Goal: Transaction & Acquisition: Book appointment/travel/reservation

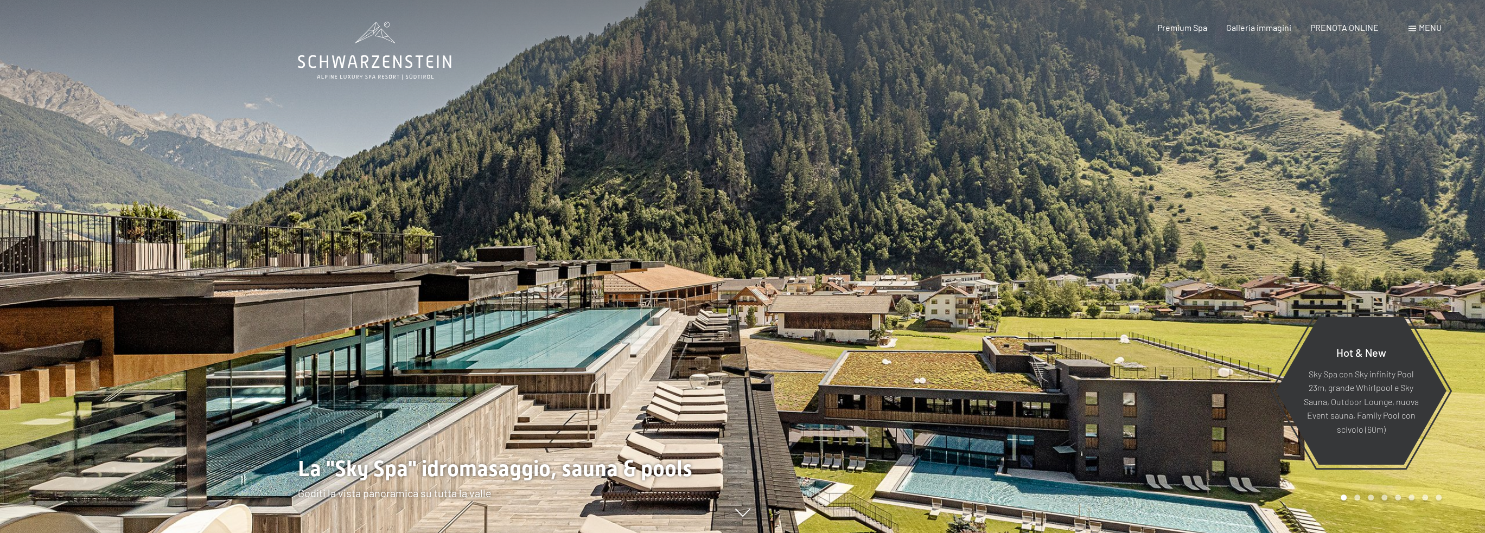
click at [1412, 22] on div "Menu" at bounding box center [1424, 28] width 33 height 12
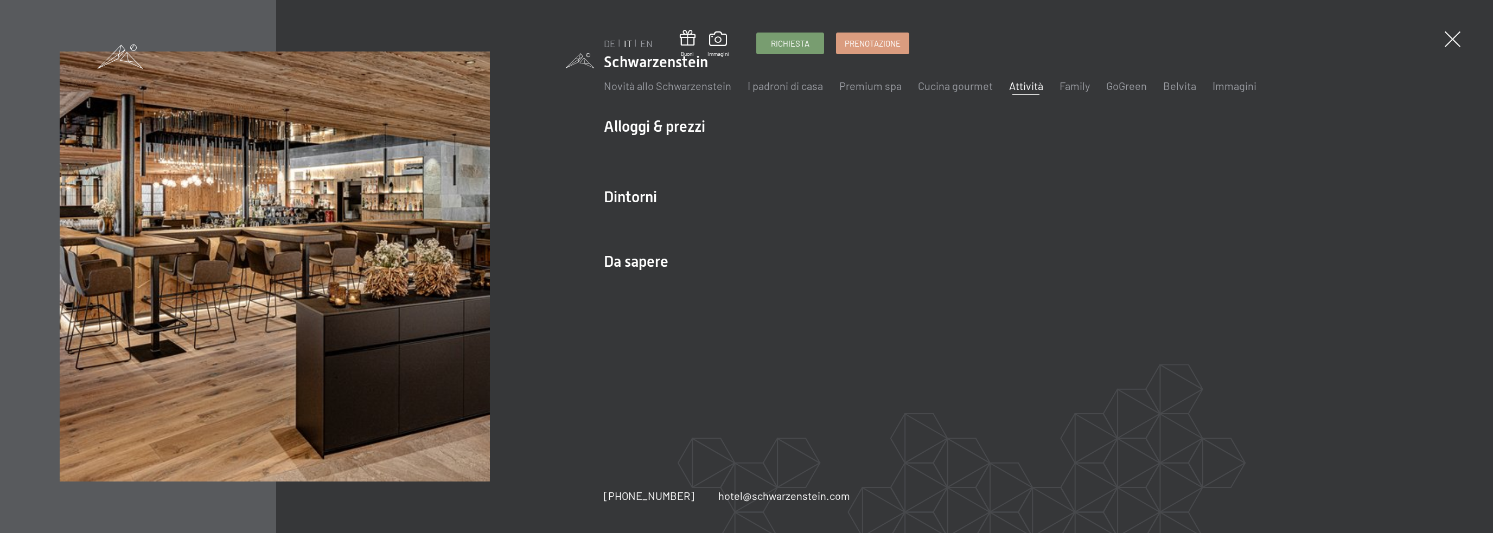
click at [1028, 86] on link "Attività" at bounding box center [1026, 85] width 34 height 13
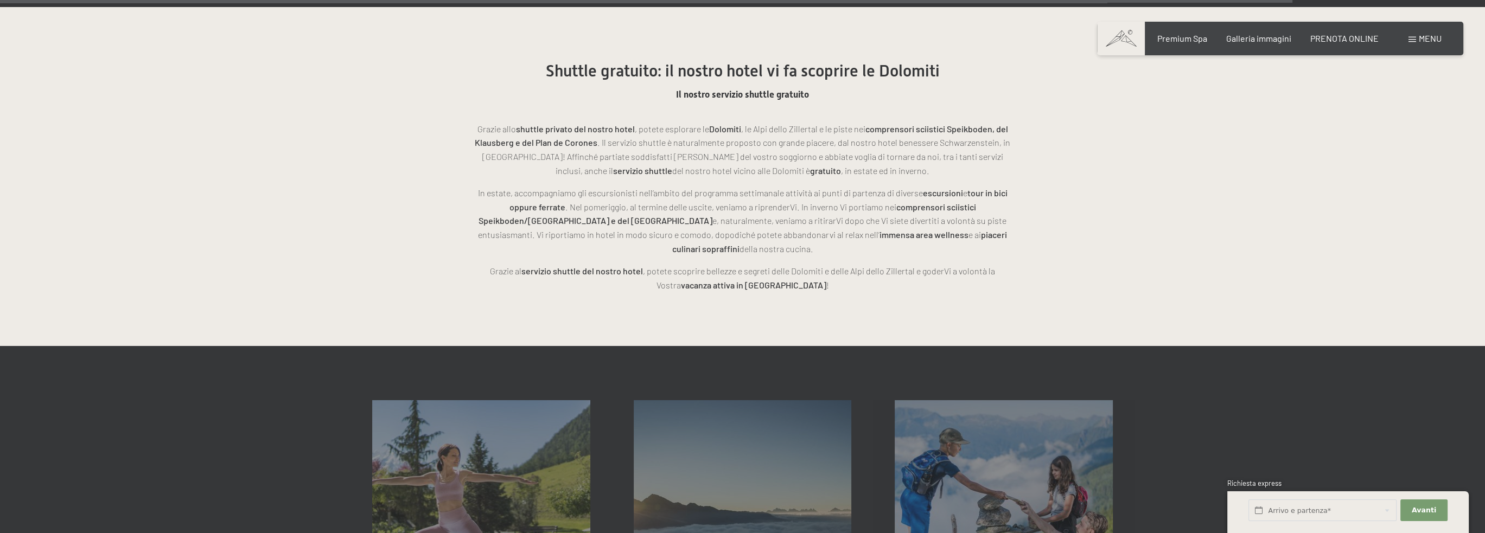
scroll to position [3526, 0]
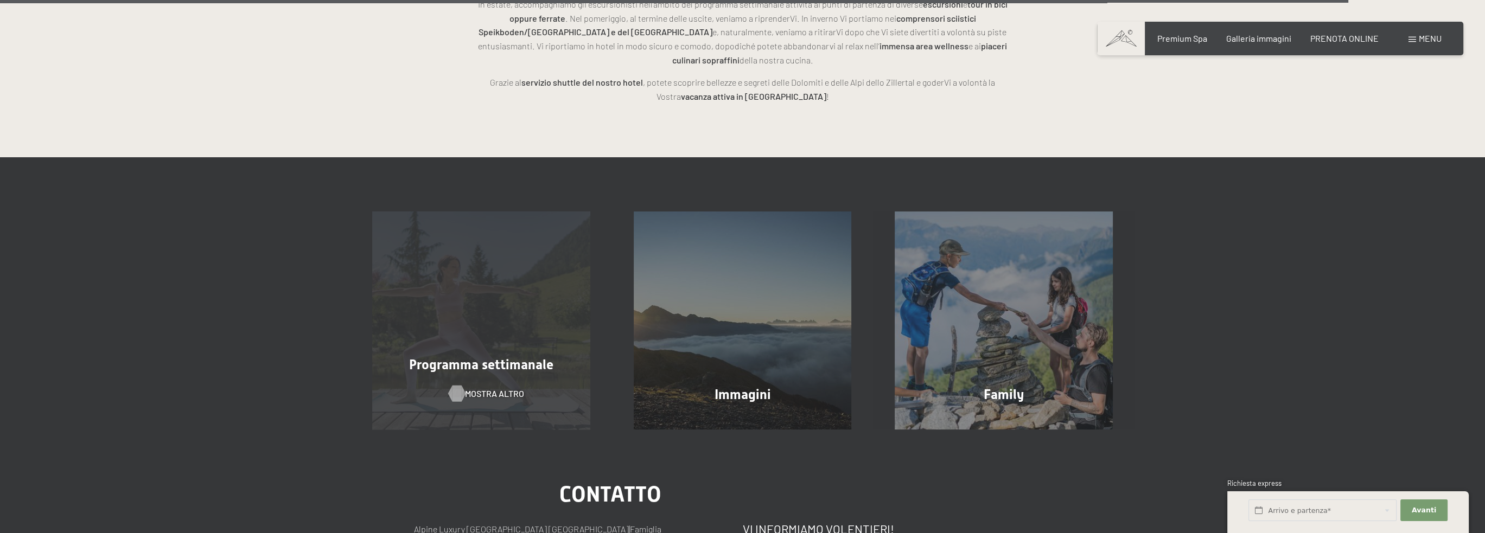
click at [488, 388] on span "mostra altro" at bounding box center [494, 394] width 59 height 12
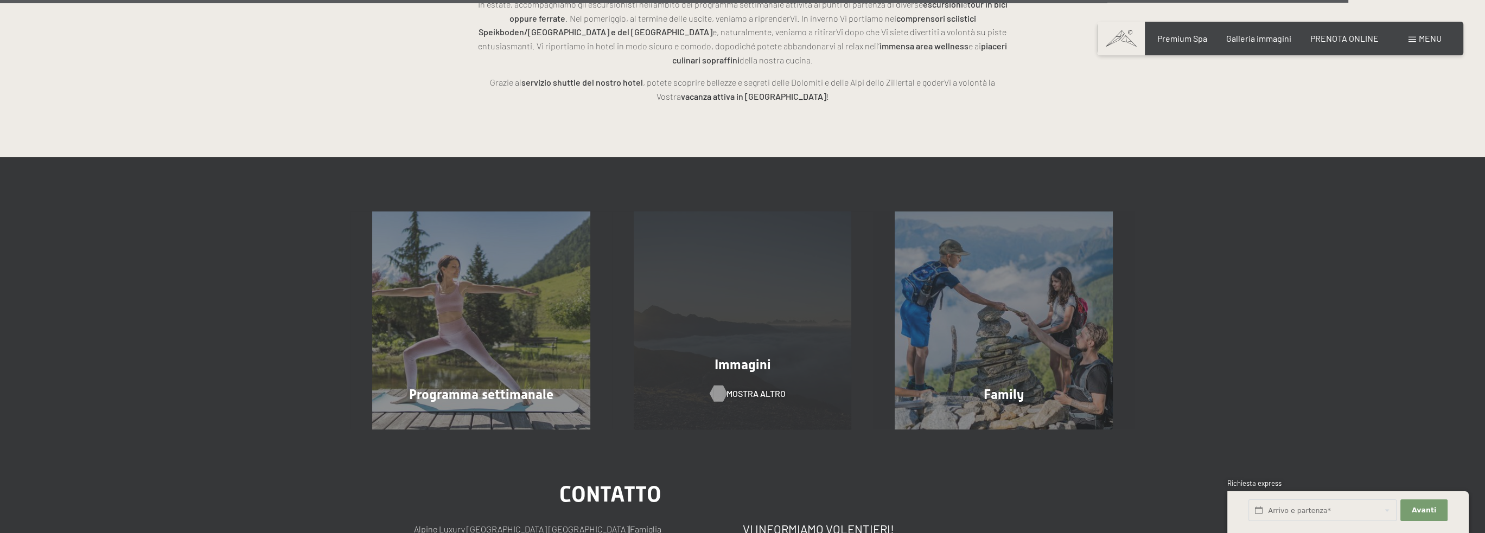
click at [753, 388] on span "mostra altro" at bounding box center [755, 394] width 59 height 12
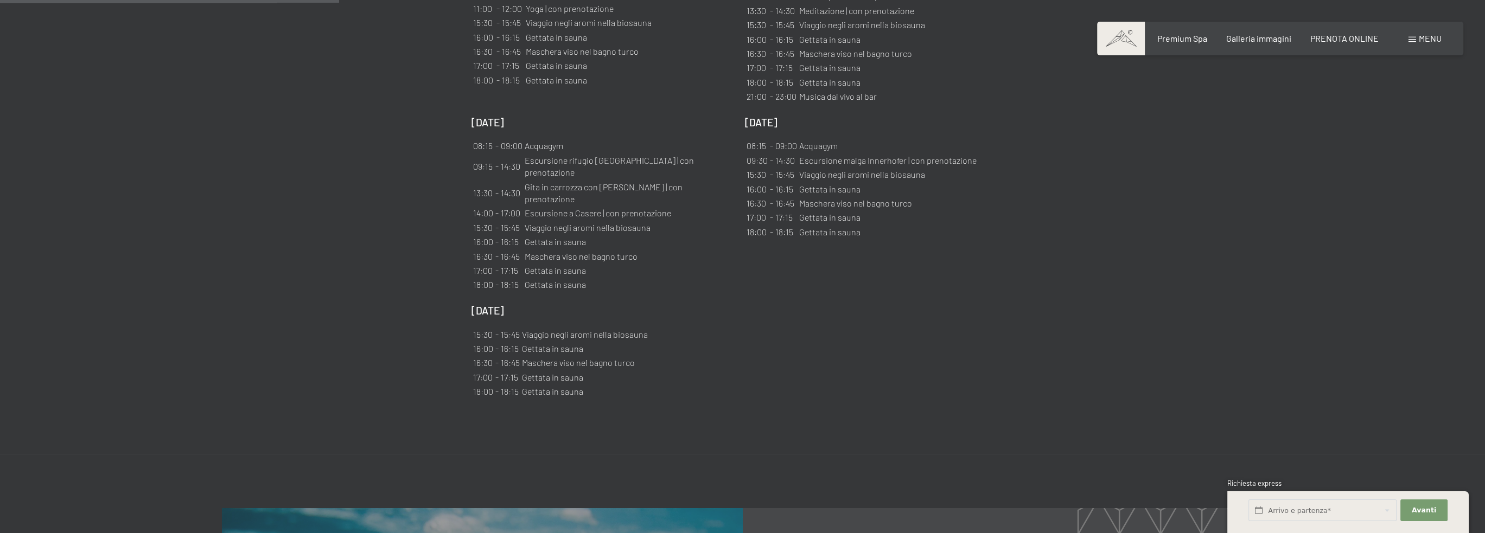
scroll to position [1139, 0]
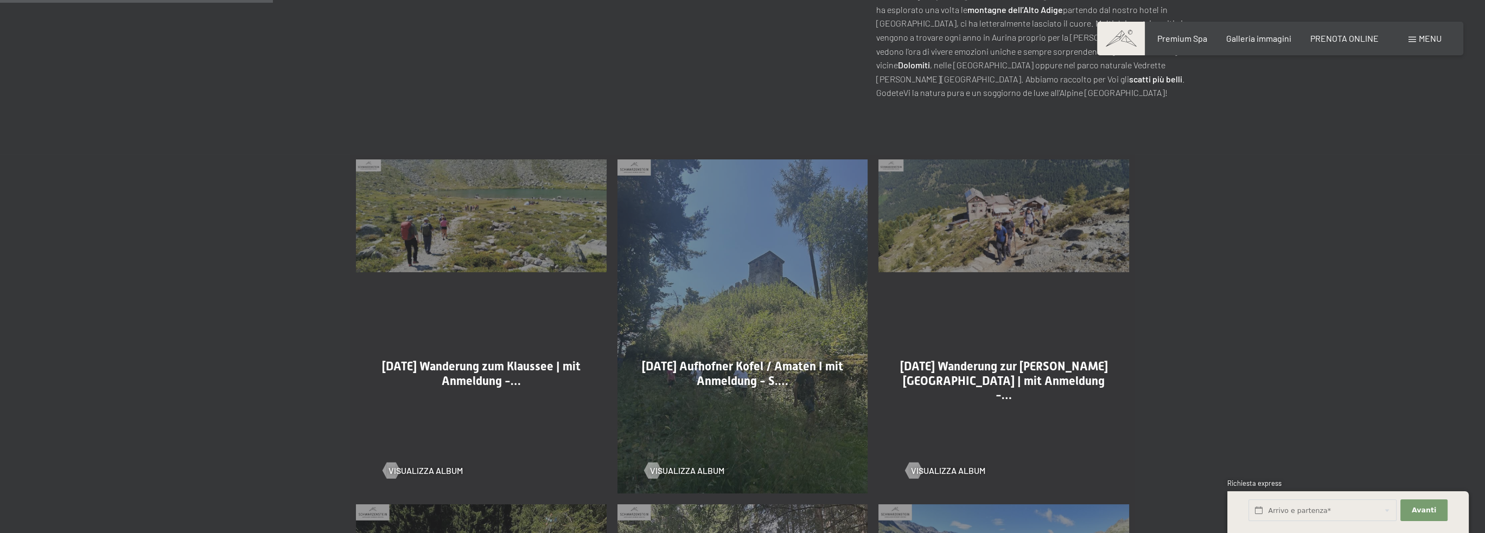
scroll to position [597, 0]
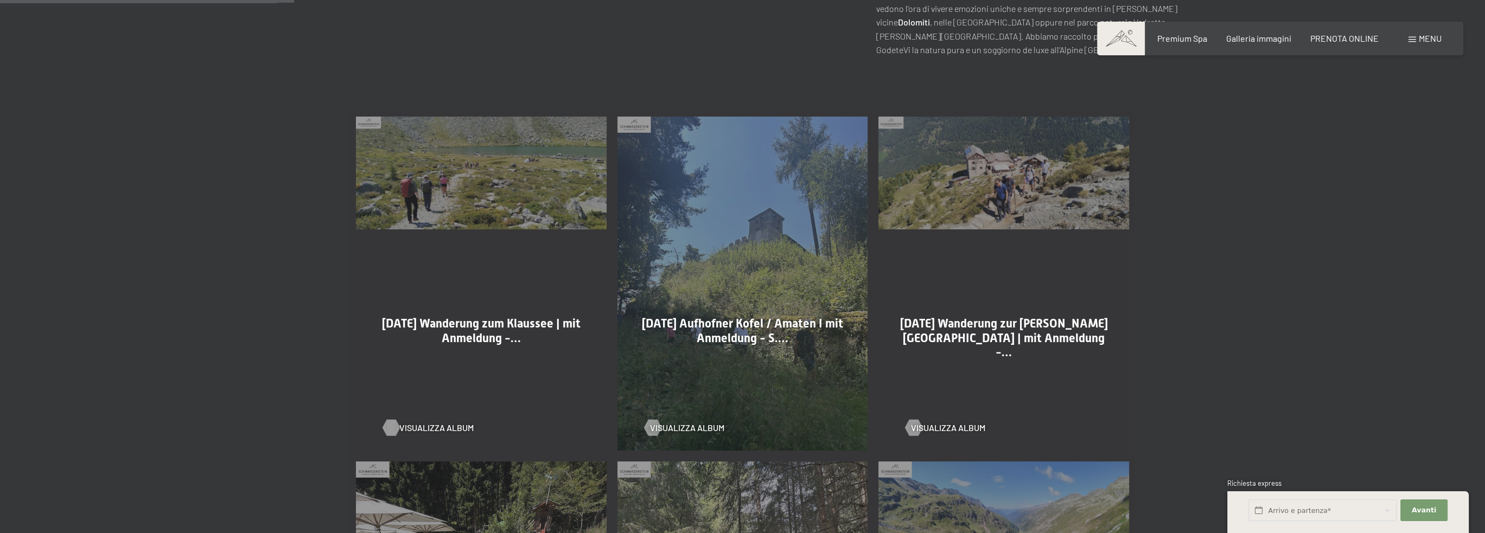
click at [396, 420] on div at bounding box center [390, 428] width 9 height 16
click at [904, 403] on div "08-08-2025 Wanderung zur Kassler Hütte | mit Anmeldung -… Visualizza album" at bounding box center [1003, 283] width 261 height 345
click at [915, 420] on div at bounding box center [913, 428] width 9 height 16
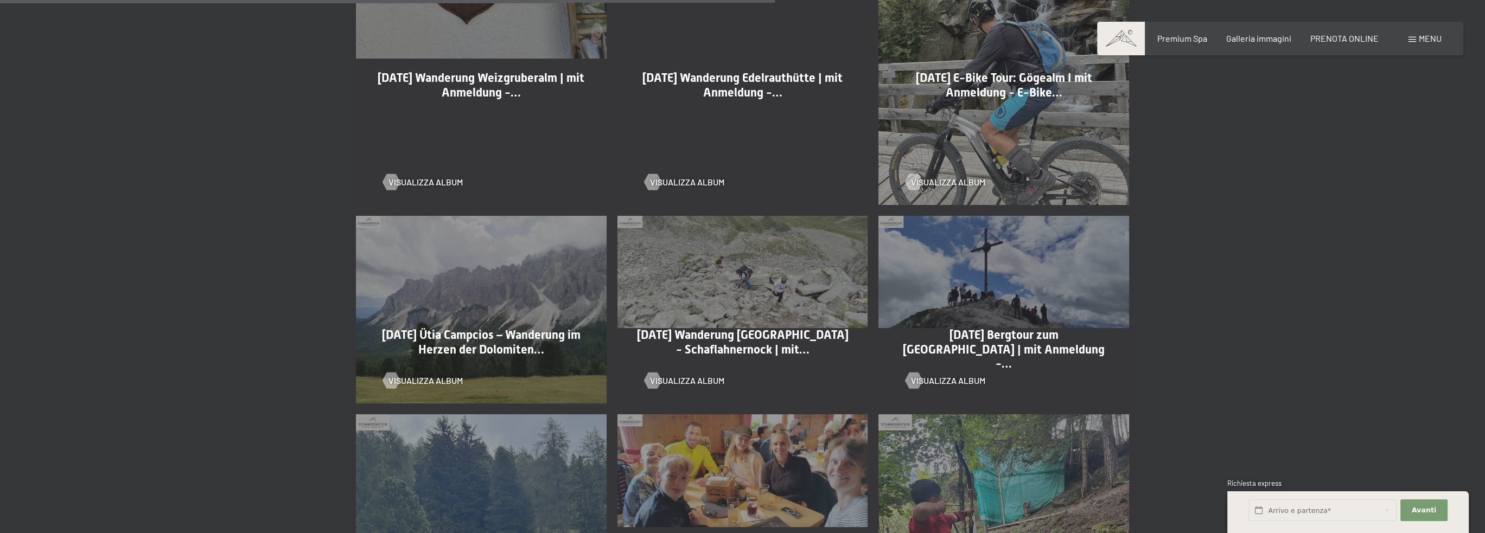
scroll to position [1573, 0]
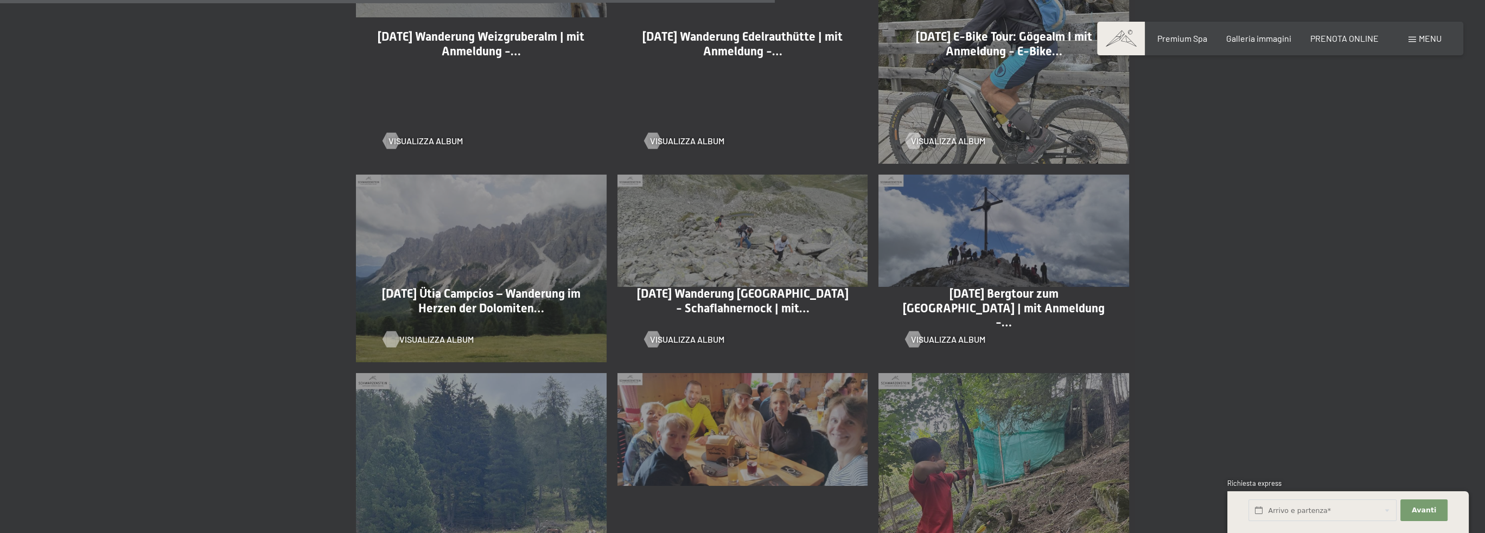
click at [388, 331] on div at bounding box center [390, 339] width 9 height 16
click at [653, 331] on div at bounding box center [652, 339] width 9 height 16
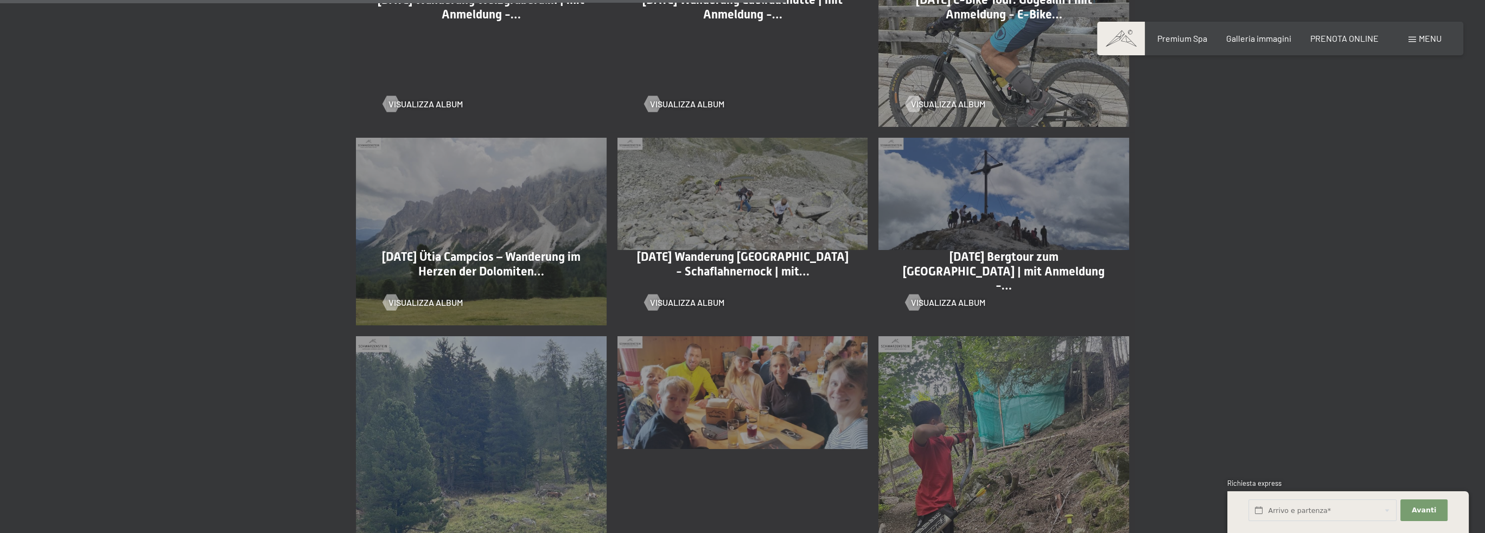
scroll to position [1628, 0]
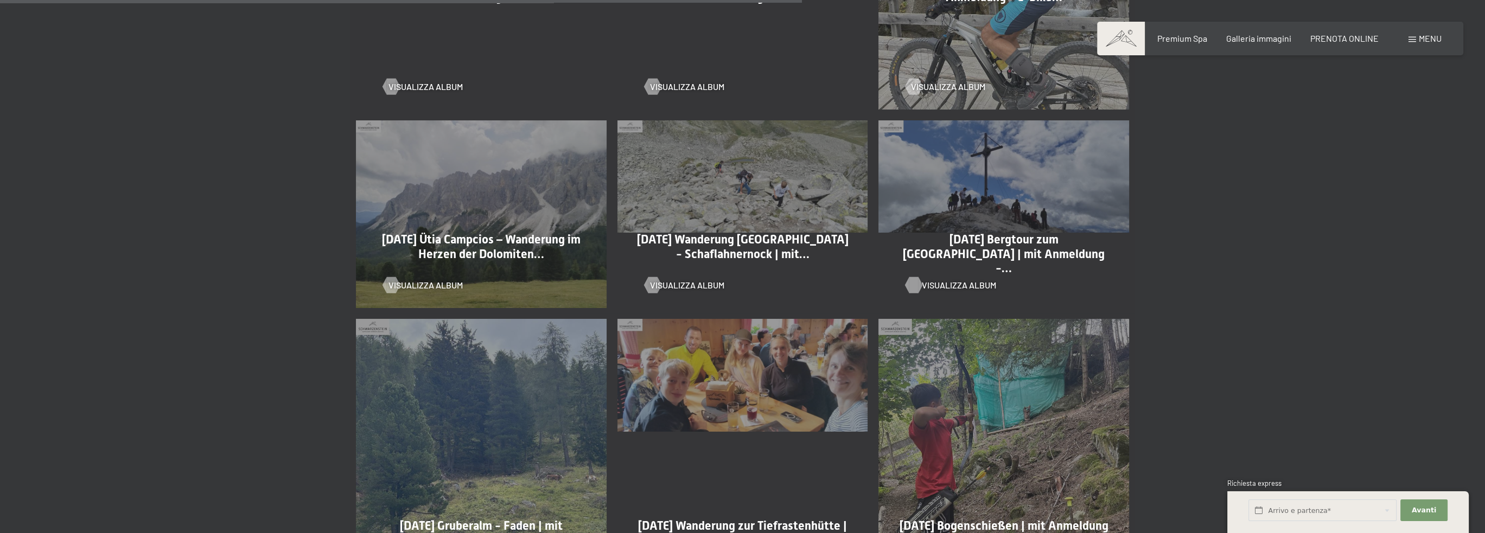
click at [918, 277] on div at bounding box center [913, 285] width 9 height 16
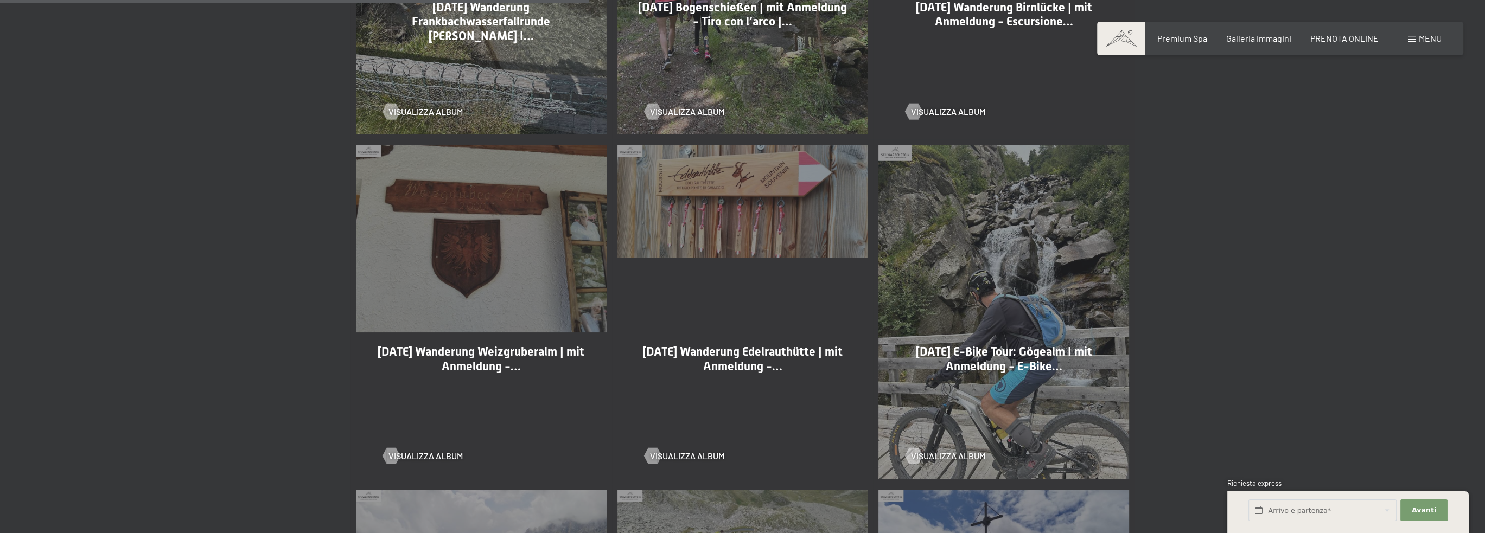
scroll to position [1139, 0]
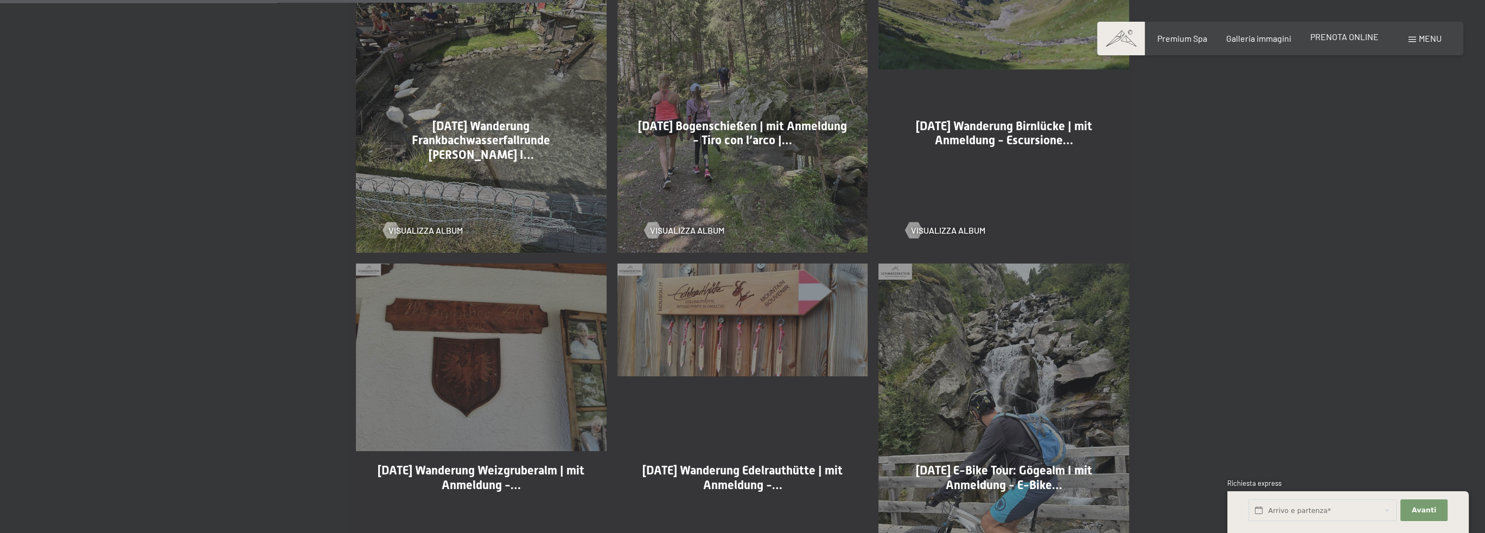
click at [1360, 35] on span "PRENOTA ONLINE" at bounding box center [1344, 36] width 68 height 10
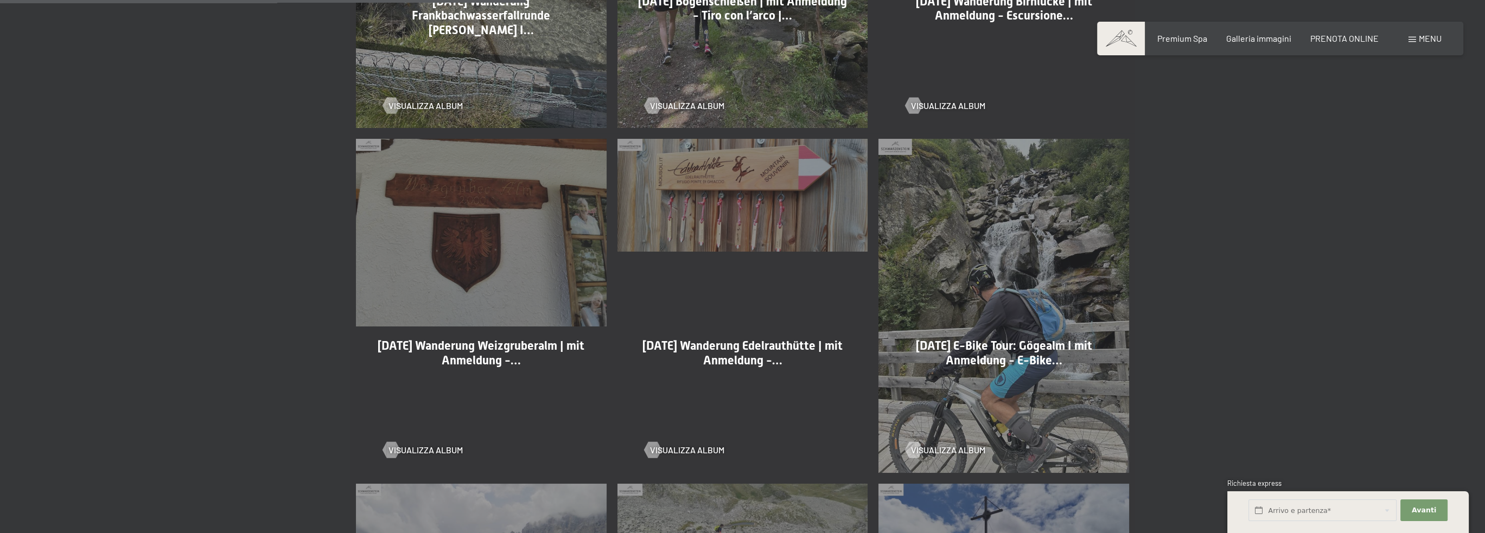
scroll to position [1085, 0]
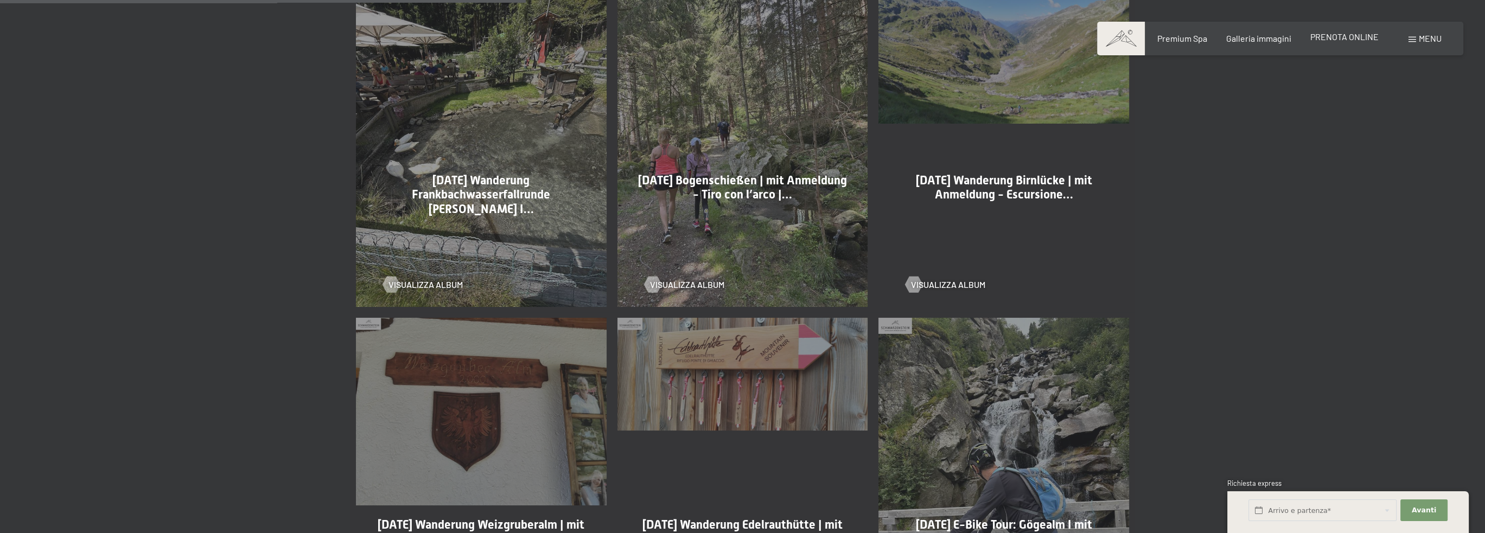
click at [1351, 35] on span "PRENOTA ONLINE" at bounding box center [1344, 36] width 68 height 10
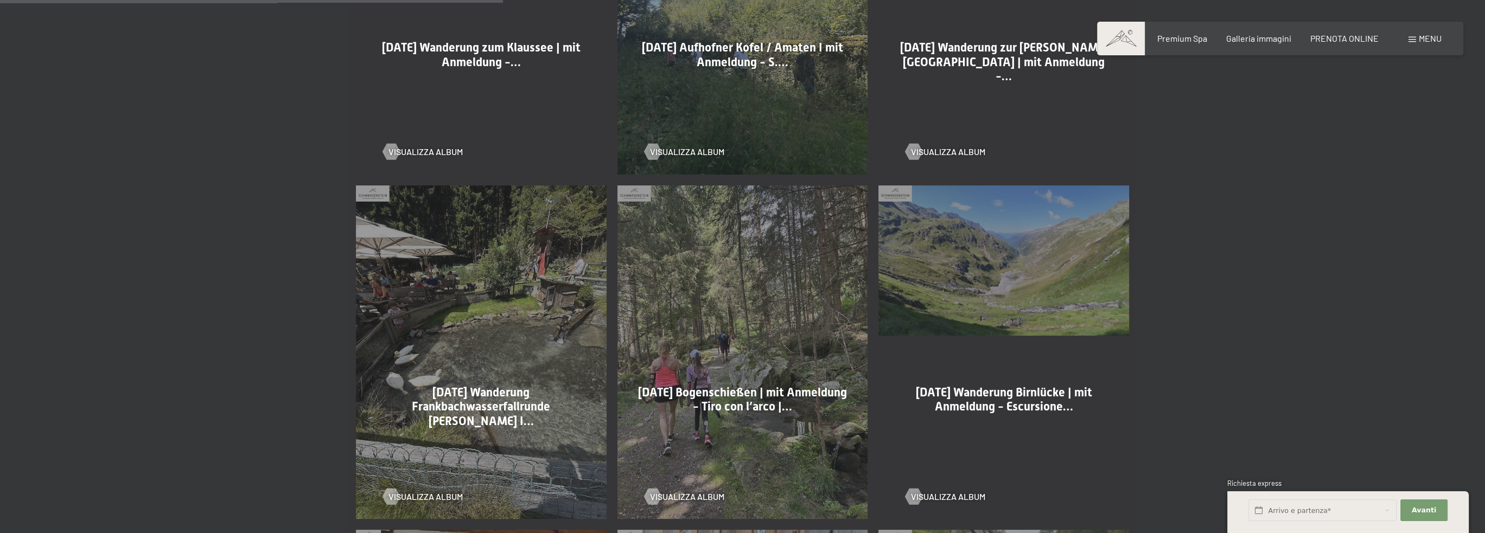
scroll to position [760, 0]
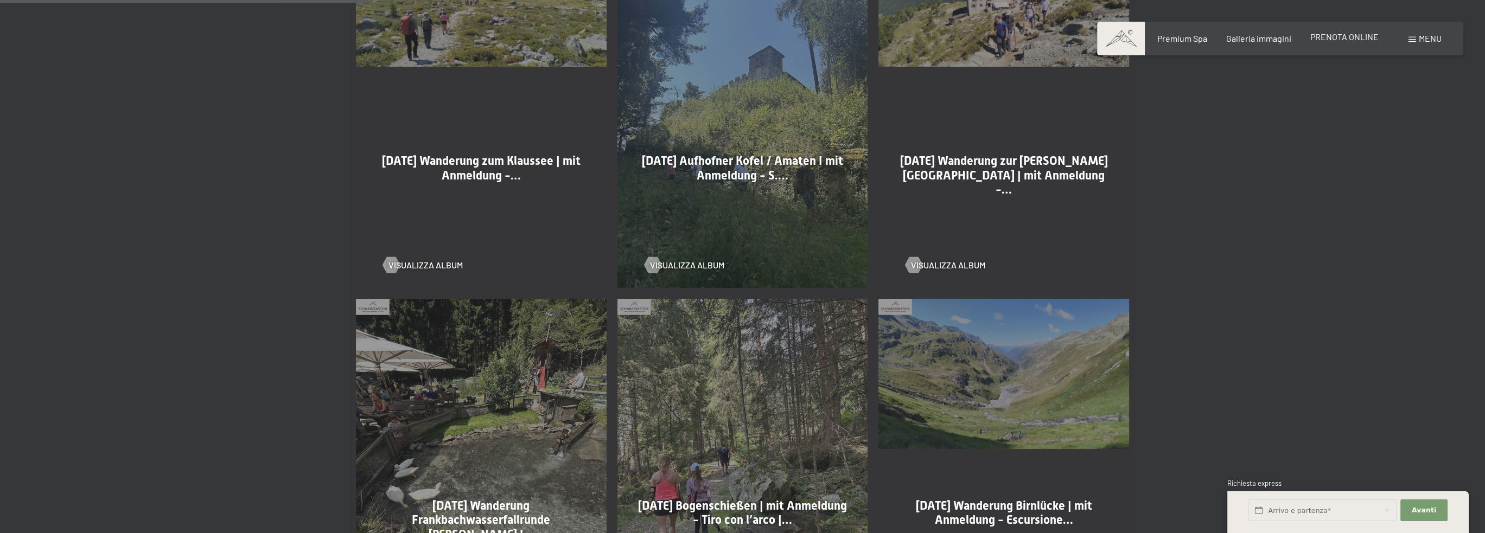
click at [1353, 37] on span "PRENOTA ONLINE" at bounding box center [1344, 36] width 68 height 10
click at [1330, 35] on span "PRENOTA ONLINE" at bounding box center [1344, 36] width 68 height 10
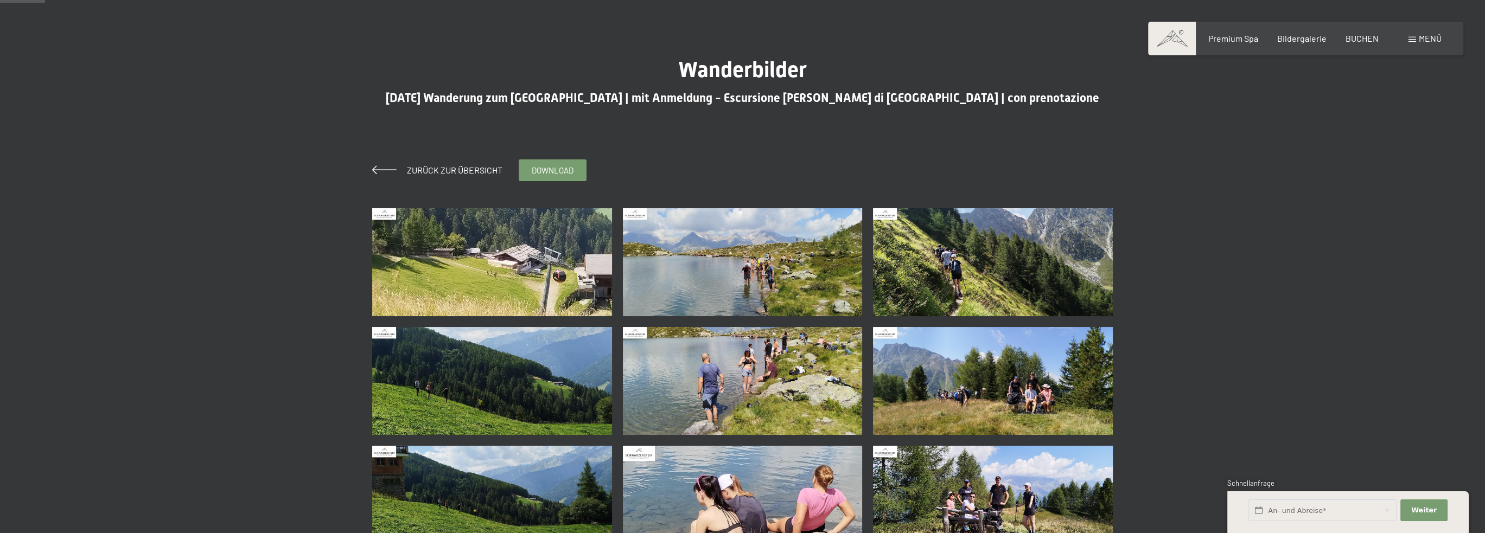
scroll to position [54, 0]
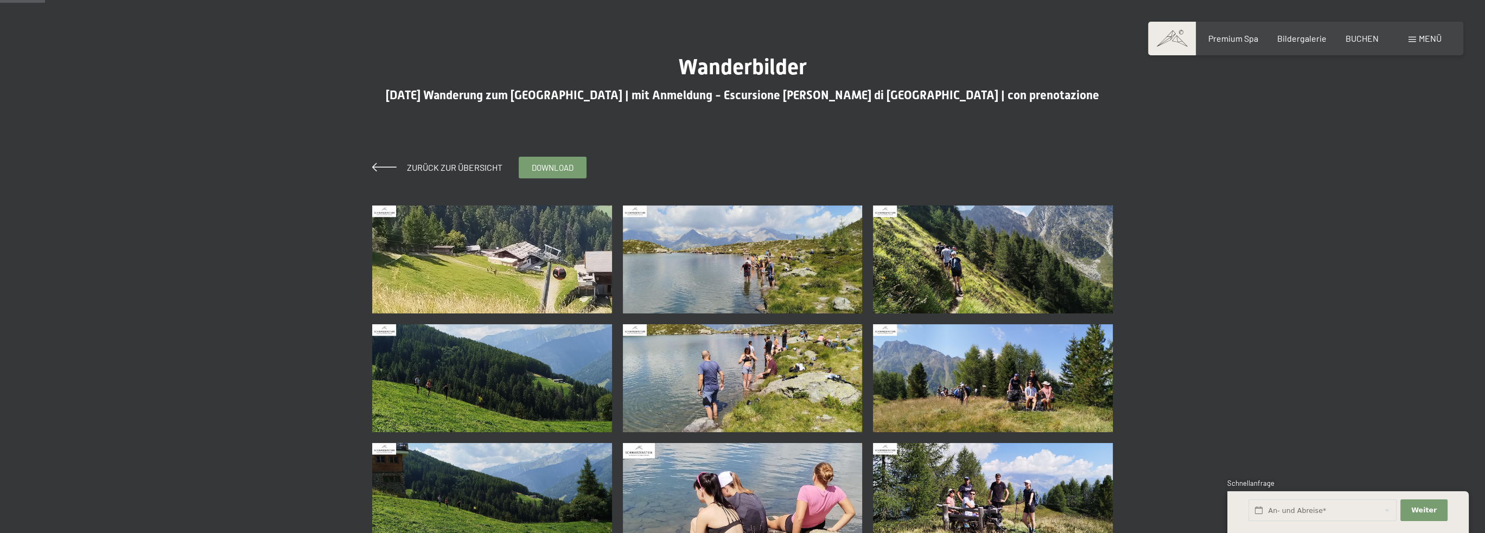
click at [470, 298] on img at bounding box center [492, 260] width 240 height 108
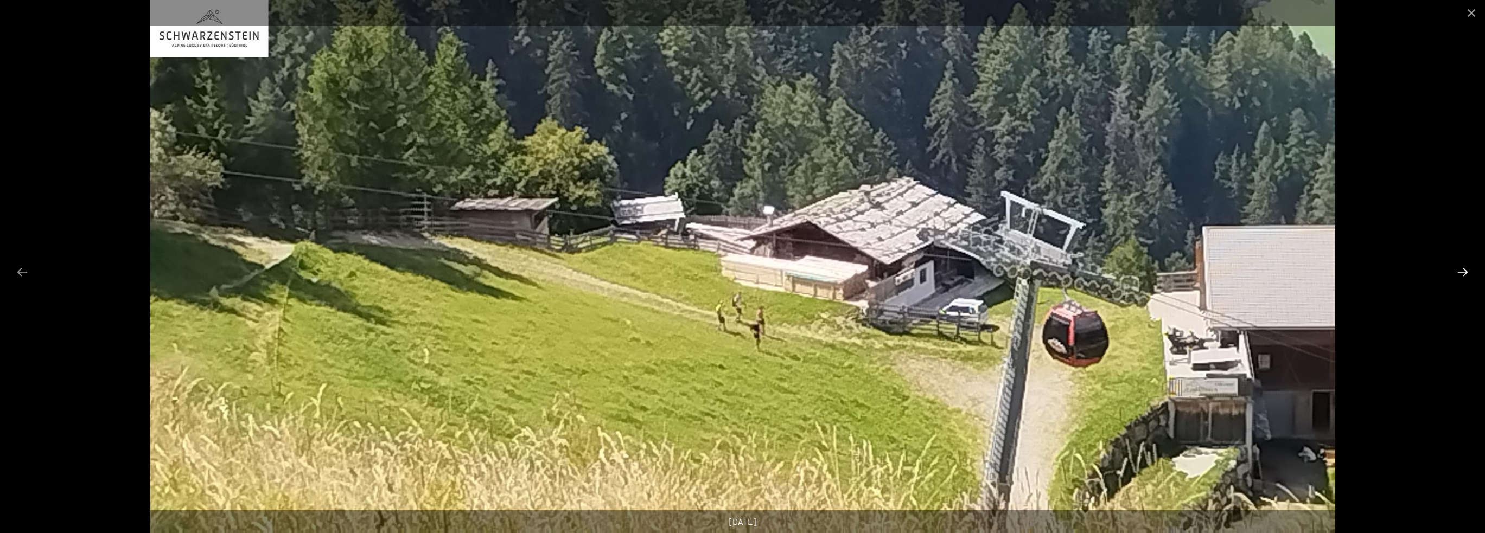
click at [1464, 275] on button "Next slide" at bounding box center [1462, 271] width 23 height 21
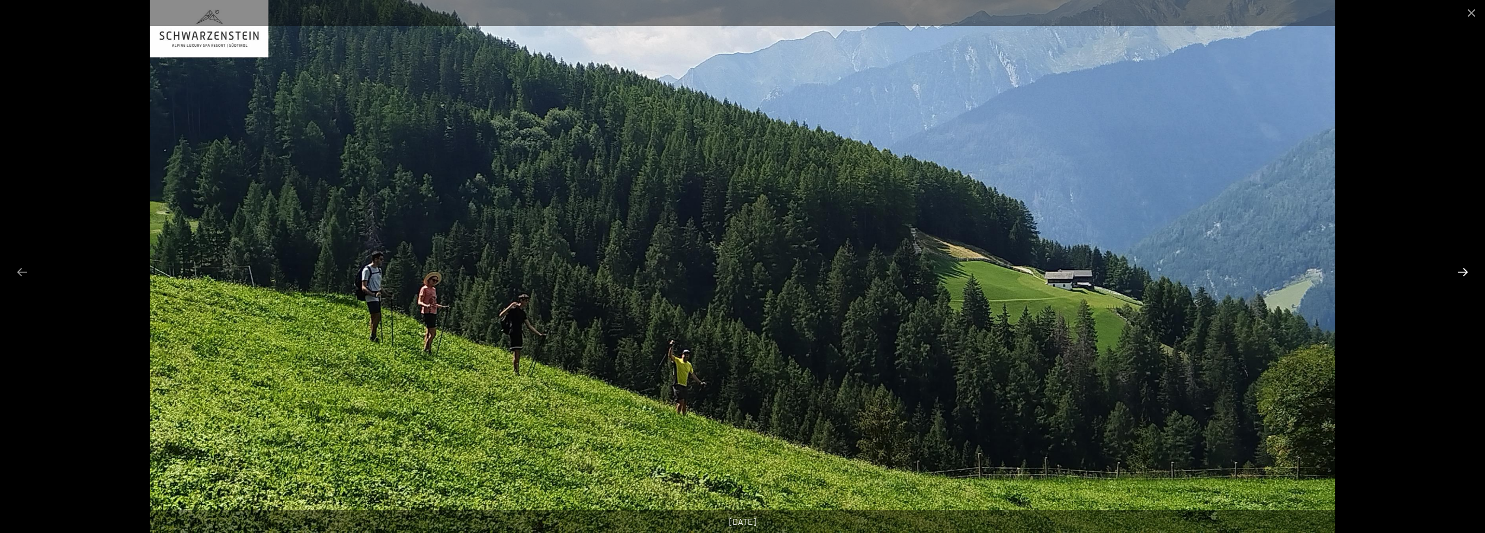
click at [1463, 275] on button "Next slide" at bounding box center [1462, 271] width 23 height 21
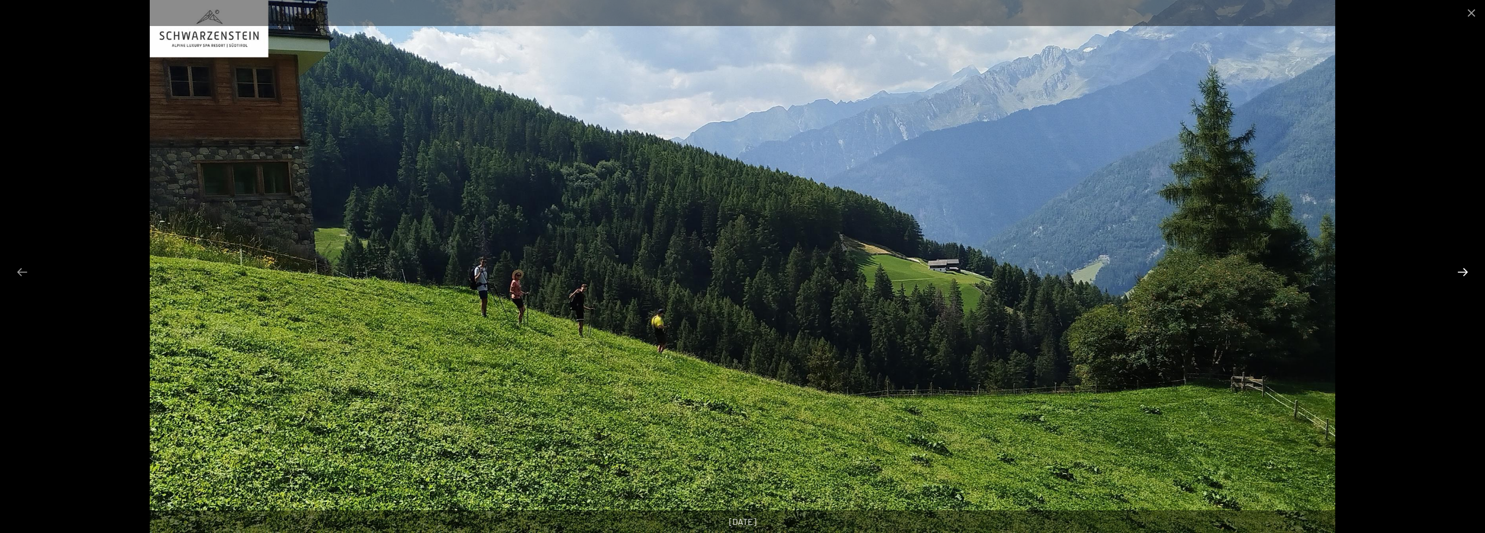
click at [1463, 275] on button "Next slide" at bounding box center [1462, 271] width 23 height 21
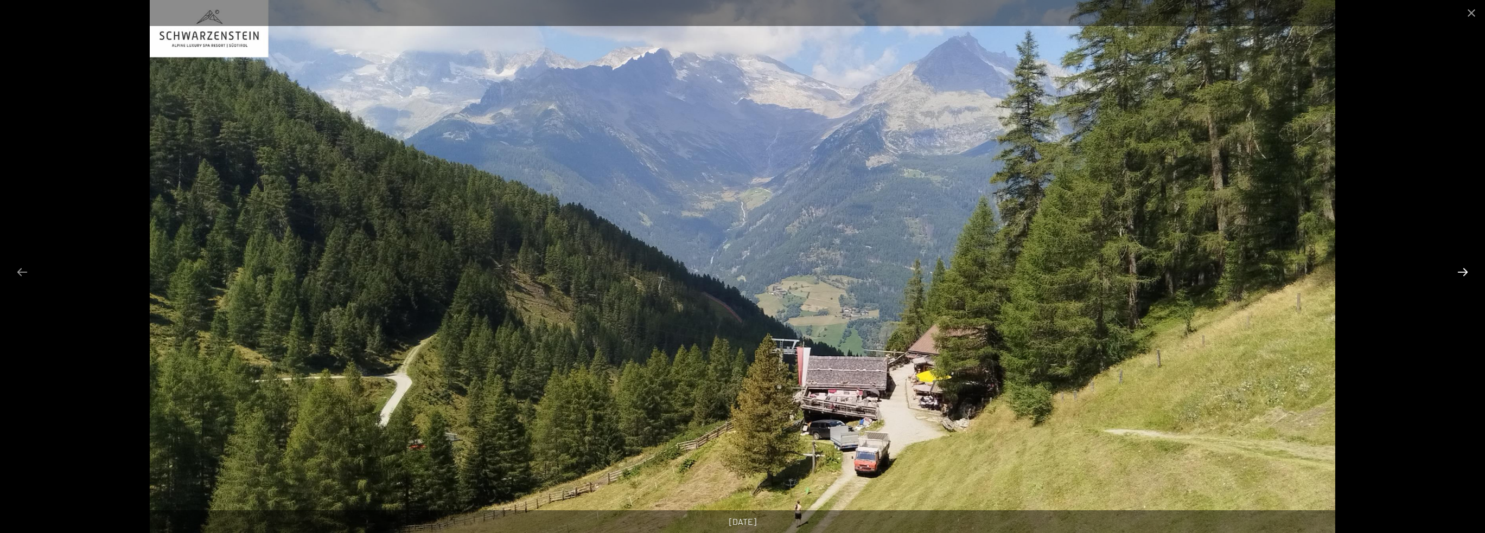
click at [1463, 275] on button "Next slide" at bounding box center [1462, 271] width 23 height 21
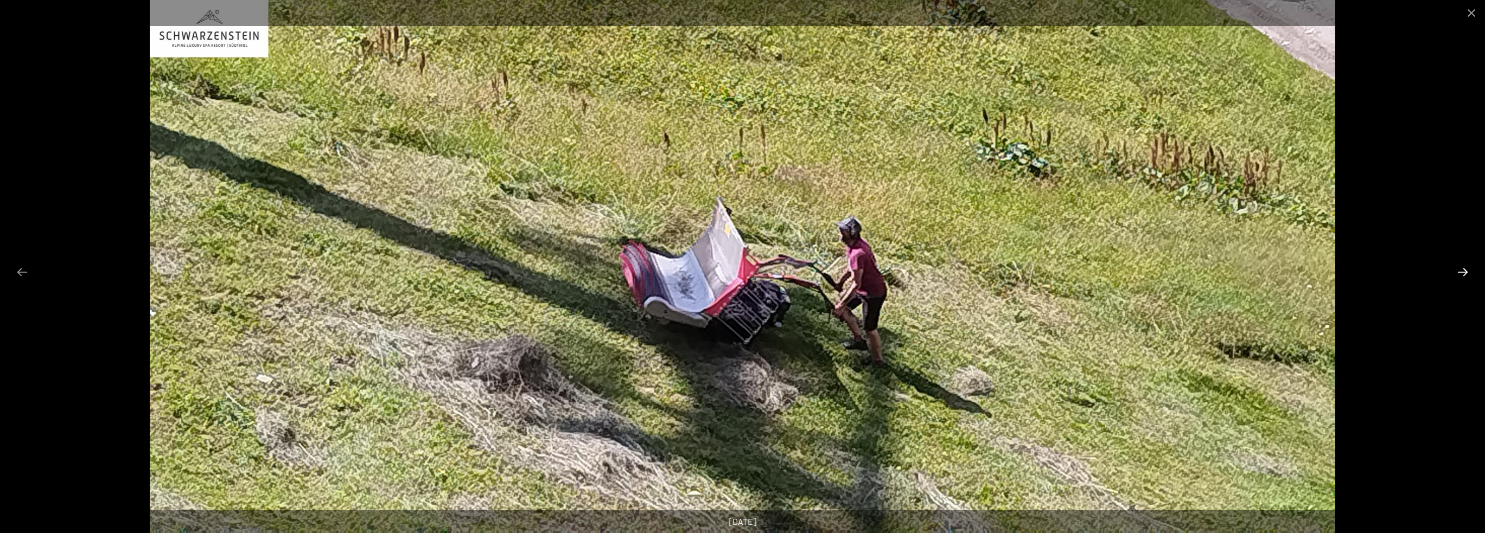
click at [1463, 275] on button "Next slide" at bounding box center [1462, 271] width 23 height 21
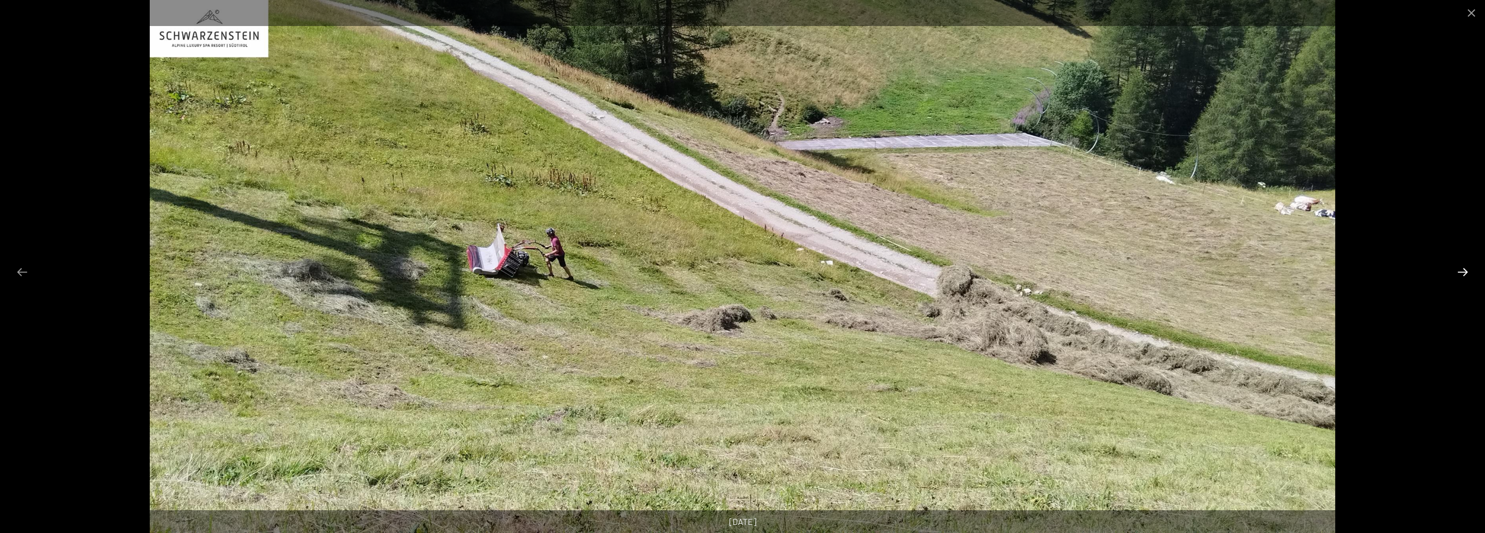
click at [1463, 275] on button "Next slide" at bounding box center [1462, 271] width 23 height 21
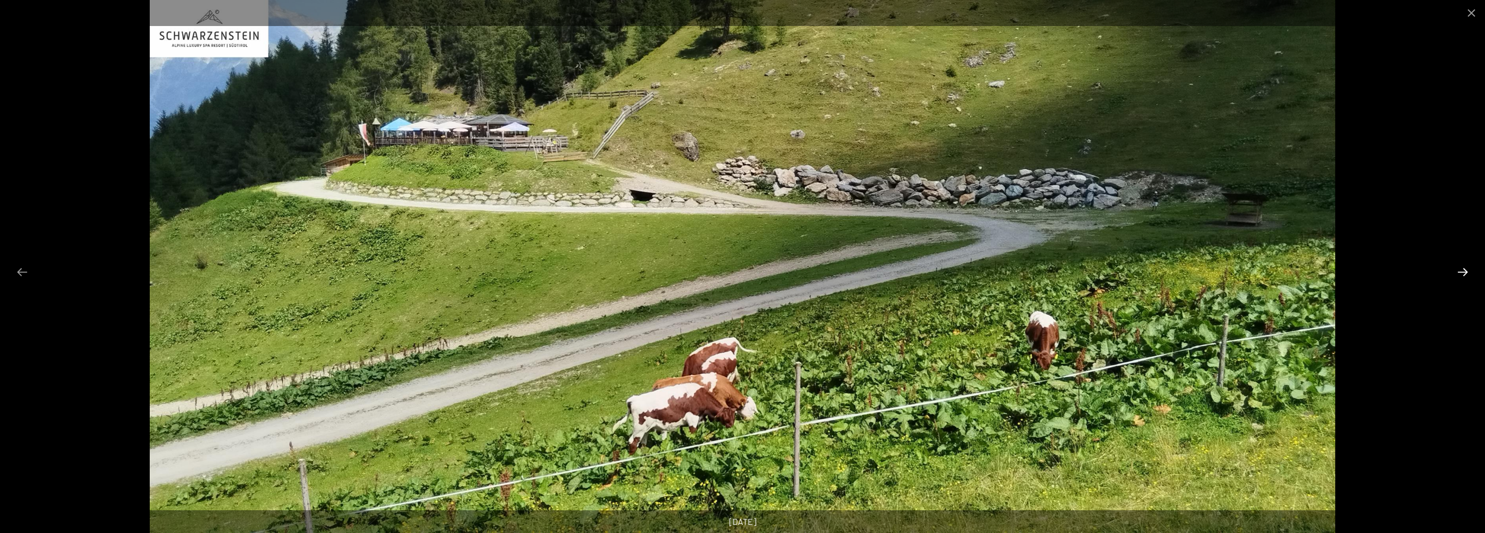
click at [1462, 275] on button "Next slide" at bounding box center [1462, 271] width 23 height 21
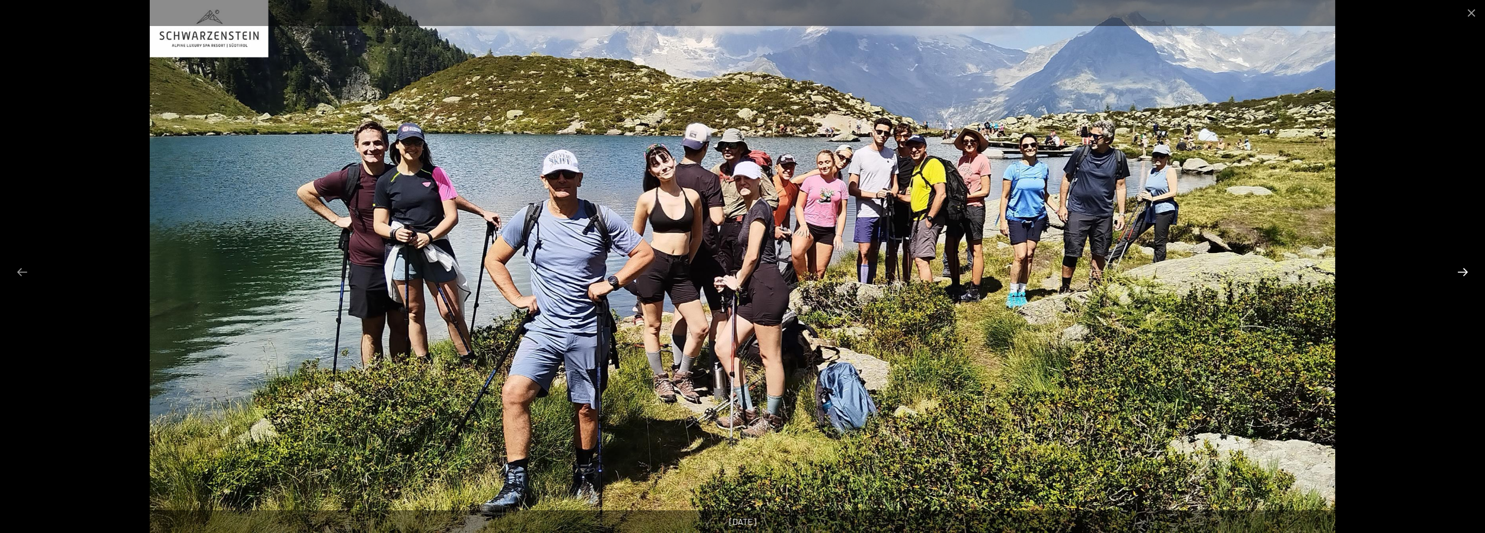
click at [1458, 275] on button "Next slide" at bounding box center [1462, 271] width 23 height 21
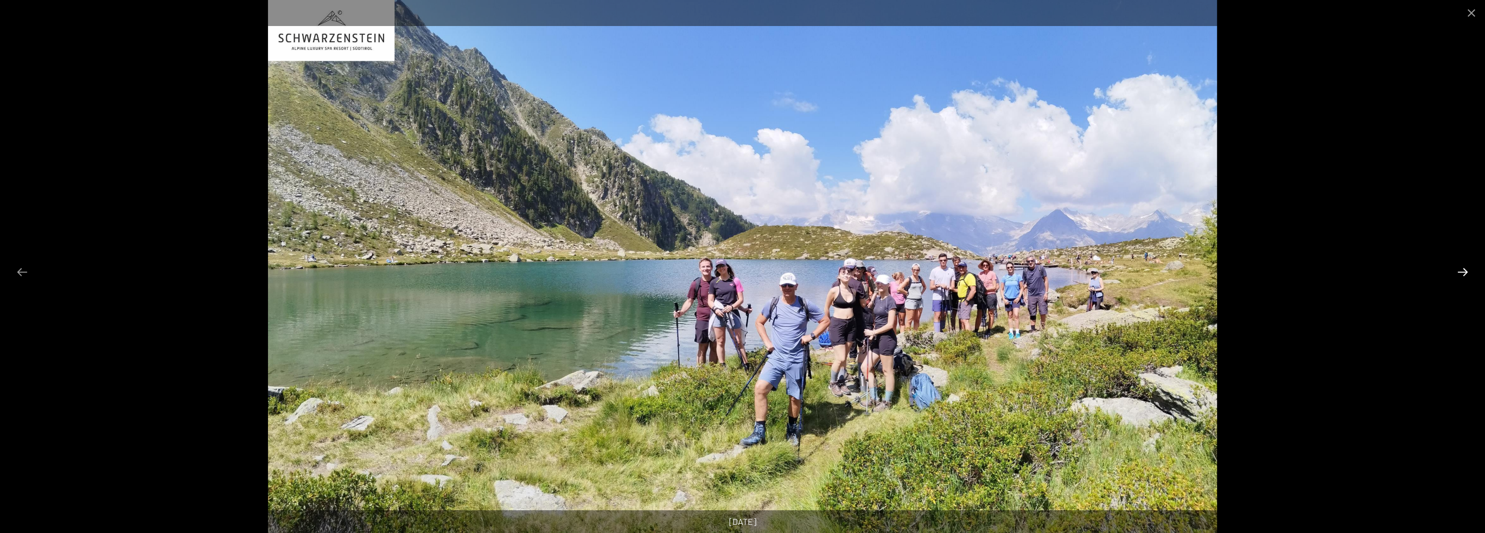
click at [1458, 275] on button "Next slide" at bounding box center [1462, 271] width 23 height 21
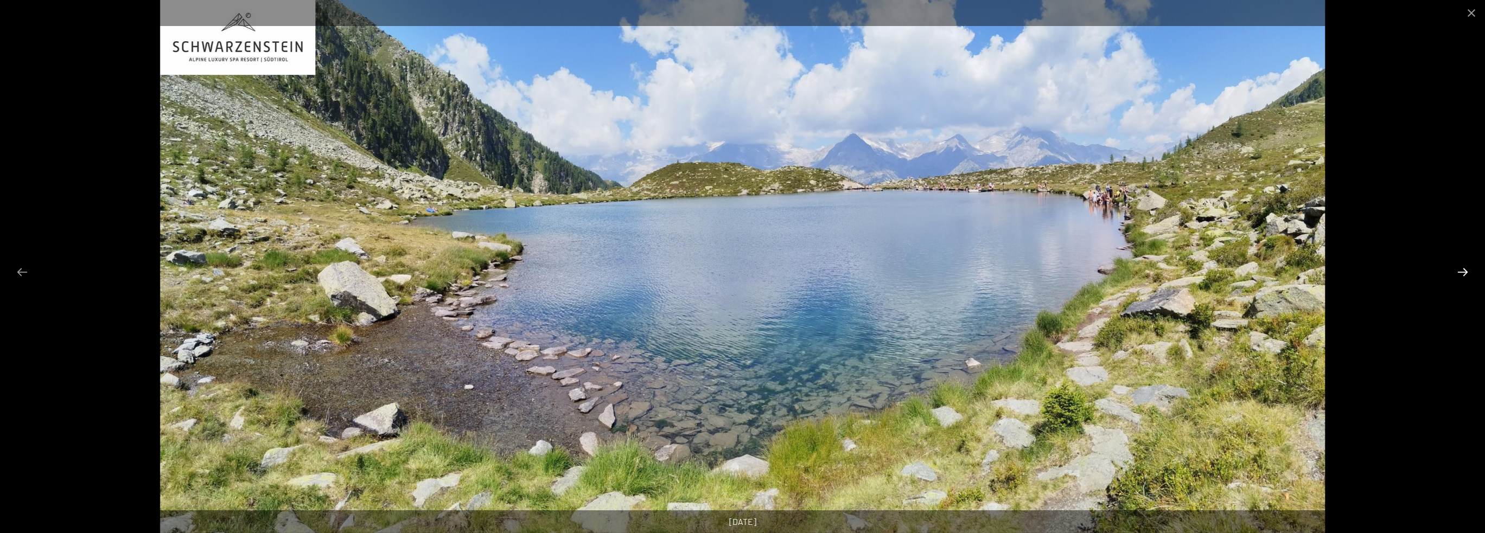
click at [1458, 275] on button "Next slide" at bounding box center [1462, 271] width 23 height 21
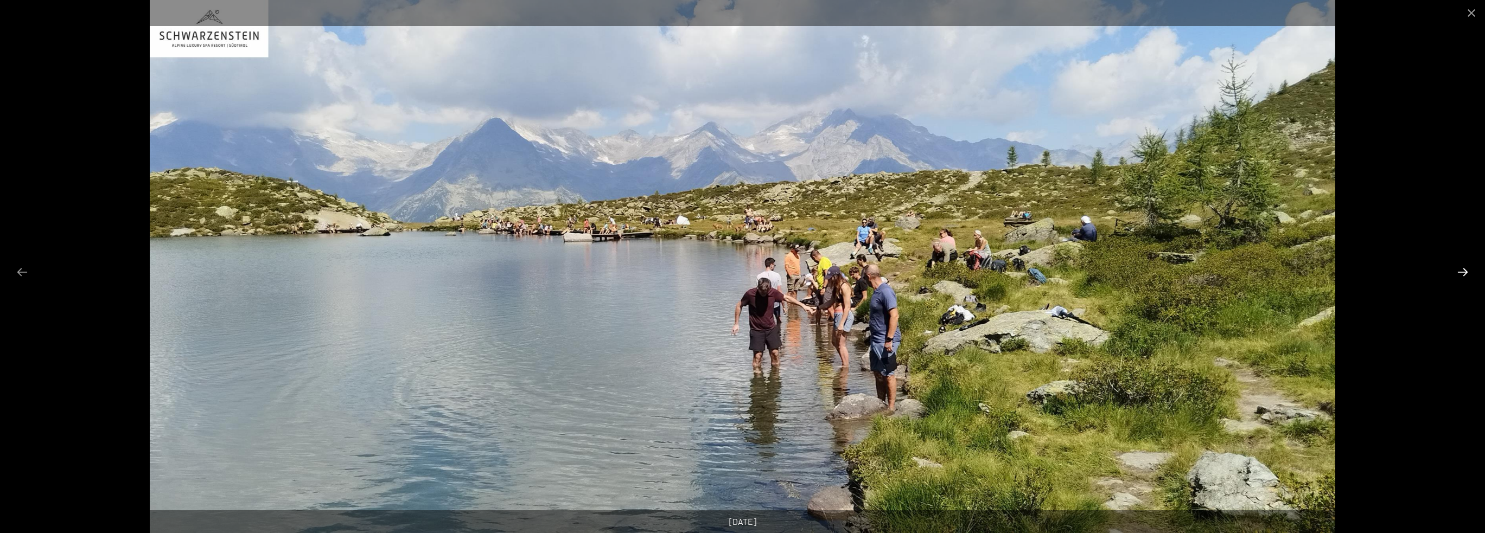
click at [1454, 275] on button "Next slide" at bounding box center [1462, 271] width 23 height 21
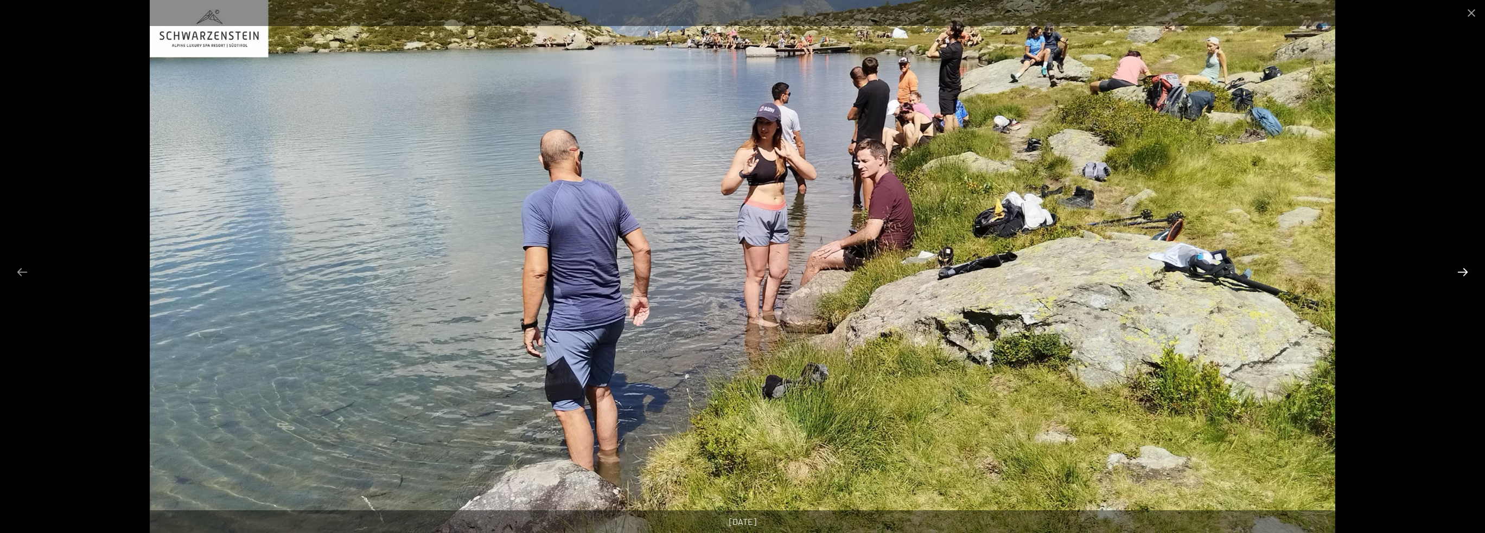
click at [1454, 275] on button "Next slide" at bounding box center [1462, 271] width 23 height 21
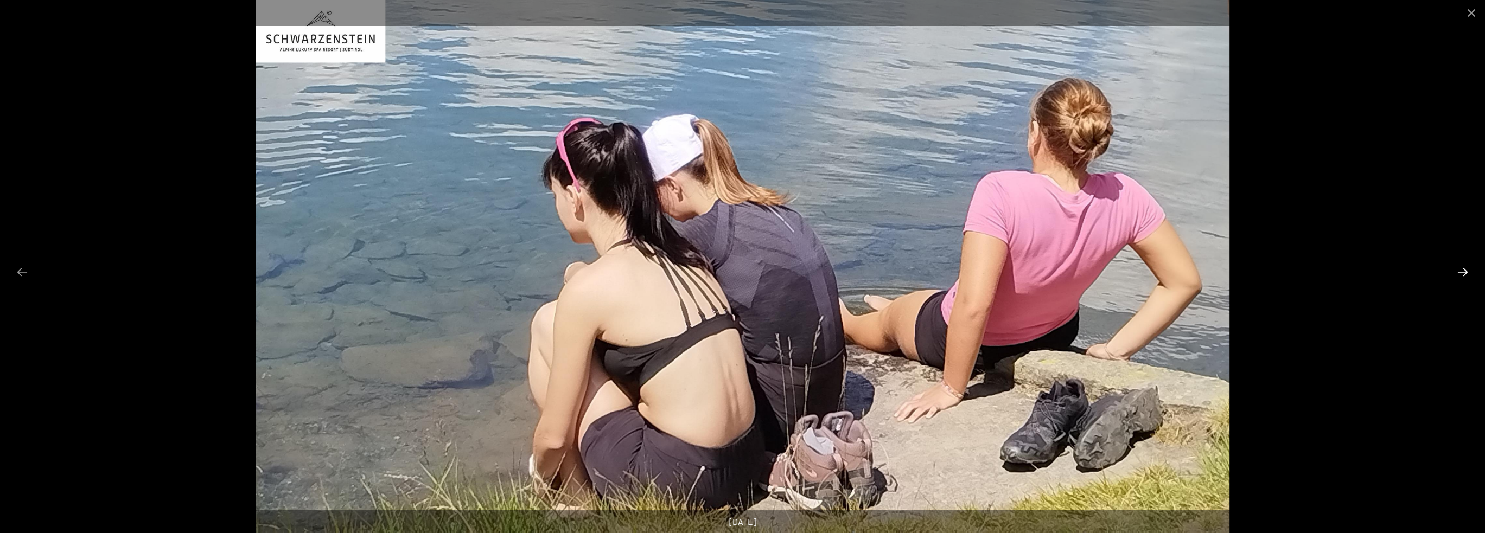
click at [1454, 275] on button "Next slide" at bounding box center [1462, 271] width 23 height 21
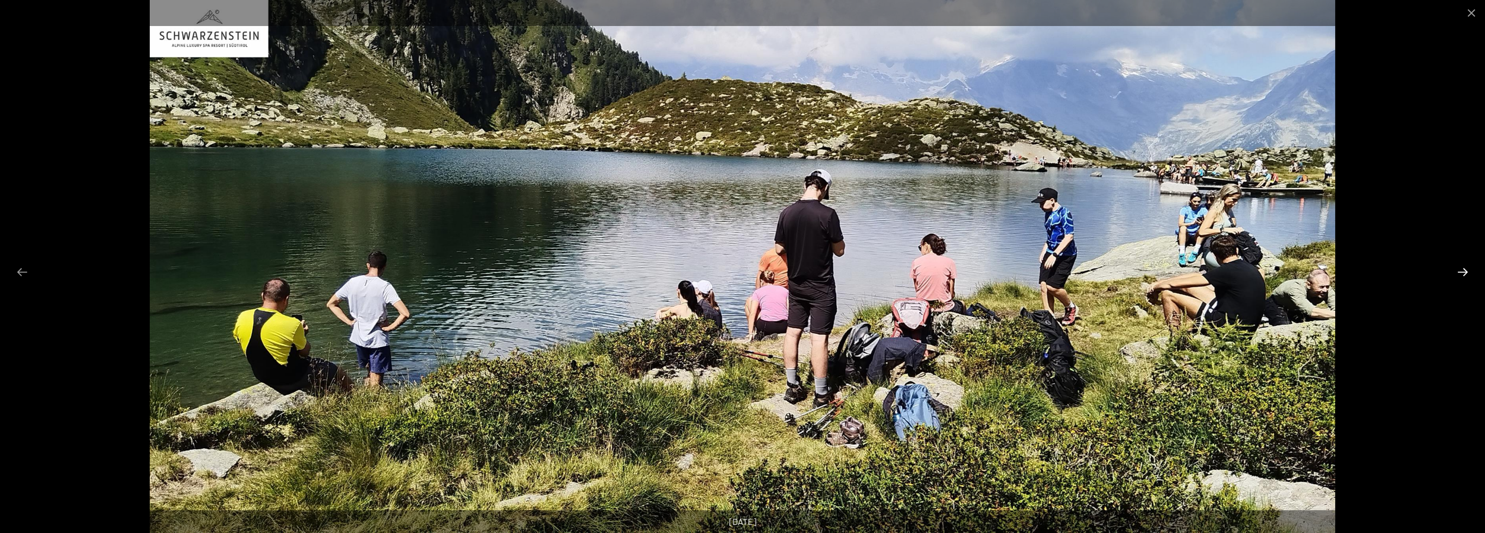
click at [1454, 275] on button "Next slide" at bounding box center [1462, 271] width 23 height 21
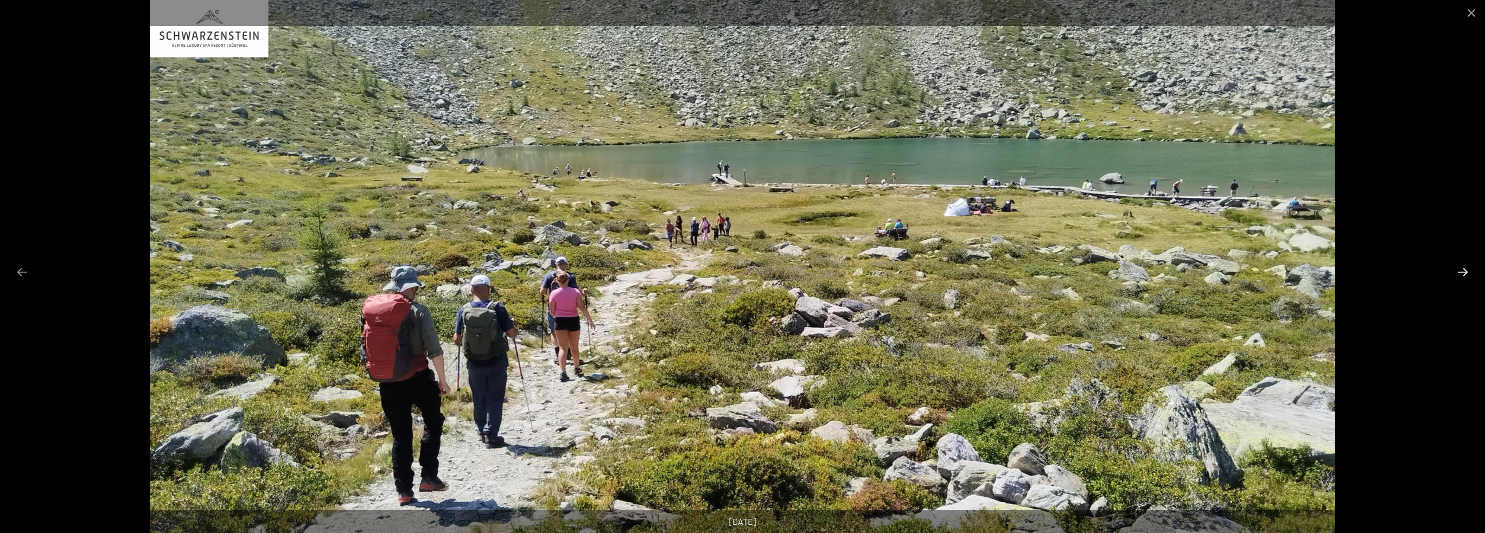
click at [1454, 275] on button "Next slide" at bounding box center [1462, 271] width 23 height 21
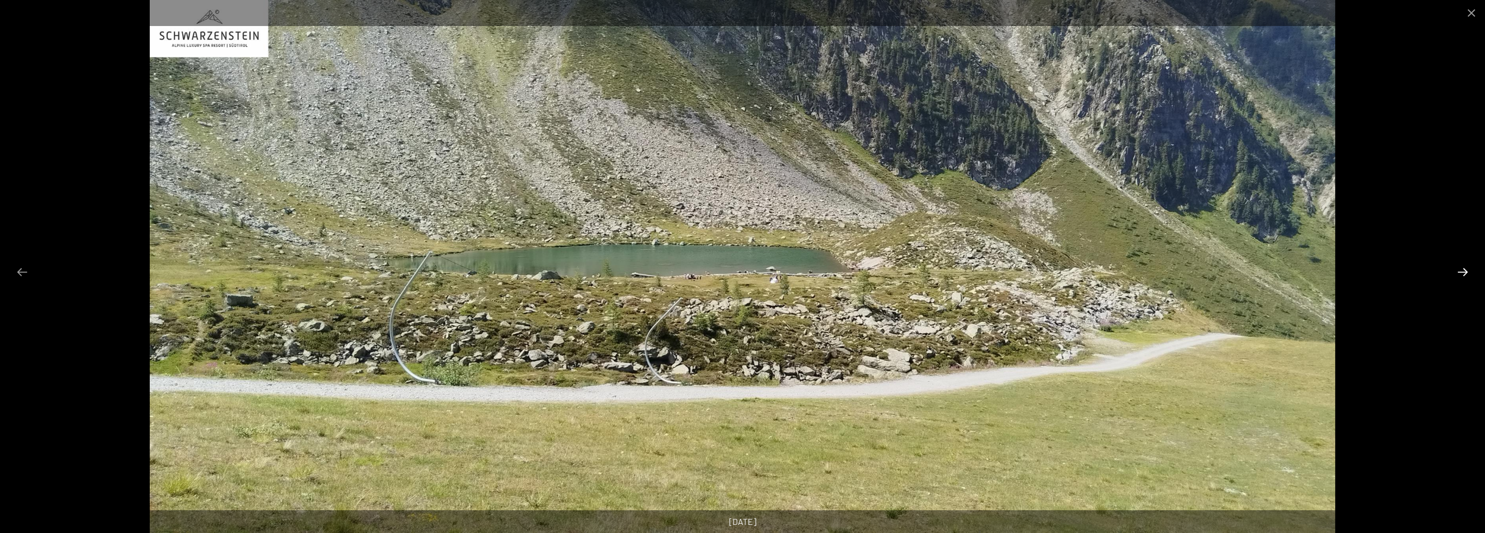
click at [1456, 273] on button "Next slide" at bounding box center [1462, 271] width 23 height 21
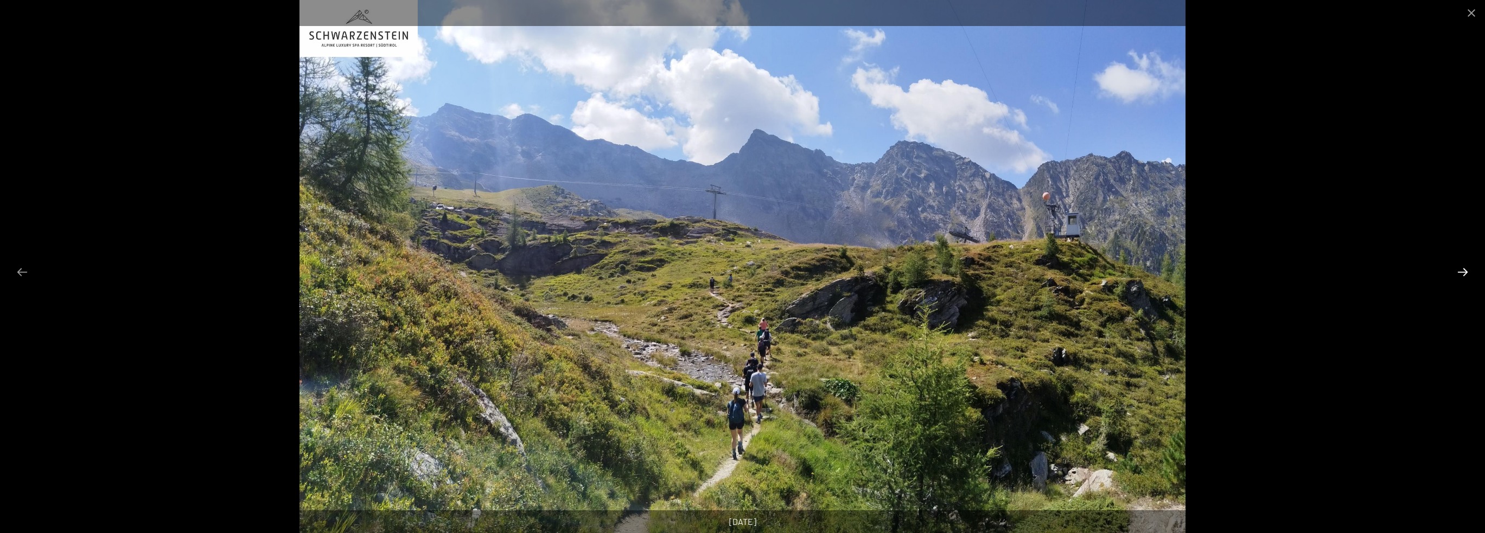
click at [1456, 273] on button "Next slide" at bounding box center [1462, 271] width 23 height 21
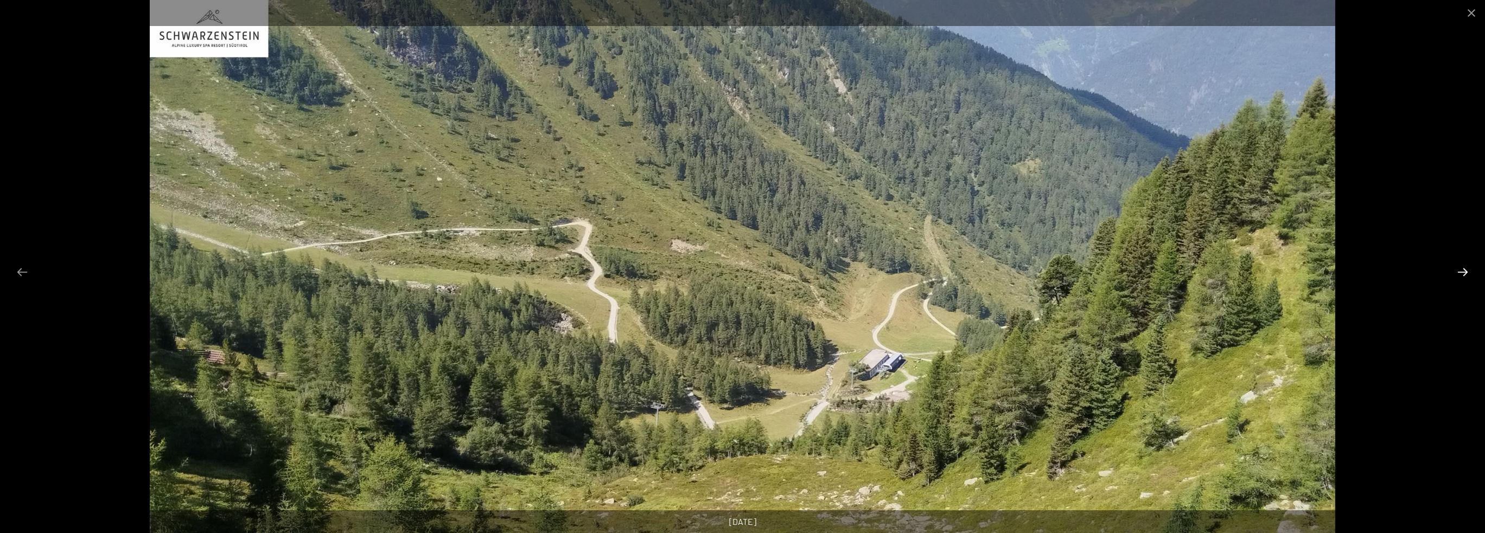
click at [1456, 273] on button "Next slide" at bounding box center [1462, 271] width 23 height 21
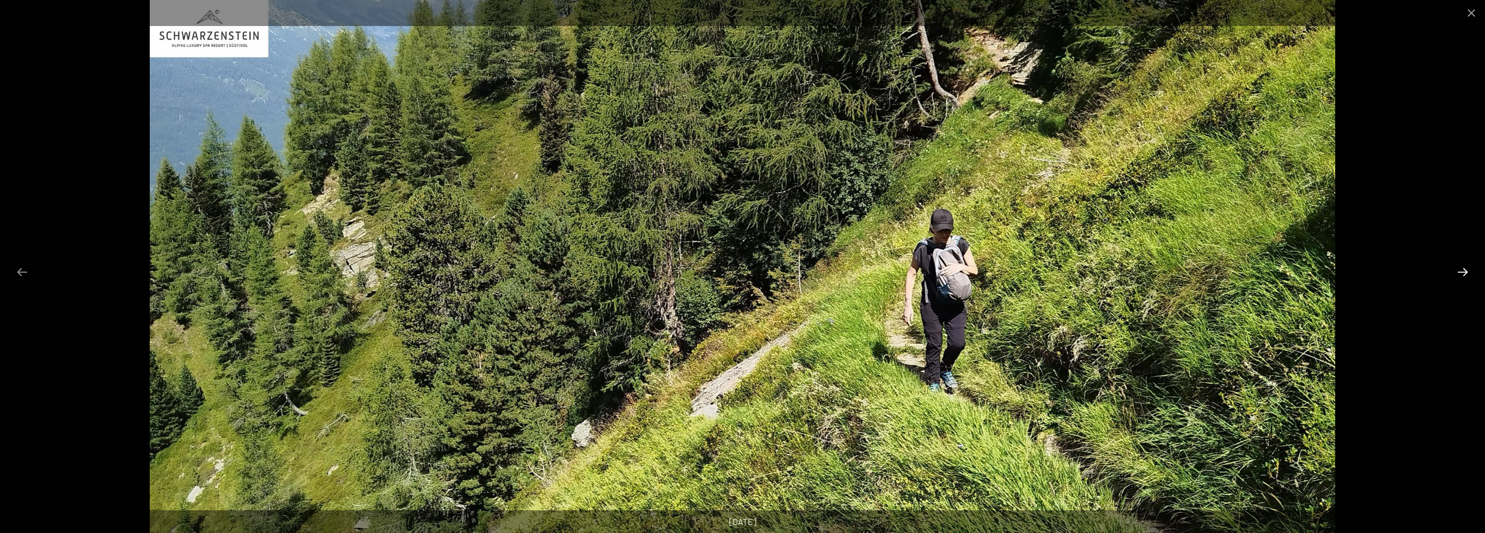
click at [1456, 273] on button "Next slide" at bounding box center [1462, 271] width 23 height 21
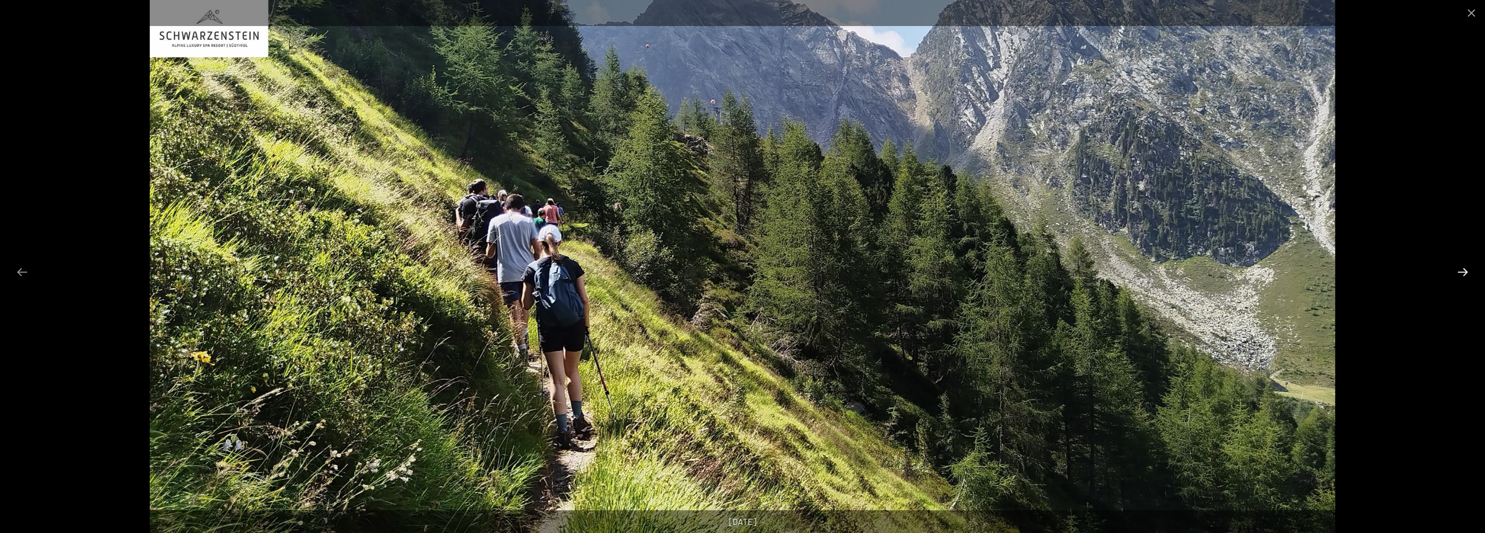
click at [1457, 273] on button "Next slide" at bounding box center [1462, 271] width 23 height 21
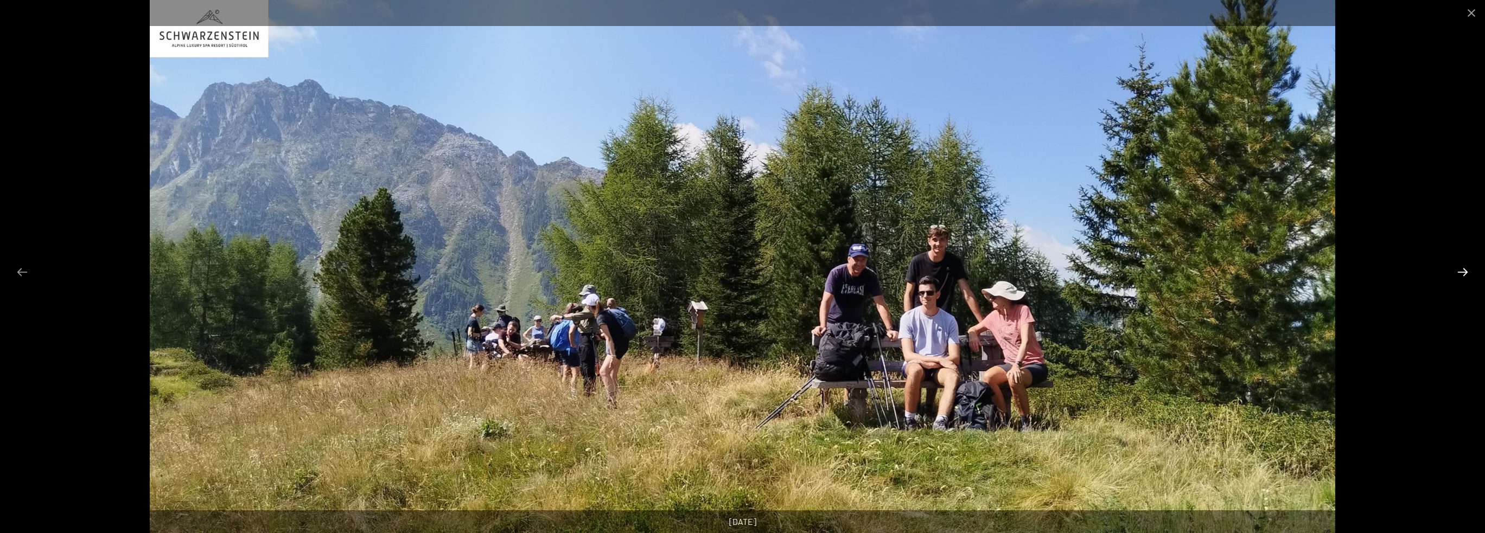
click at [1457, 273] on button "Next slide" at bounding box center [1462, 271] width 23 height 21
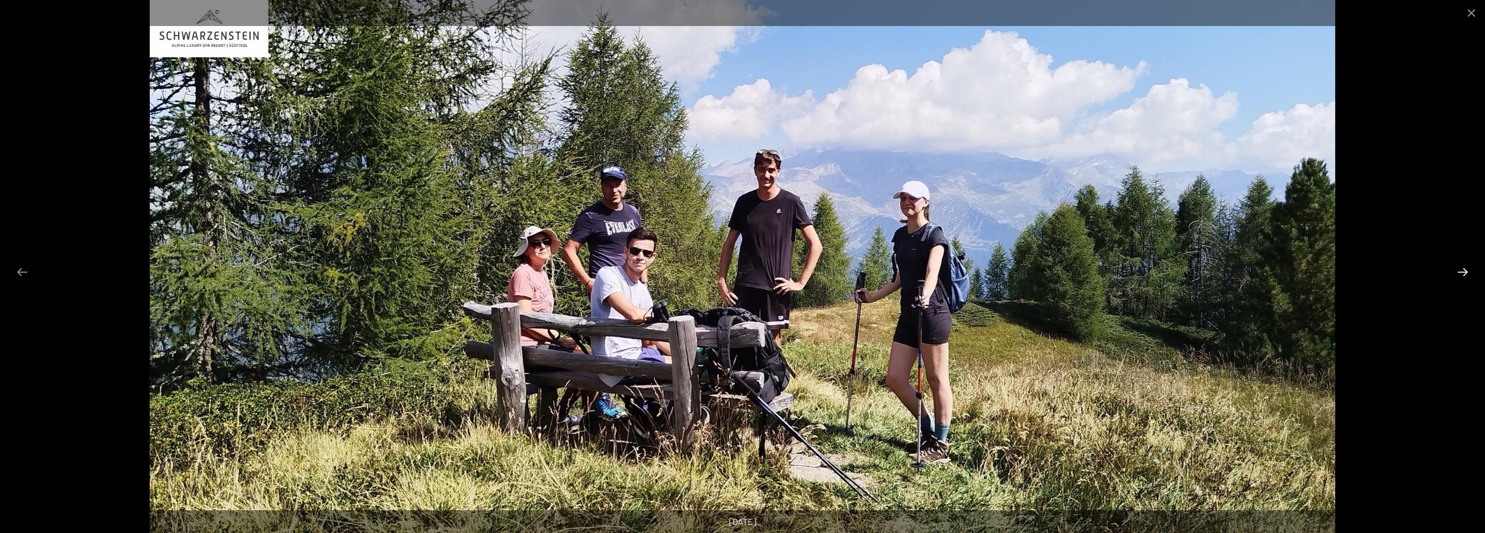
click at [1457, 273] on button "Next slide" at bounding box center [1462, 271] width 23 height 21
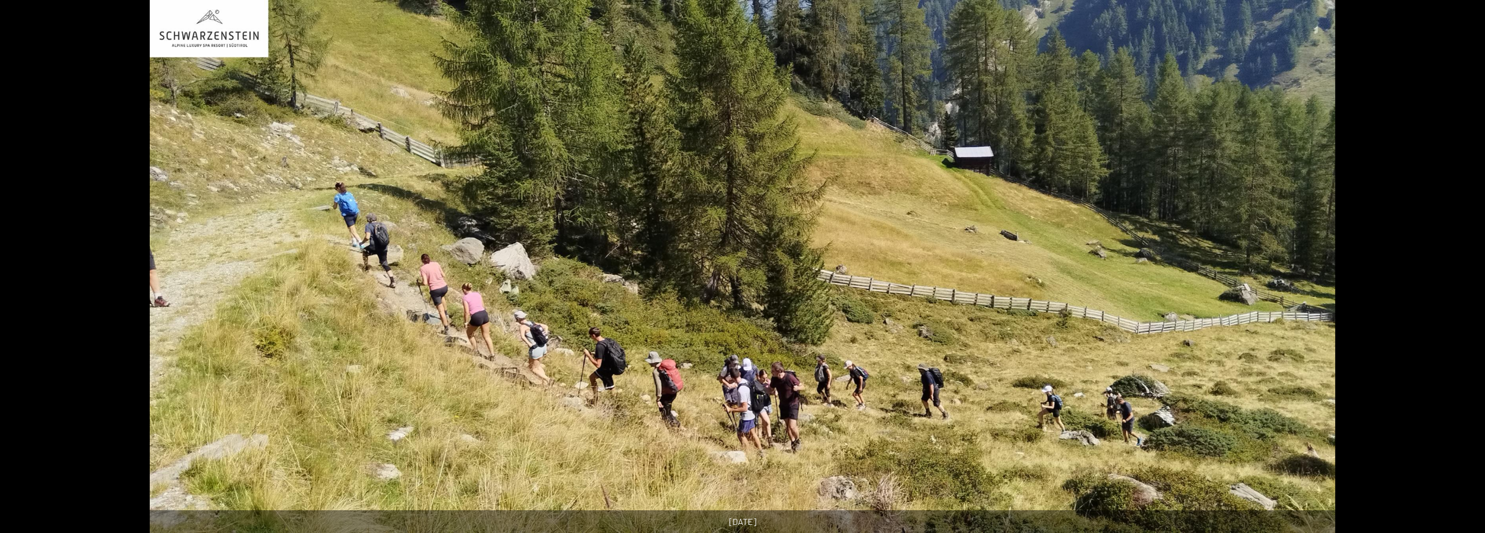
click at [1457, 273] on button "Next slide" at bounding box center [1468, 271] width 23 height 21
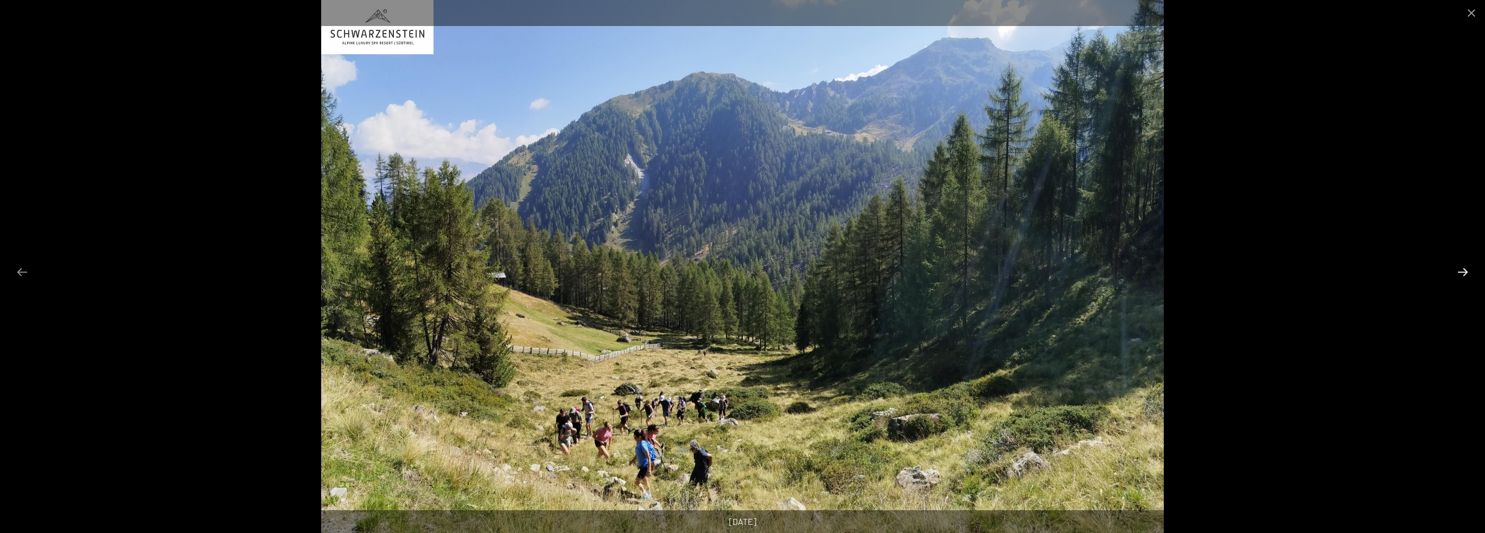
click at [1457, 273] on button "Next slide" at bounding box center [1462, 271] width 23 height 21
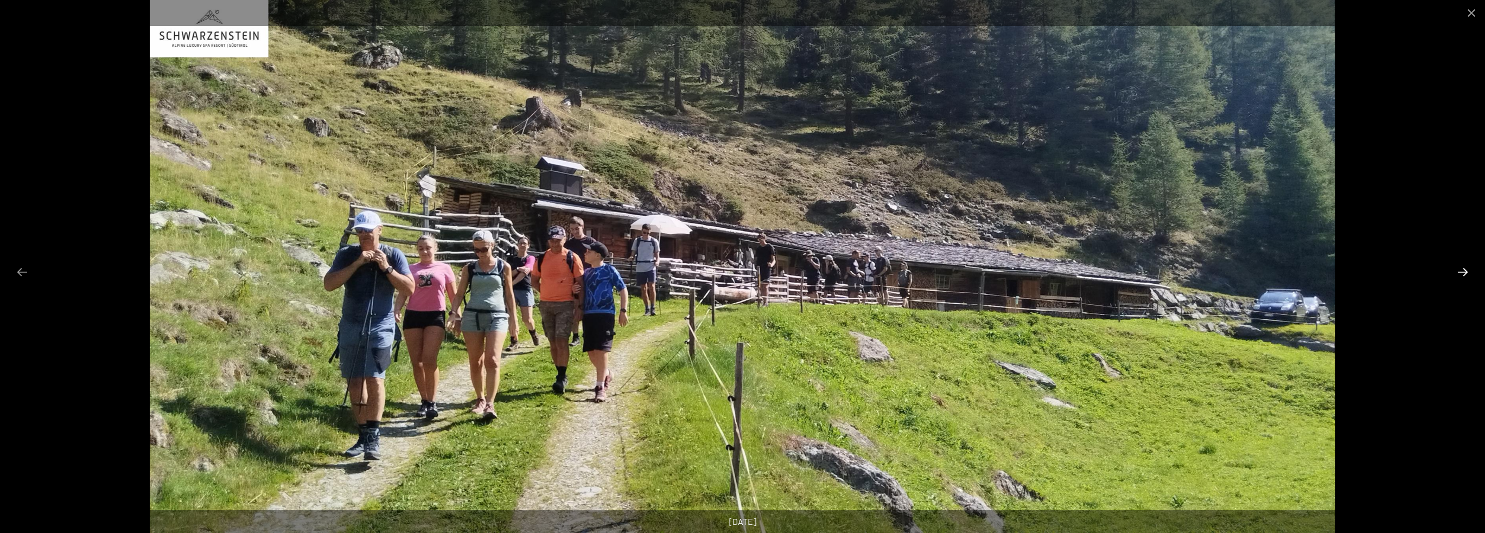
click at [1457, 273] on button "Next slide" at bounding box center [1462, 271] width 23 height 21
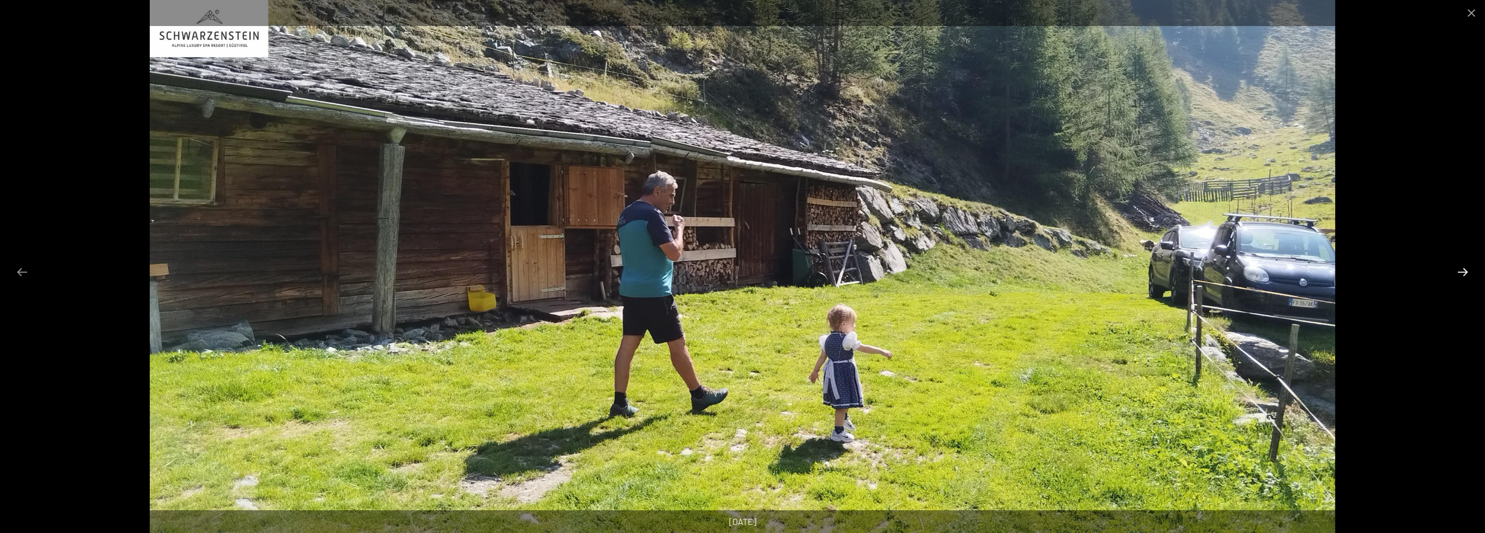
click at [1457, 273] on button "Next slide" at bounding box center [1462, 271] width 23 height 21
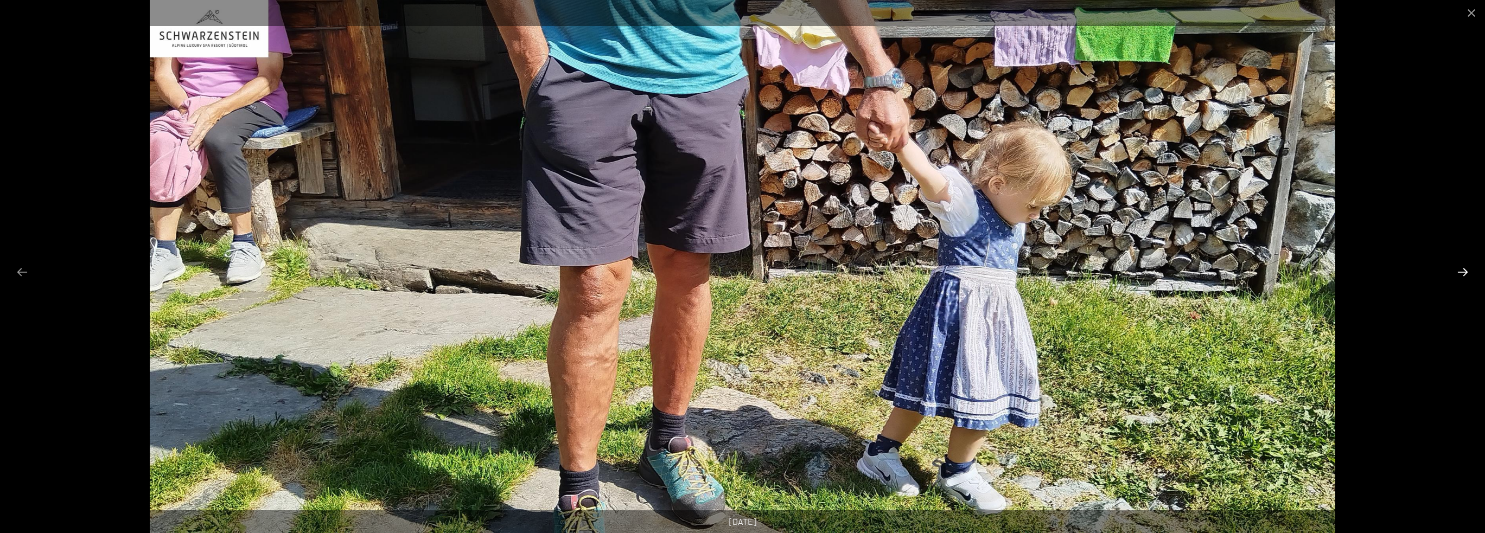
click at [1457, 273] on button "Next slide" at bounding box center [1462, 271] width 23 height 21
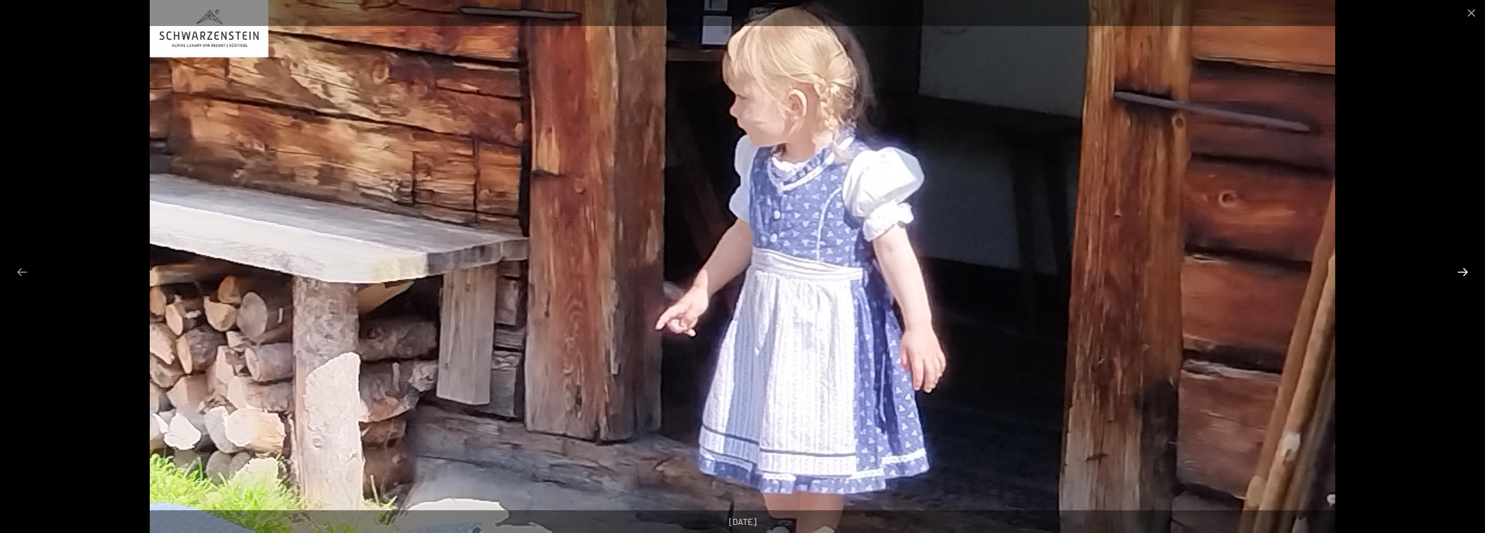
click at [1457, 273] on button "Next slide" at bounding box center [1462, 271] width 23 height 21
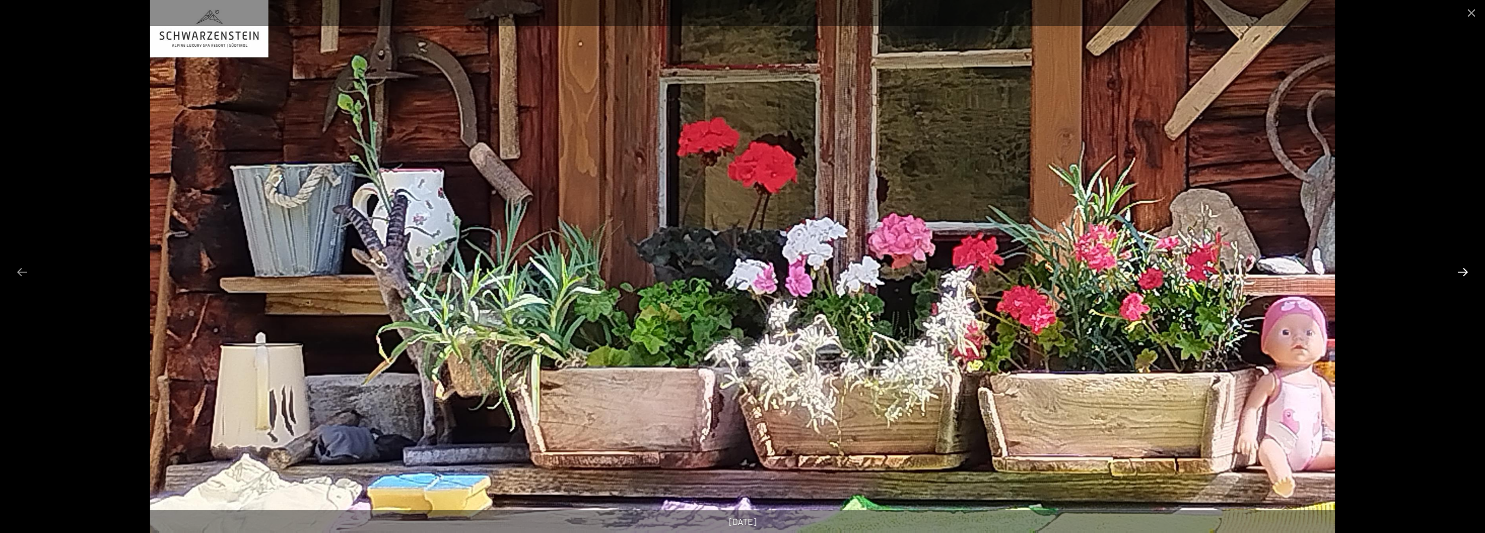
click at [1457, 273] on button "Next slide" at bounding box center [1462, 271] width 23 height 21
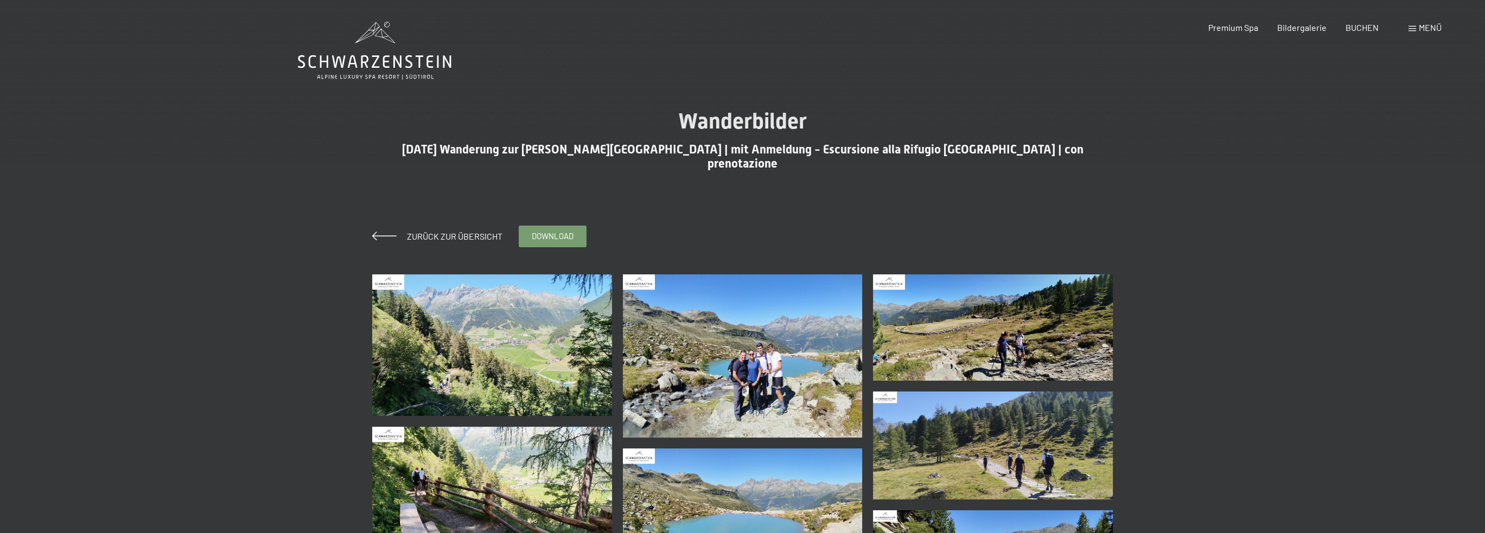
click at [519, 337] on img at bounding box center [492, 346] width 240 height 142
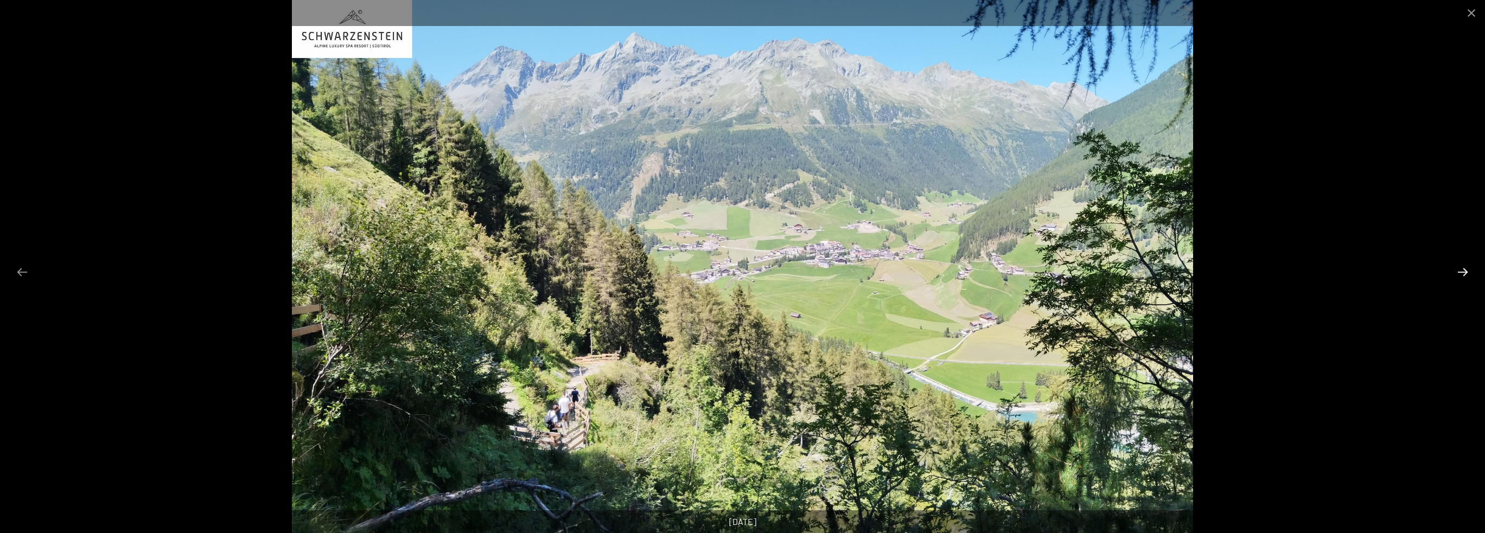
click at [1464, 271] on button "Next slide" at bounding box center [1462, 271] width 23 height 21
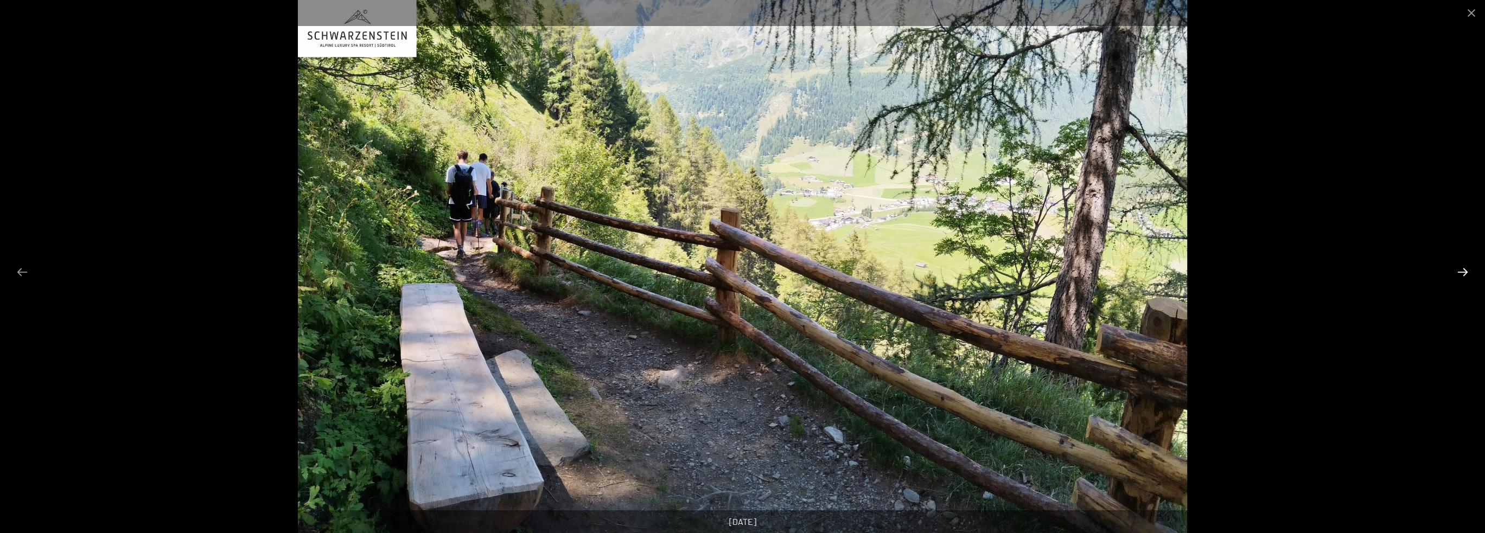
click at [1464, 271] on button "Next slide" at bounding box center [1462, 271] width 23 height 21
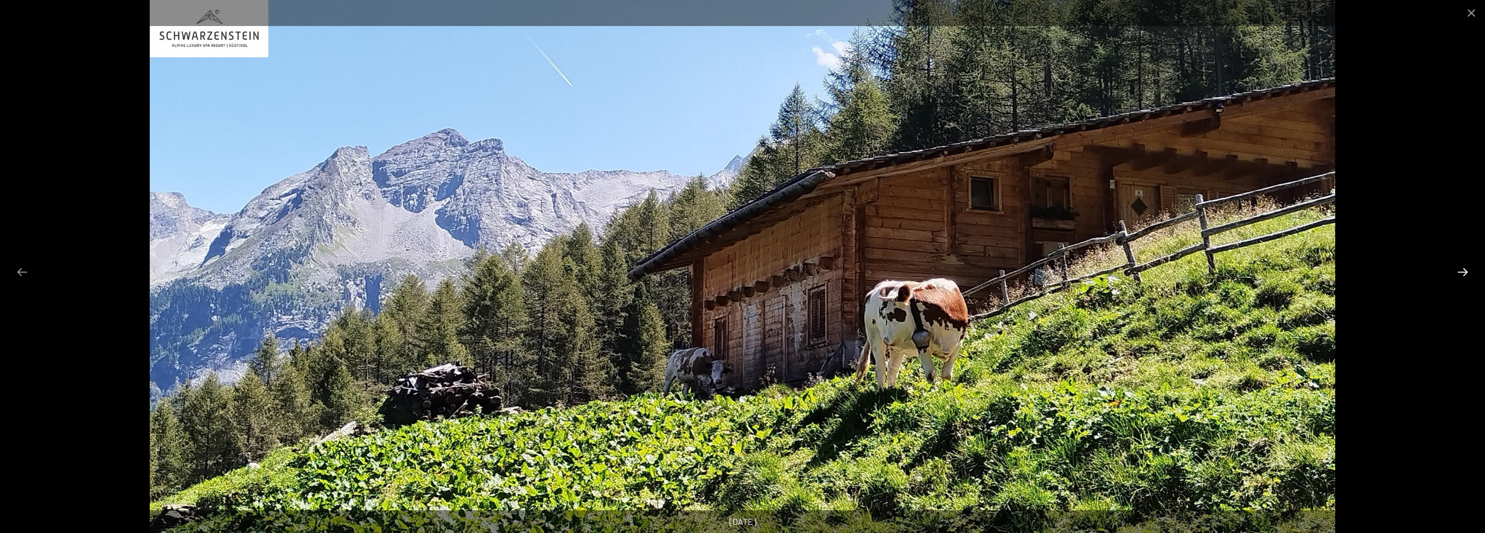
click at [1464, 271] on button "Next slide" at bounding box center [1462, 271] width 23 height 21
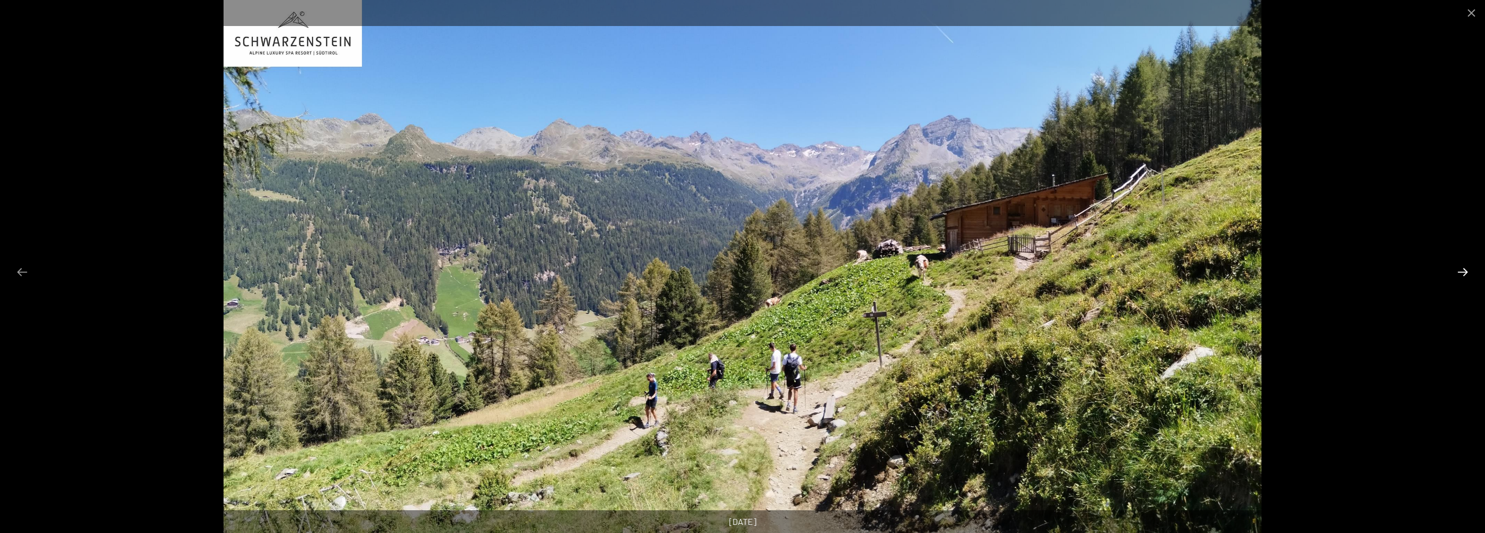
click at [1464, 271] on button "Next slide" at bounding box center [1462, 271] width 23 height 21
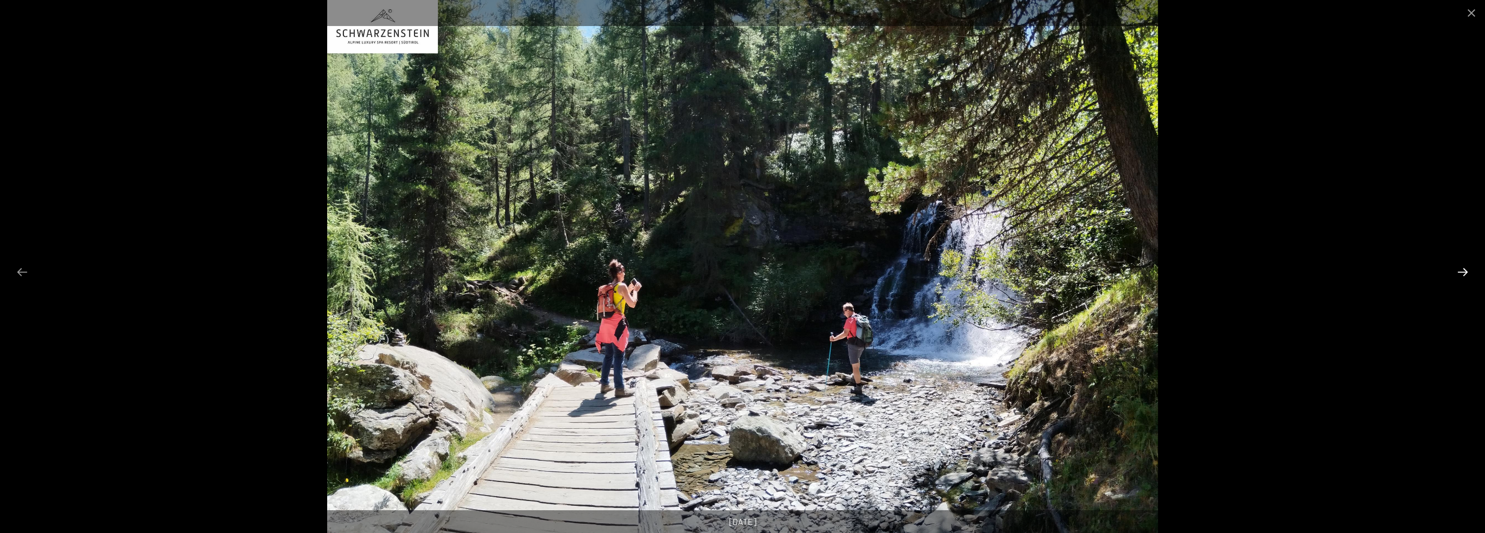
click at [1464, 271] on button "Next slide" at bounding box center [1462, 271] width 23 height 21
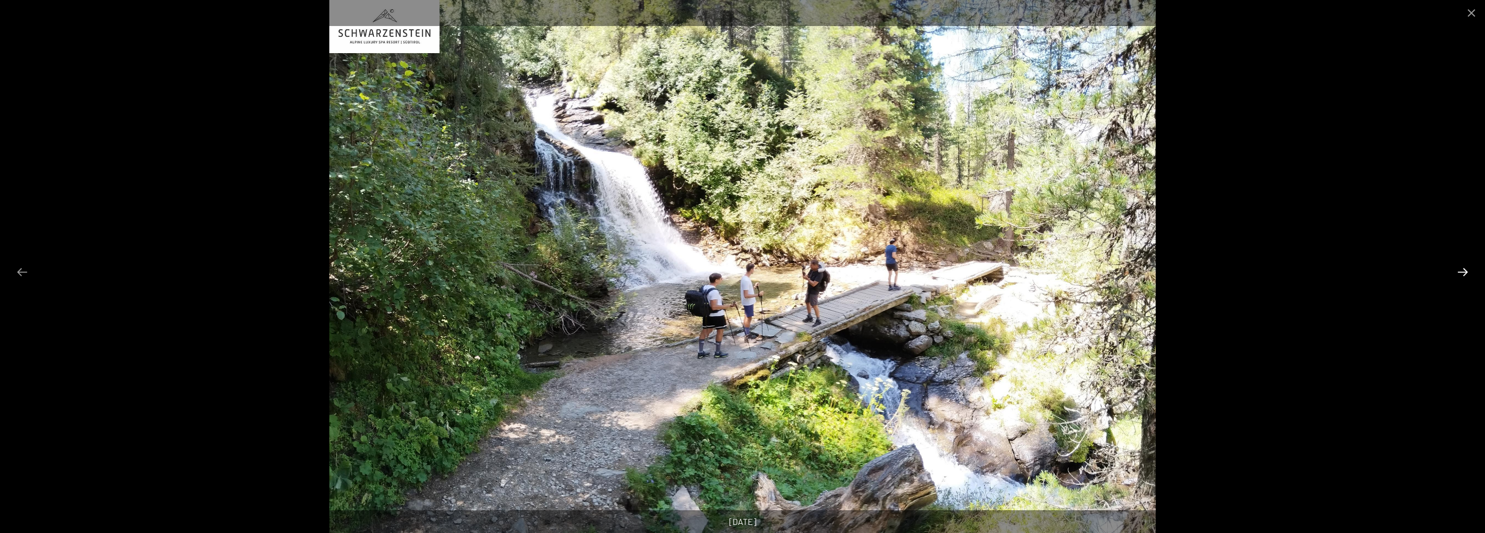
click at [1464, 271] on button "Next slide" at bounding box center [1462, 271] width 23 height 21
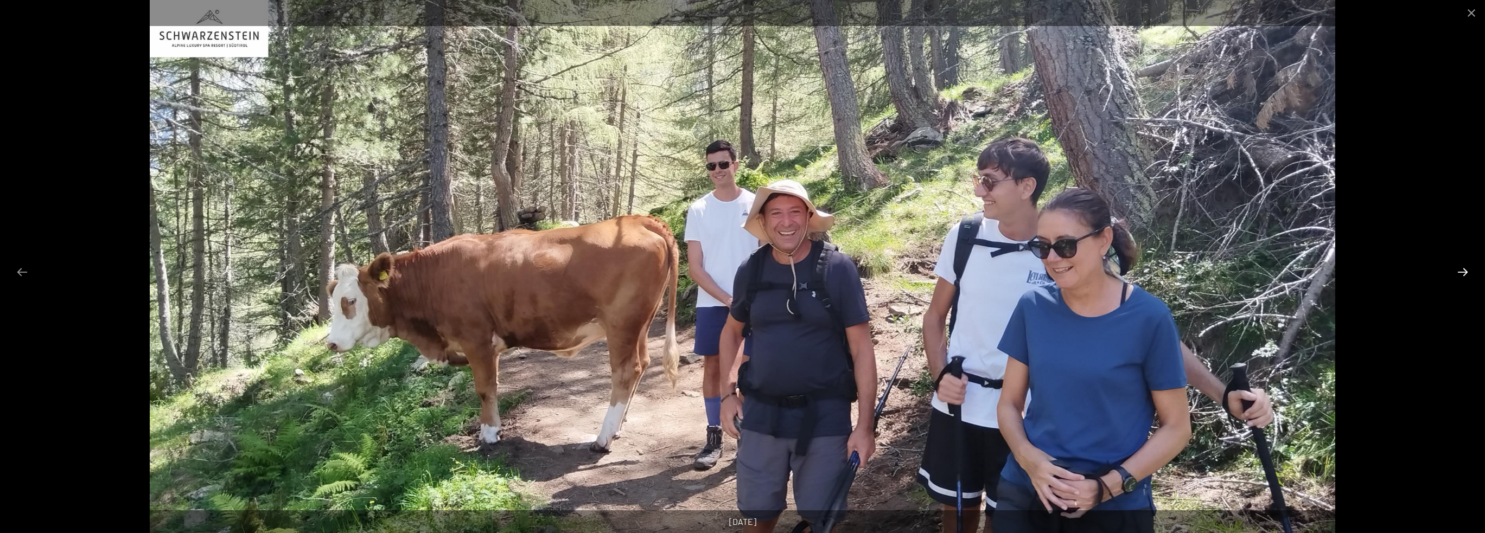
click at [1464, 271] on button "Next slide" at bounding box center [1462, 271] width 23 height 21
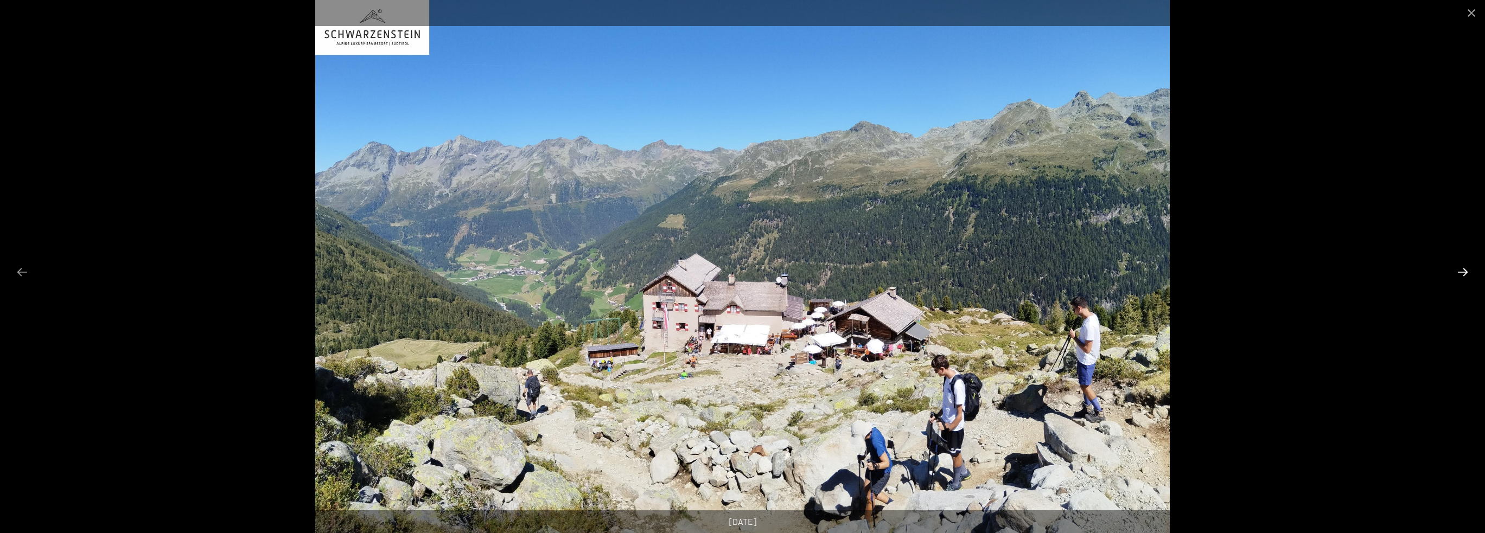
click at [1464, 271] on button "Next slide" at bounding box center [1462, 271] width 23 height 21
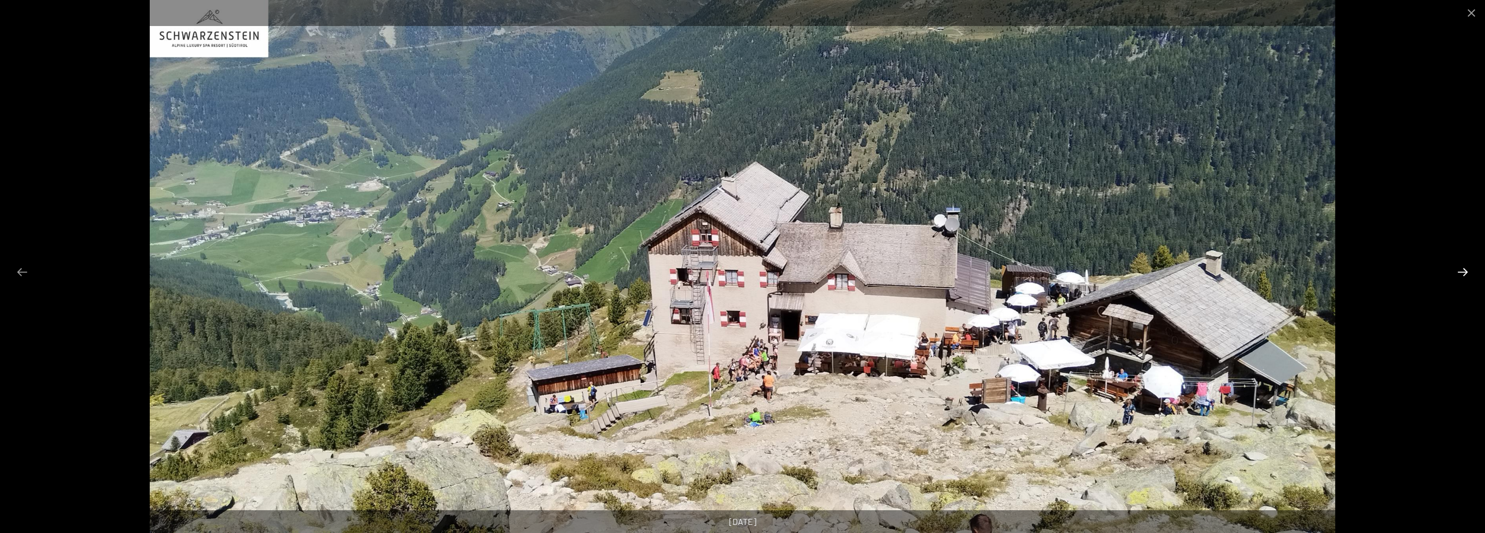
click at [1464, 271] on button "Next slide" at bounding box center [1462, 271] width 23 height 21
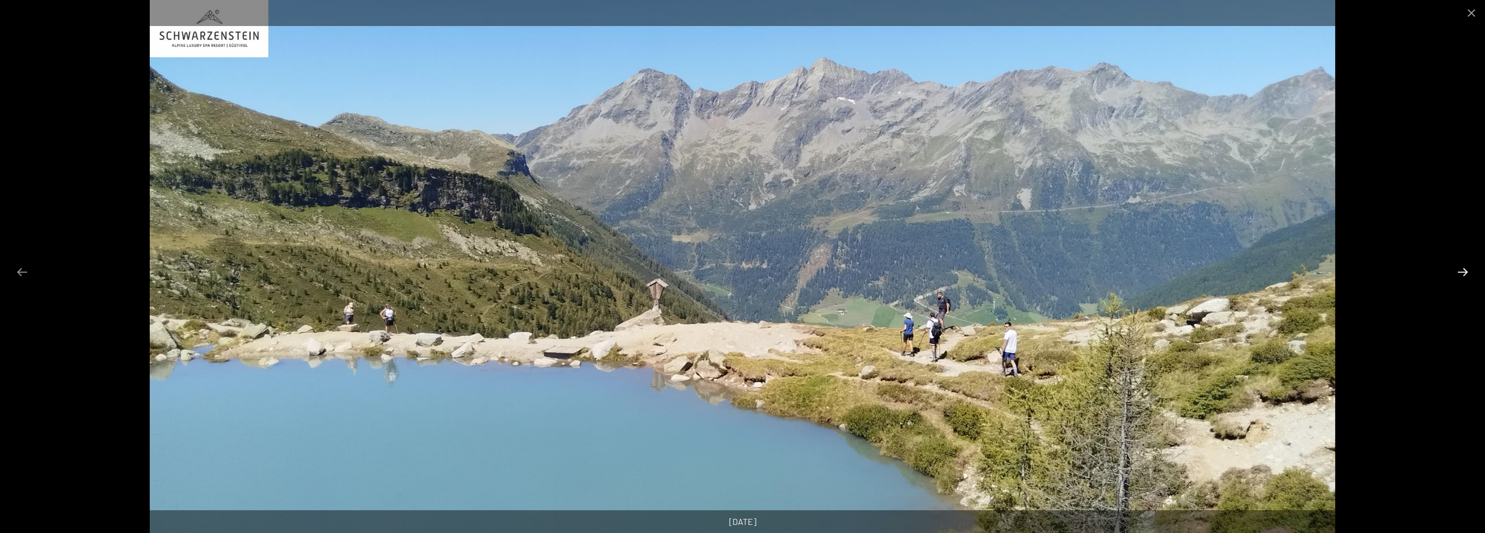
click at [1464, 271] on button "Next slide" at bounding box center [1462, 271] width 23 height 21
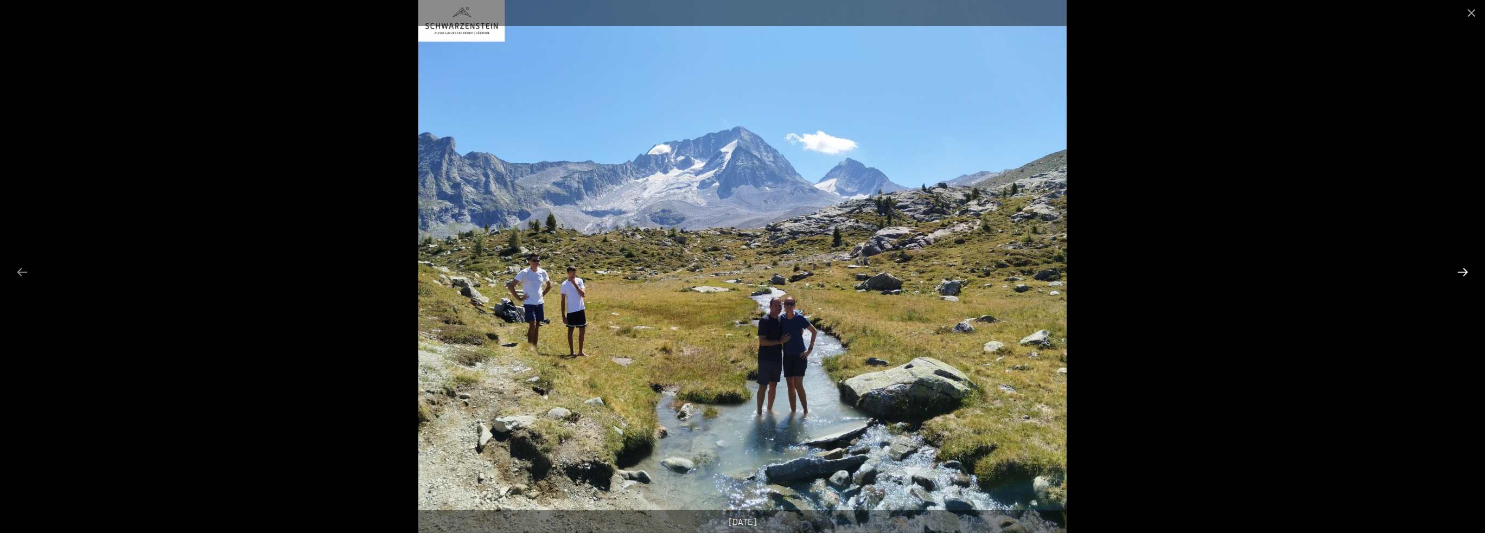
click at [1464, 271] on button "Next slide" at bounding box center [1462, 271] width 23 height 21
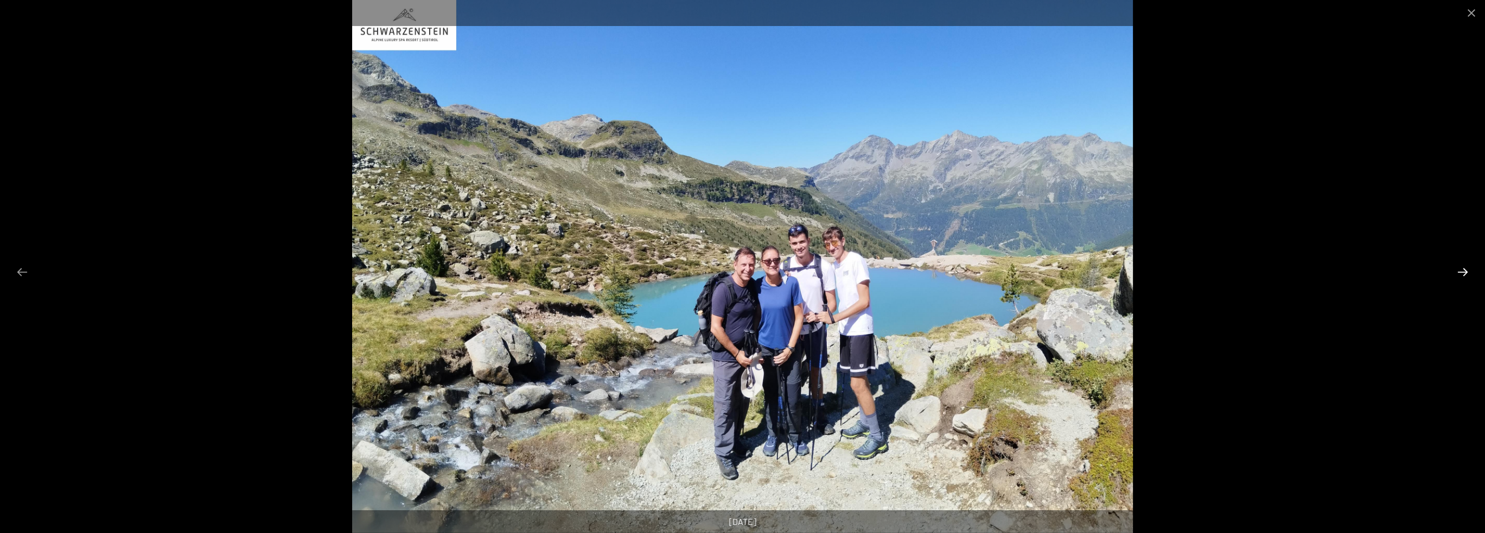
click at [1464, 271] on button "Next slide" at bounding box center [1462, 271] width 23 height 21
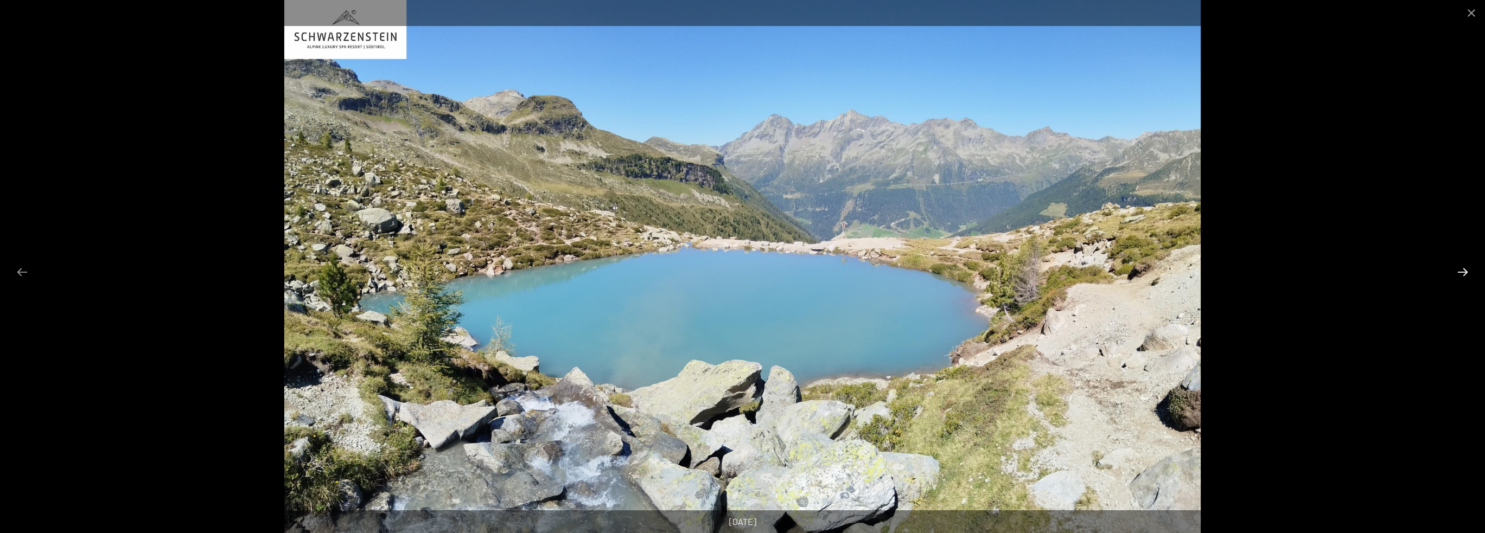
click at [1464, 271] on button "Next slide" at bounding box center [1462, 271] width 23 height 21
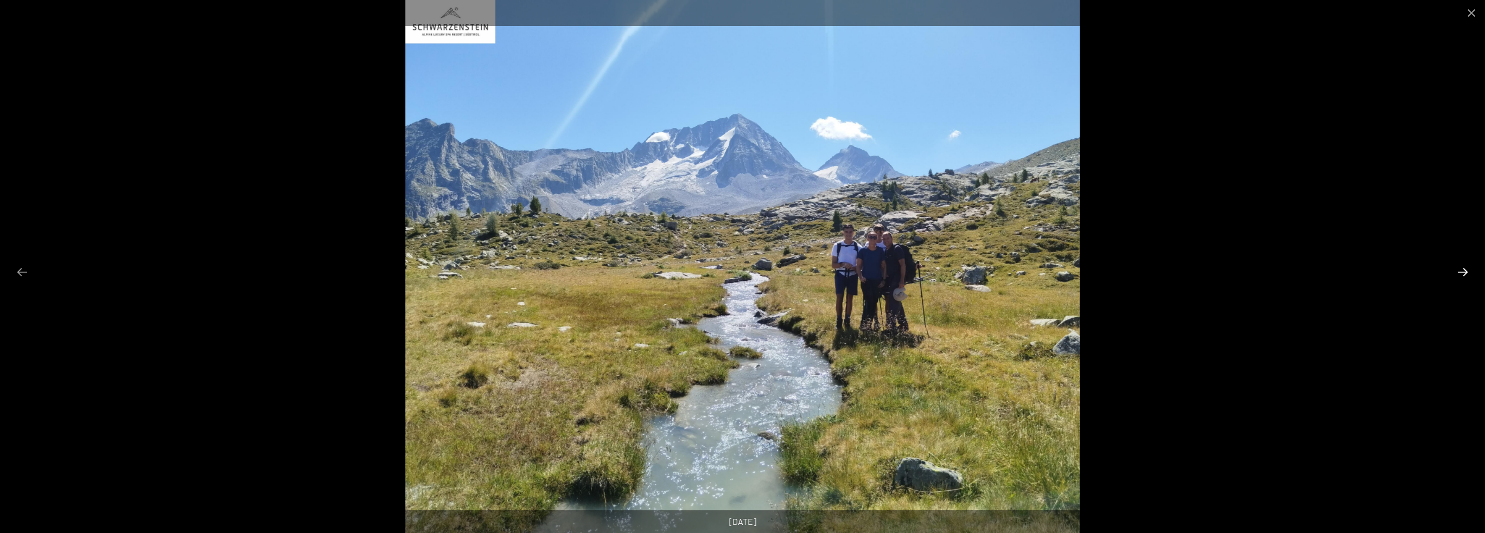
click at [1464, 271] on button "Next slide" at bounding box center [1462, 271] width 23 height 21
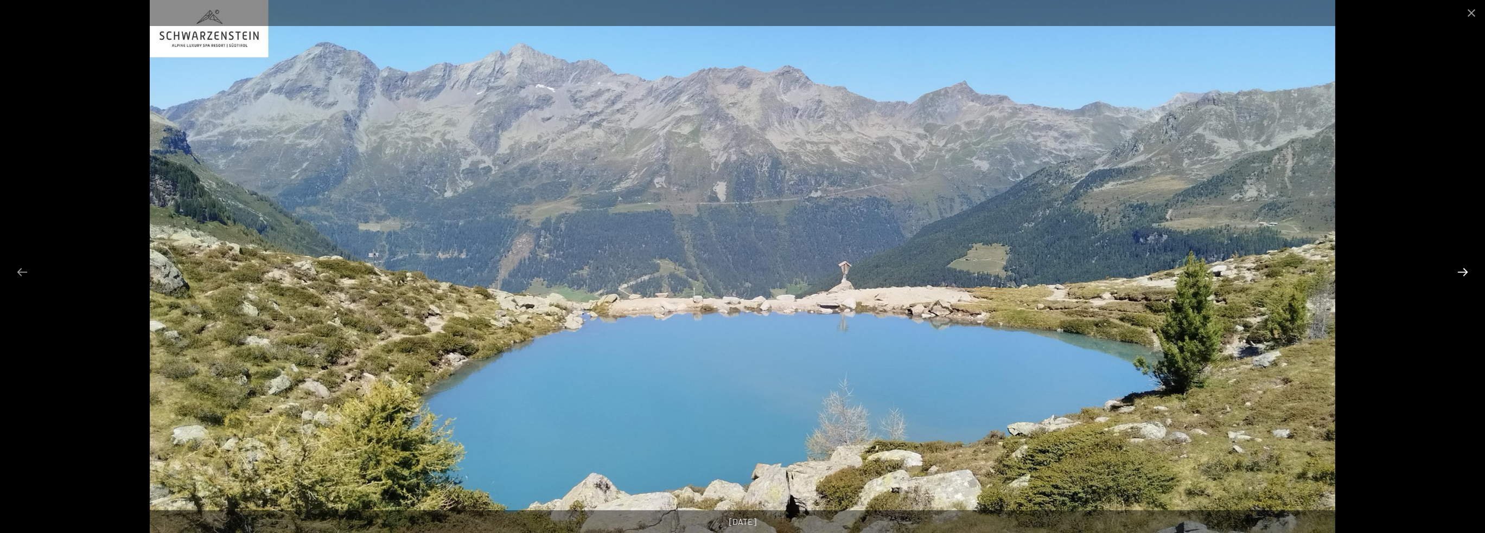
click at [1464, 271] on button "Next slide" at bounding box center [1462, 271] width 23 height 21
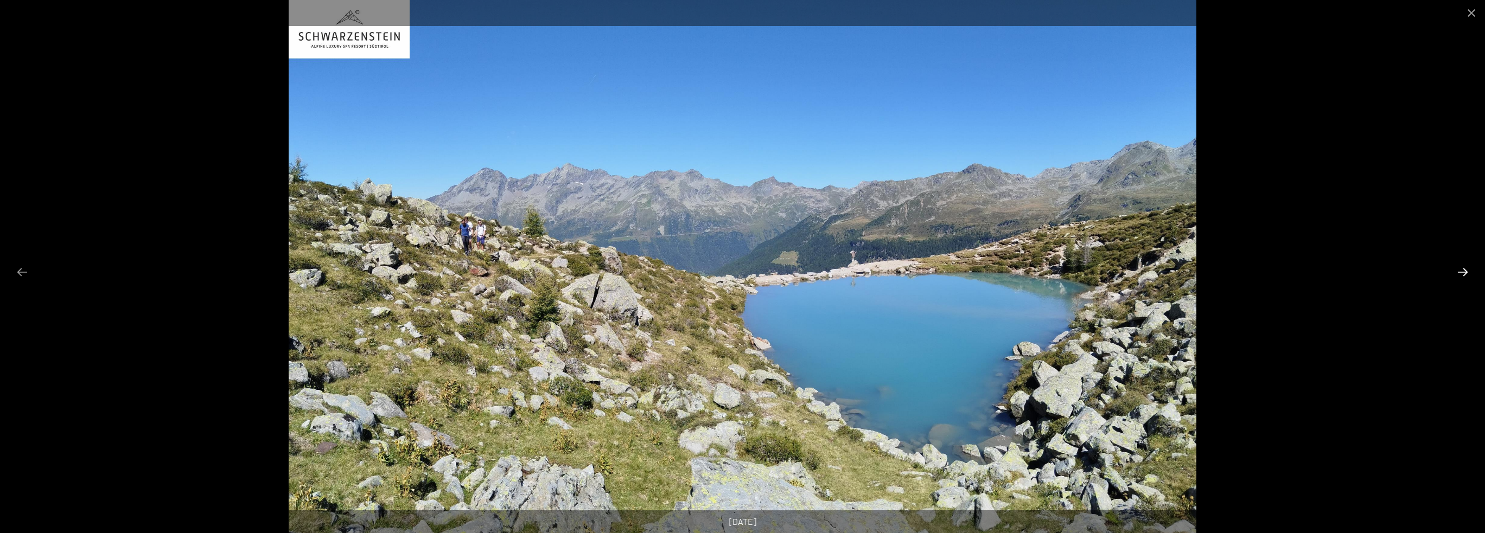
click at [1464, 271] on button "Next slide" at bounding box center [1462, 271] width 23 height 21
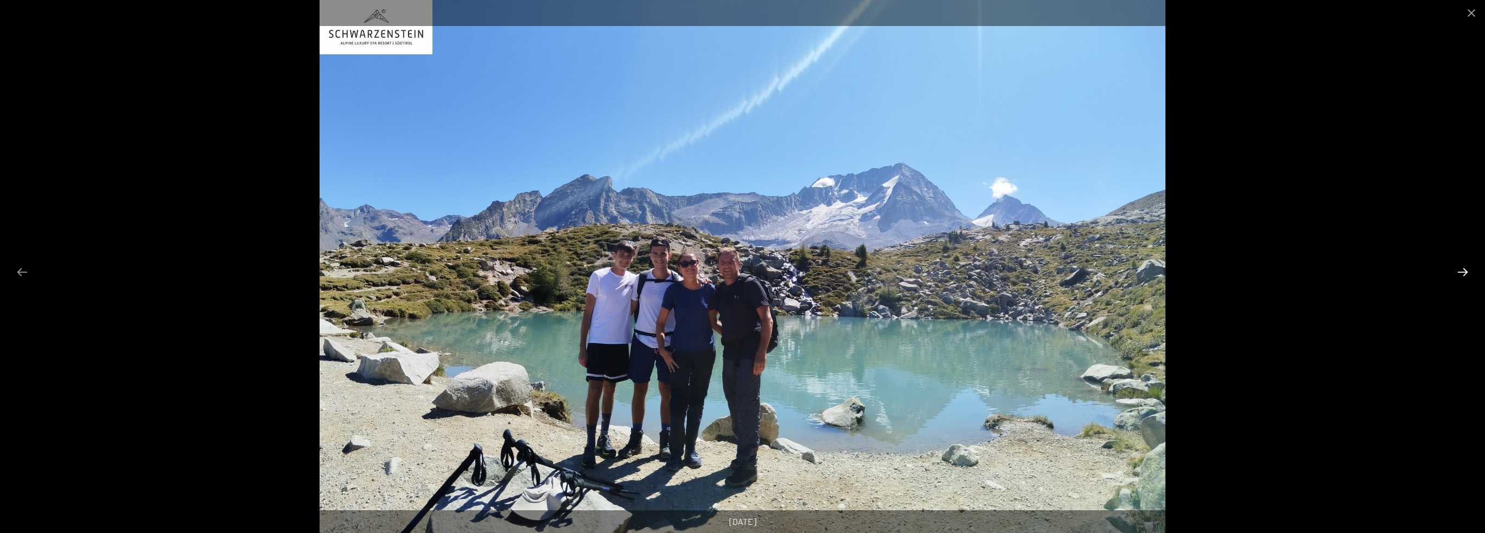
click at [1464, 271] on button "Next slide" at bounding box center [1462, 271] width 23 height 21
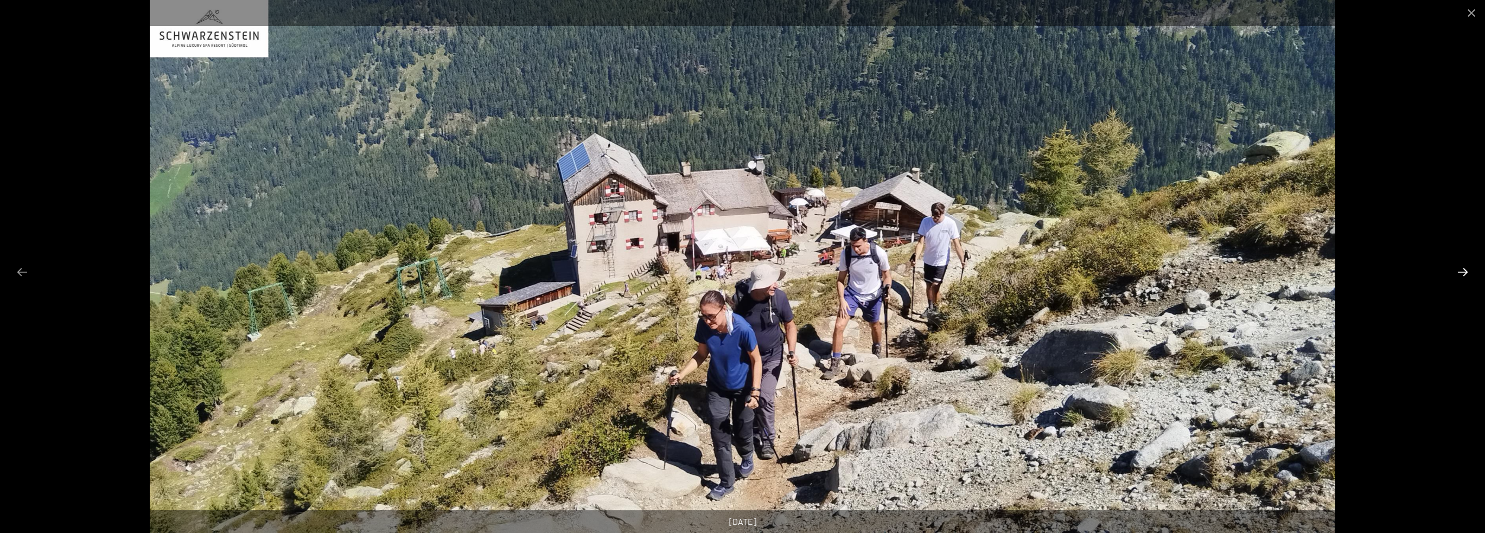
click at [1464, 271] on button "Next slide" at bounding box center [1462, 271] width 23 height 21
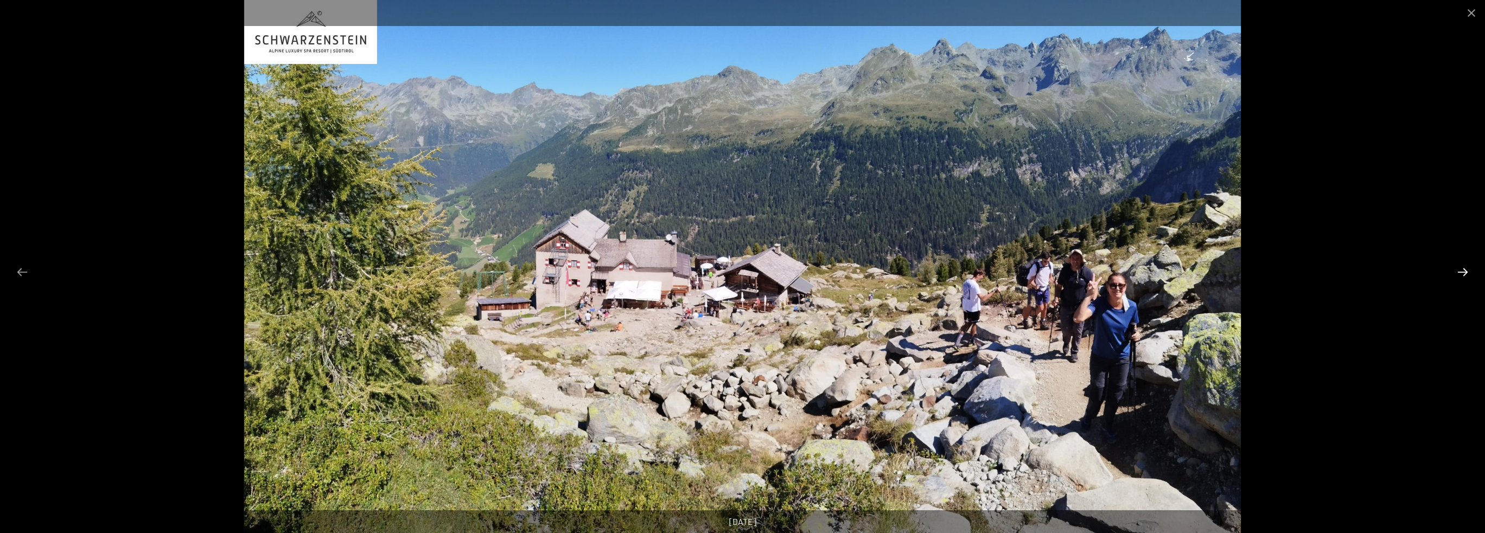
click at [1464, 271] on button "Next slide" at bounding box center [1462, 271] width 23 height 21
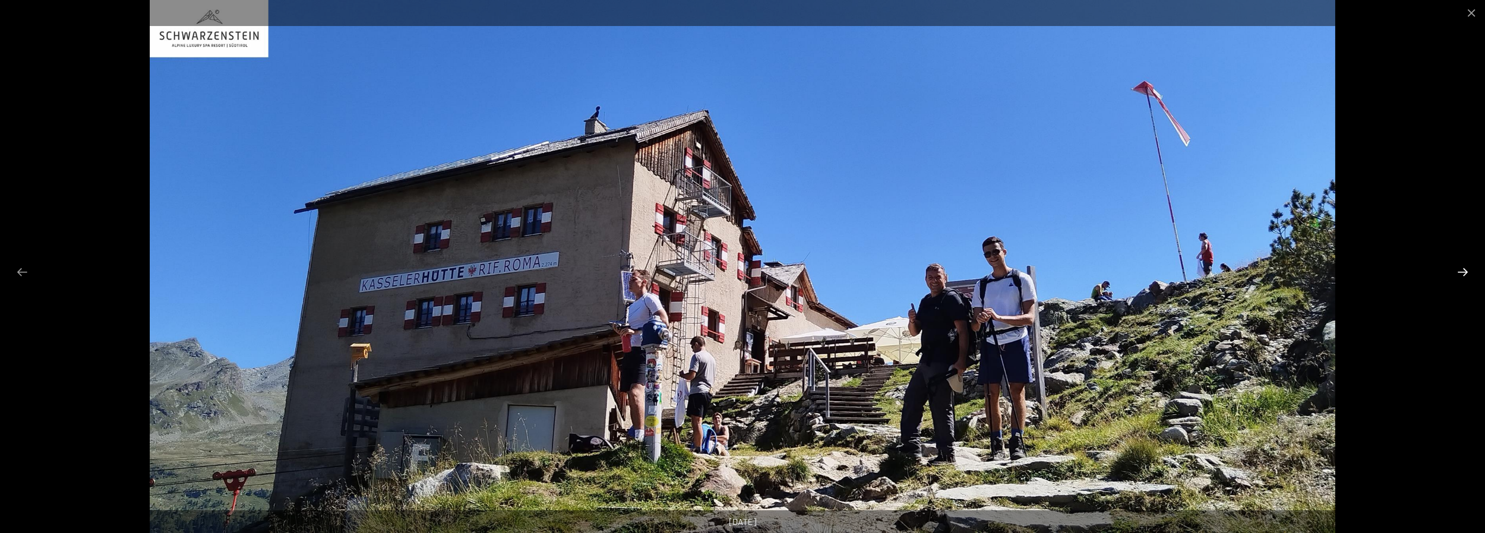
click at [1467, 270] on button "Next slide" at bounding box center [1462, 271] width 23 height 21
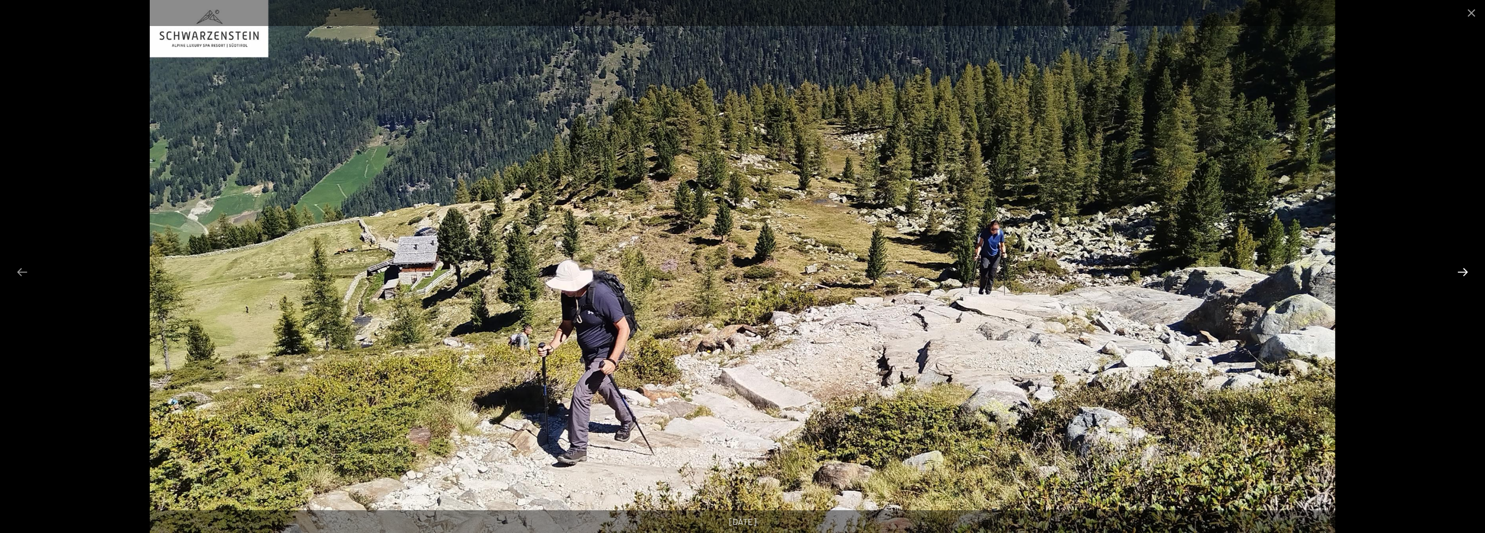
click at [1467, 270] on button "Next slide" at bounding box center [1462, 271] width 23 height 21
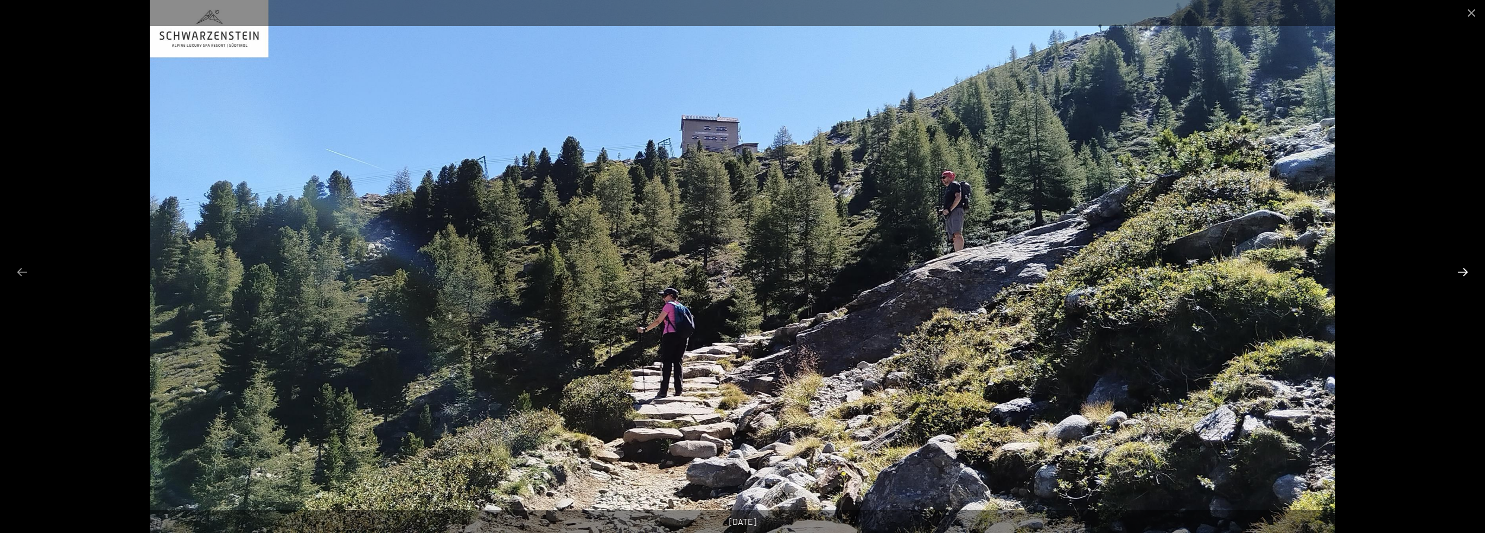
click at [1467, 270] on button "Next slide" at bounding box center [1462, 271] width 23 height 21
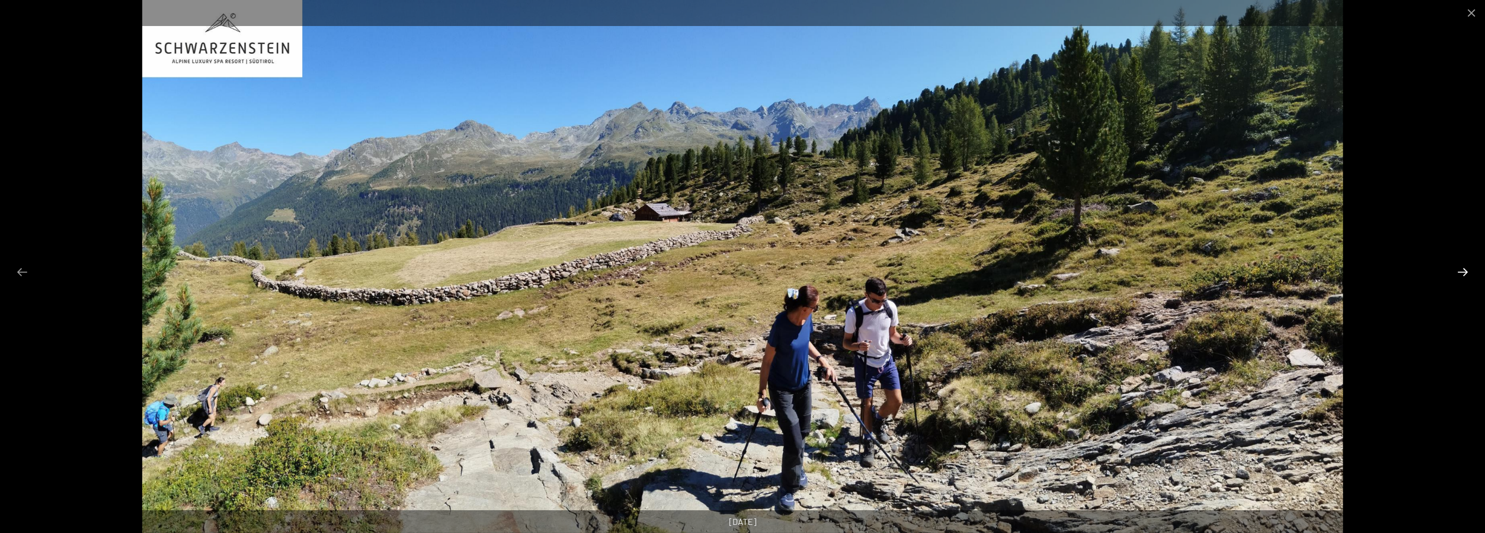
click at [1467, 270] on button "Next slide" at bounding box center [1462, 271] width 23 height 21
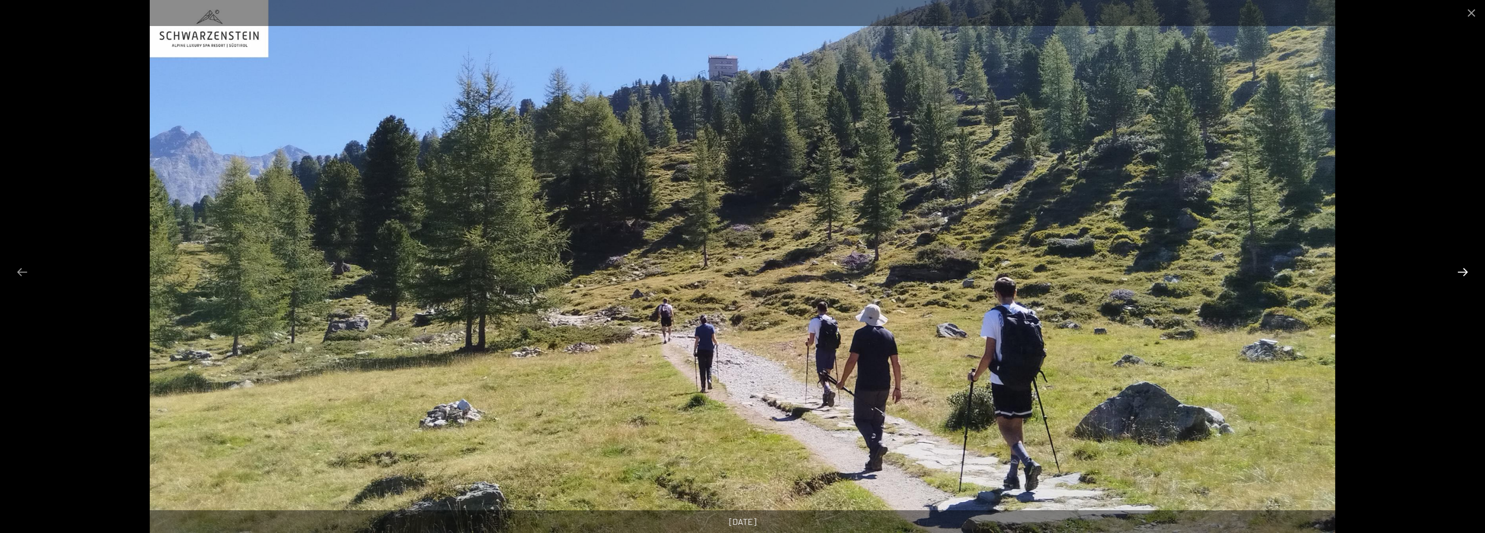
click at [1467, 270] on button "Next slide" at bounding box center [1462, 271] width 23 height 21
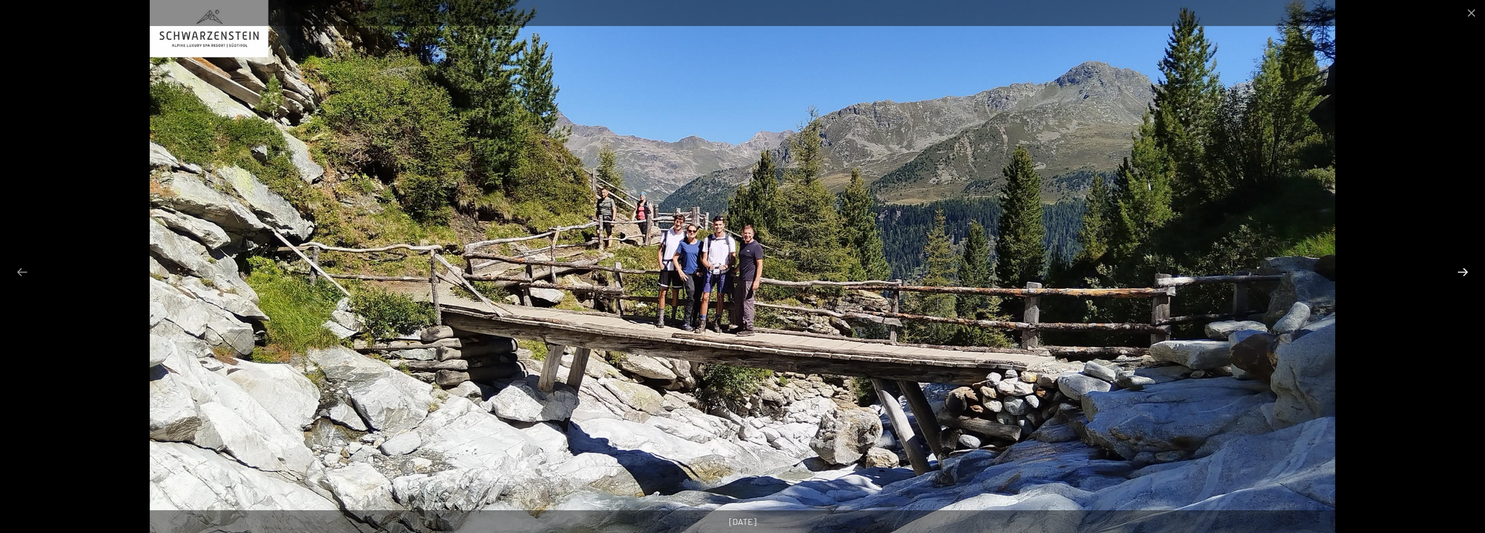
click at [1467, 270] on button "Next slide" at bounding box center [1462, 271] width 23 height 21
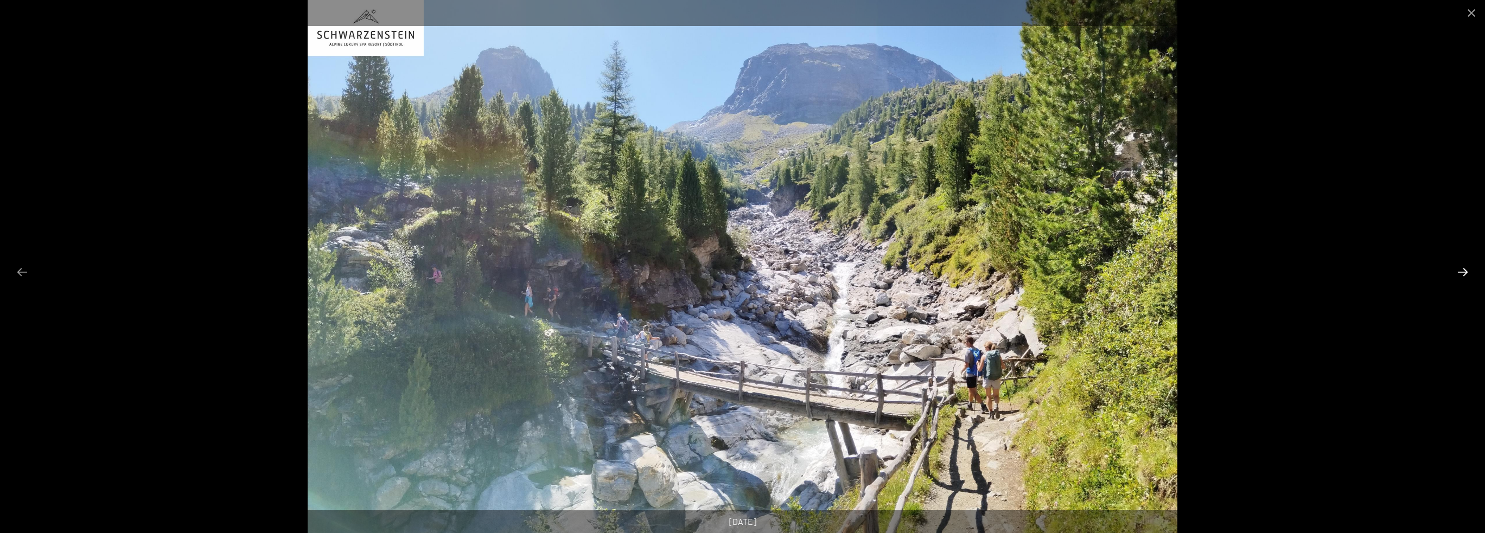
click at [1467, 270] on button "Next slide" at bounding box center [1462, 271] width 23 height 21
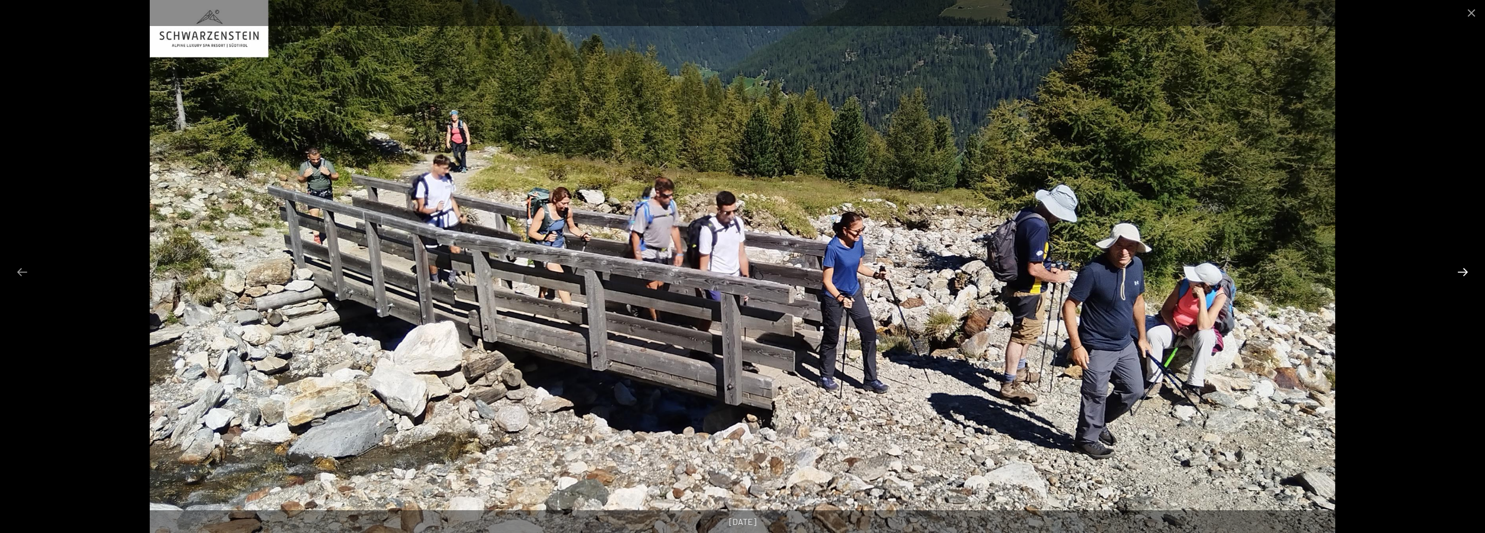
click at [1467, 270] on button "Next slide" at bounding box center [1462, 271] width 23 height 21
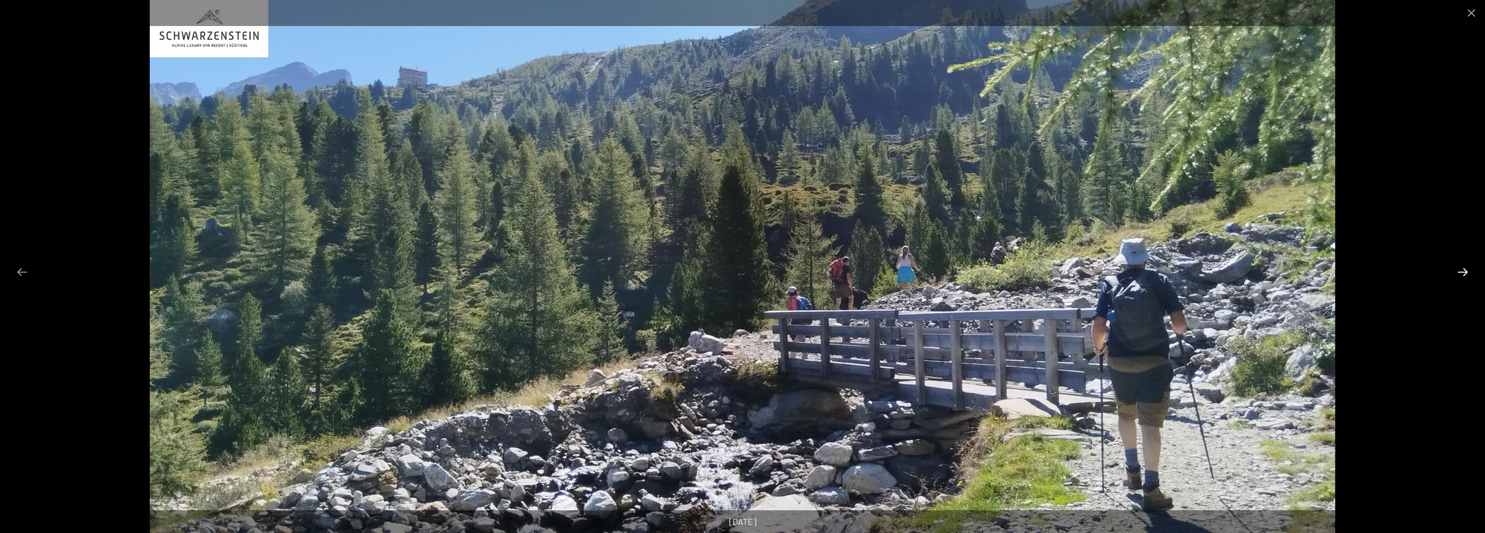
click at [1467, 270] on button "Next slide" at bounding box center [1462, 271] width 23 height 21
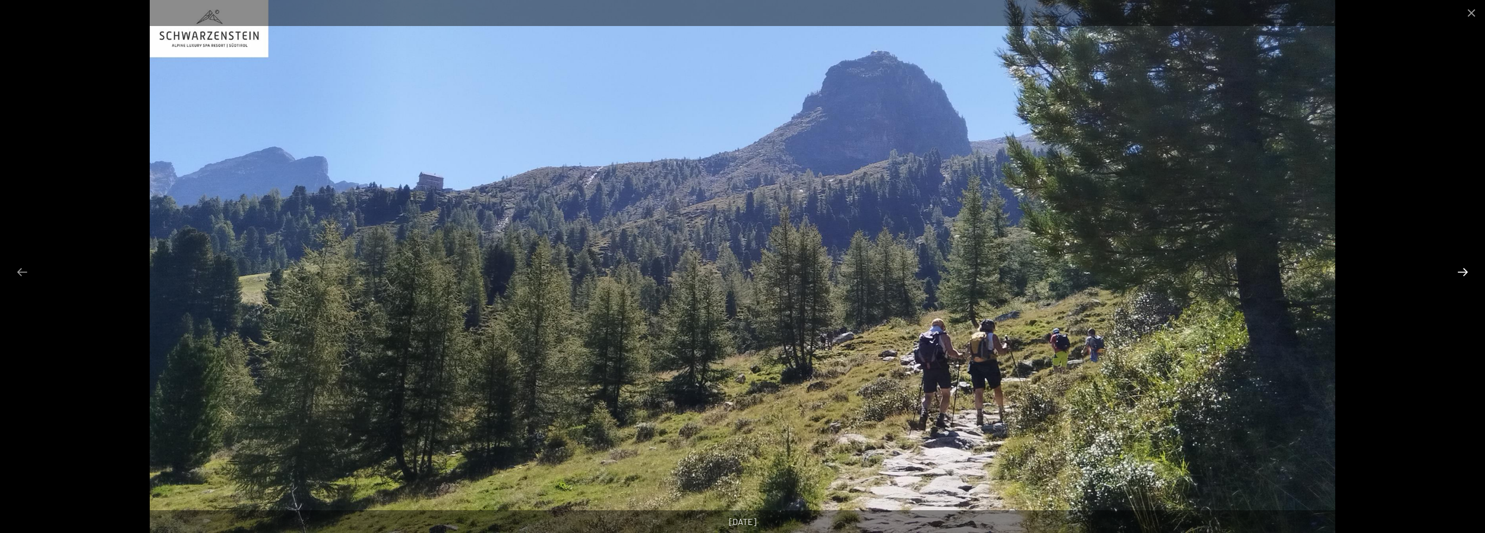
click at [1467, 270] on button "Next slide" at bounding box center [1462, 271] width 23 height 21
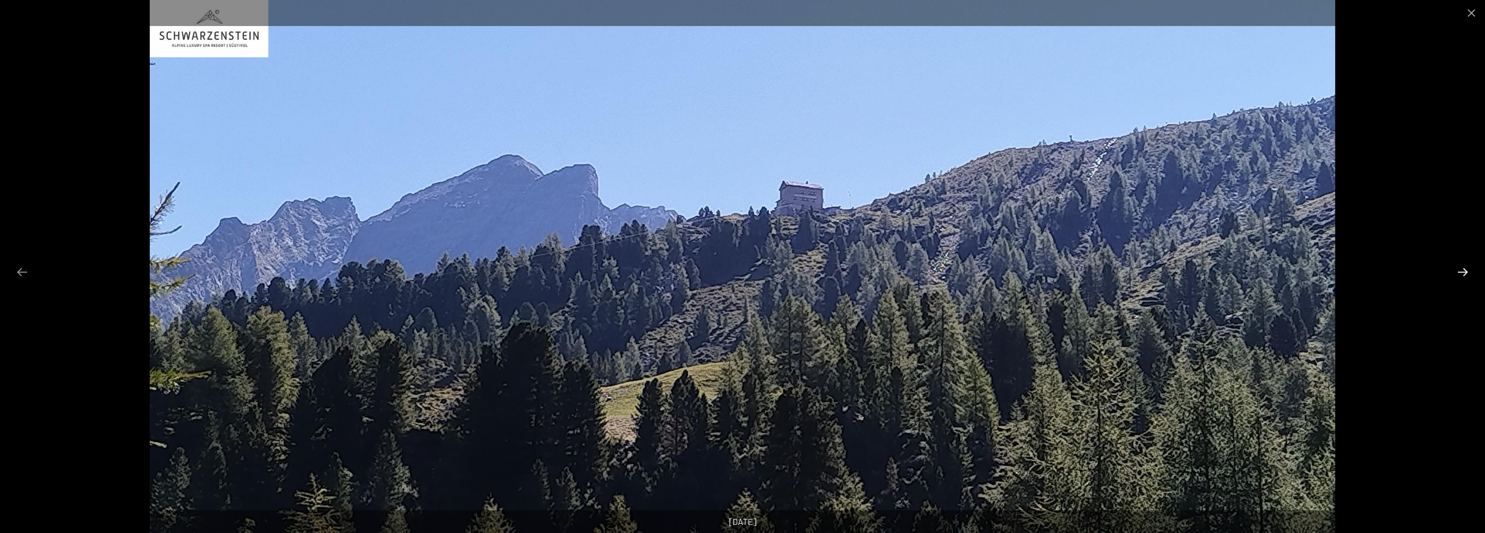
click at [1467, 270] on button "Next slide" at bounding box center [1462, 271] width 23 height 21
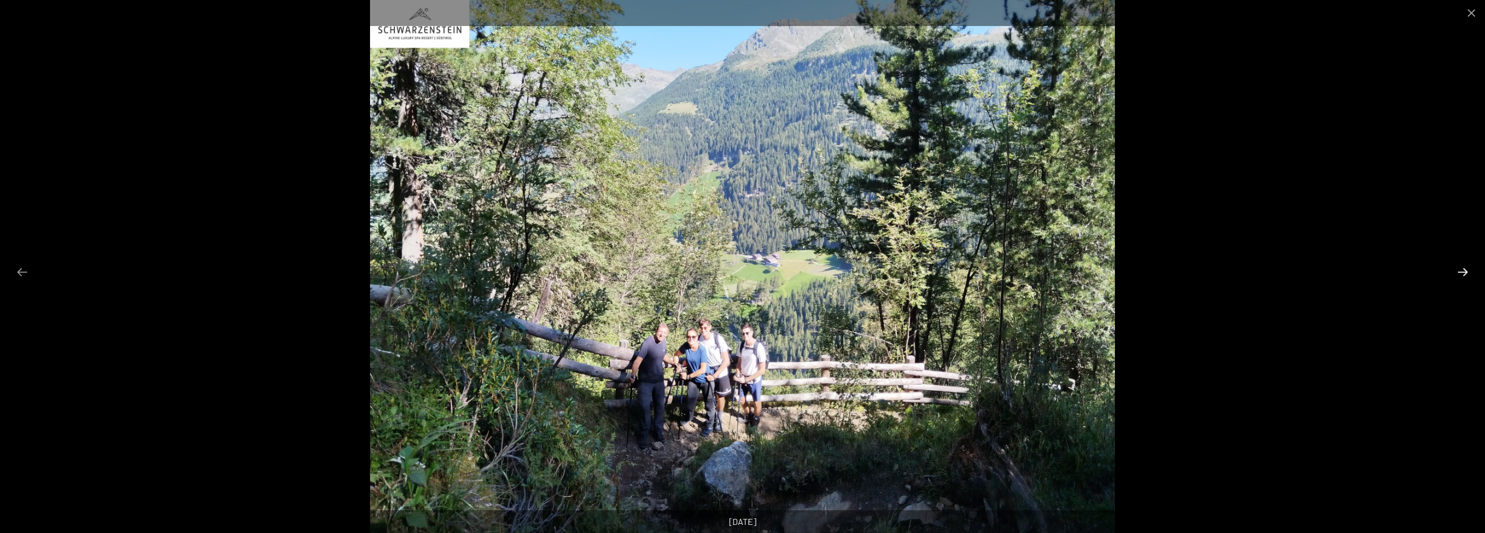
click at [1467, 270] on button "Next slide" at bounding box center [1462, 271] width 23 height 21
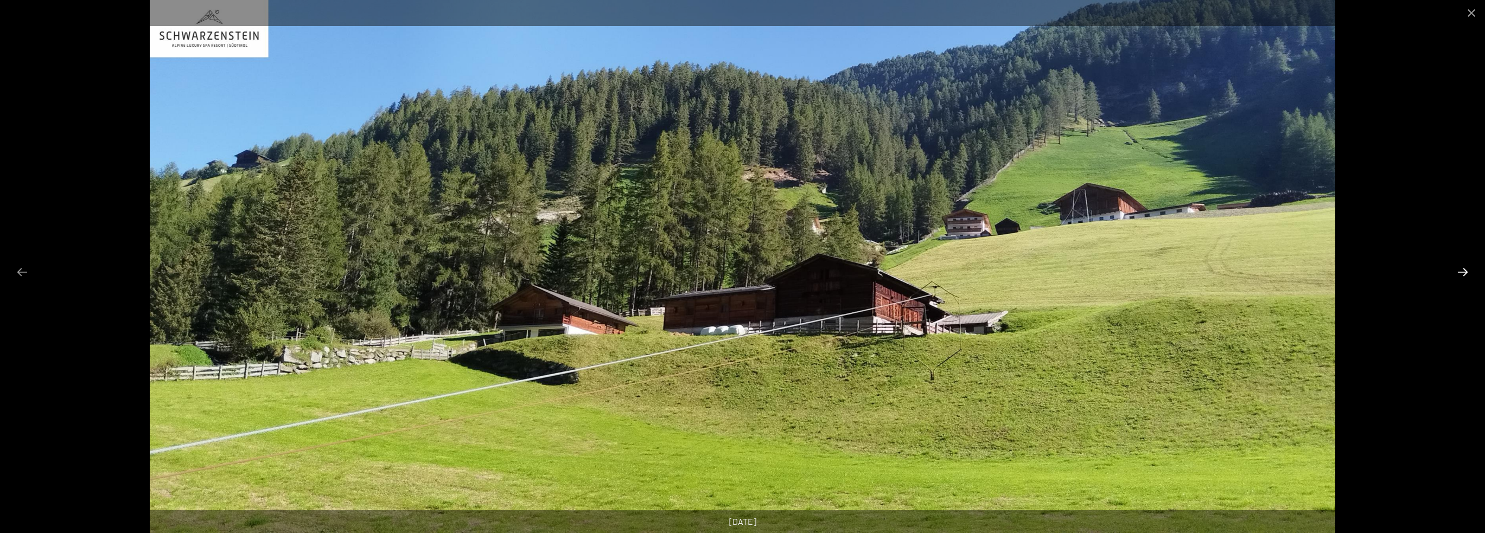
click at [1467, 270] on button "Next slide" at bounding box center [1462, 271] width 23 height 21
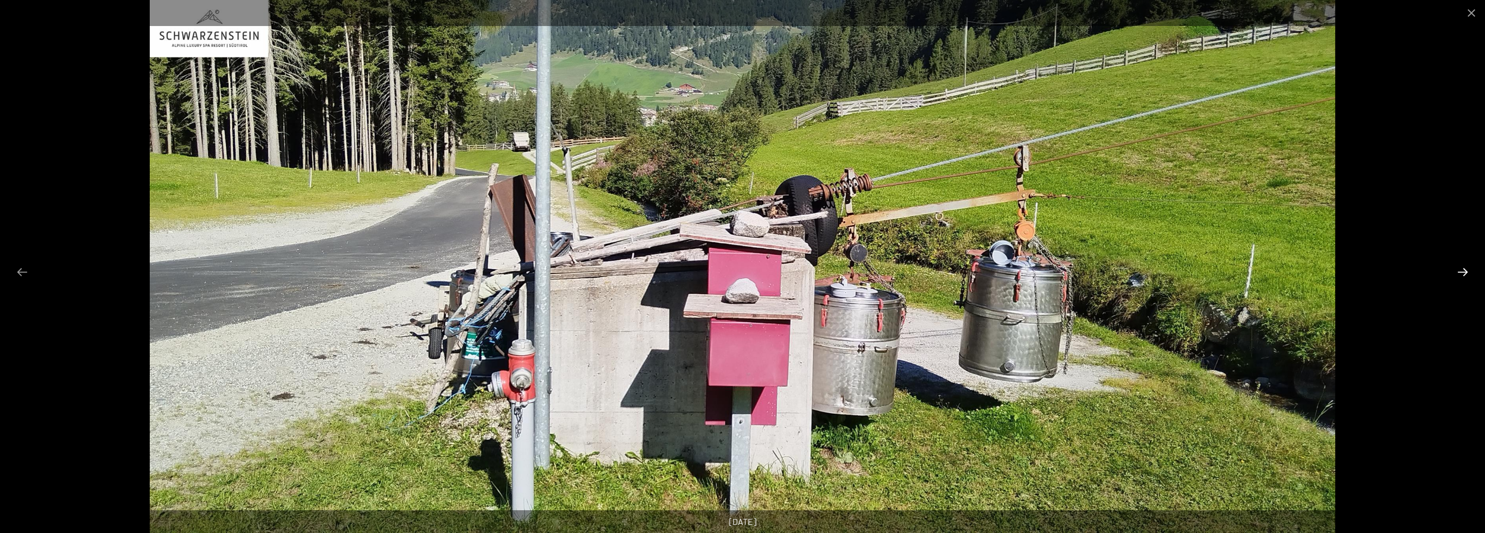
click at [1467, 270] on button "Next slide" at bounding box center [1462, 271] width 23 height 21
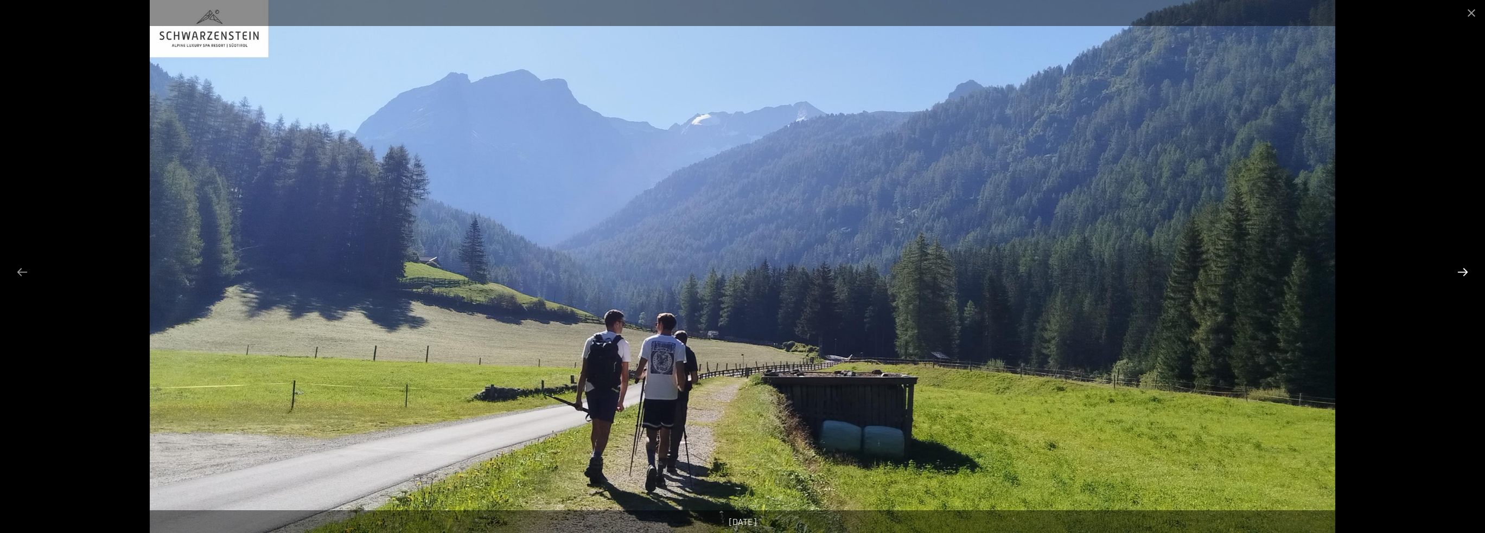
click at [1467, 270] on button "Next slide" at bounding box center [1462, 271] width 23 height 21
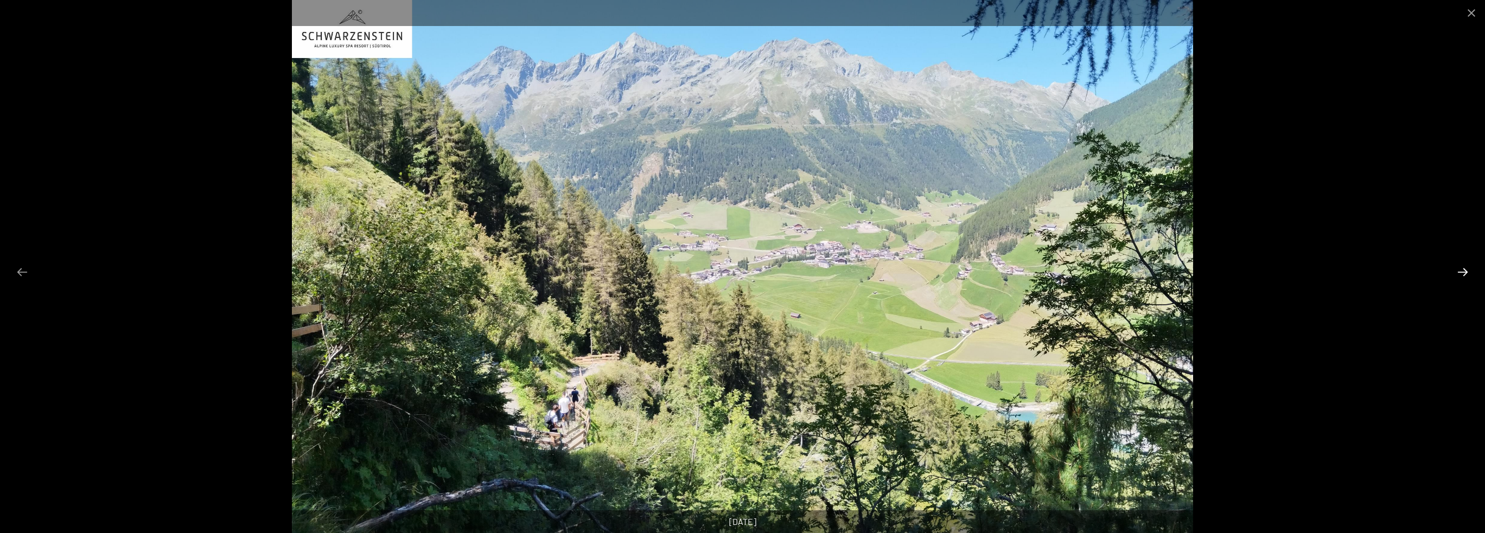
click at [1467, 270] on button "Next slide" at bounding box center [1462, 271] width 23 height 21
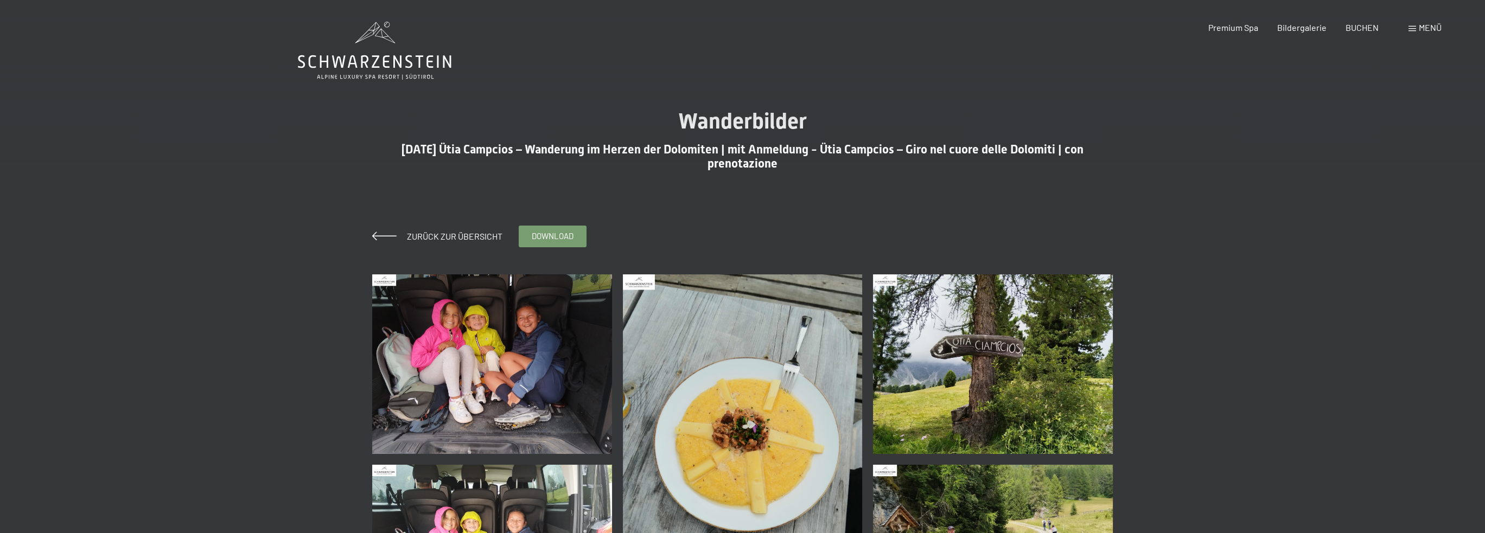
click at [573, 343] on img at bounding box center [492, 365] width 240 height 180
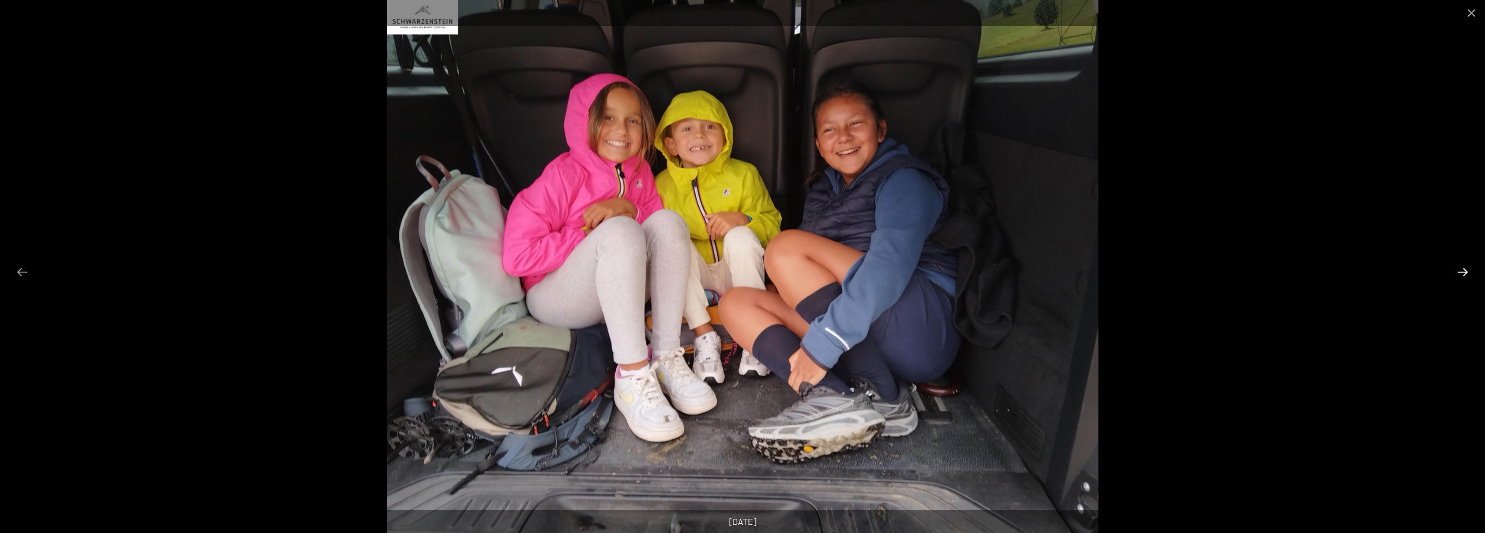
click at [1462, 273] on button "Next slide" at bounding box center [1462, 271] width 23 height 21
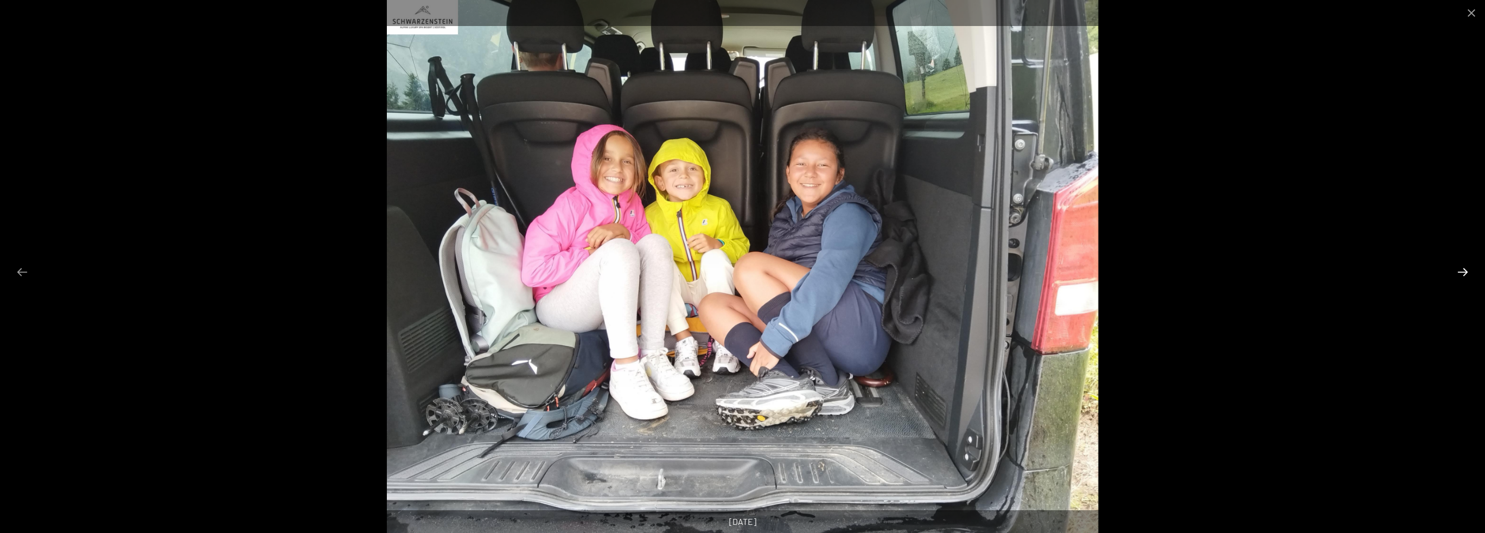
click at [1462, 273] on button "Next slide" at bounding box center [1462, 271] width 23 height 21
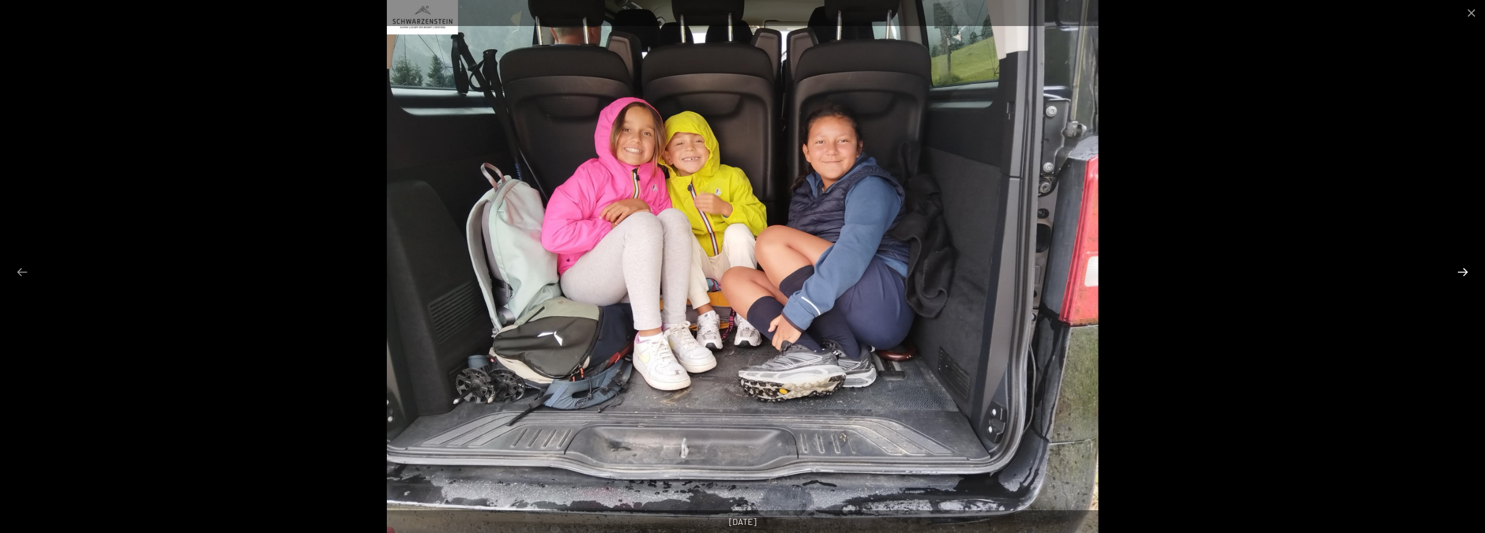
click at [1462, 273] on button "Next slide" at bounding box center [1462, 271] width 23 height 21
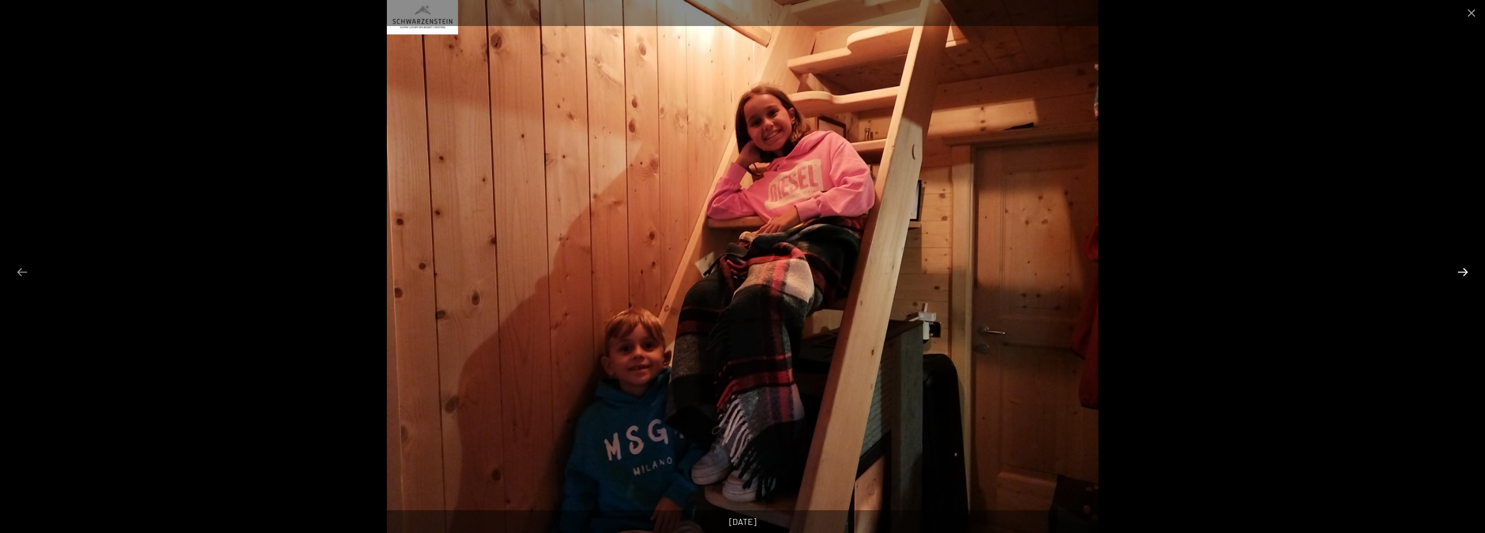
click at [1462, 273] on button "Next slide" at bounding box center [1462, 271] width 23 height 21
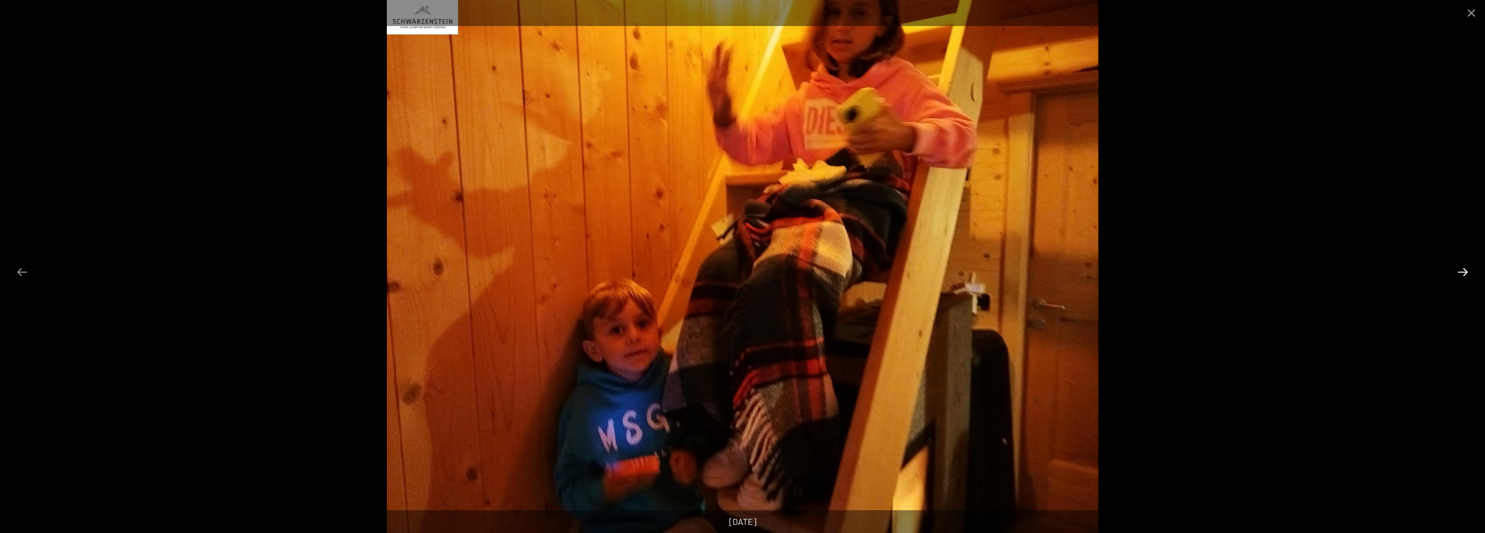
click at [1462, 273] on button "Next slide" at bounding box center [1462, 271] width 23 height 21
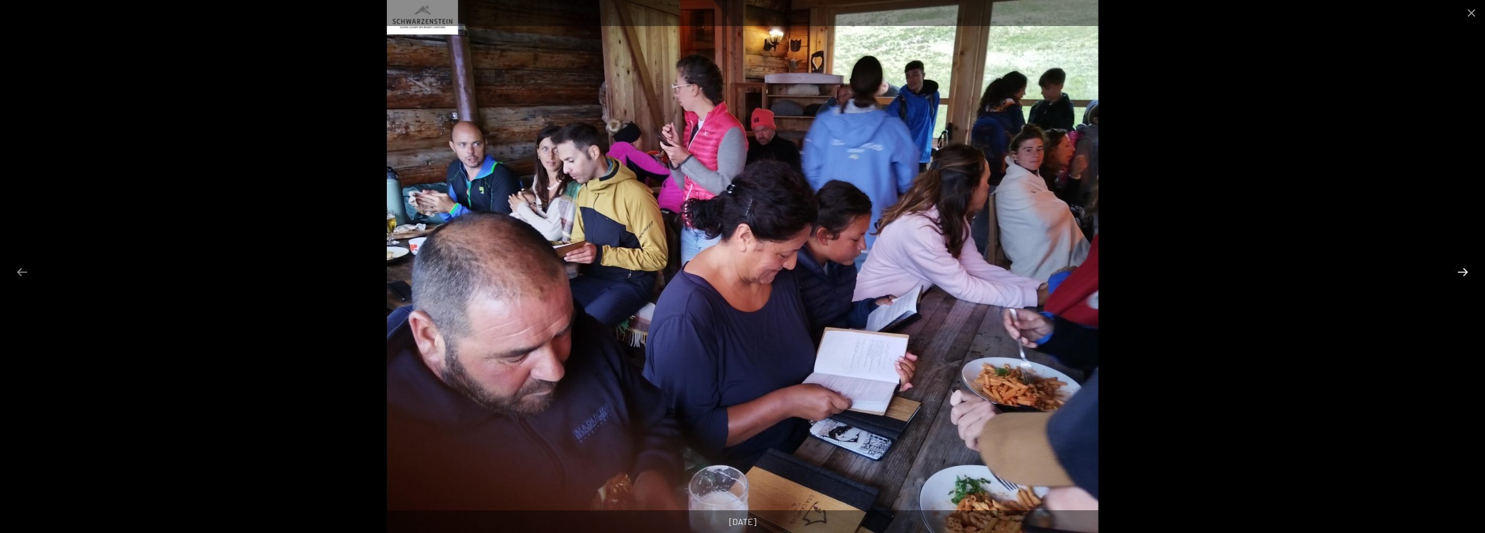
click at [1462, 273] on button "Next slide" at bounding box center [1462, 271] width 23 height 21
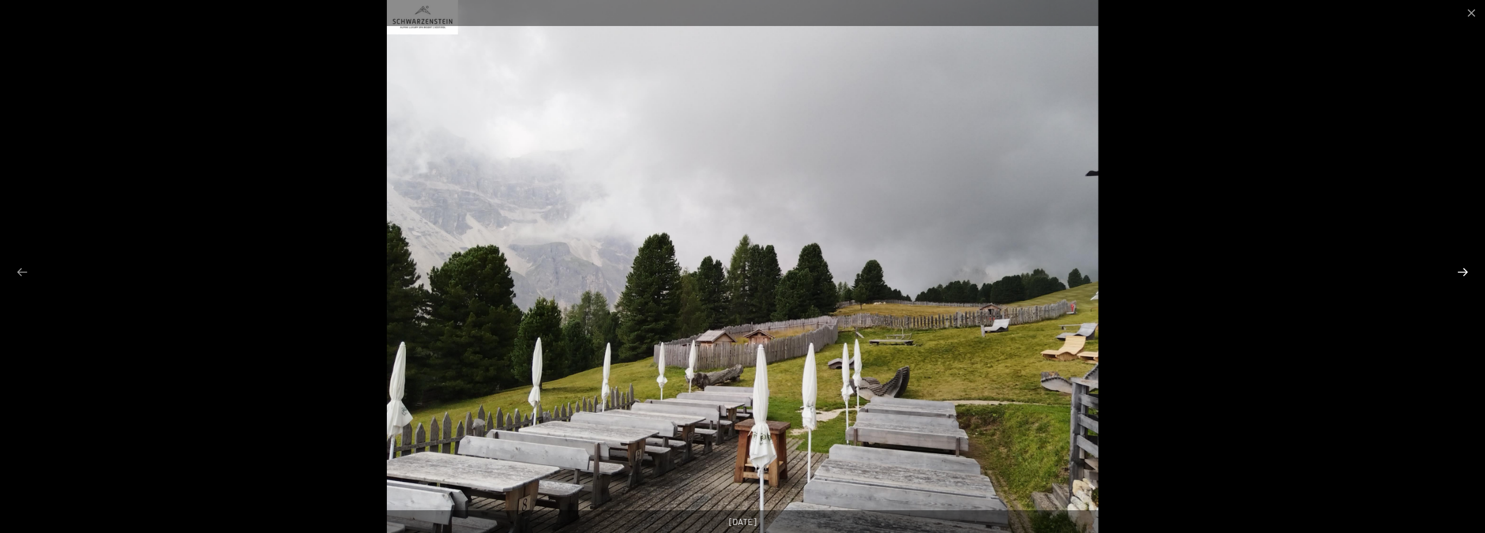
click at [1462, 273] on button "Next slide" at bounding box center [1462, 271] width 23 height 21
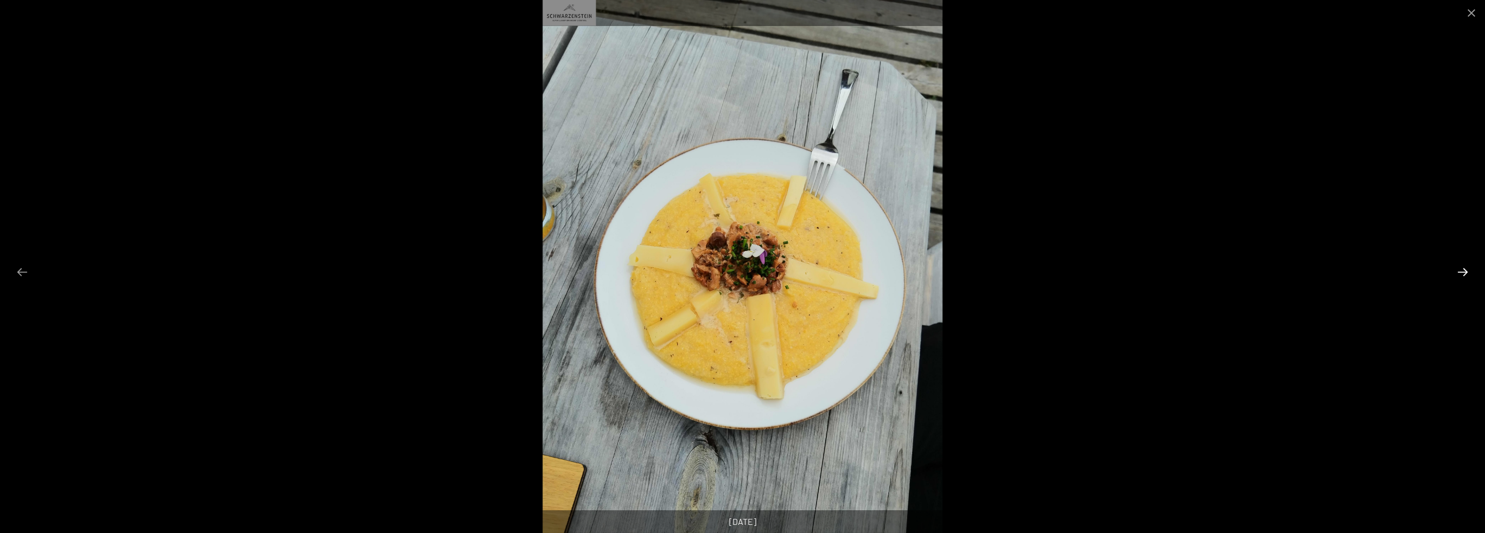
click at [1462, 273] on button "Next slide" at bounding box center [1462, 271] width 23 height 21
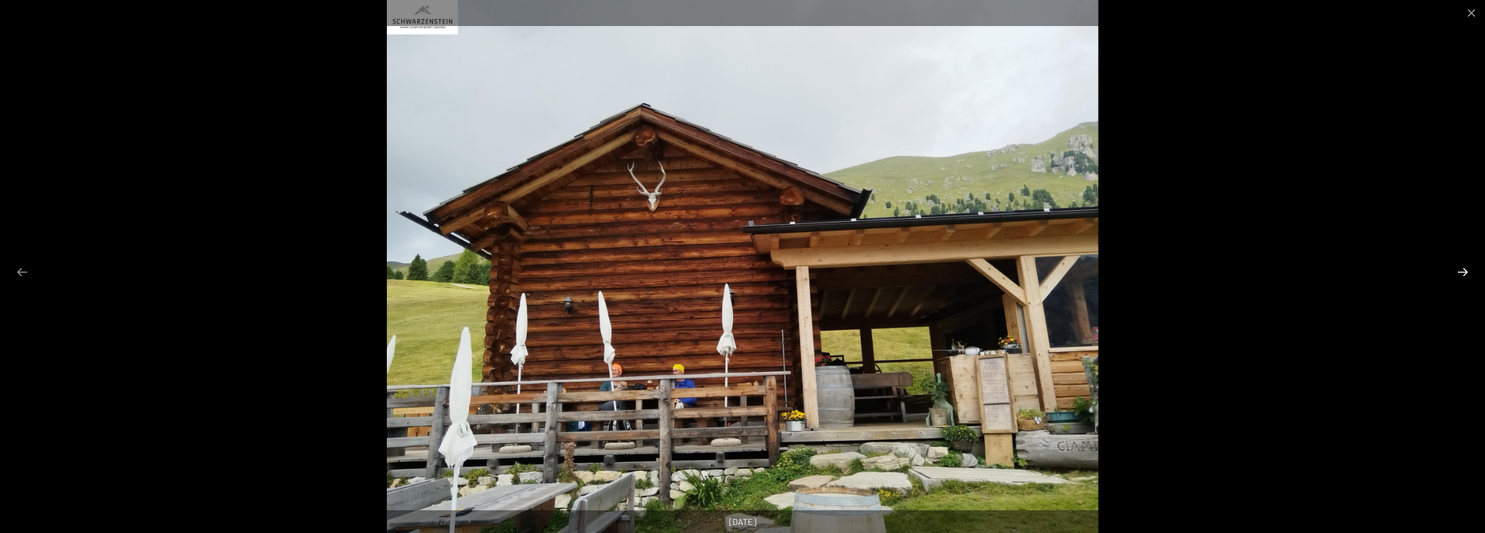
click at [1462, 273] on button "Next slide" at bounding box center [1462, 271] width 23 height 21
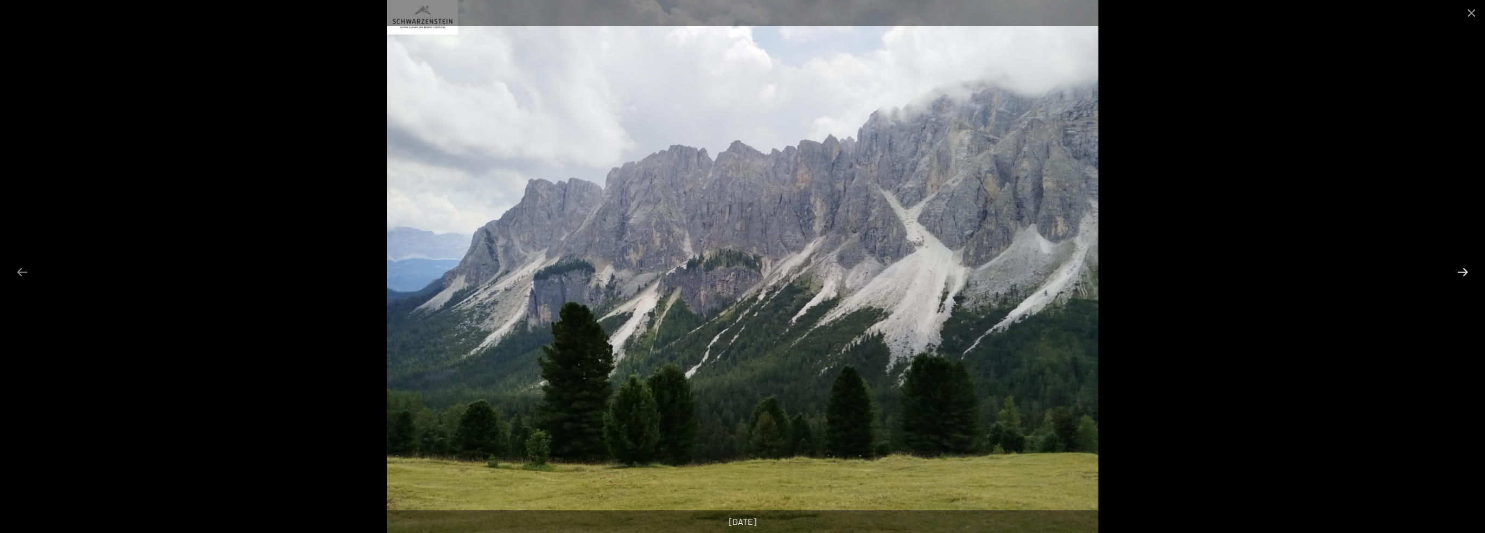
click at [1462, 273] on button "Next slide" at bounding box center [1462, 271] width 23 height 21
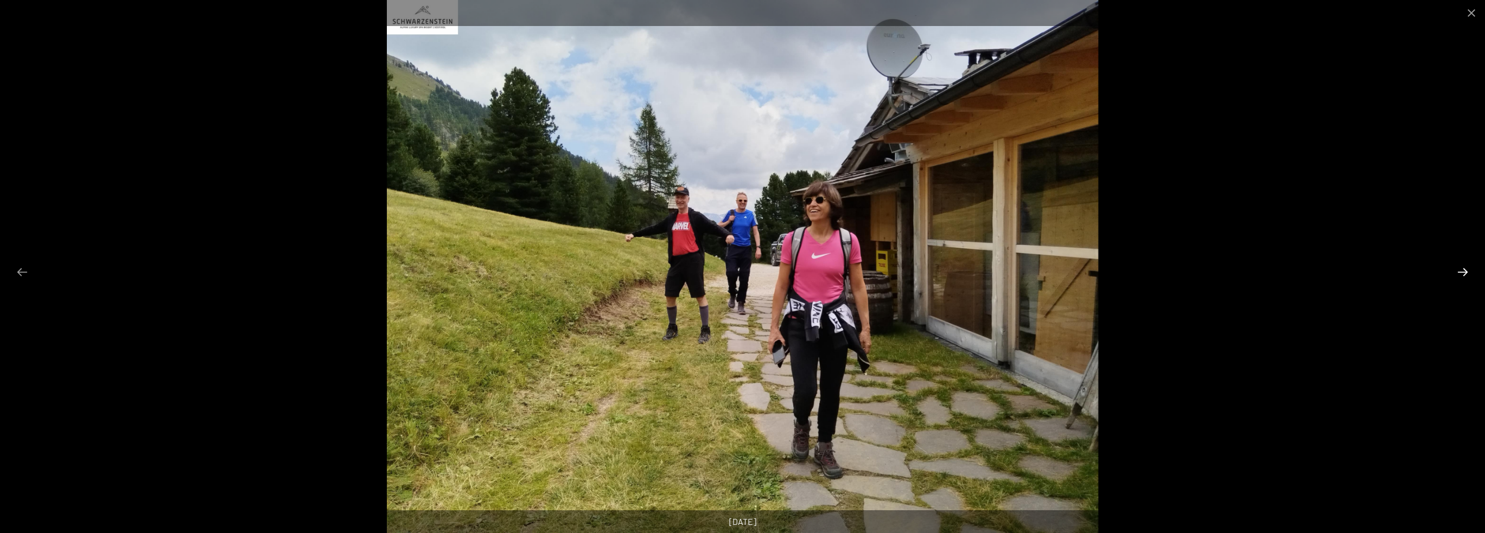
click at [1462, 273] on button "Next slide" at bounding box center [1462, 271] width 23 height 21
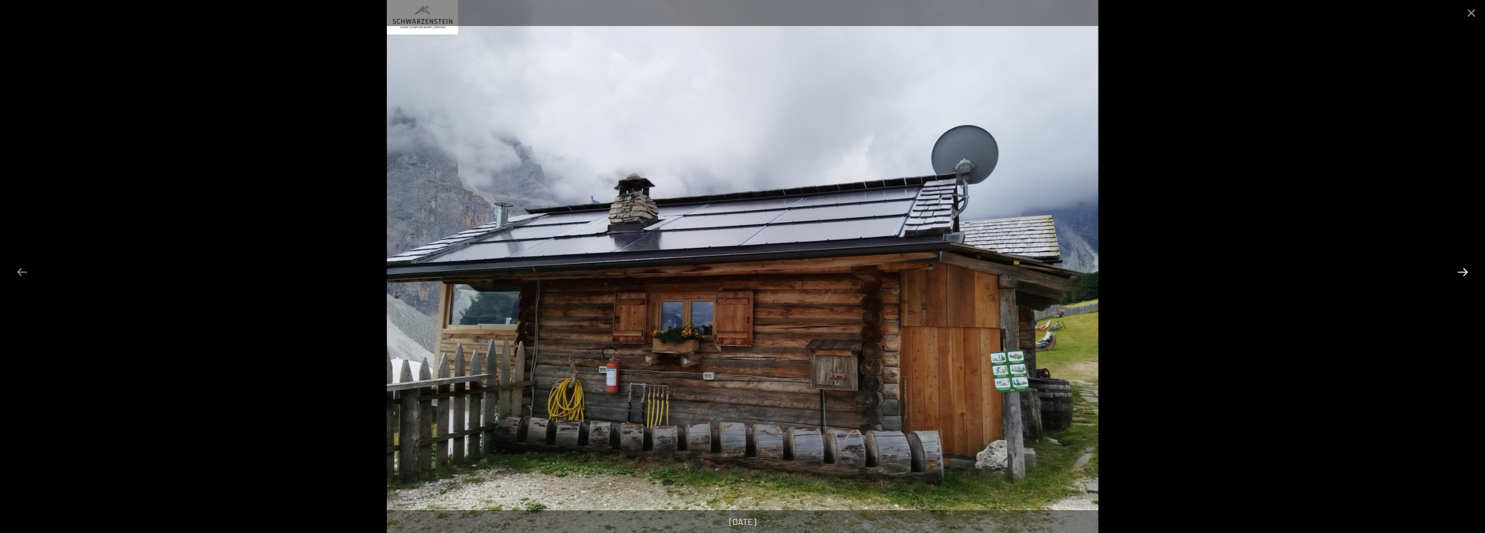
click at [1462, 273] on button "Next slide" at bounding box center [1462, 271] width 23 height 21
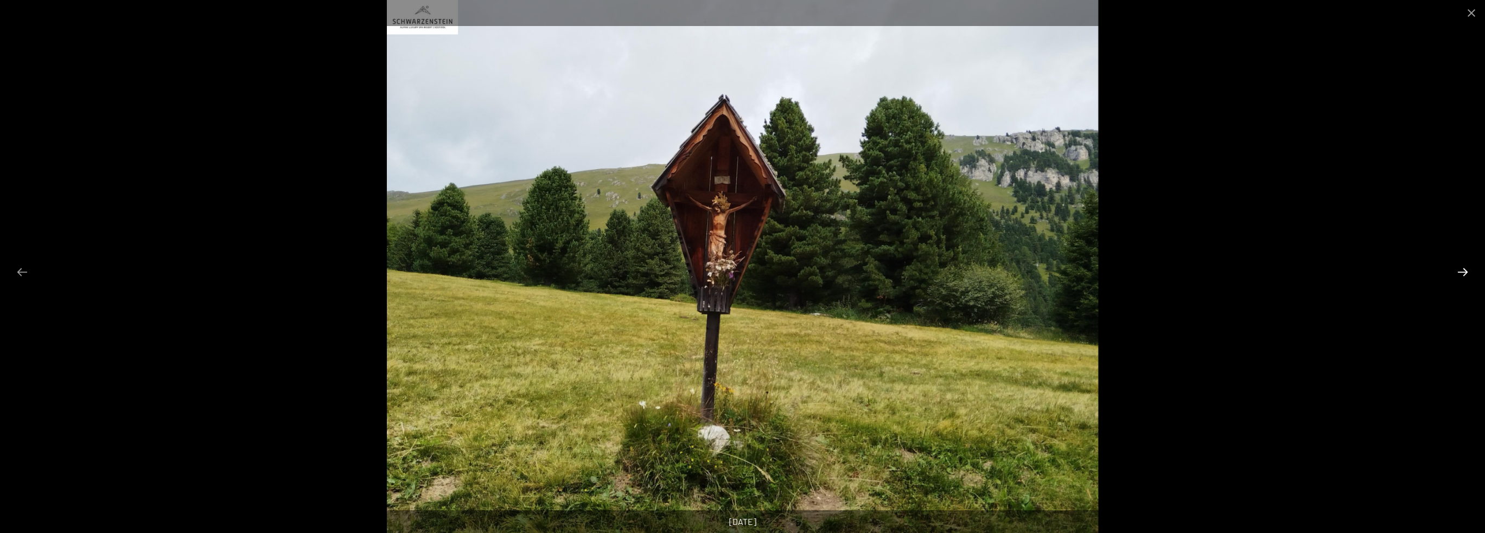
click at [1462, 273] on button "Next slide" at bounding box center [1462, 271] width 23 height 21
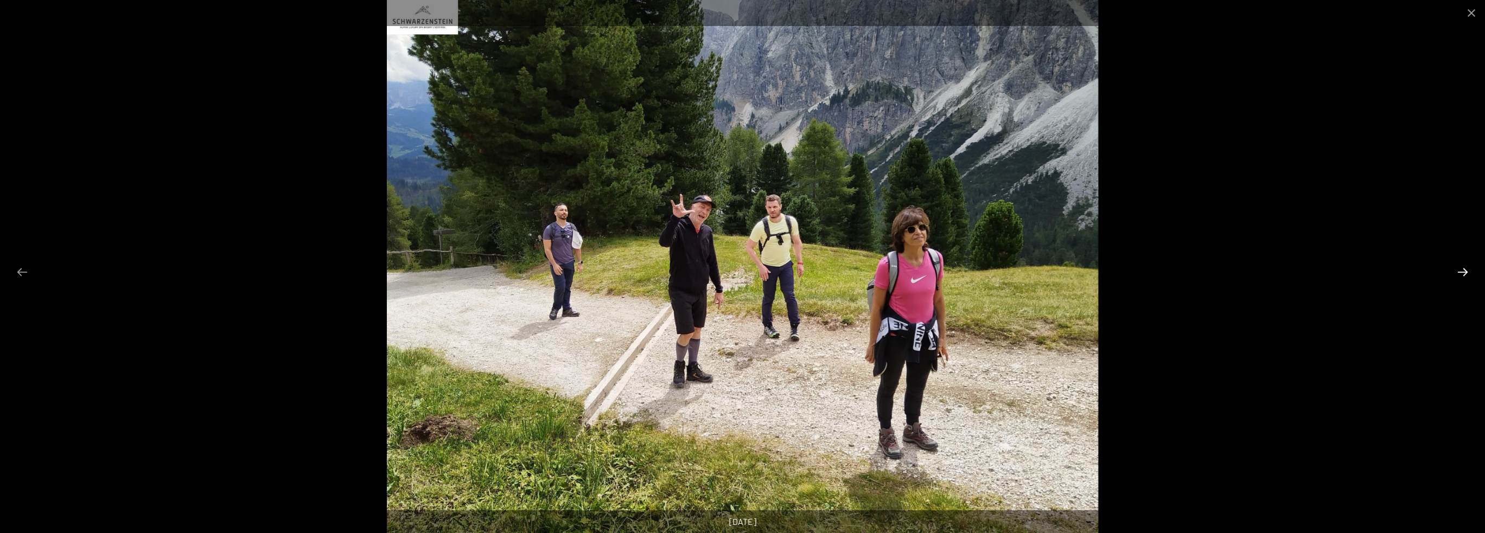
click at [1462, 273] on button "Next slide" at bounding box center [1462, 271] width 23 height 21
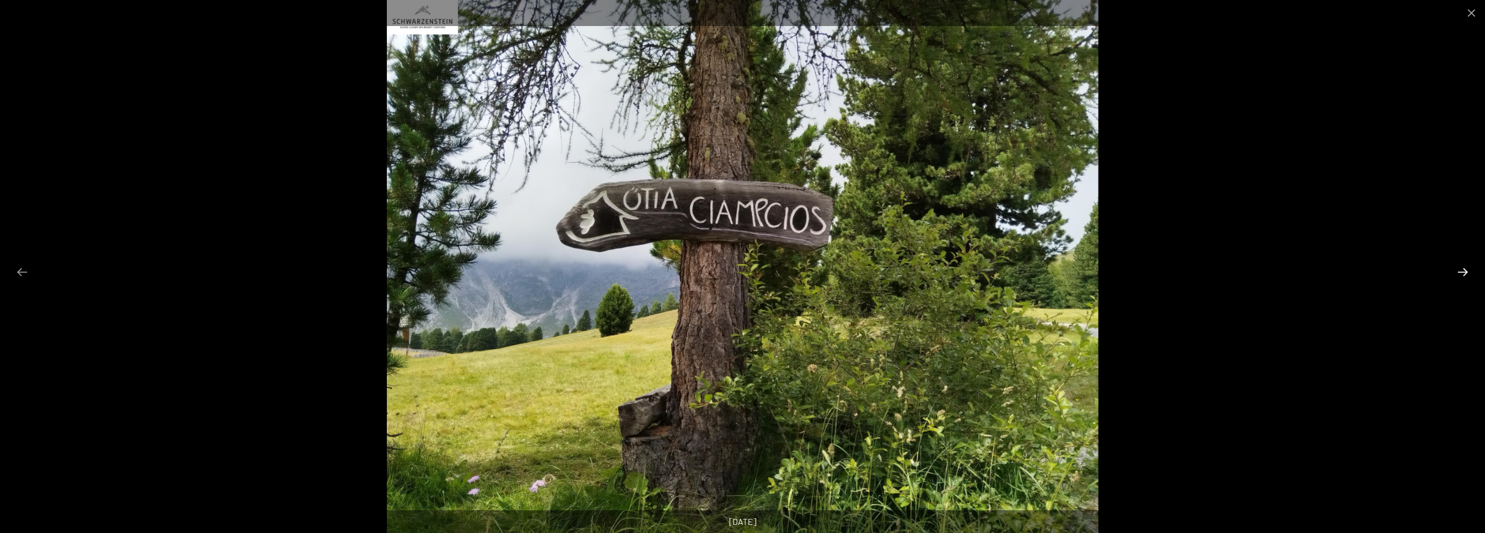
click at [1462, 273] on button "Next slide" at bounding box center [1462, 271] width 23 height 21
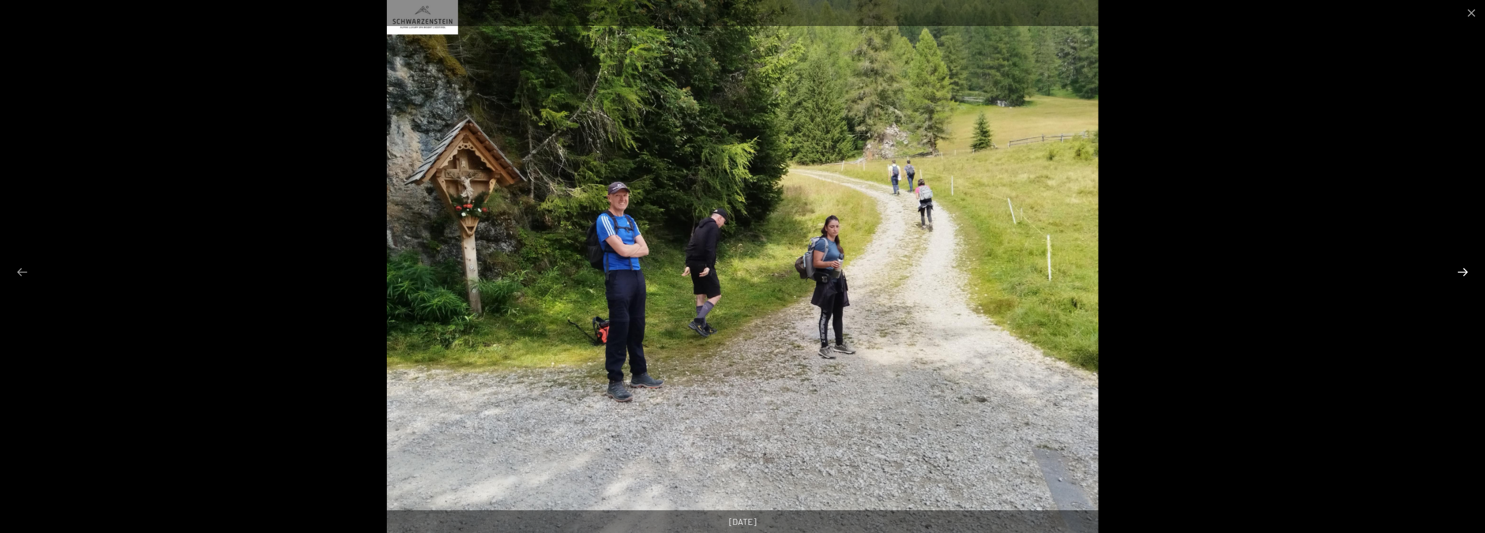
click at [1462, 273] on button "Next slide" at bounding box center [1462, 271] width 23 height 21
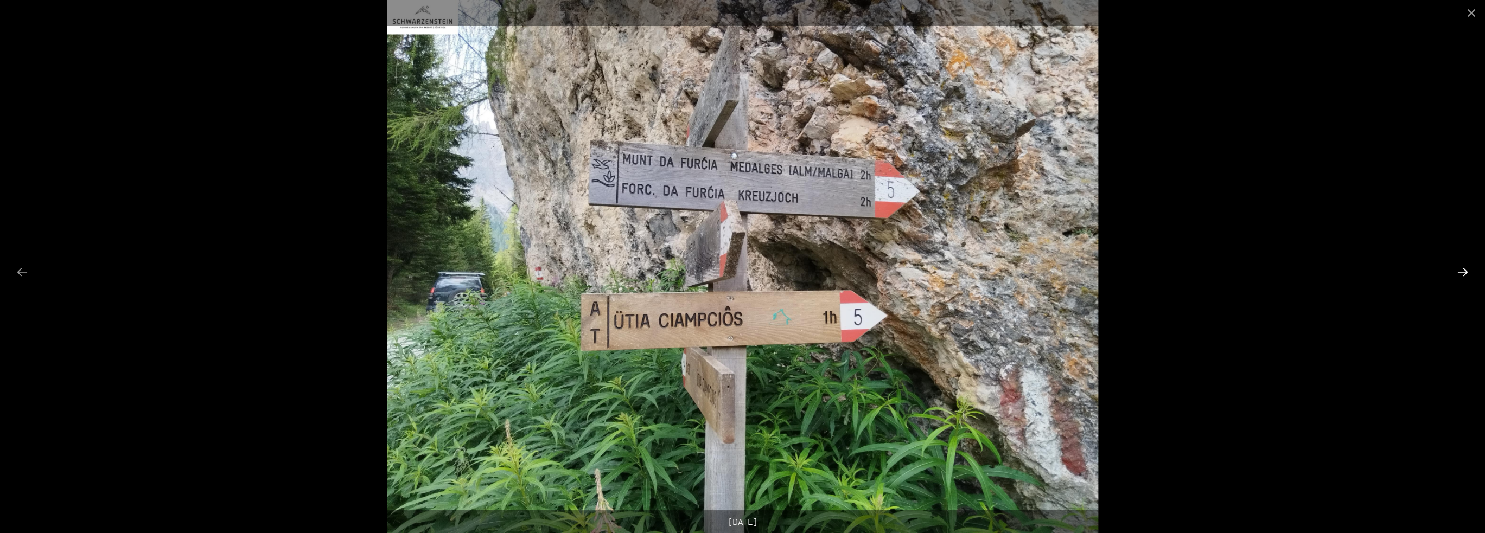
click at [1462, 273] on button "Next slide" at bounding box center [1462, 271] width 23 height 21
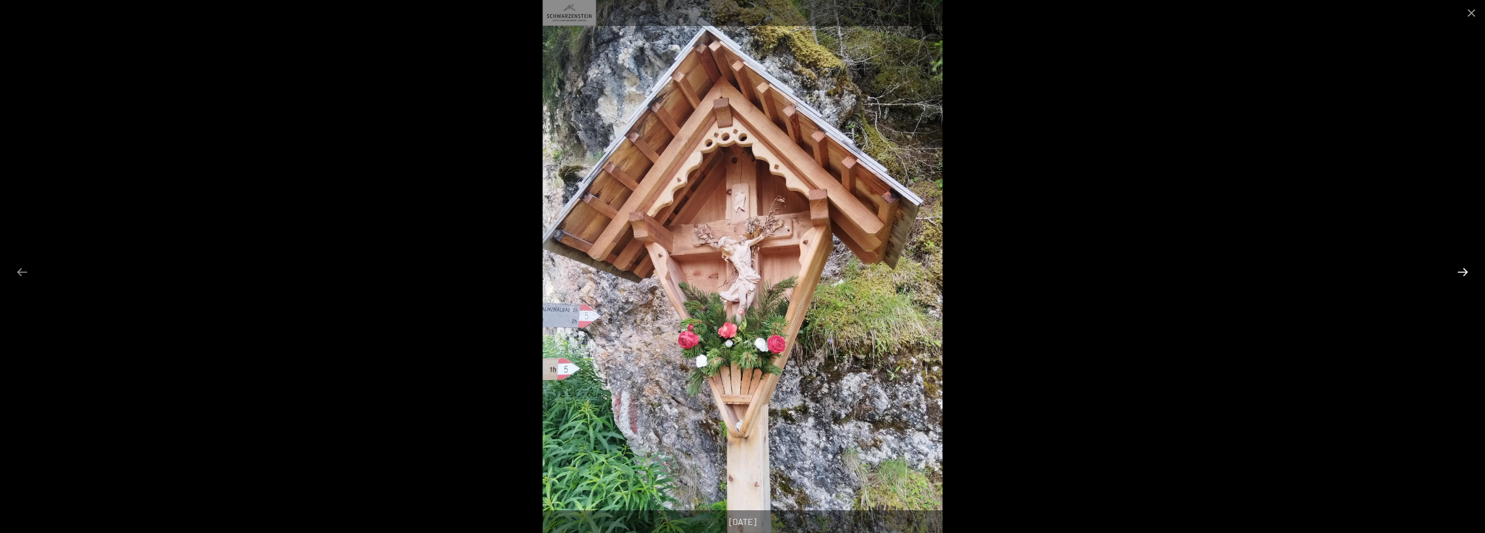
click at [1462, 273] on button "Next slide" at bounding box center [1462, 271] width 23 height 21
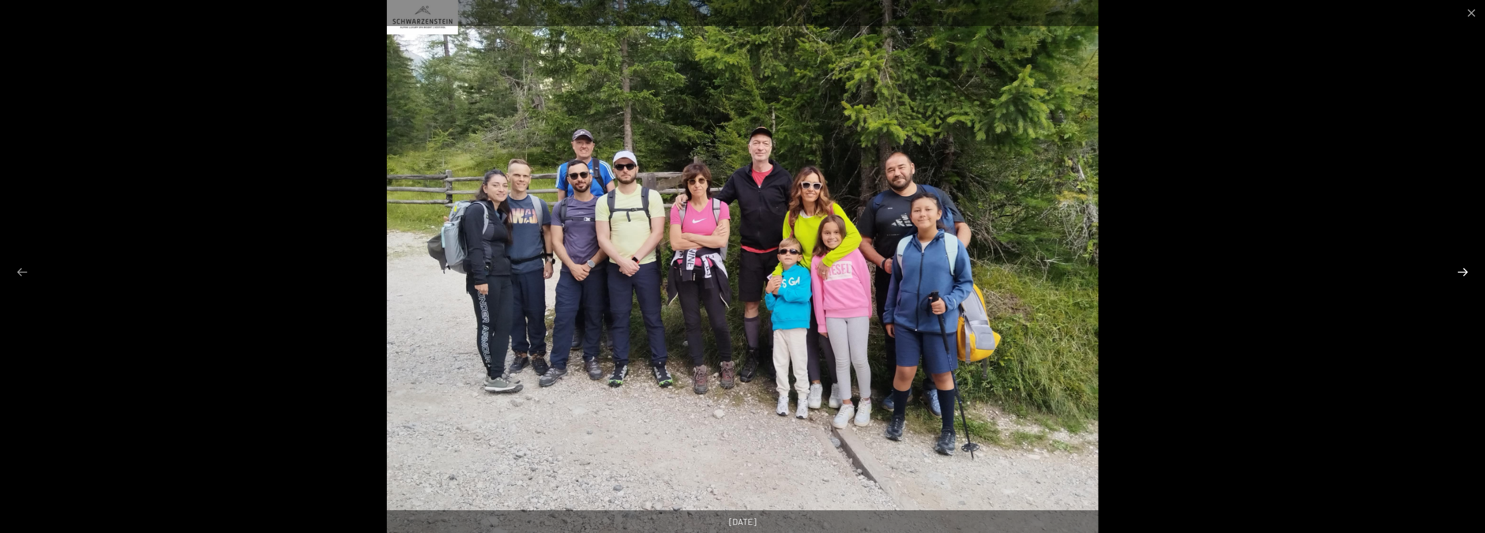
click at [1462, 273] on button "Next slide" at bounding box center [1462, 271] width 23 height 21
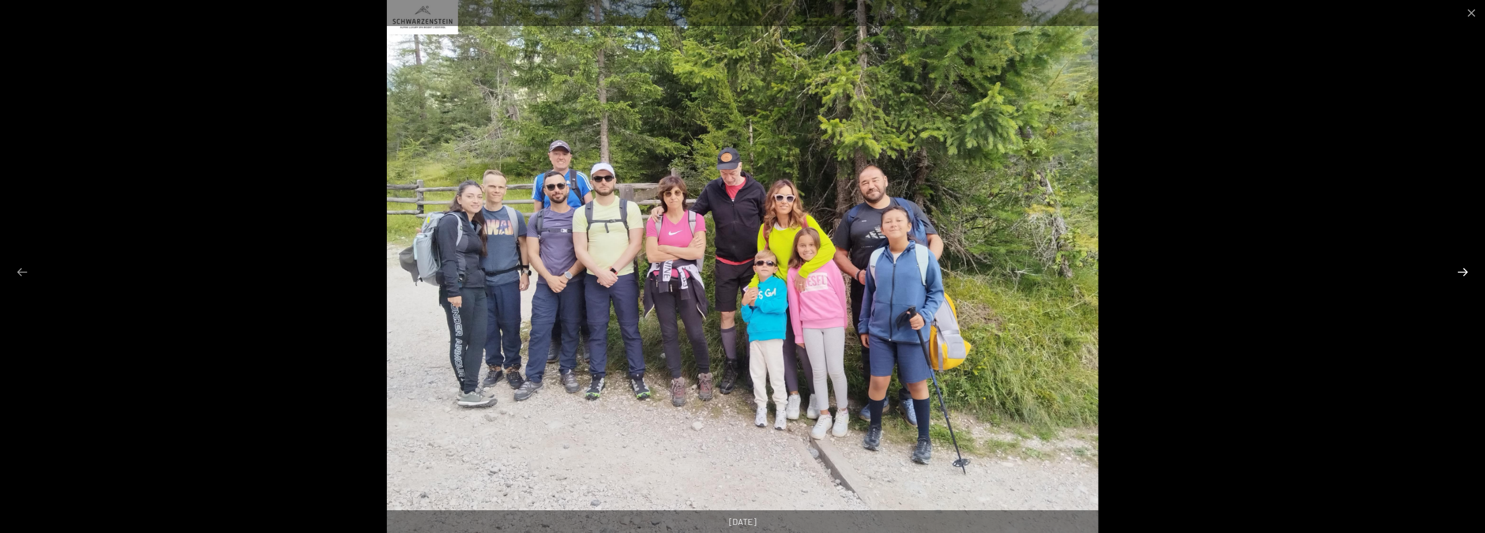
click at [1462, 273] on button "Next slide" at bounding box center [1462, 271] width 23 height 21
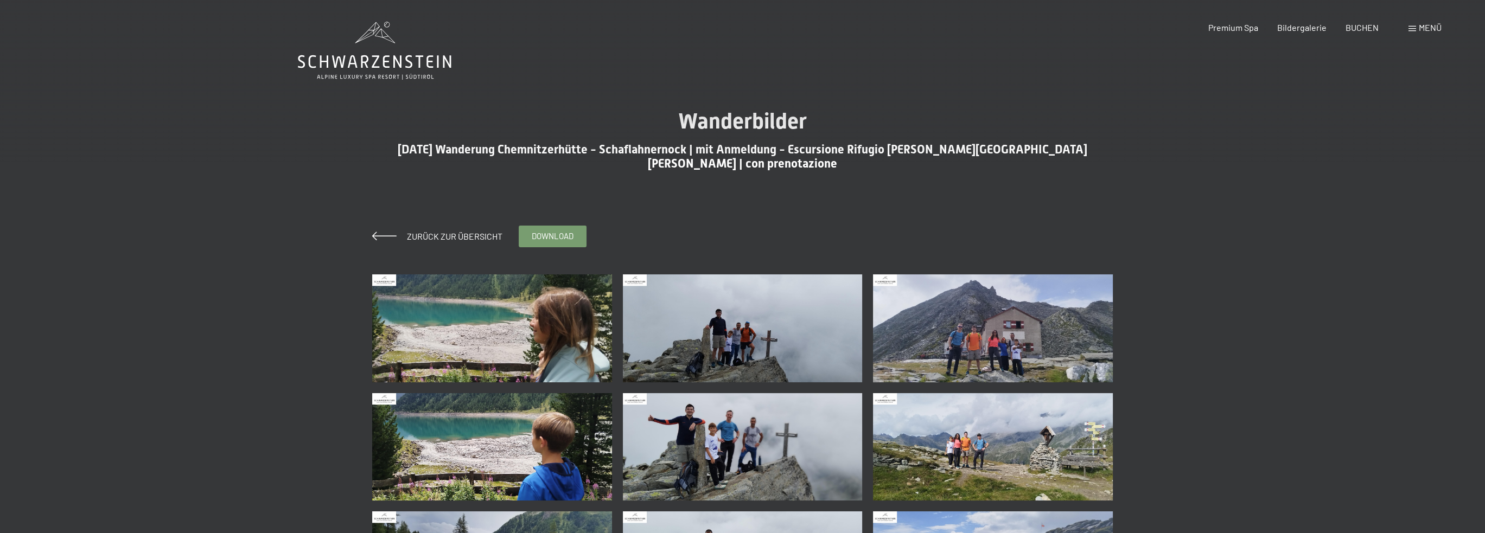
click at [496, 327] on img at bounding box center [492, 329] width 240 height 108
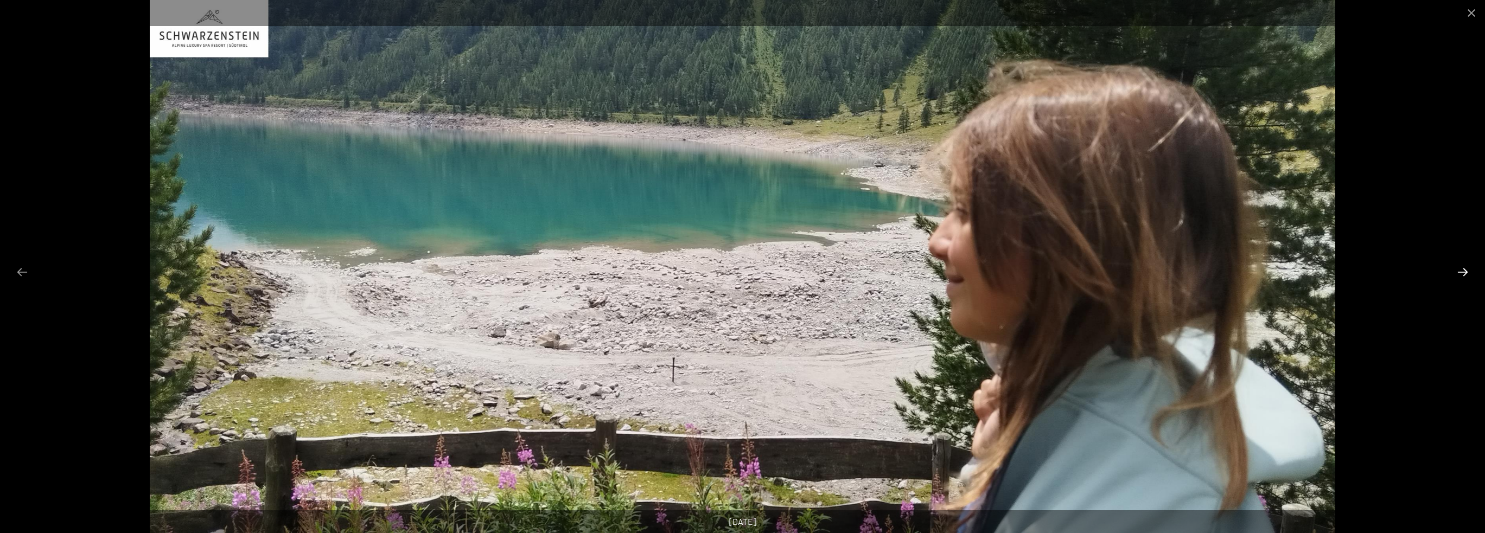
click at [1464, 270] on button "Next slide" at bounding box center [1462, 271] width 23 height 21
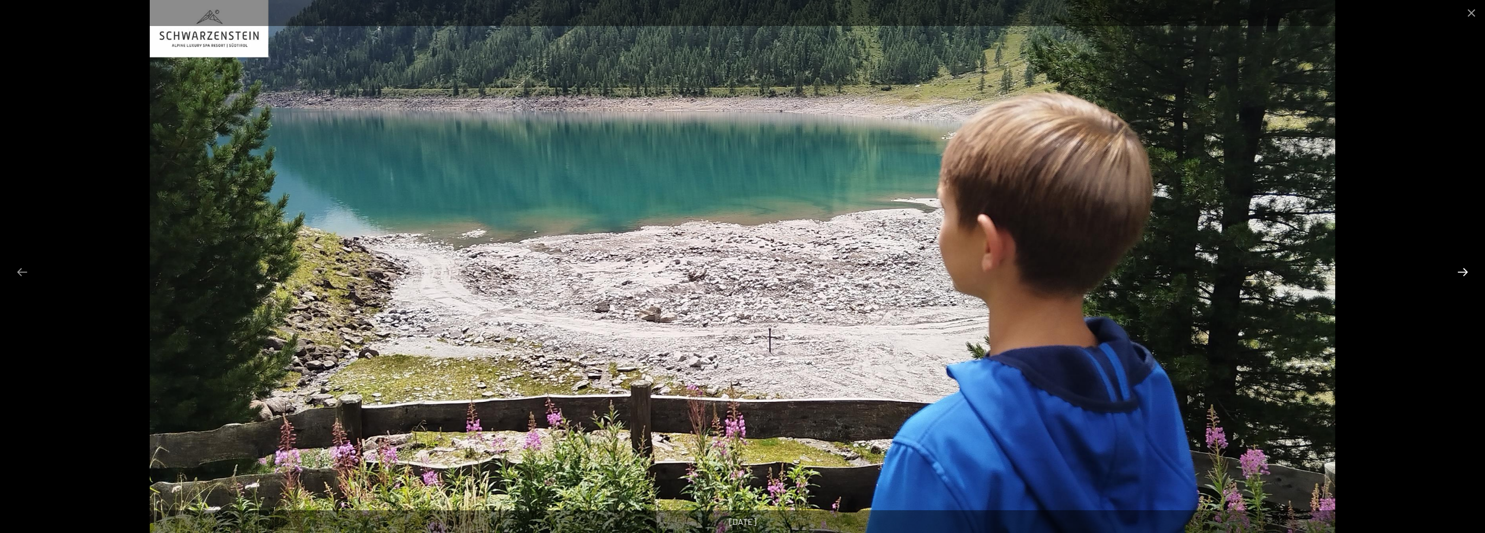
click at [1464, 270] on button "Next slide" at bounding box center [1462, 271] width 23 height 21
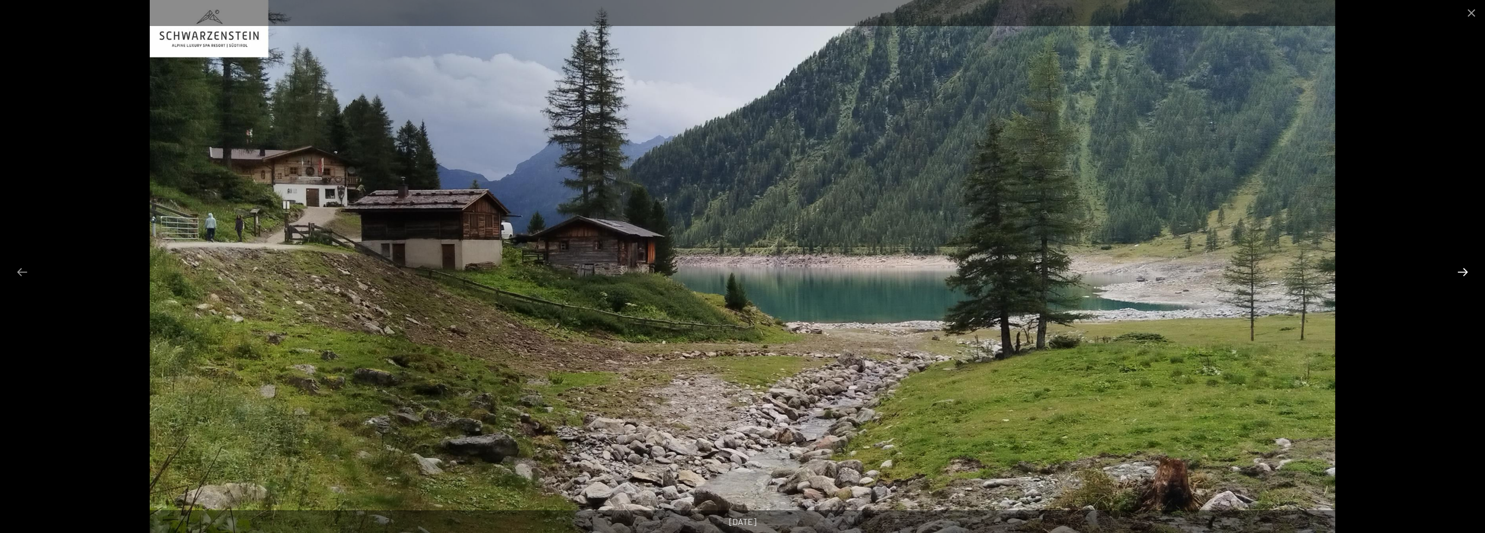
click at [1464, 270] on button "Next slide" at bounding box center [1462, 271] width 23 height 21
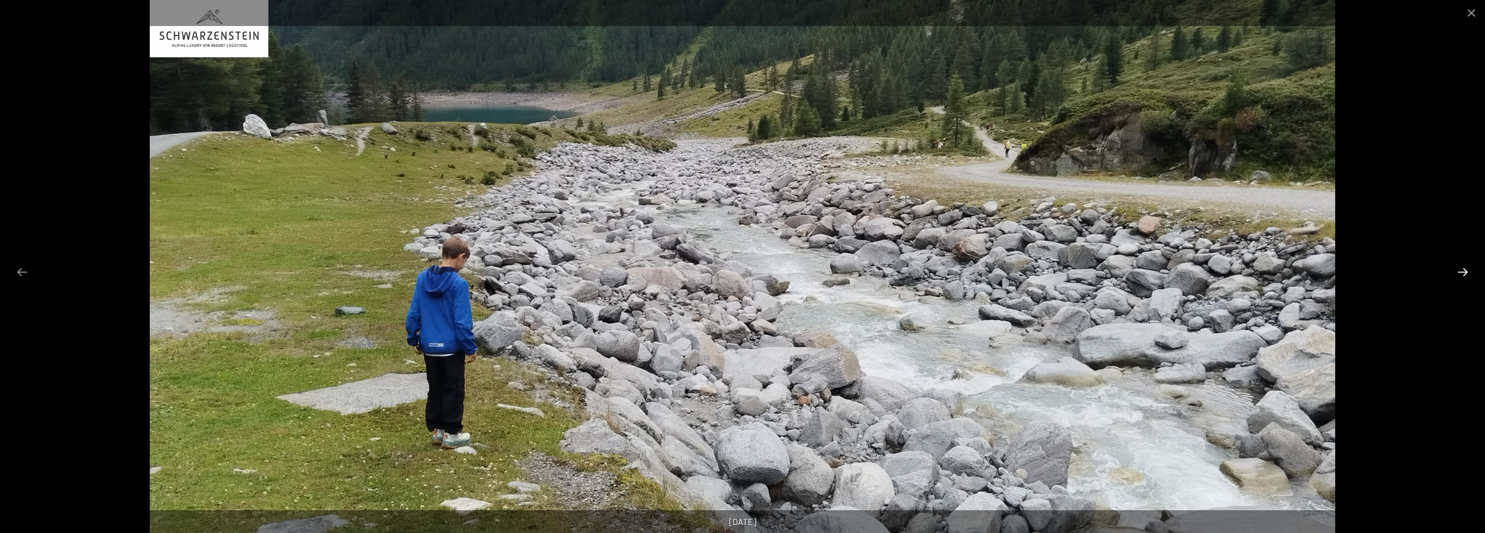
click at [1464, 270] on button "Next slide" at bounding box center [1462, 271] width 23 height 21
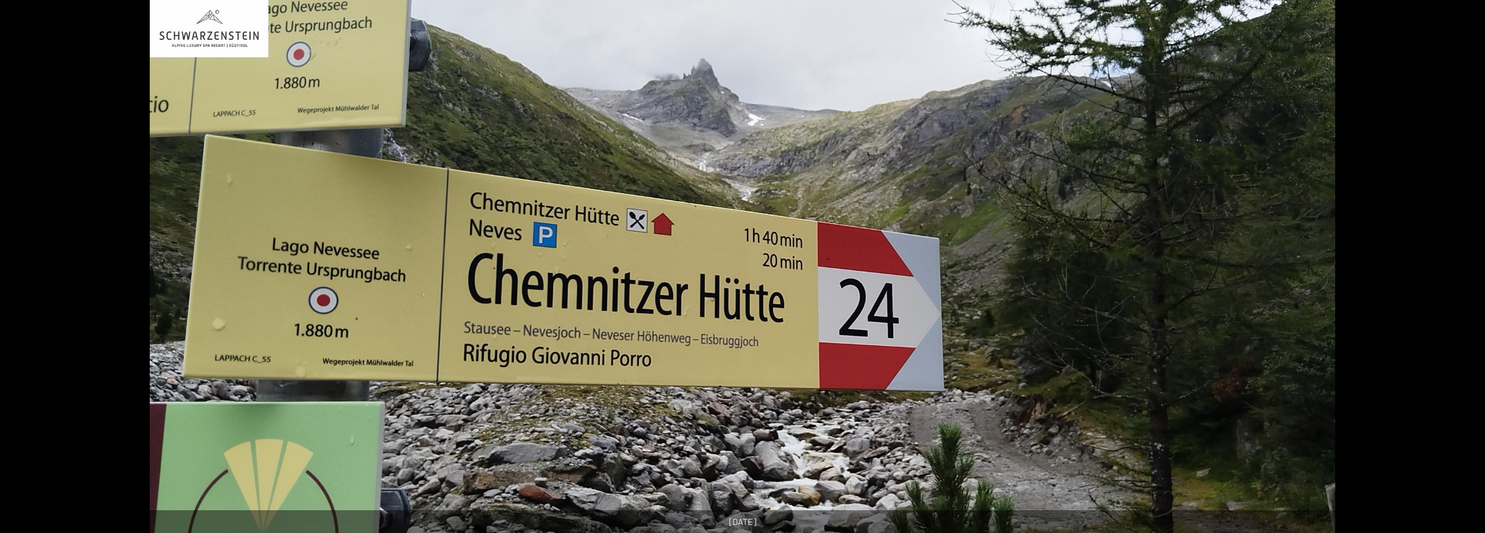
click at [1464, 270] on button "Next slide" at bounding box center [1468, 271] width 23 height 21
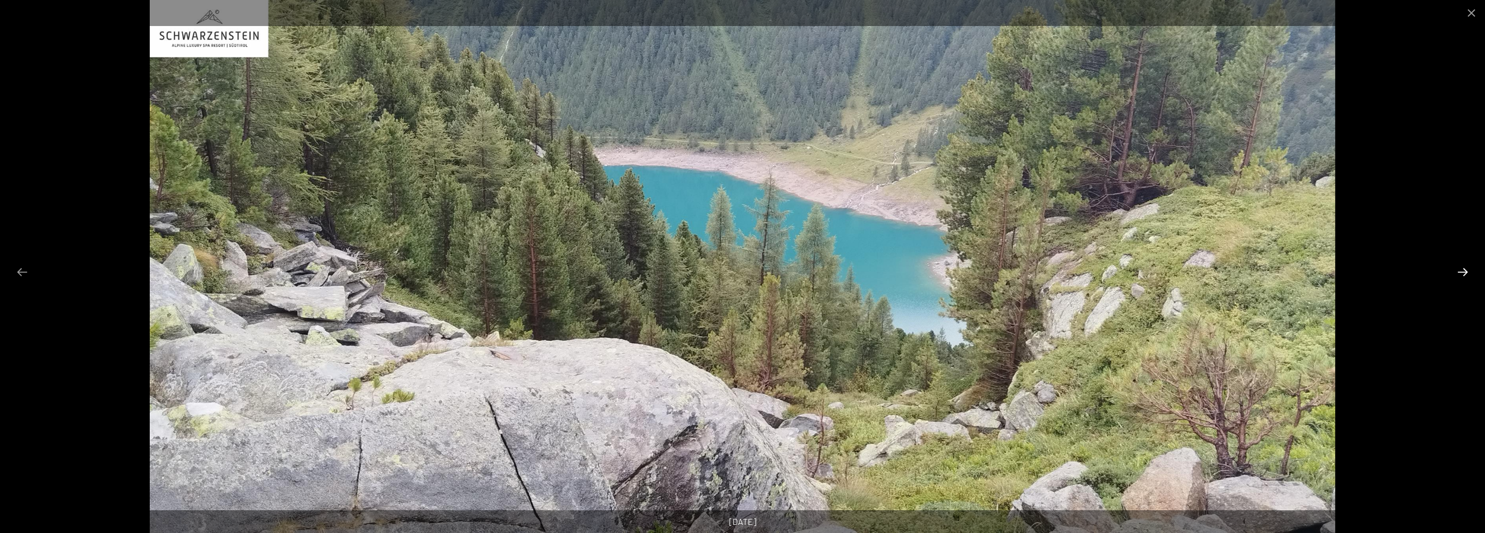
click at [1464, 270] on button "Next slide" at bounding box center [1462, 271] width 23 height 21
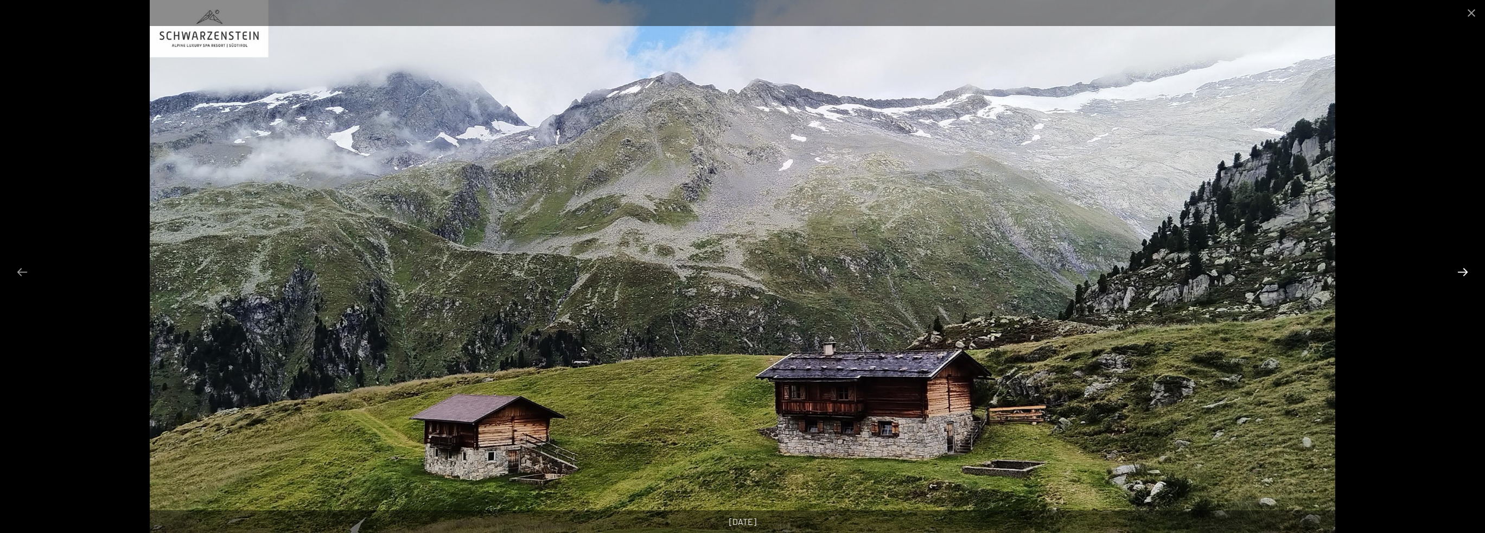
click at [1464, 270] on button "Next slide" at bounding box center [1462, 271] width 23 height 21
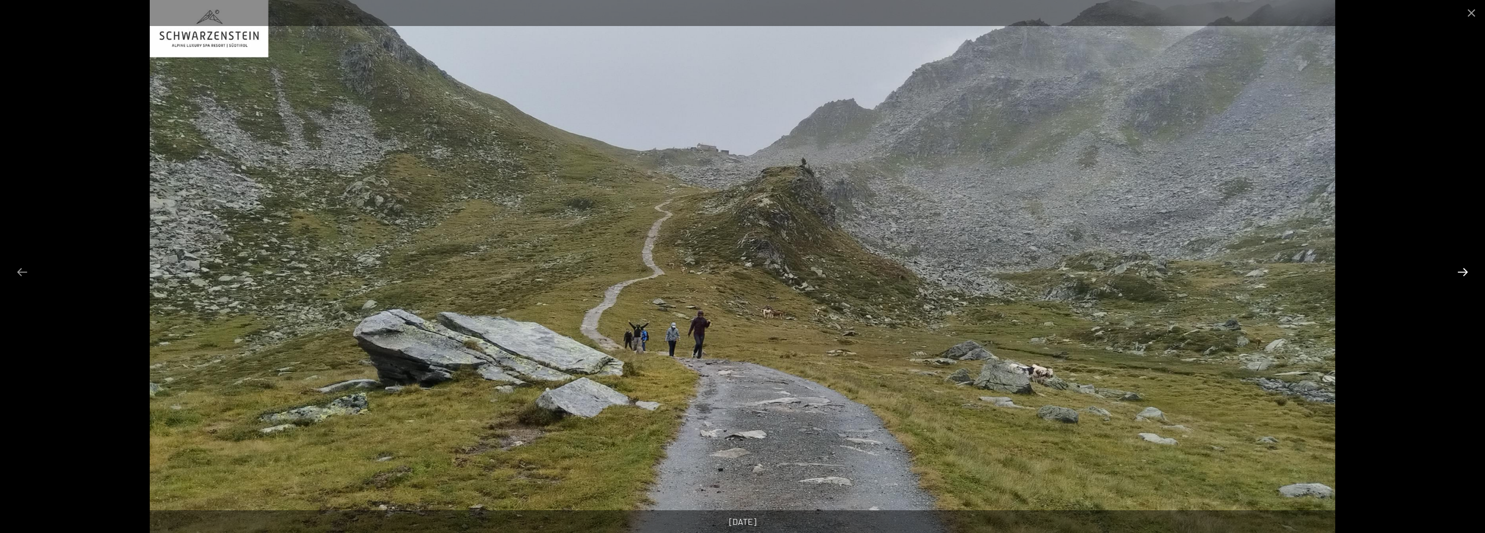
click at [1464, 270] on button "Next slide" at bounding box center [1462, 271] width 23 height 21
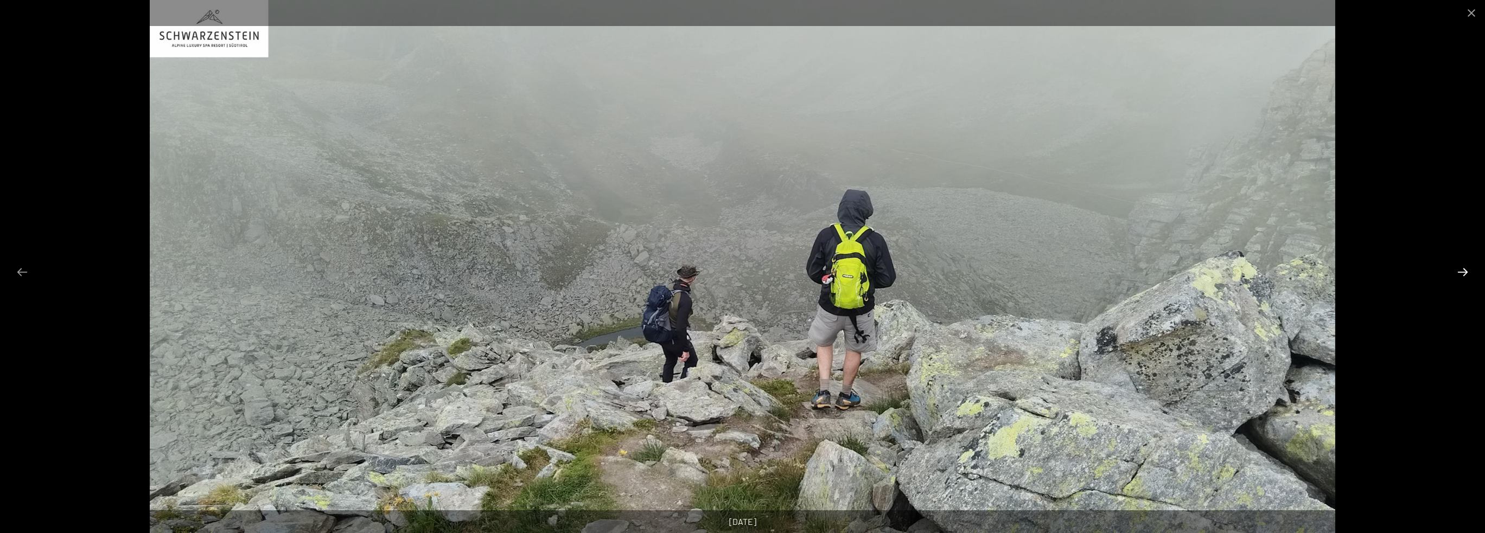
click at [1464, 270] on button "Next slide" at bounding box center [1462, 271] width 23 height 21
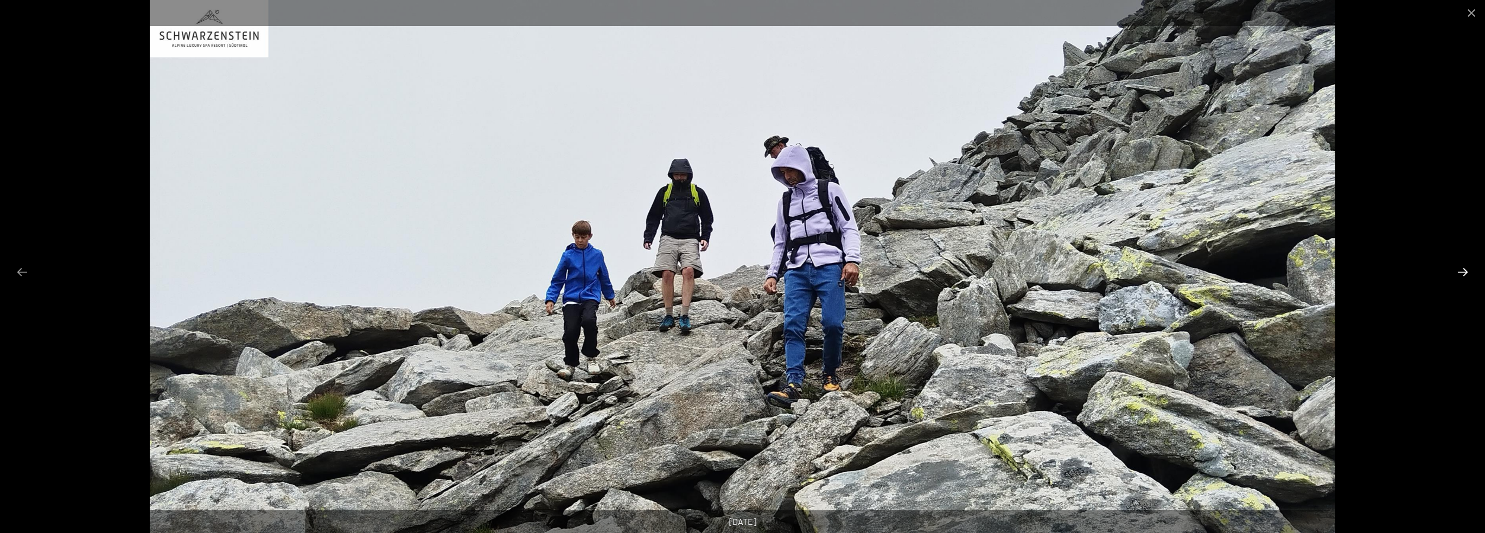
click at [1464, 270] on button "Next slide" at bounding box center [1462, 271] width 23 height 21
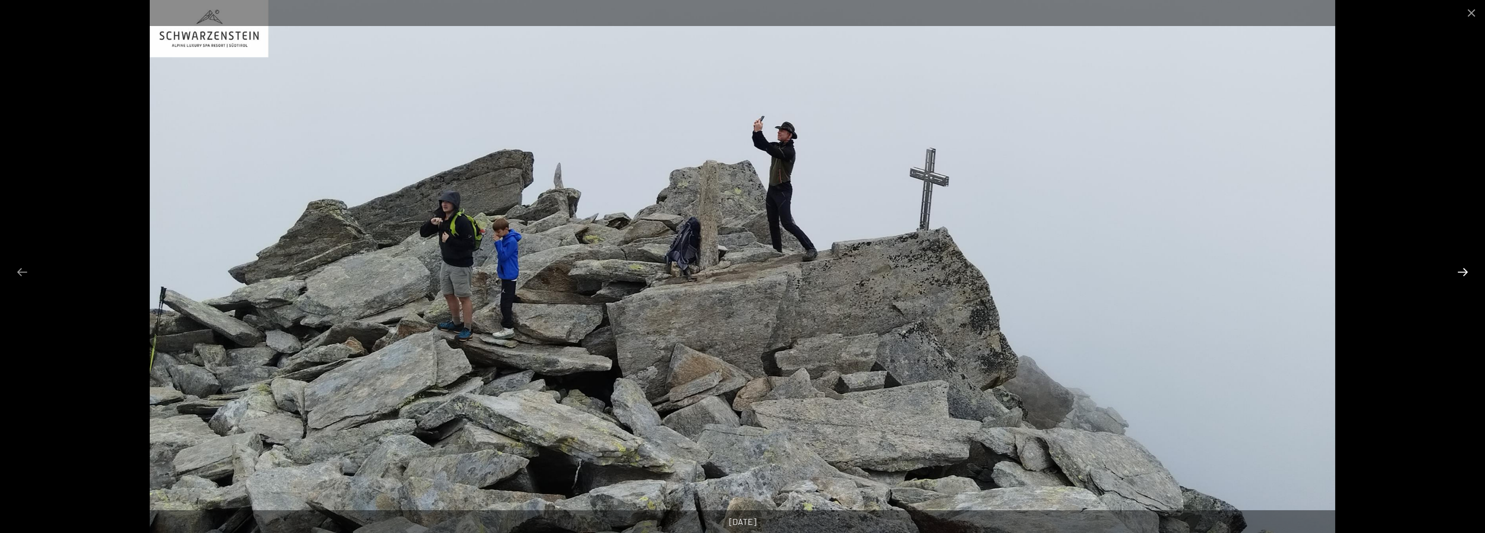
click at [1464, 270] on button "Next slide" at bounding box center [1462, 271] width 23 height 21
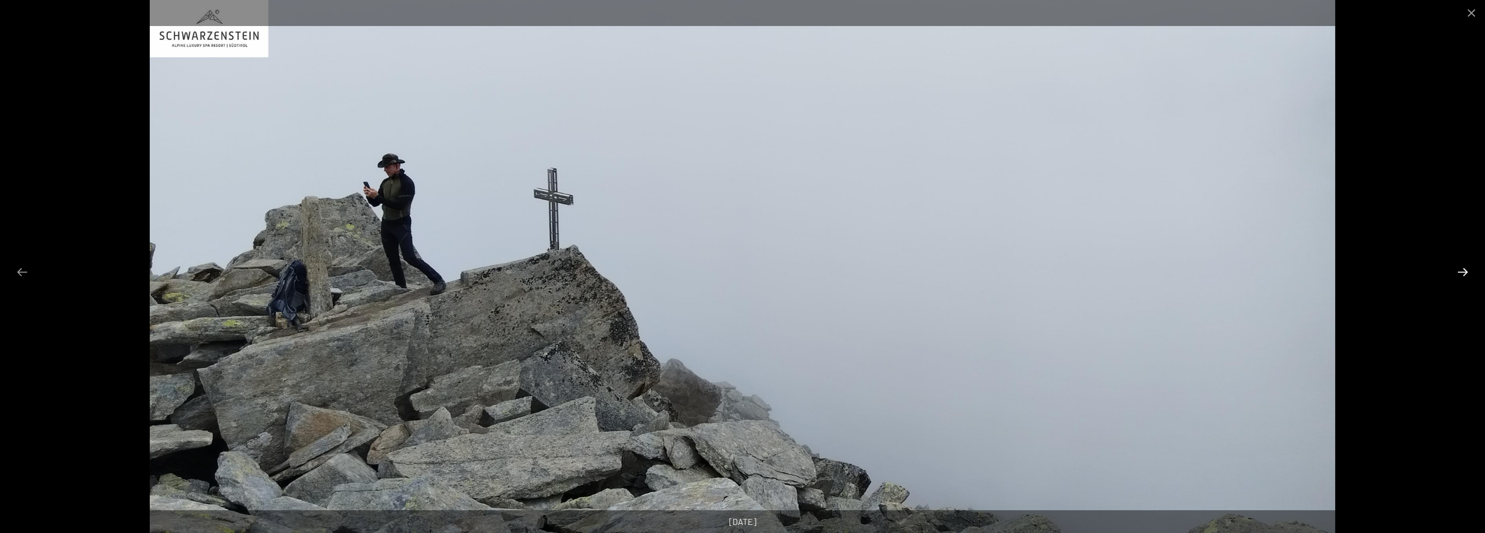
click at [1464, 270] on button "Next slide" at bounding box center [1462, 271] width 23 height 21
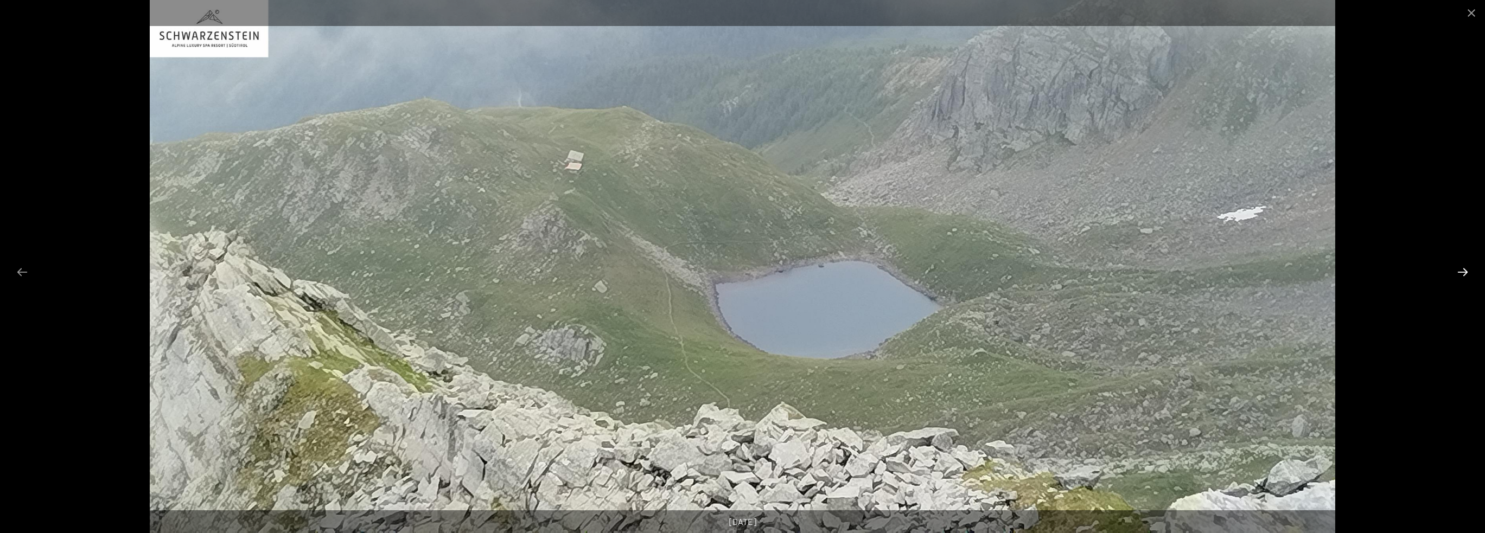
click at [1464, 270] on button "Next slide" at bounding box center [1462, 271] width 23 height 21
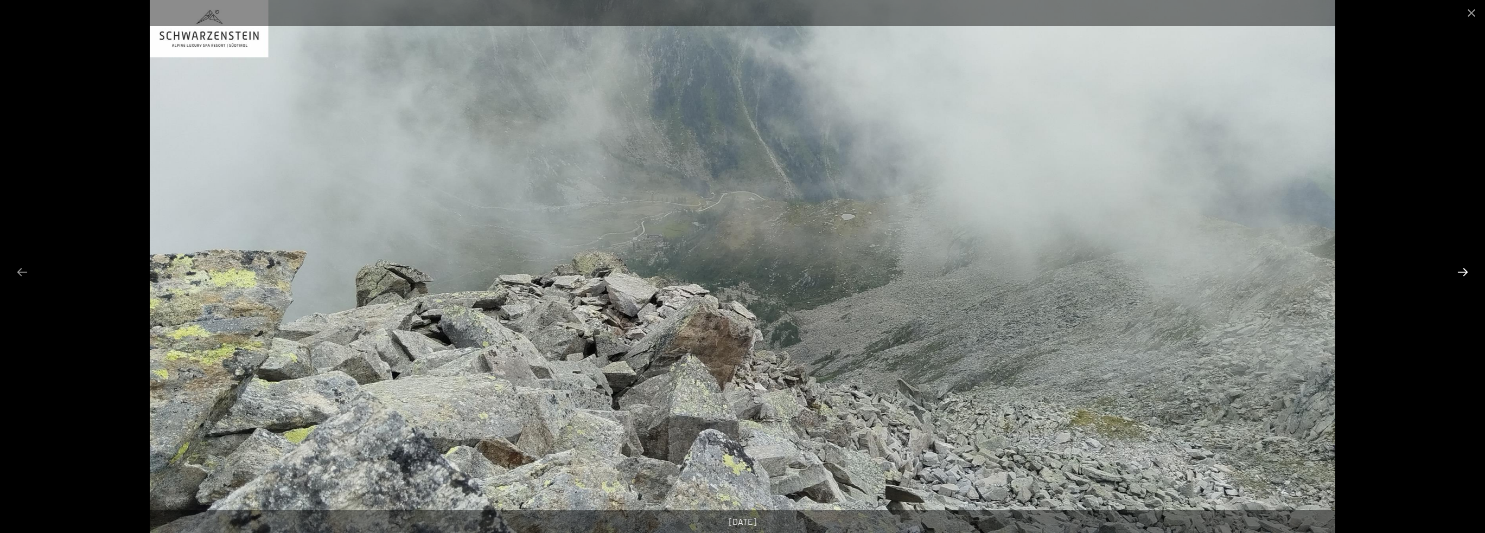
click at [1464, 270] on button "Next slide" at bounding box center [1462, 271] width 23 height 21
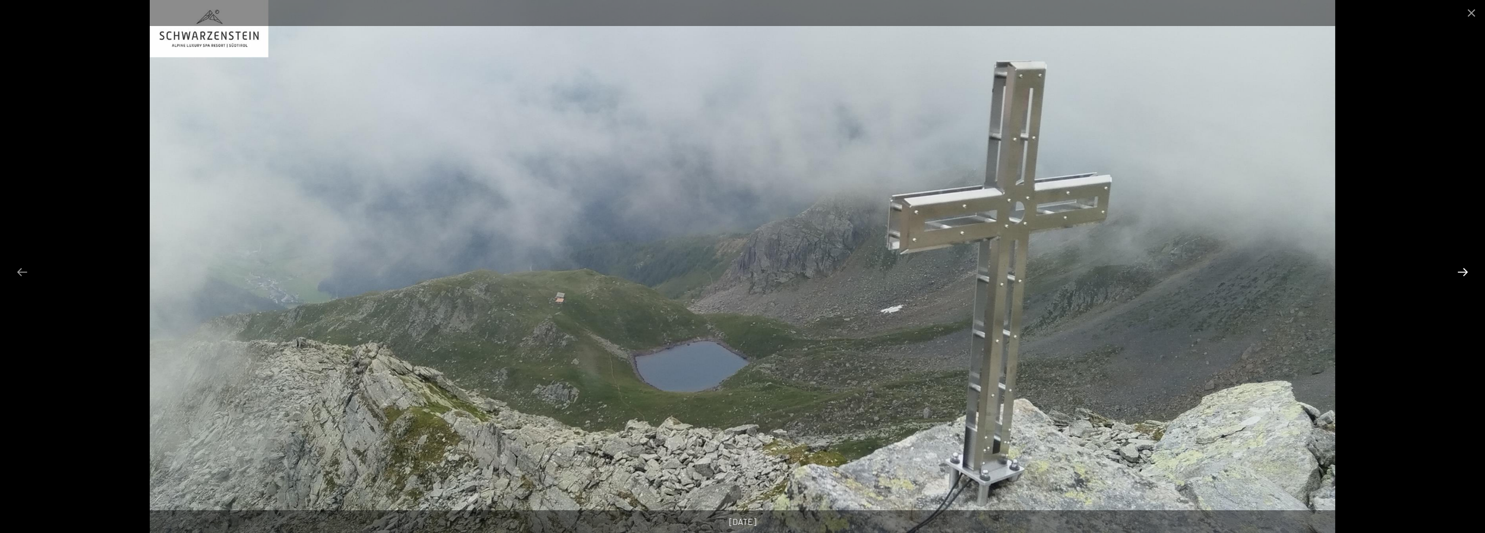
click at [1464, 270] on button "Next slide" at bounding box center [1462, 271] width 23 height 21
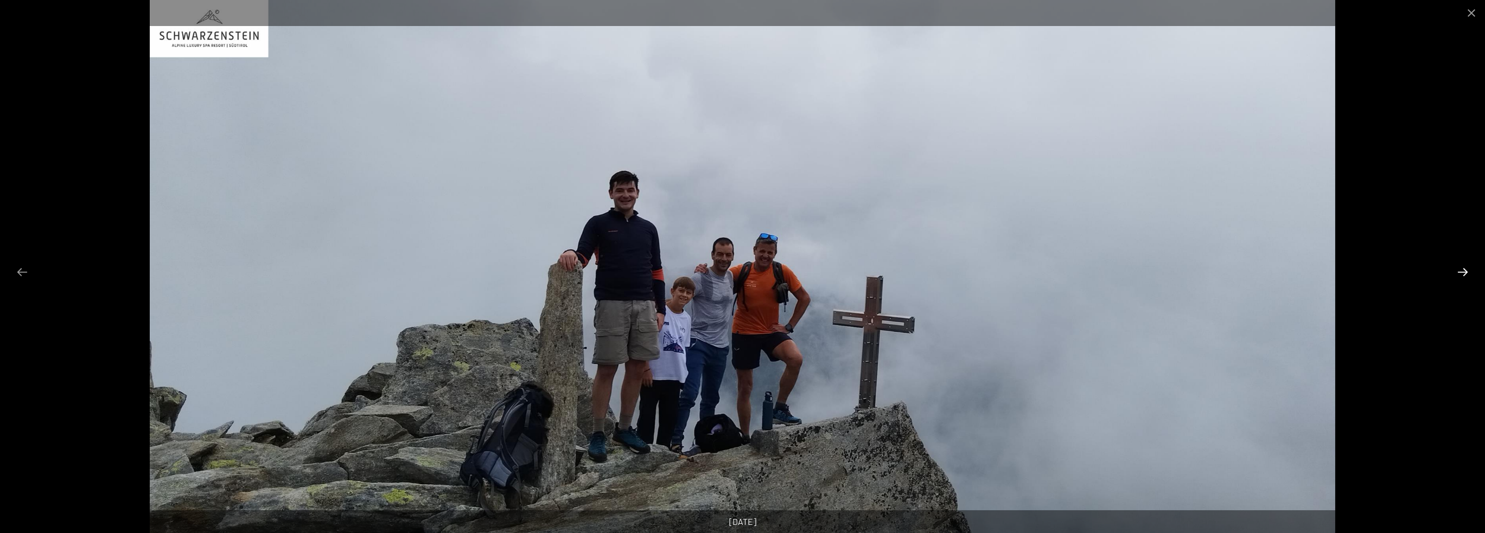
click at [1461, 270] on button "Next slide" at bounding box center [1462, 271] width 23 height 21
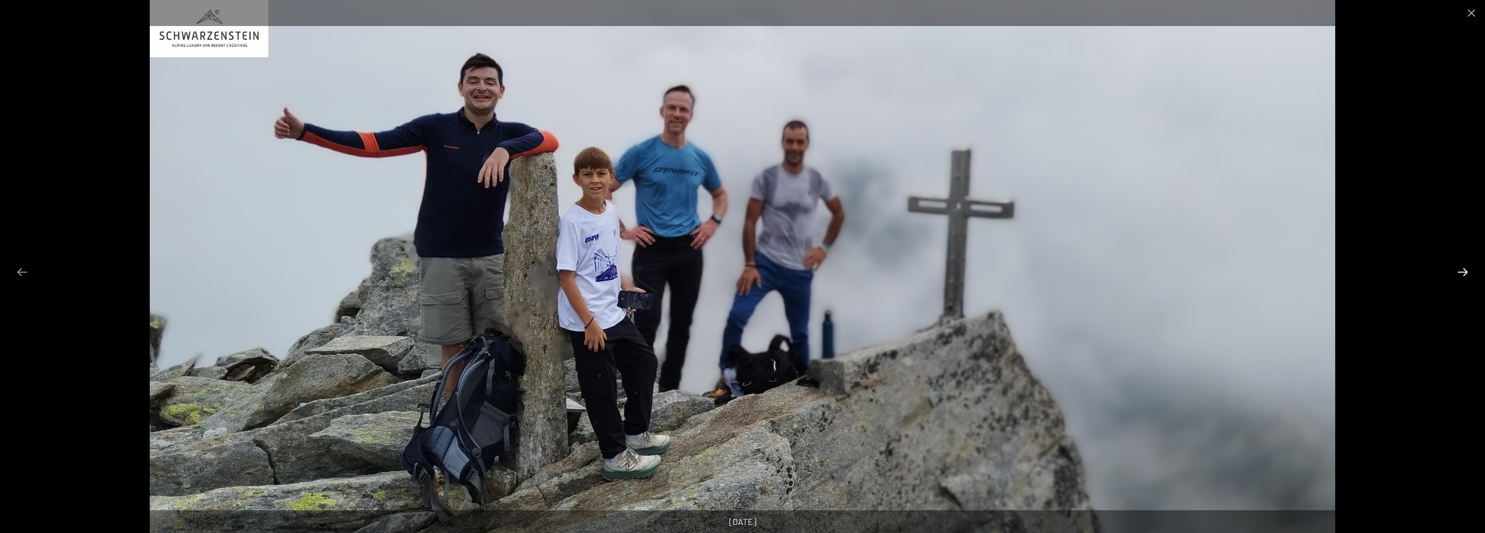
click at [1461, 270] on button "Next slide" at bounding box center [1462, 271] width 23 height 21
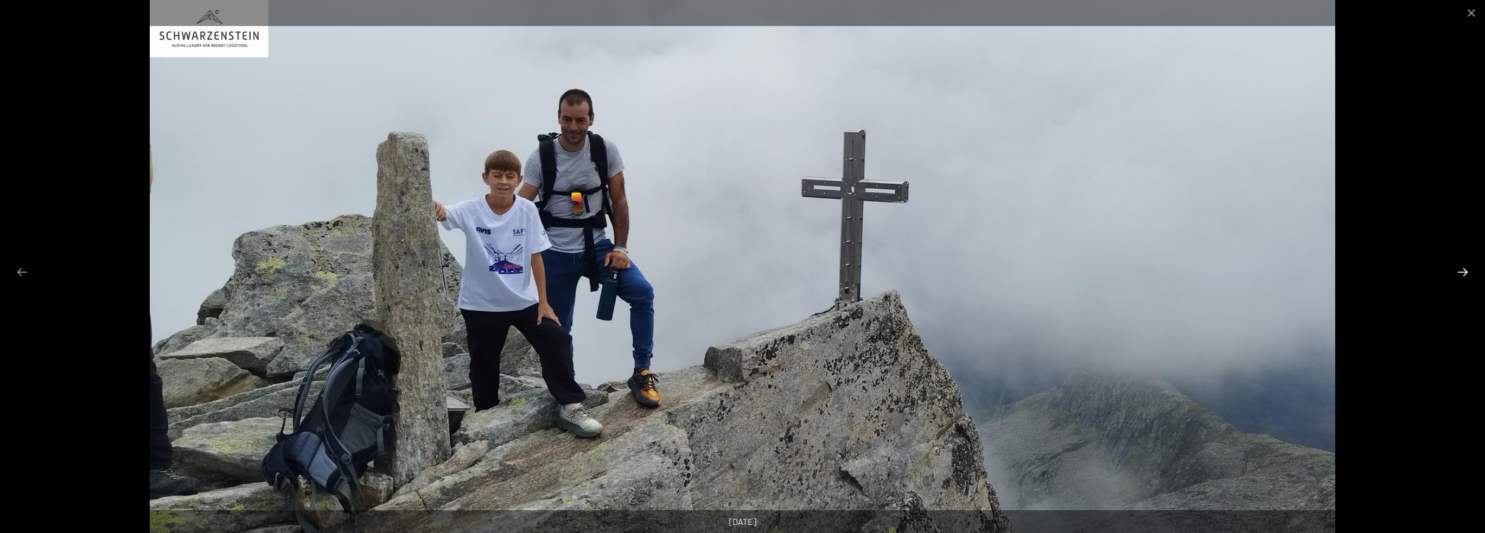
click at [1461, 270] on button "Next slide" at bounding box center [1462, 271] width 23 height 21
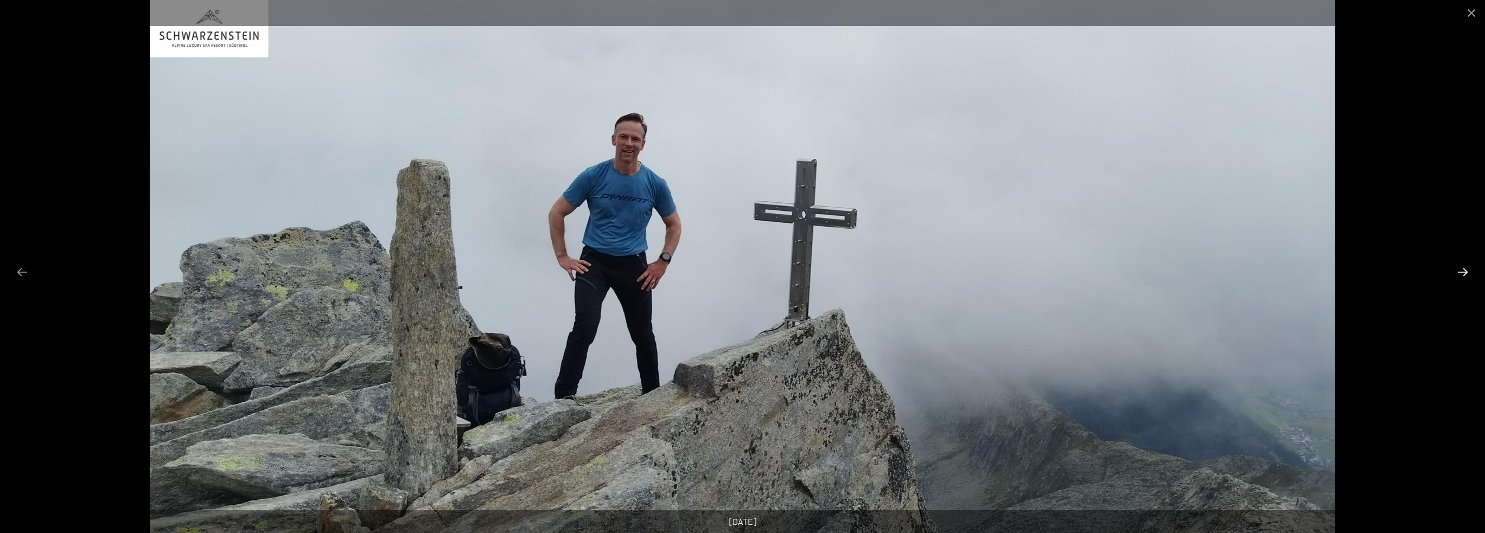
click at [1461, 270] on button "Next slide" at bounding box center [1462, 271] width 23 height 21
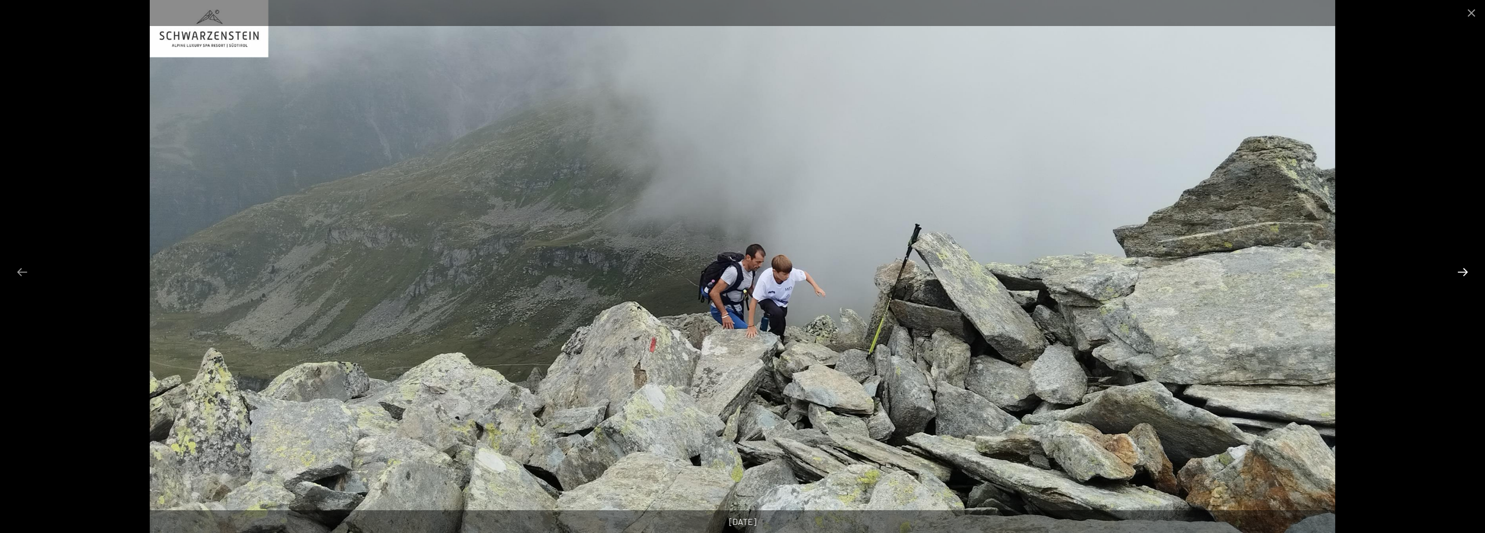
click at [1461, 270] on button "Next slide" at bounding box center [1462, 271] width 23 height 21
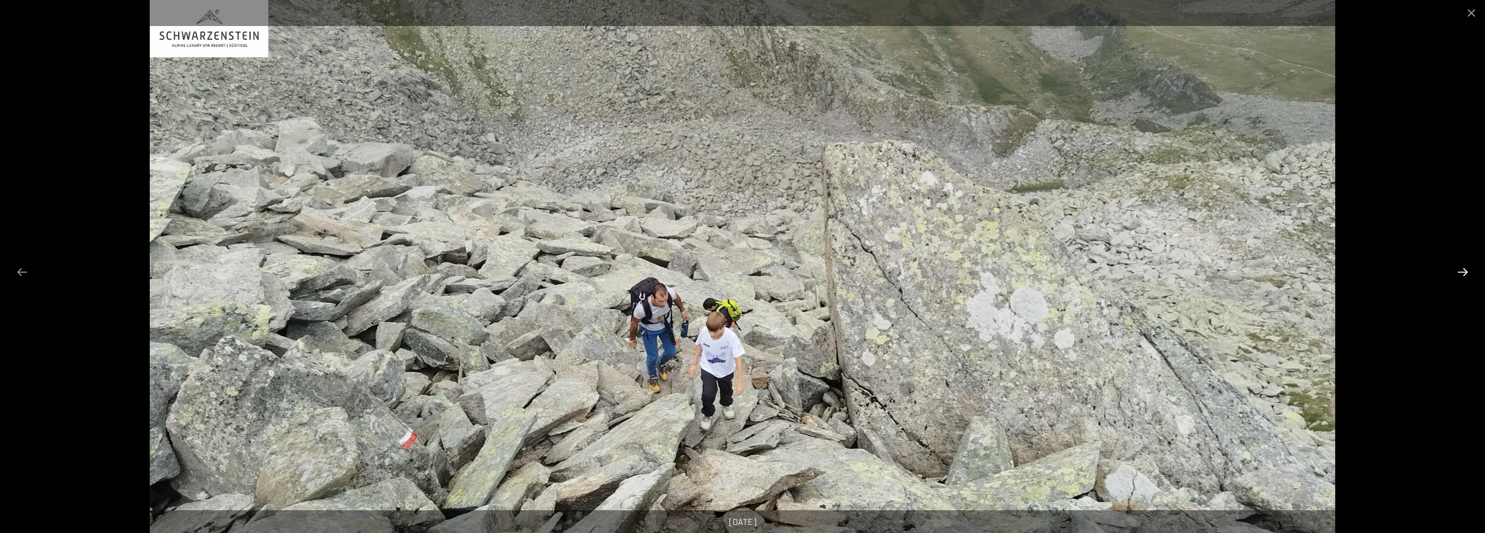
click at [1461, 270] on button "Next slide" at bounding box center [1462, 271] width 23 height 21
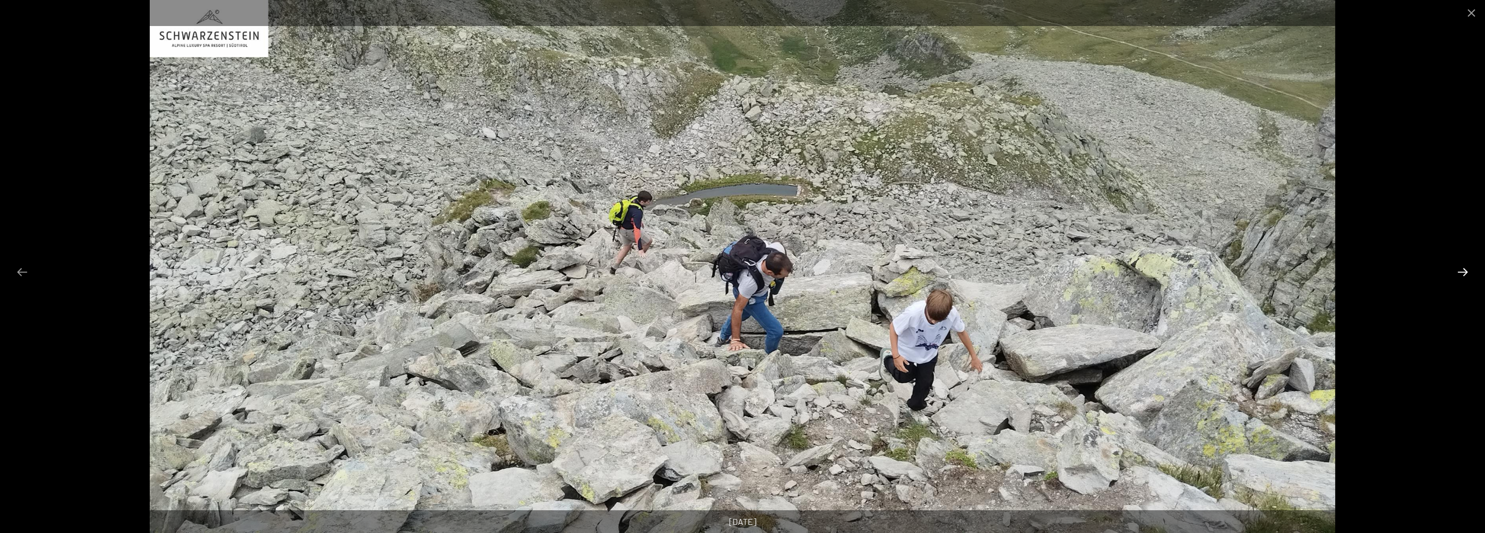
click at [1461, 270] on button "Next slide" at bounding box center [1462, 271] width 23 height 21
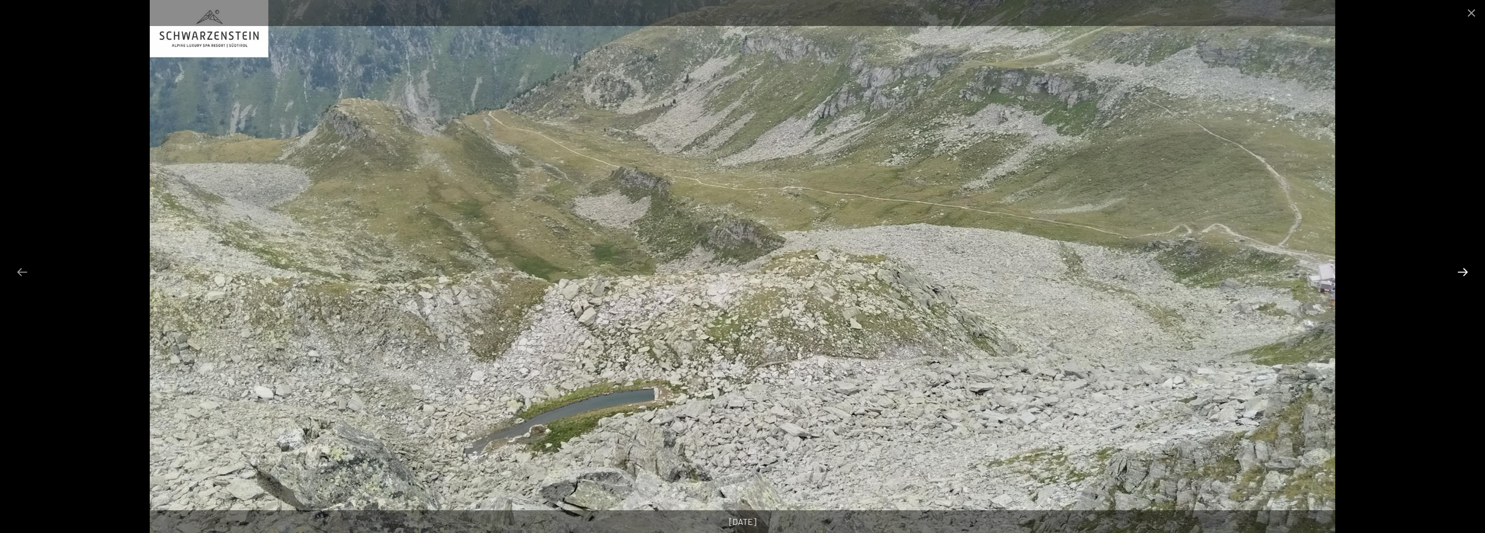
click at [1461, 270] on button "Next slide" at bounding box center [1462, 271] width 23 height 21
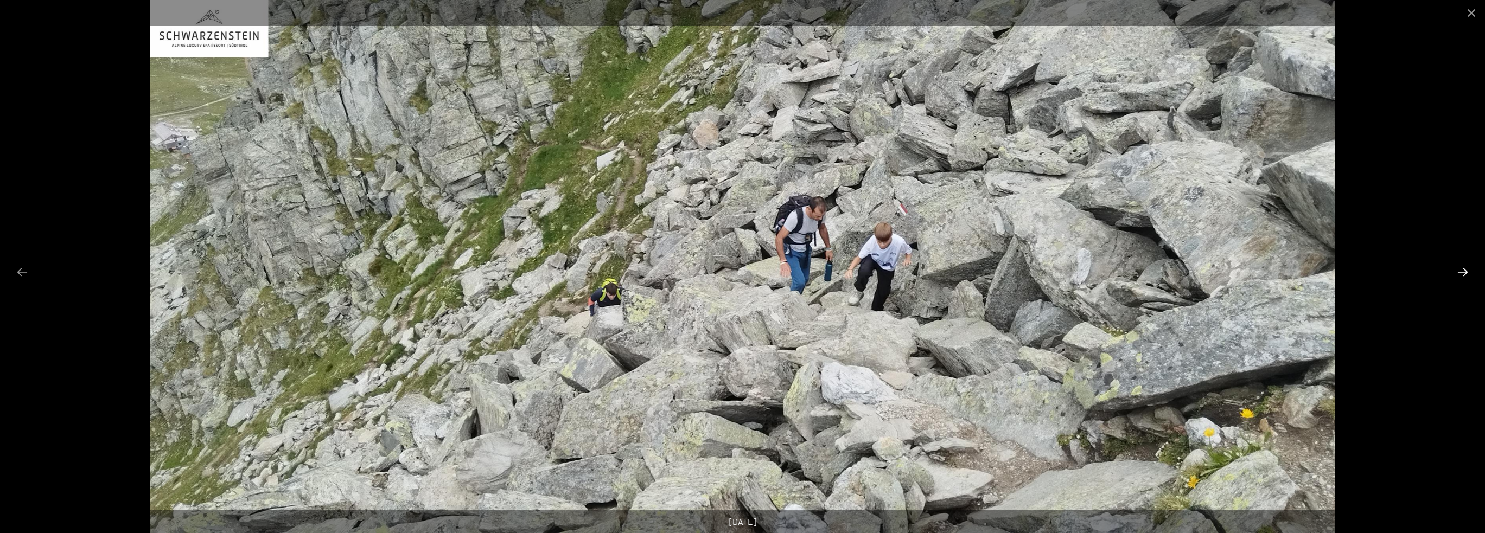
click at [1461, 270] on button "Next slide" at bounding box center [1462, 271] width 23 height 21
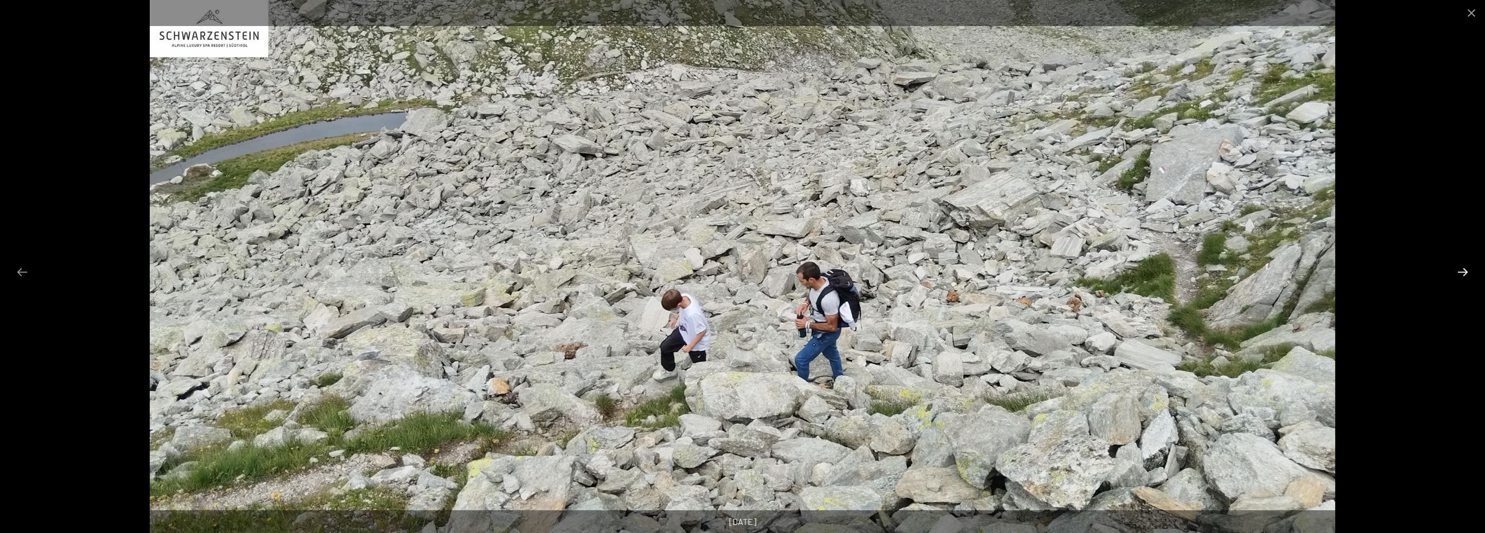
click at [1461, 270] on button "Next slide" at bounding box center [1462, 271] width 23 height 21
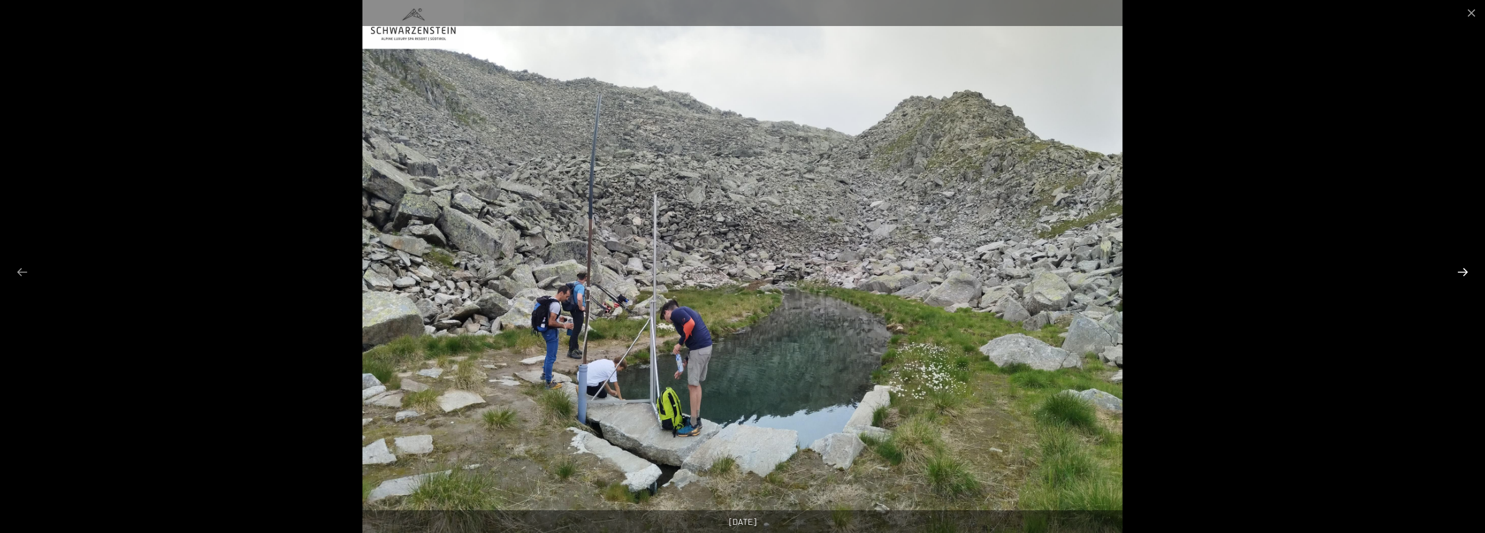
click at [1461, 270] on button "Next slide" at bounding box center [1462, 271] width 23 height 21
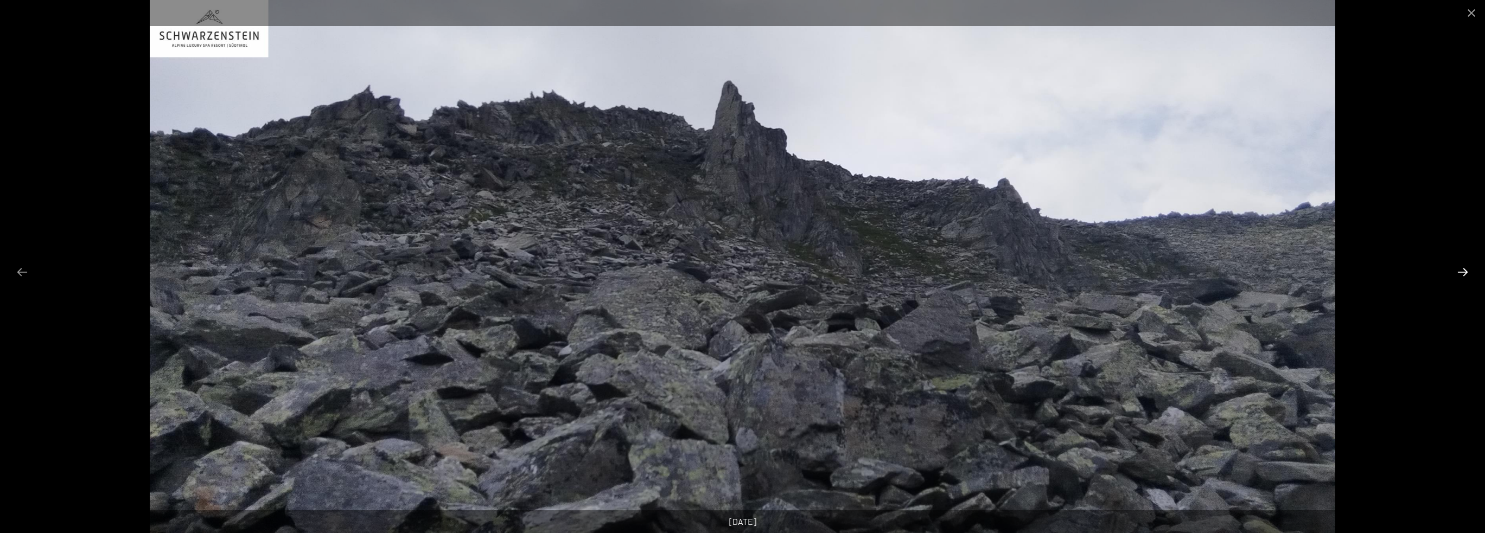
click at [1461, 270] on button "Next slide" at bounding box center [1462, 271] width 23 height 21
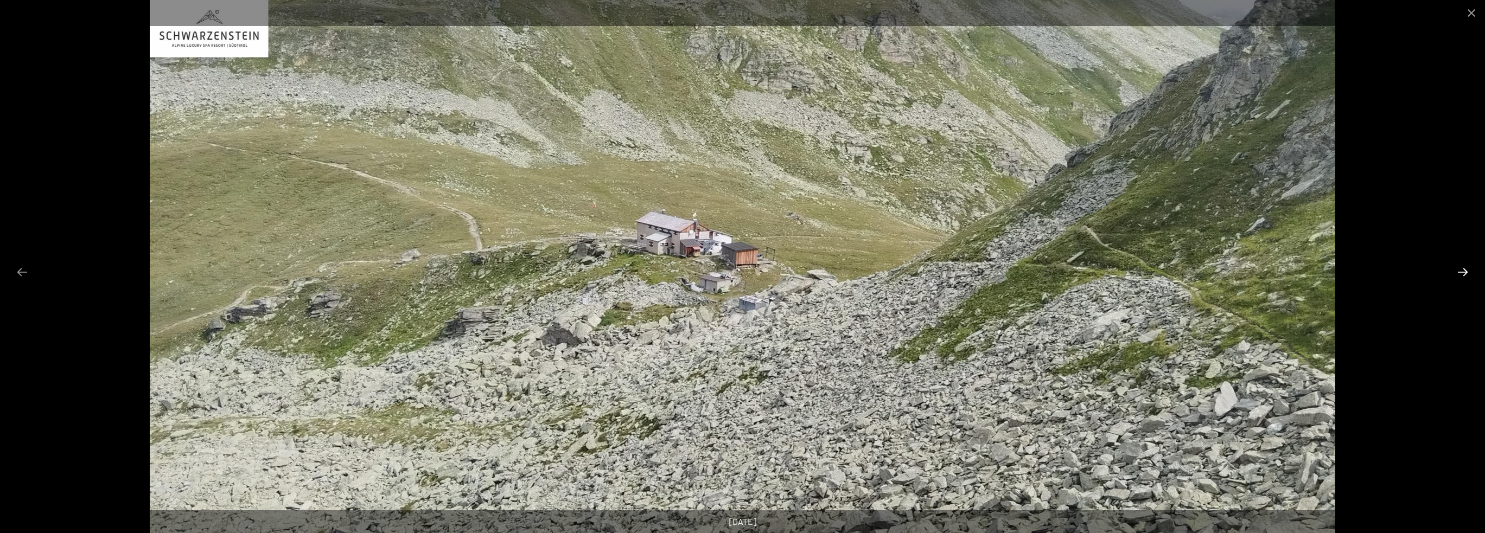
click at [1461, 270] on button "Next slide" at bounding box center [1462, 271] width 23 height 21
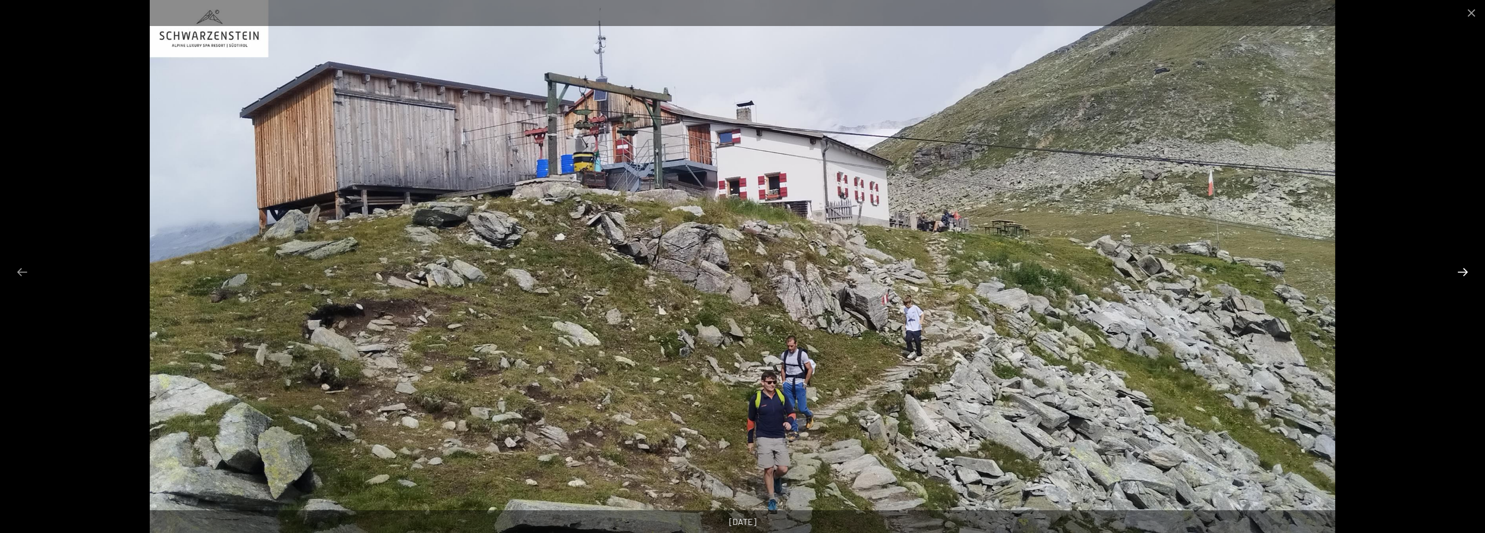
click at [1461, 270] on button "Next slide" at bounding box center [1462, 271] width 23 height 21
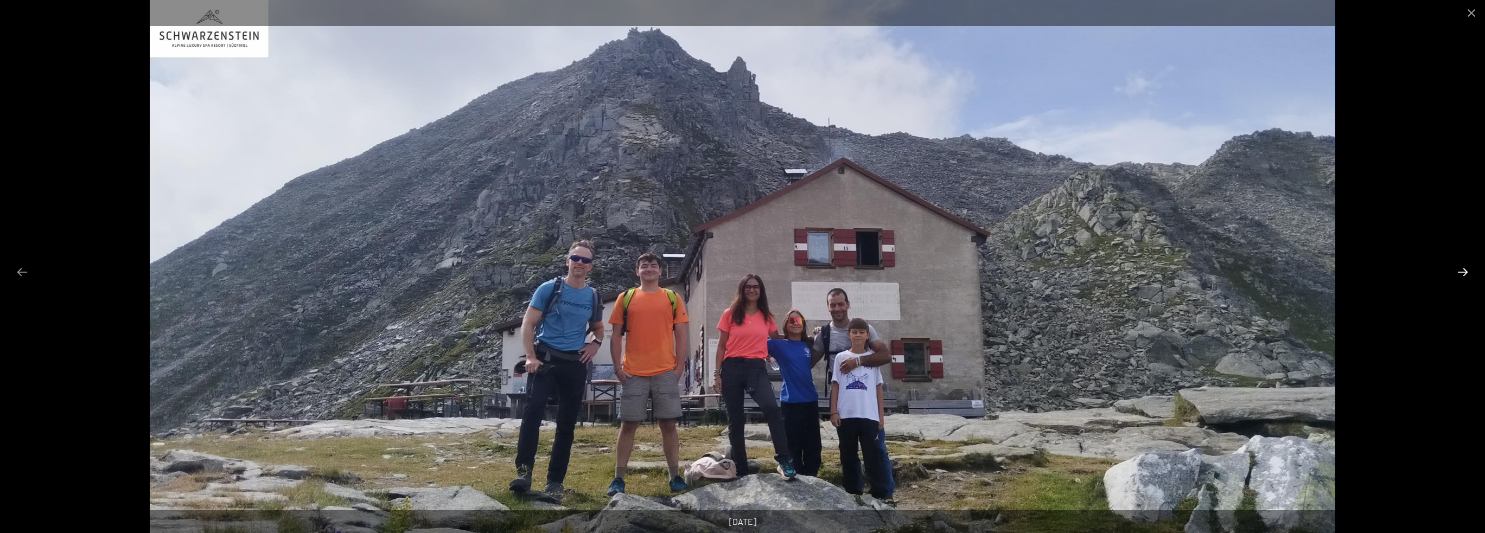
click at [1461, 270] on button "Next slide" at bounding box center [1462, 271] width 23 height 21
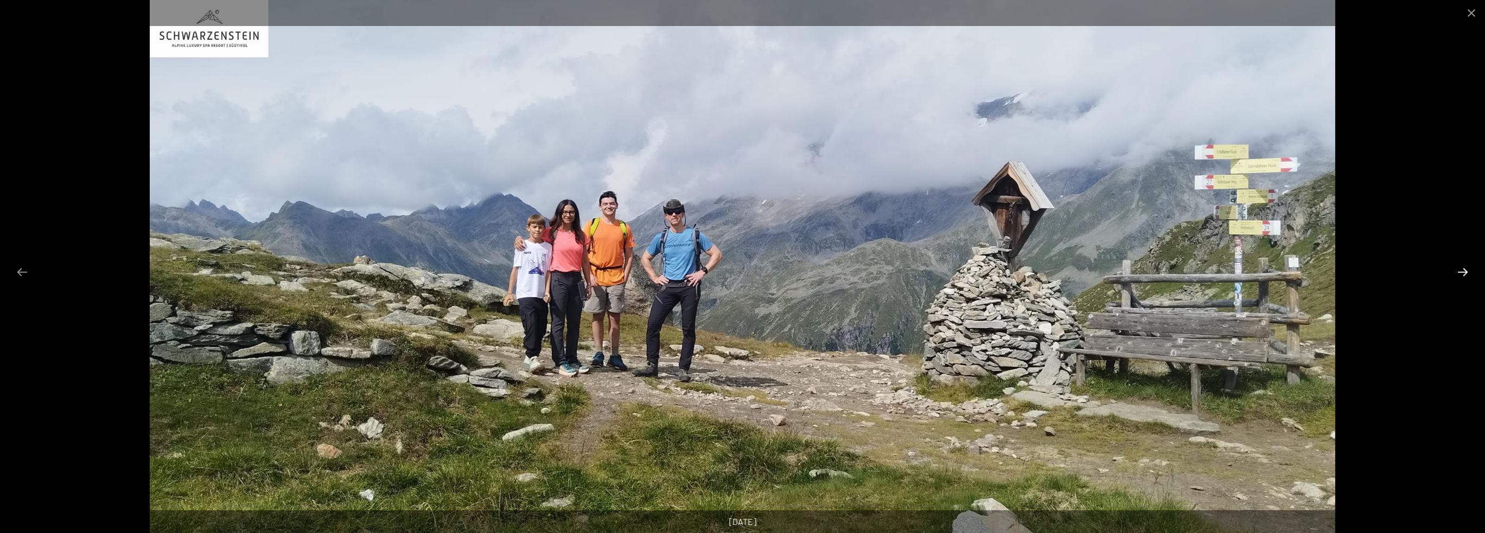
click at [1461, 270] on button "Next slide" at bounding box center [1462, 271] width 23 height 21
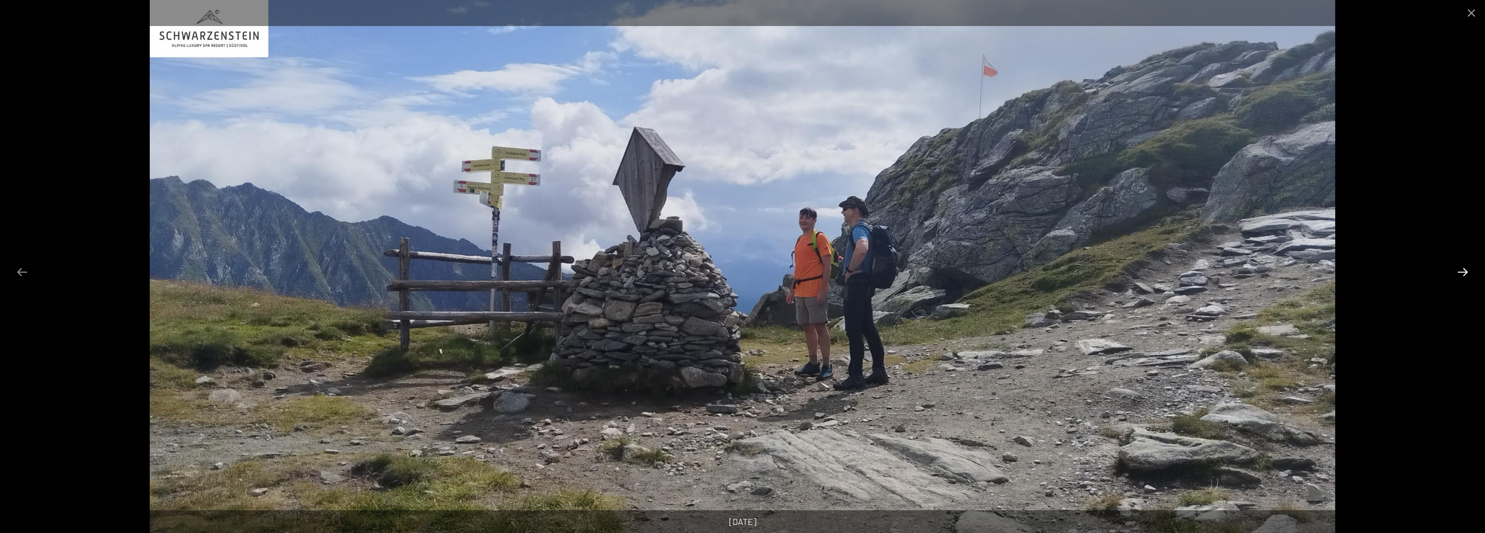
click at [1461, 270] on button "Next slide" at bounding box center [1462, 271] width 23 height 21
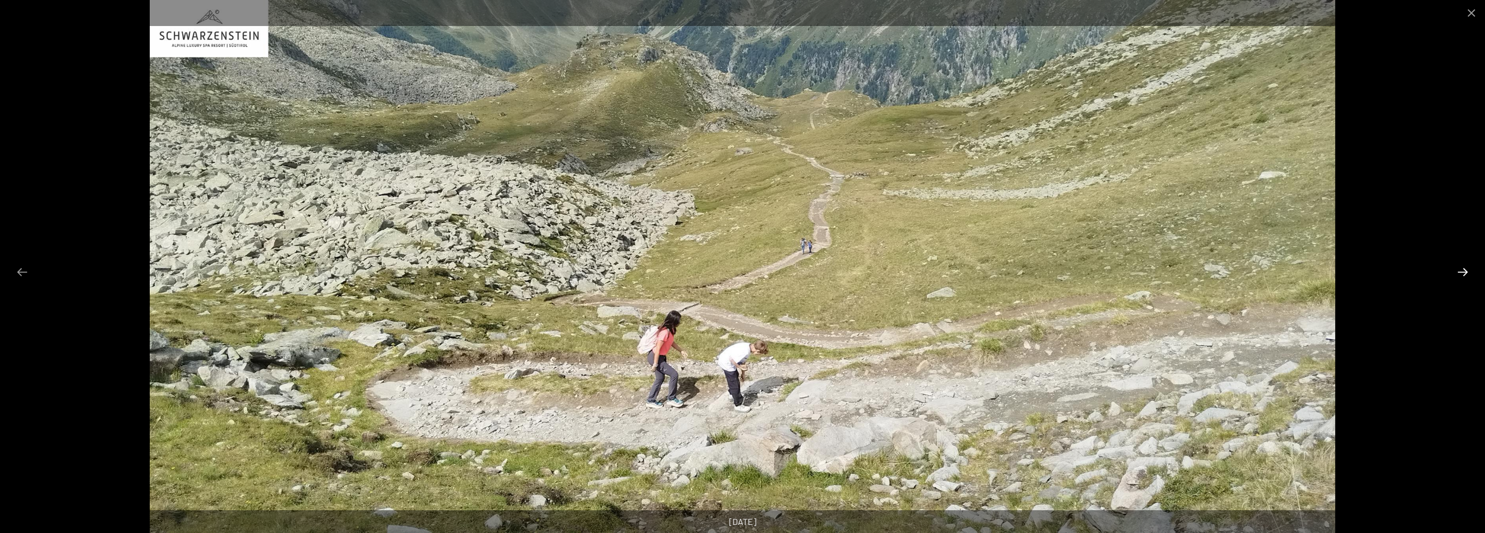
click at [1461, 270] on button "Next slide" at bounding box center [1462, 271] width 23 height 21
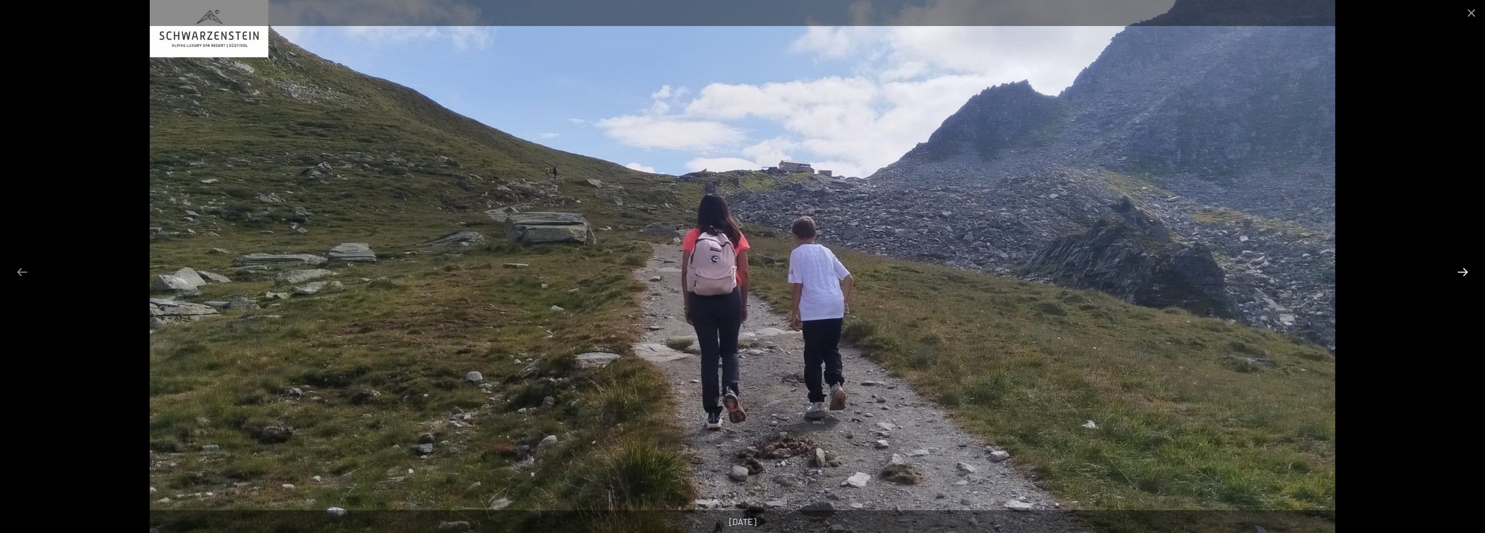
click at [1461, 270] on button "Next slide" at bounding box center [1462, 271] width 23 height 21
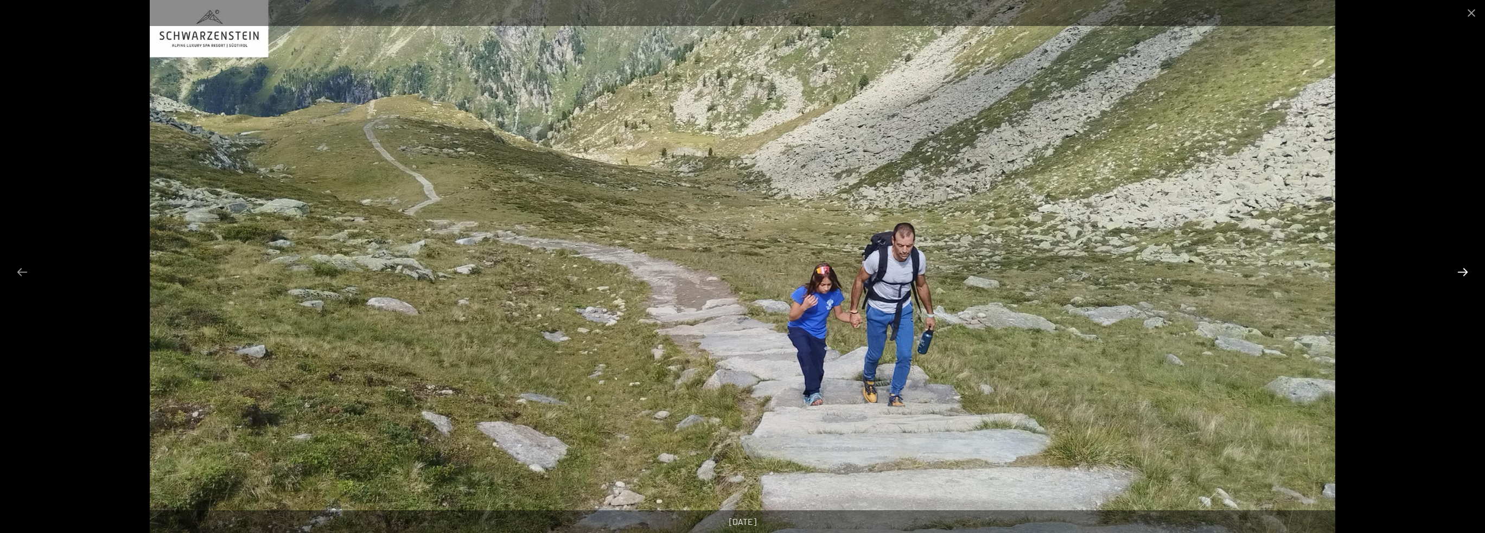
click at [1461, 270] on button "Next slide" at bounding box center [1462, 271] width 23 height 21
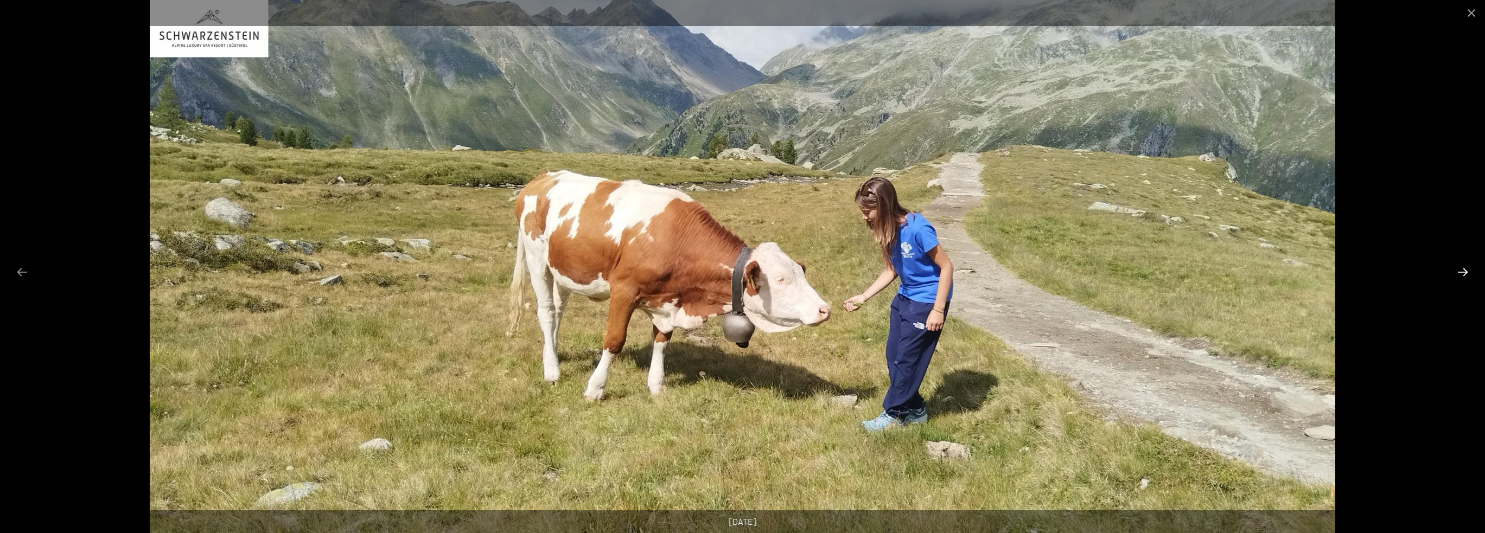
click at [1461, 270] on button "Next slide" at bounding box center [1462, 271] width 23 height 21
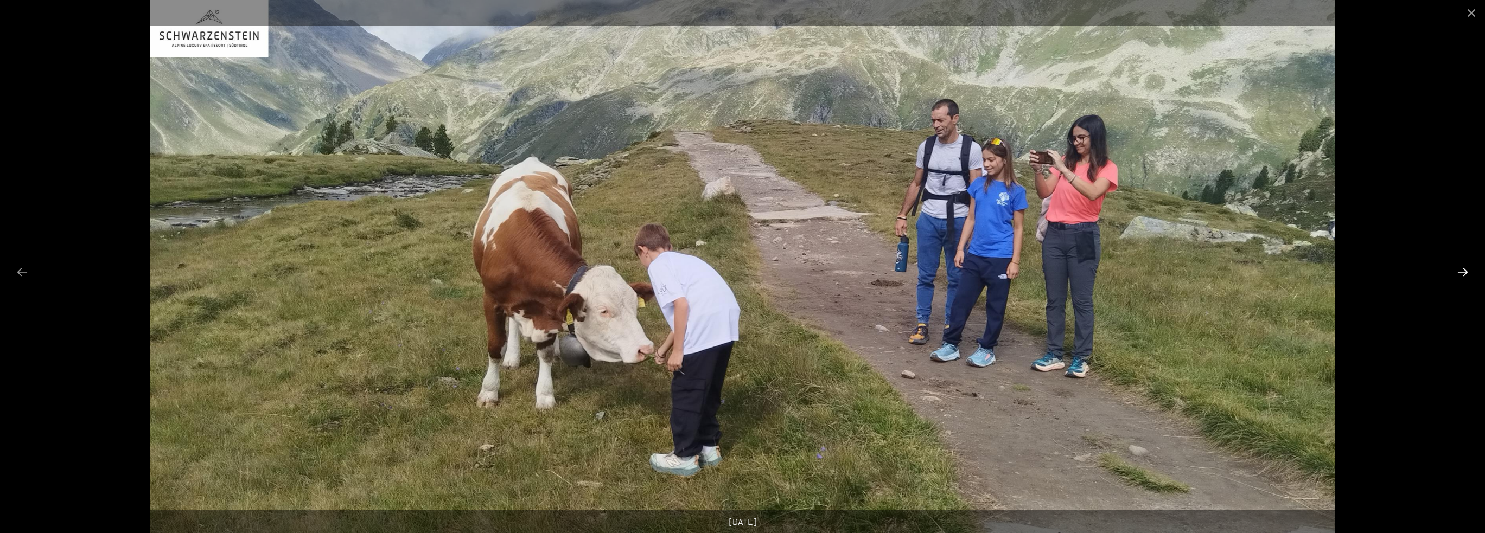
click at [1461, 270] on button "Next slide" at bounding box center [1462, 271] width 23 height 21
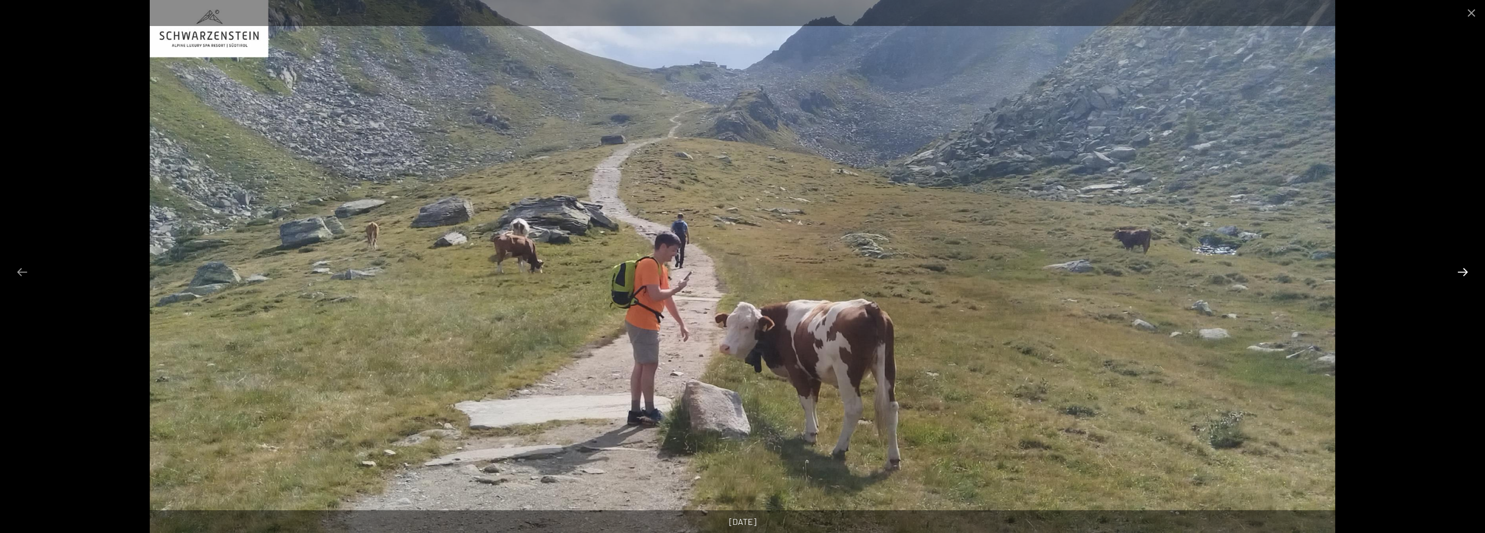
click at [1459, 270] on button "Next slide" at bounding box center [1462, 271] width 23 height 21
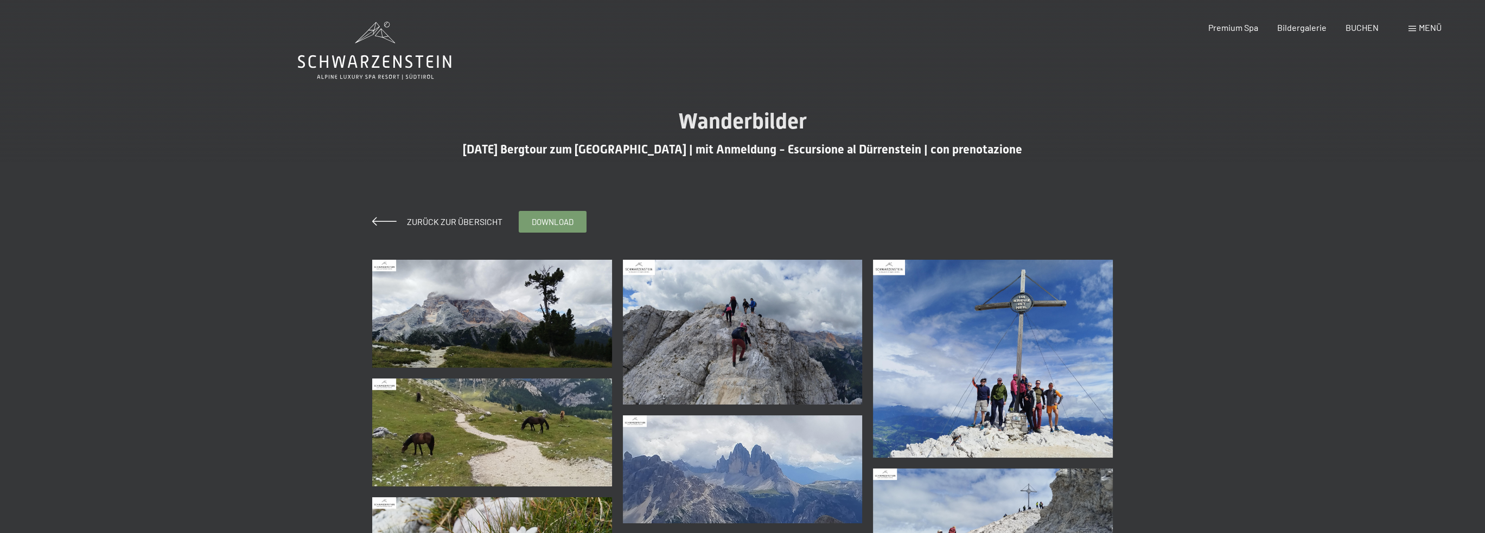
click at [513, 313] on img at bounding box center [492, 314] width 240 height 108
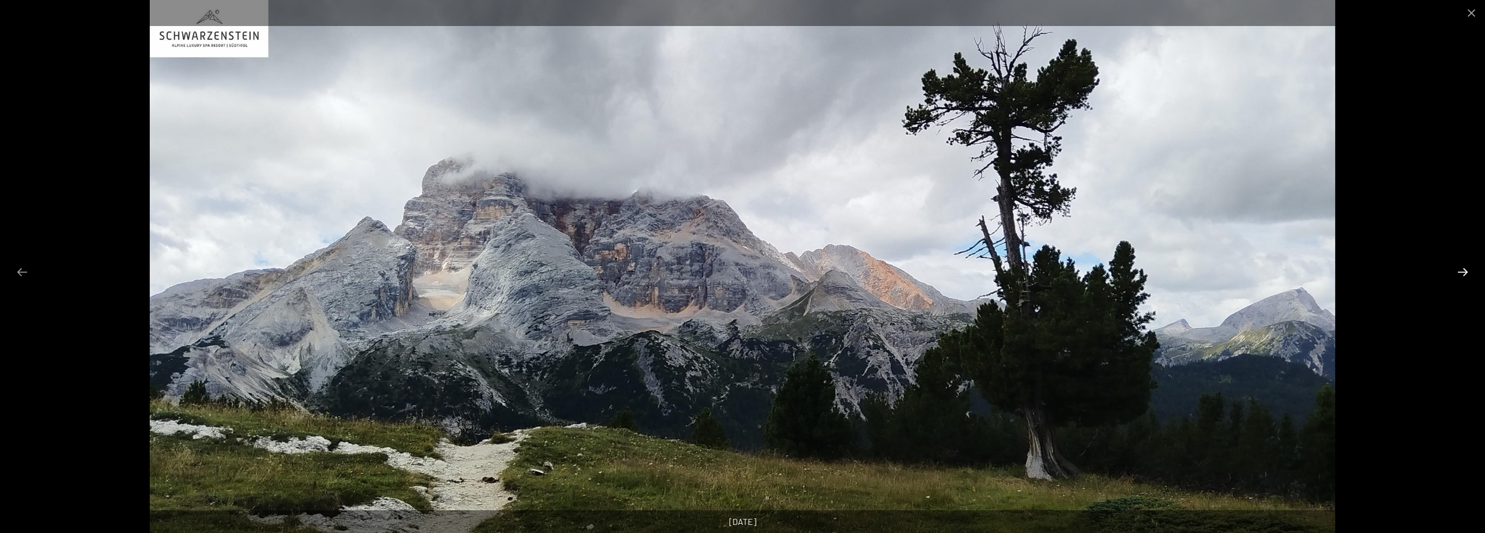
click at [1462, 264] on button "Next slide" at bounding box center [1462, 271] width 23 height 21
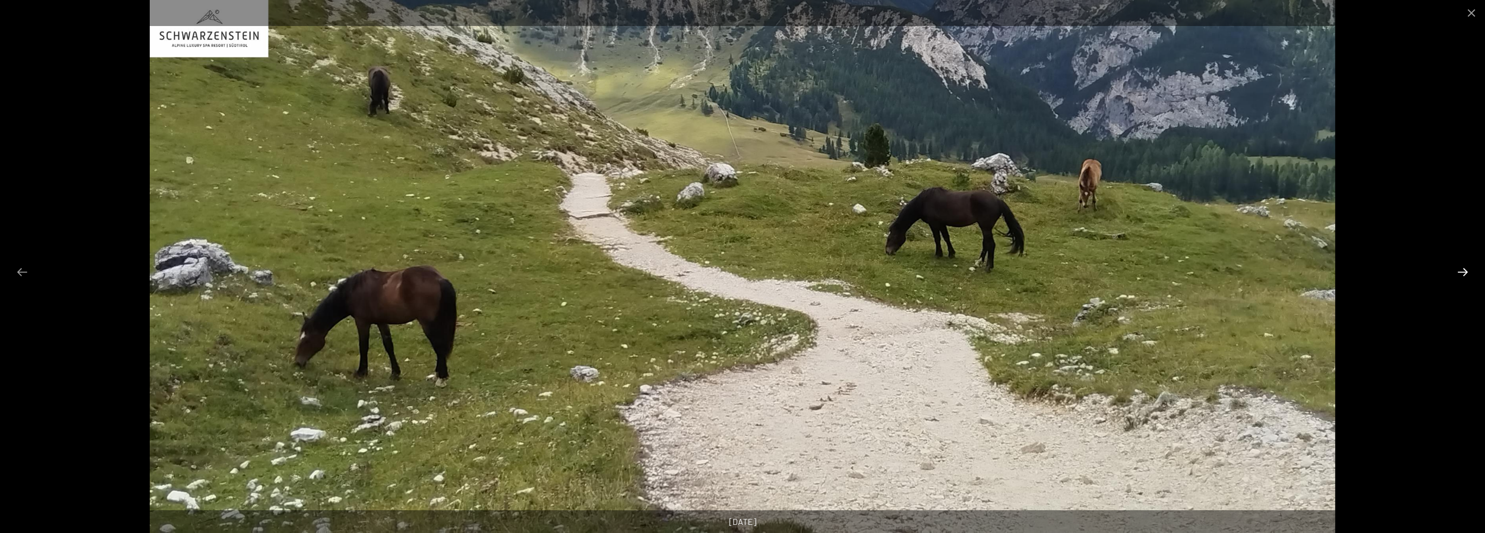
click at [1462, 264] on button "Next slide" at bounding box center [1462, 271] width 23 height 21
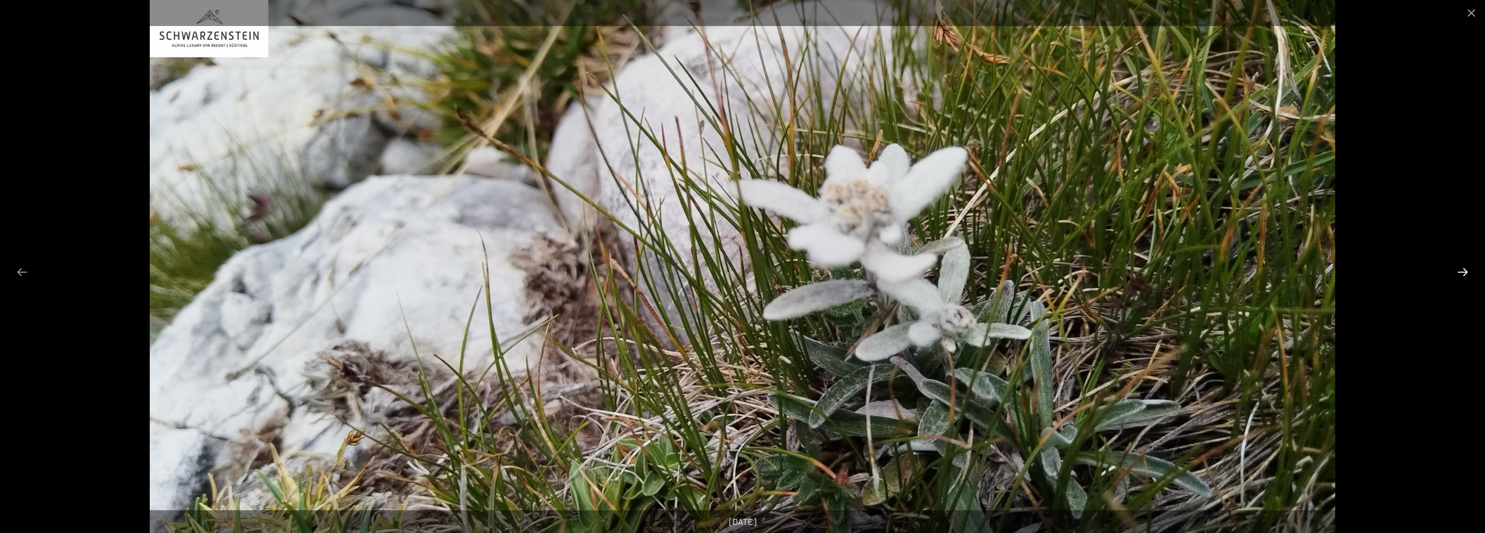
click at [1462, 264] on button "Next slide" at bounding box center [1462, 271] width 23 height 21
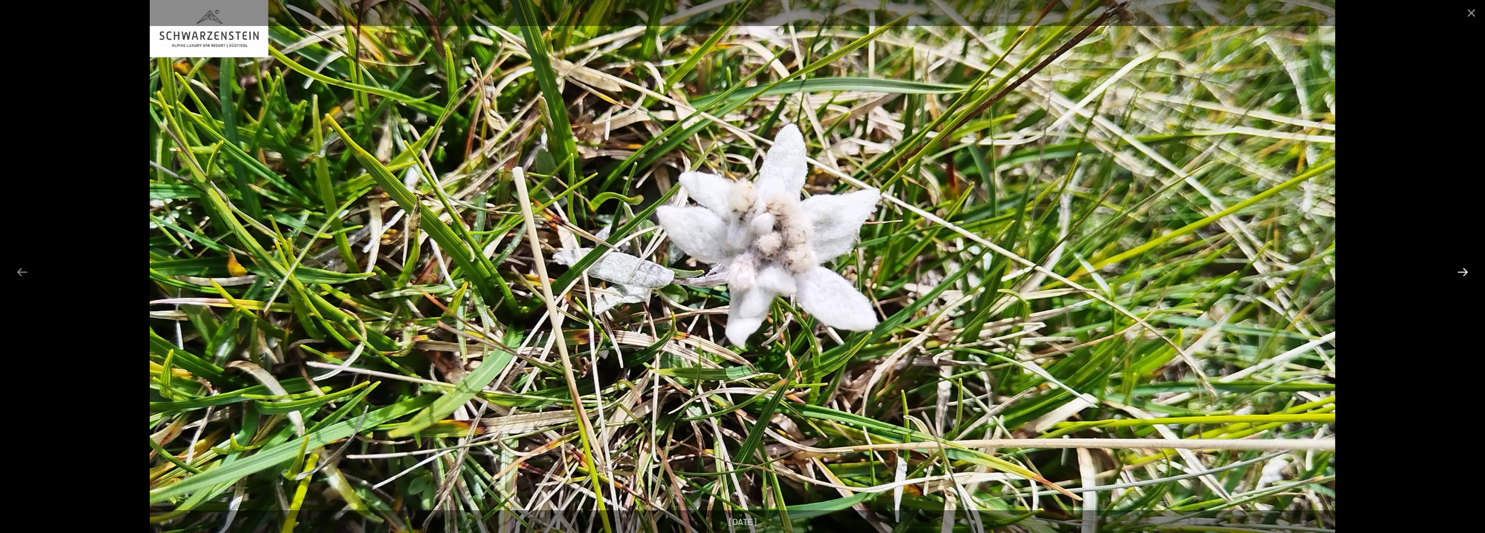
click at [1462, 264] on button "Next slide" at bounding box center [1462, 271] width 23 height 21
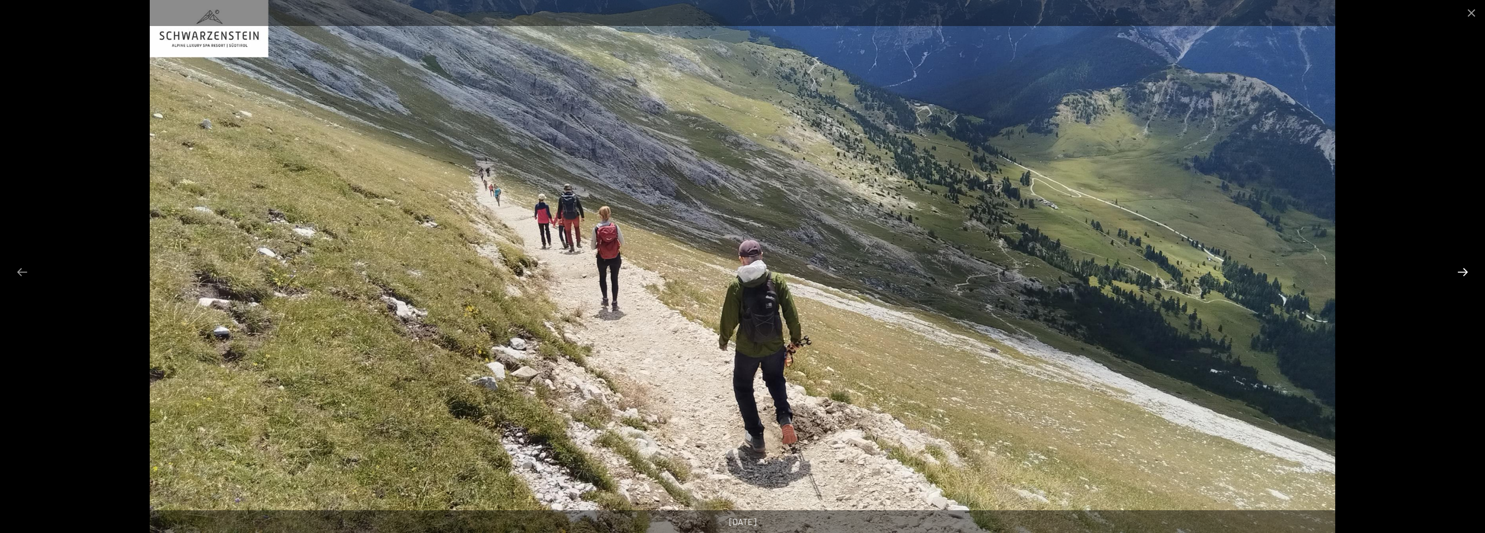
click at [1462, 264] on button "Next slide" at bounding box center [1462, 271] width 23 height 21
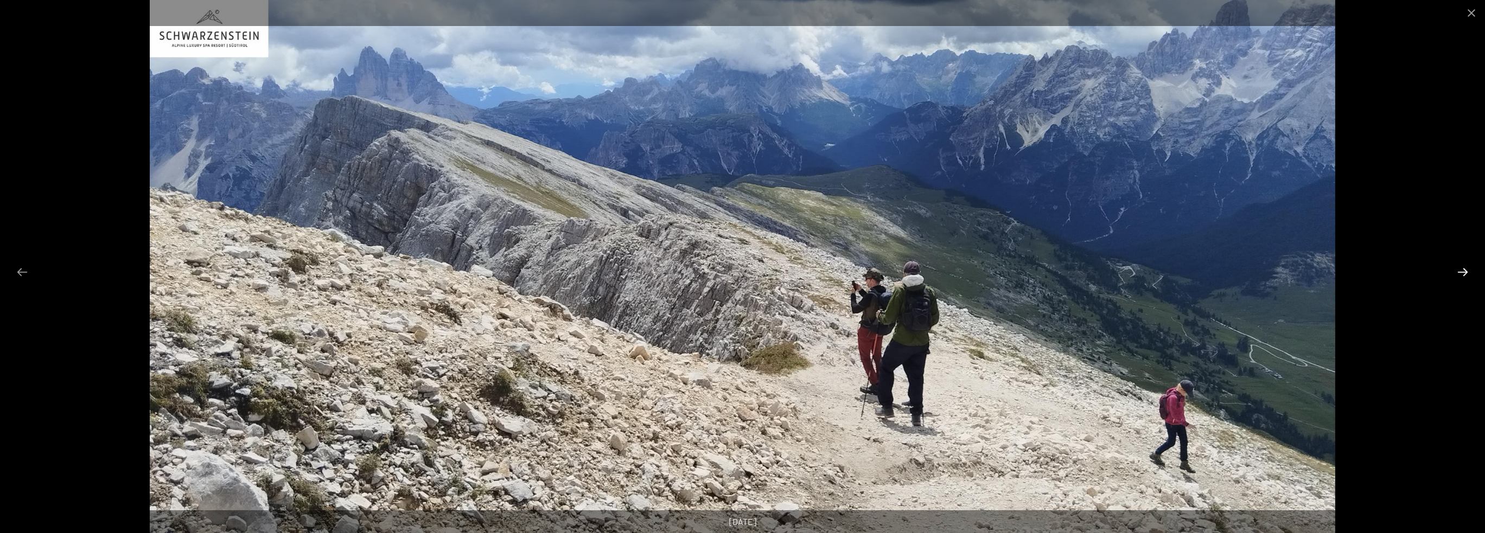
click at [1462, 264] on button "Next slide" at bounding box center [1462, 271] width 23 height 21
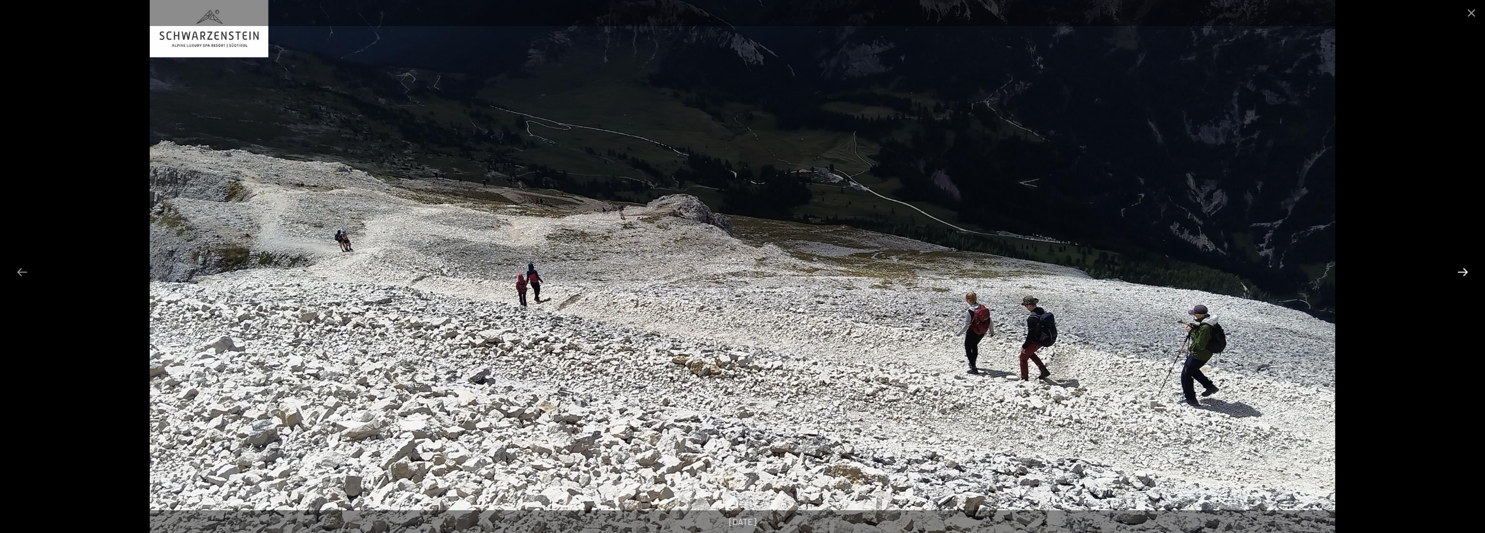
click at [1462, 264] on button "Next slide" at bounding box center [1462, 271] width 23 height 21
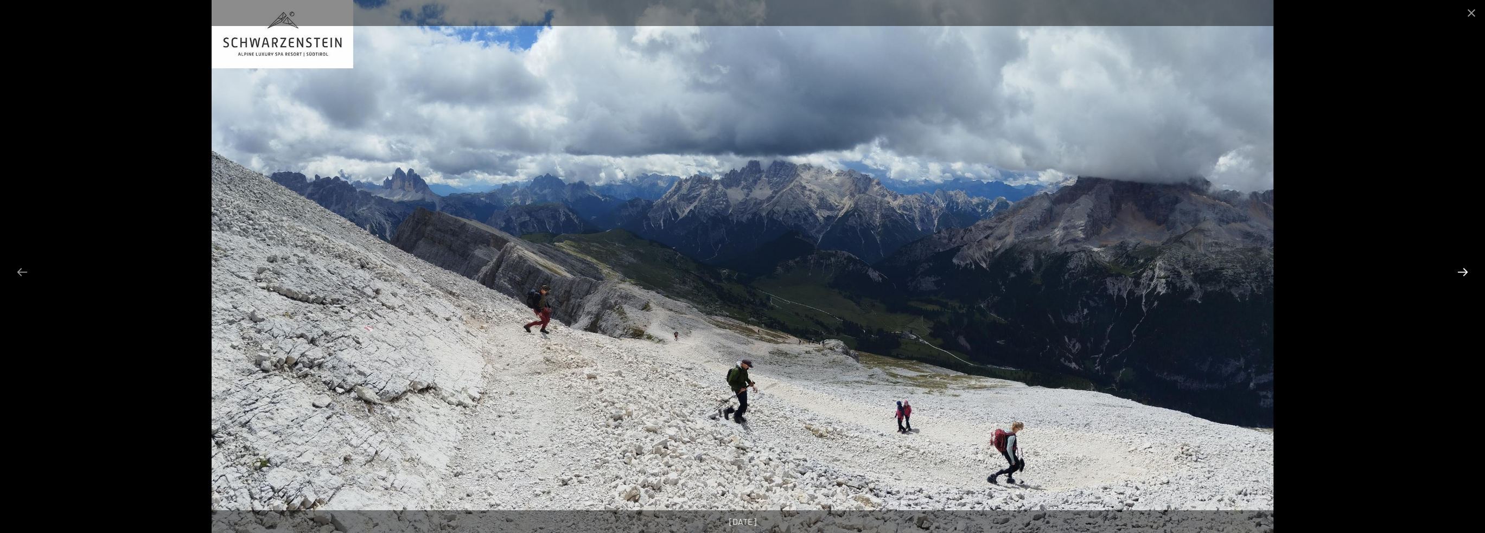
click at [1462, 264] on button "Next slide" at bounding box center [1462, 271] width 23 height 21
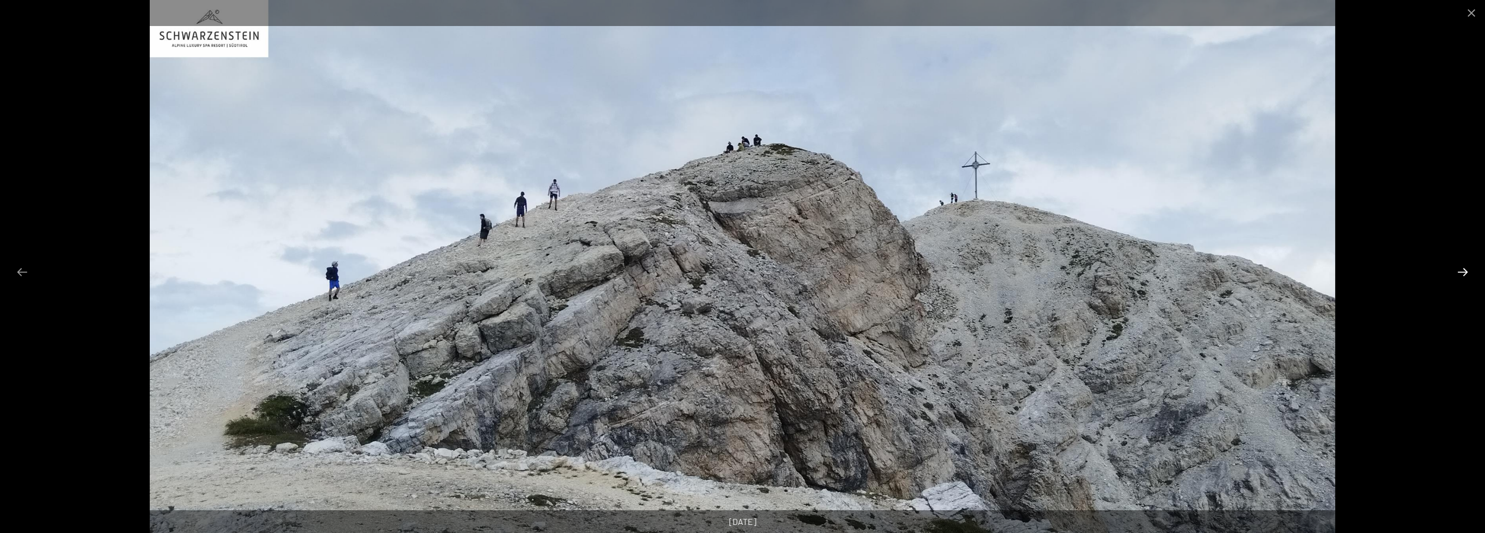
click at [1461, 264] on button "Next slide" at bounding box center [1462, 271] width 23 height 21
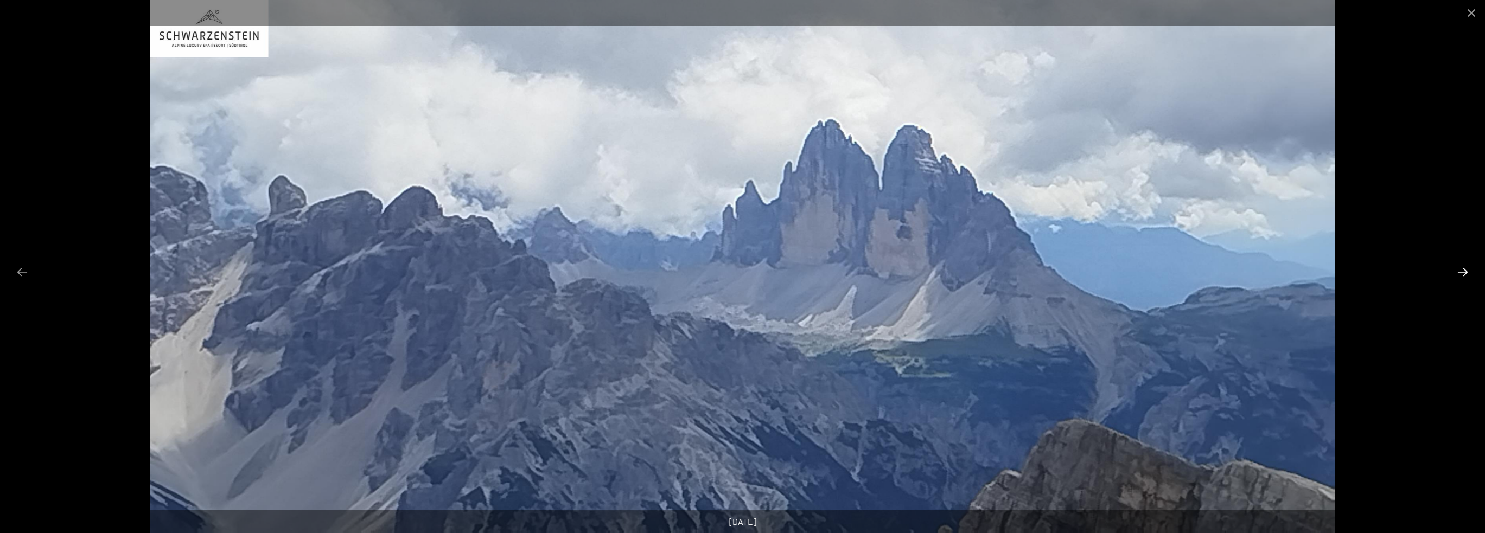
click at [1461, 264] on button "Next slide" at bounding box center [1462, 271] width 23 height 21
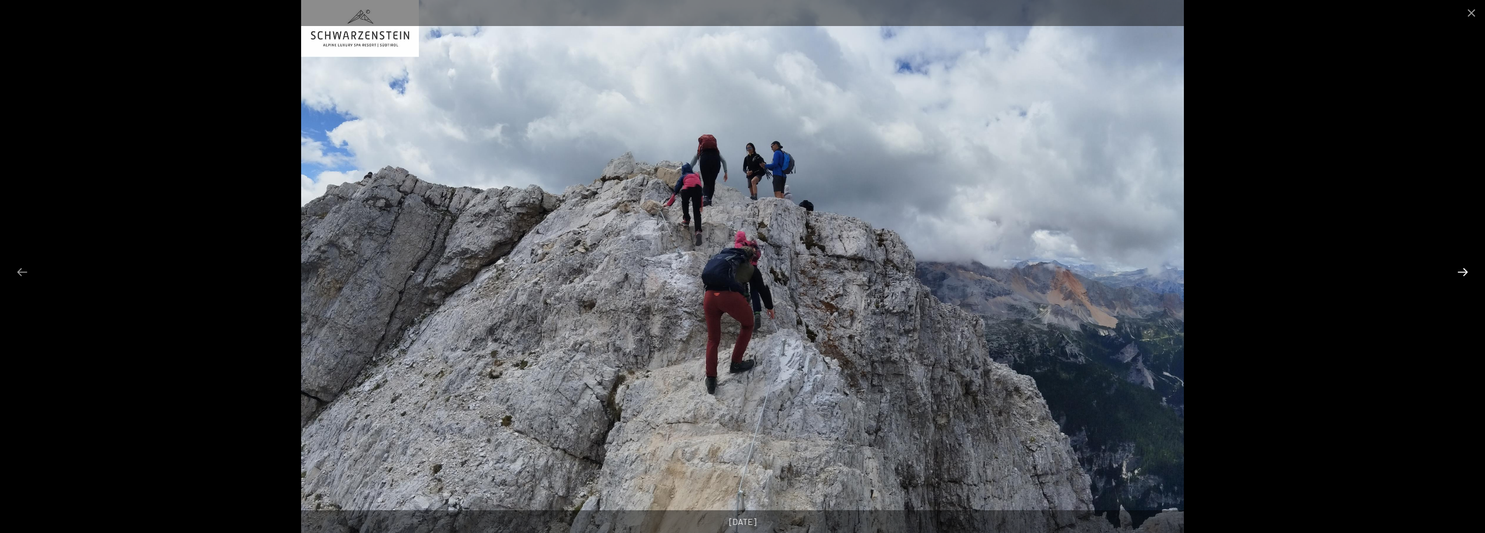
click at [1461, 264] on button "Next slide" at bounding box center [1462, 271] width 23 height 21
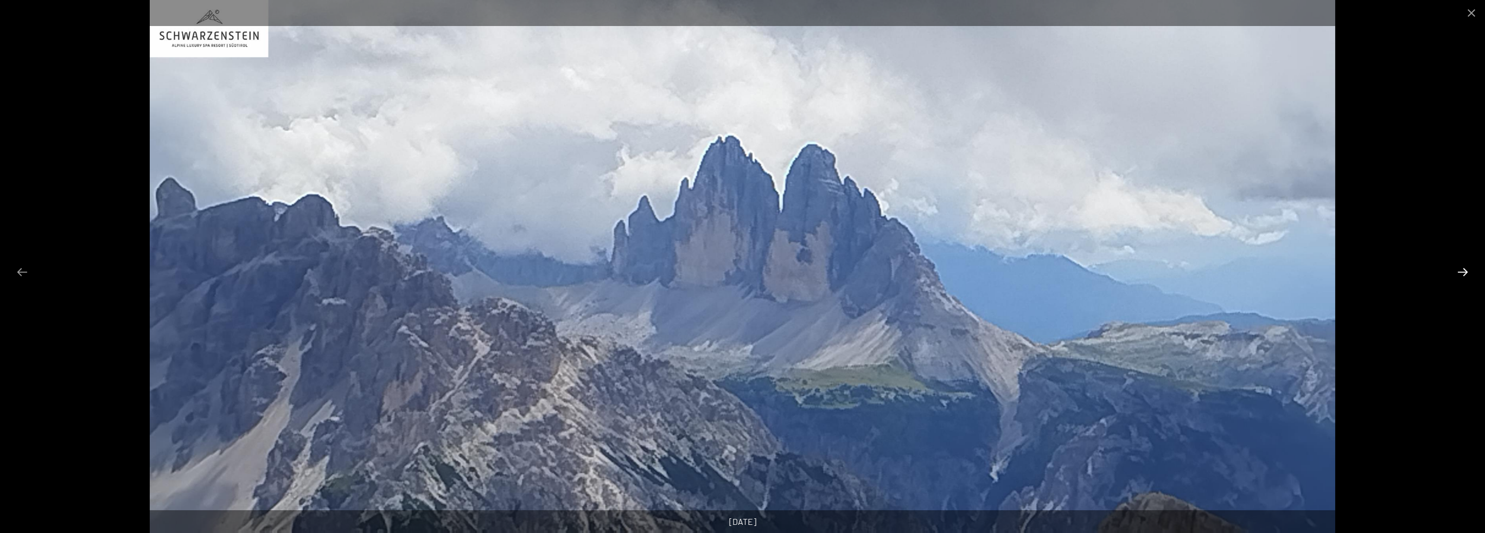
click at [1461, 264] on button "Next slide" at bounding box center [1462, 271] width 23 height 21
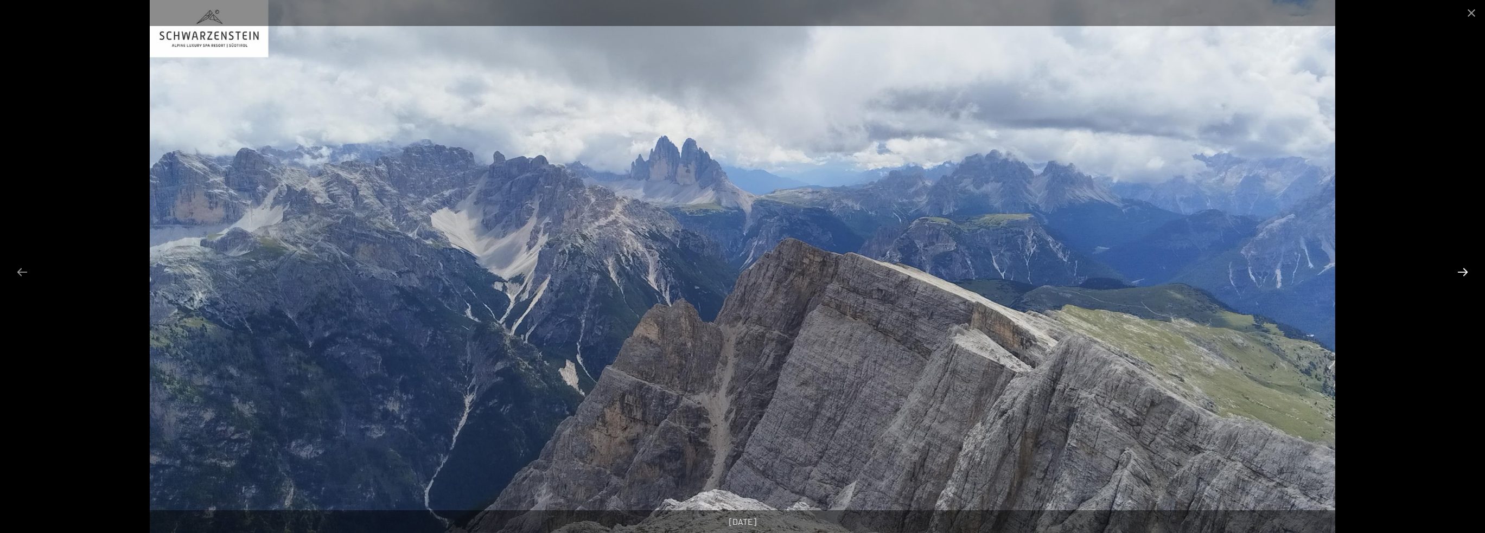
click at [1461, 264] on button "Next slide" at bounding box center [1462, 271] width 23 height 21
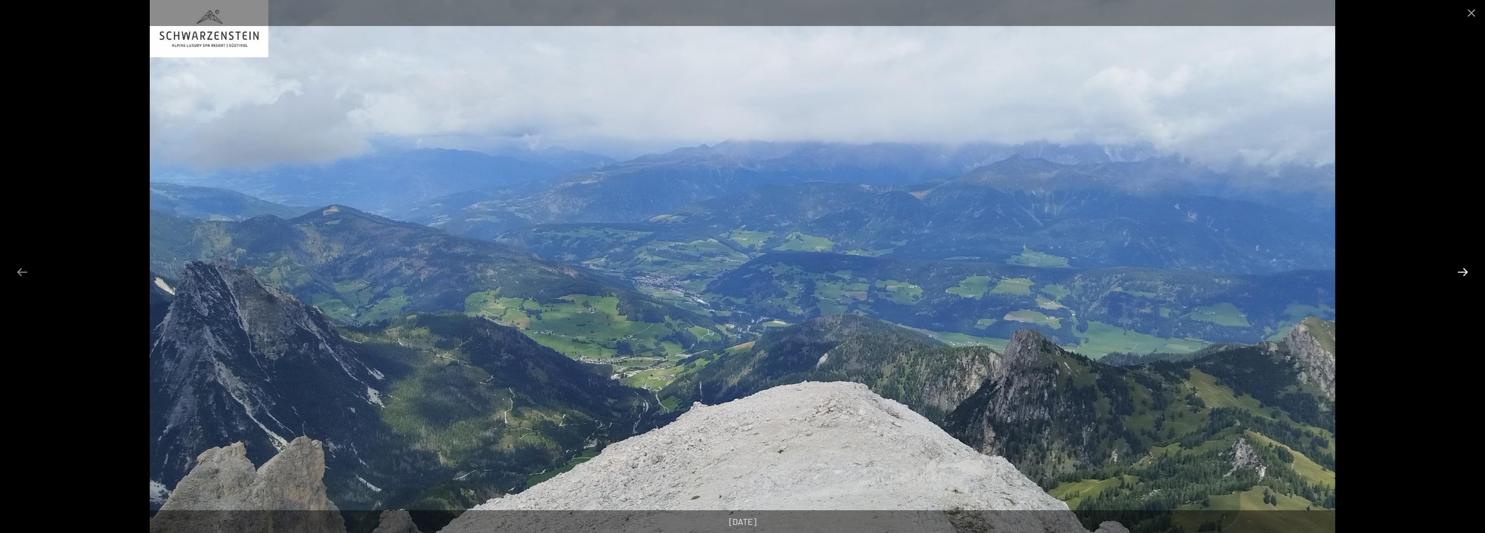
click at [1461, 264] on button "Next slide" at bounding box center [1462, 271] width 23 height 21
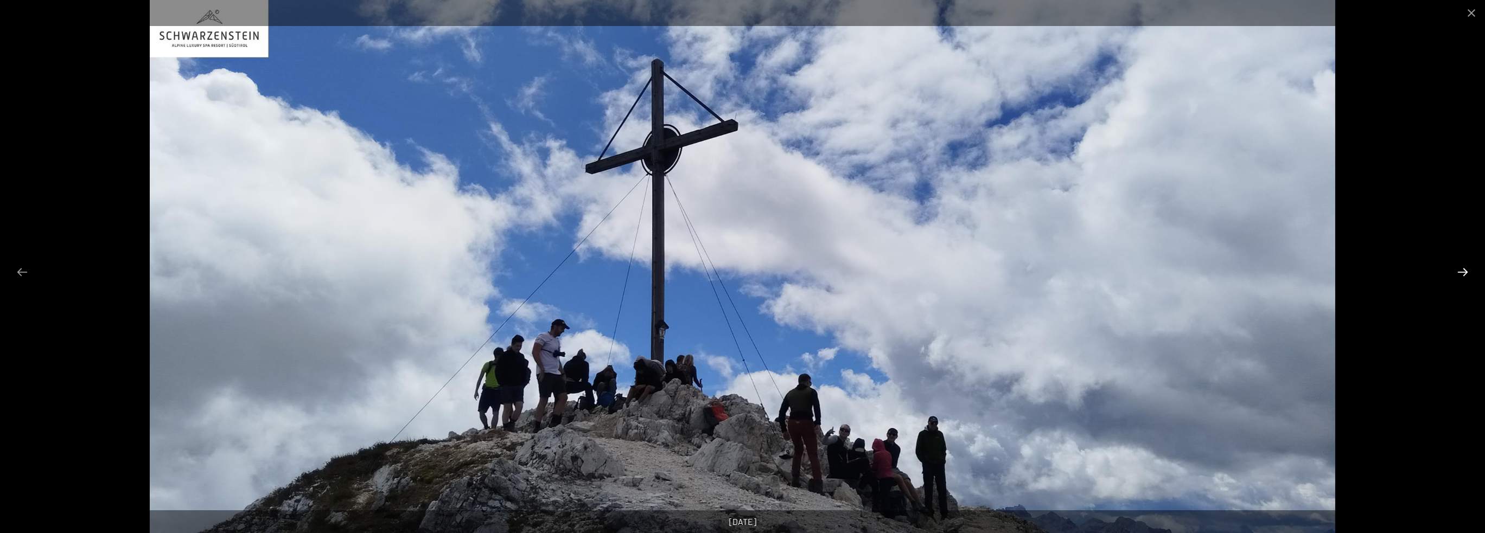
click at [1461, 264] on button "Next slide" at bounding box center [1462, 271] width 23 height 21
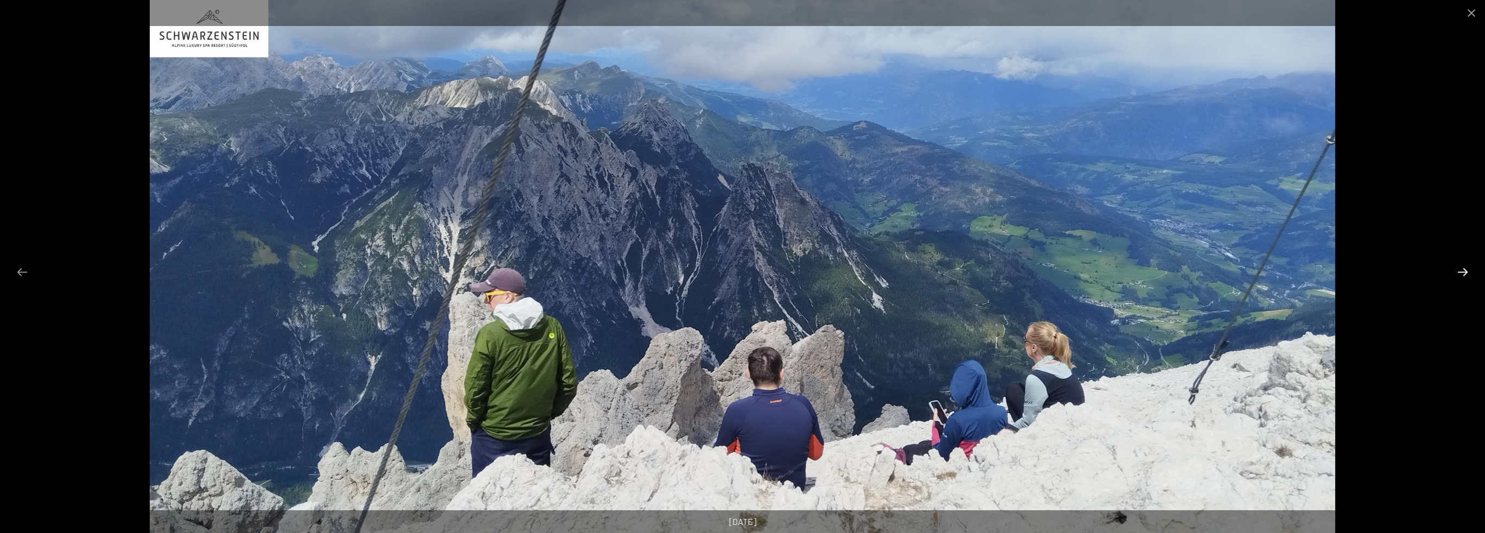
click at [1460, 264] on button "Next slide" at bounding box center [1462, 271] width 23 height 21
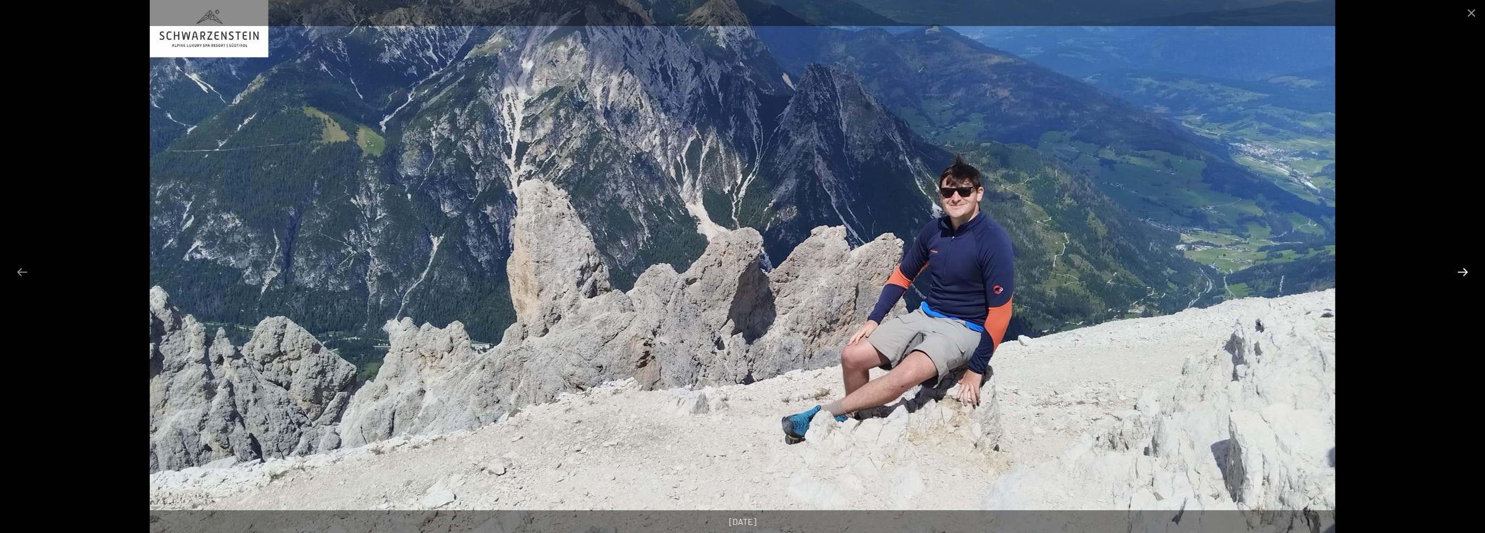
click at [1460, 264] on button "Next slide" at bounding box center [1462, 271] width 23 height 21
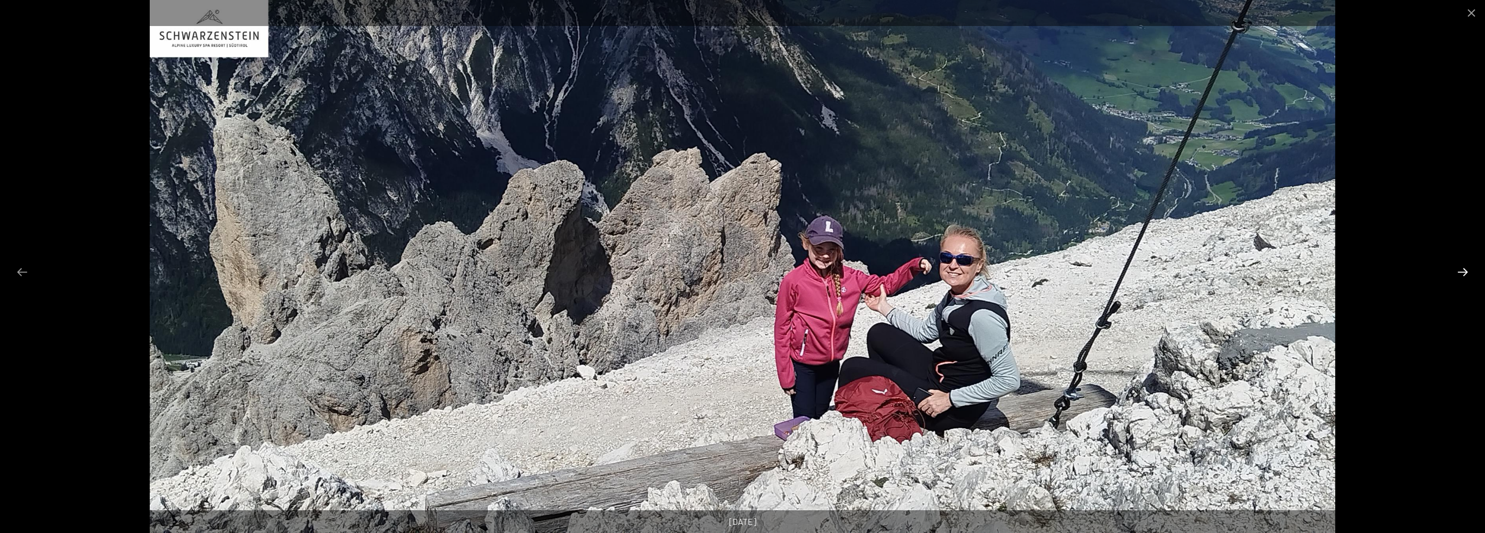
click at [1460, 264] on button "Next slide" at bounding box center [1462, 271] width 23 height 21
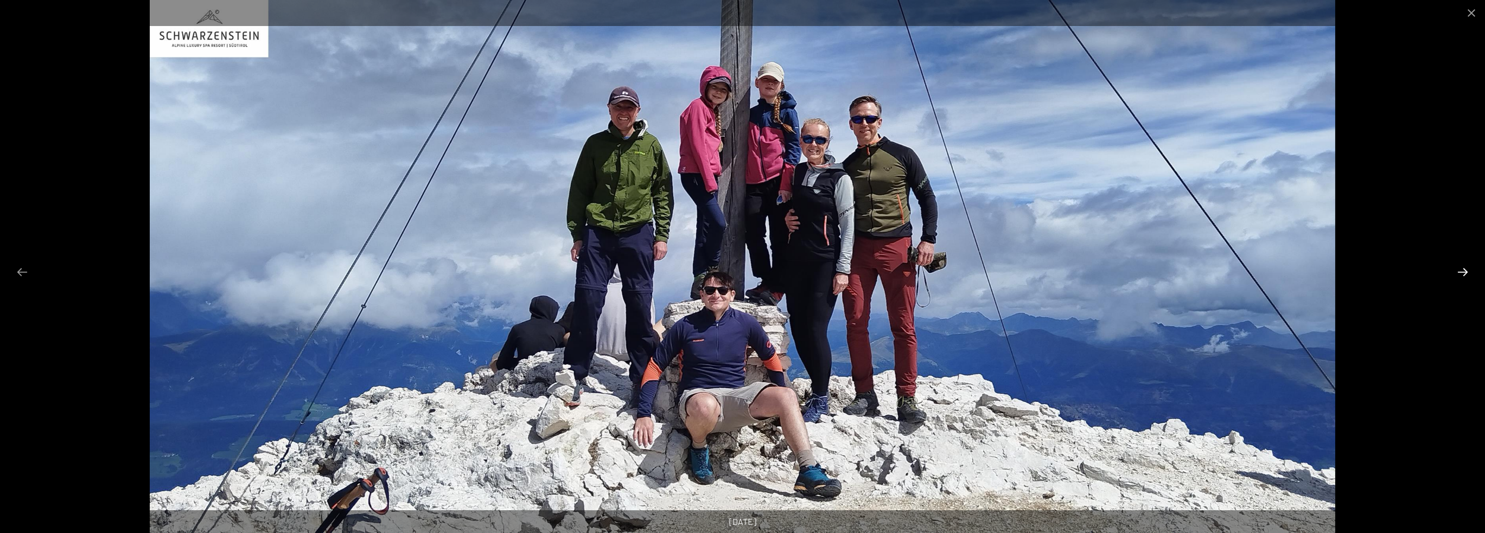
click at [1460, 264] on button "Next slide" at bounding box center [1462, 271] width 23 height 21
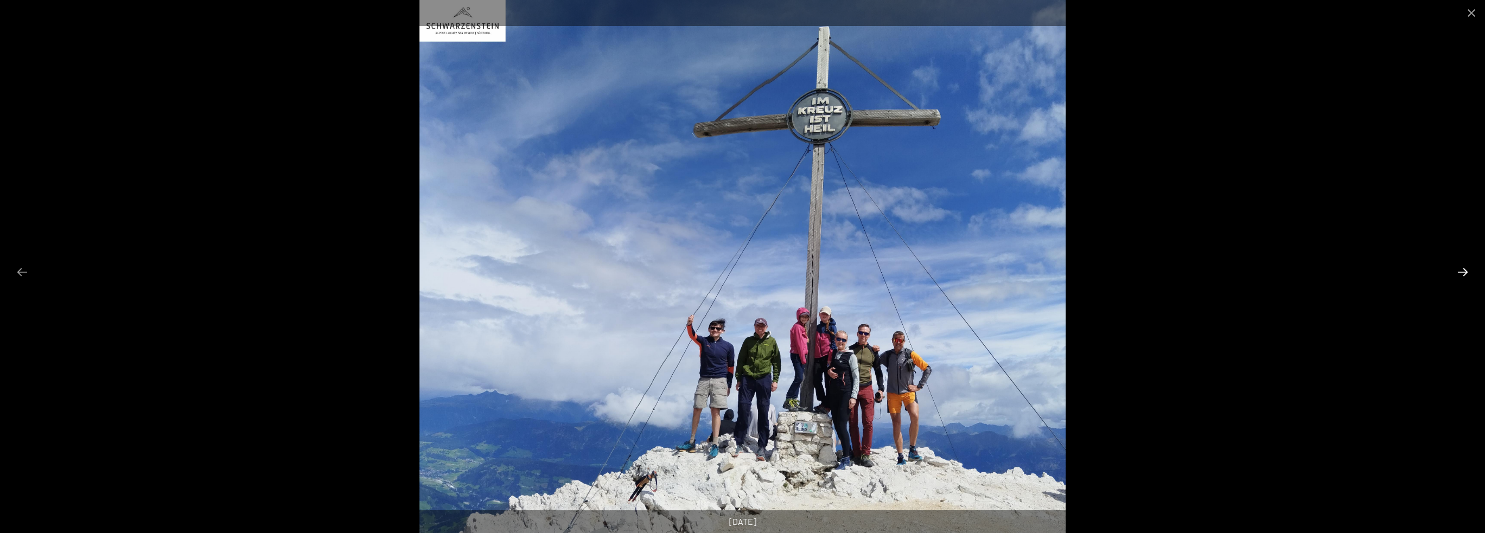
click at [1459, 263] on button "Next slide" at bounding box center [1462, 271] width 23 height 21
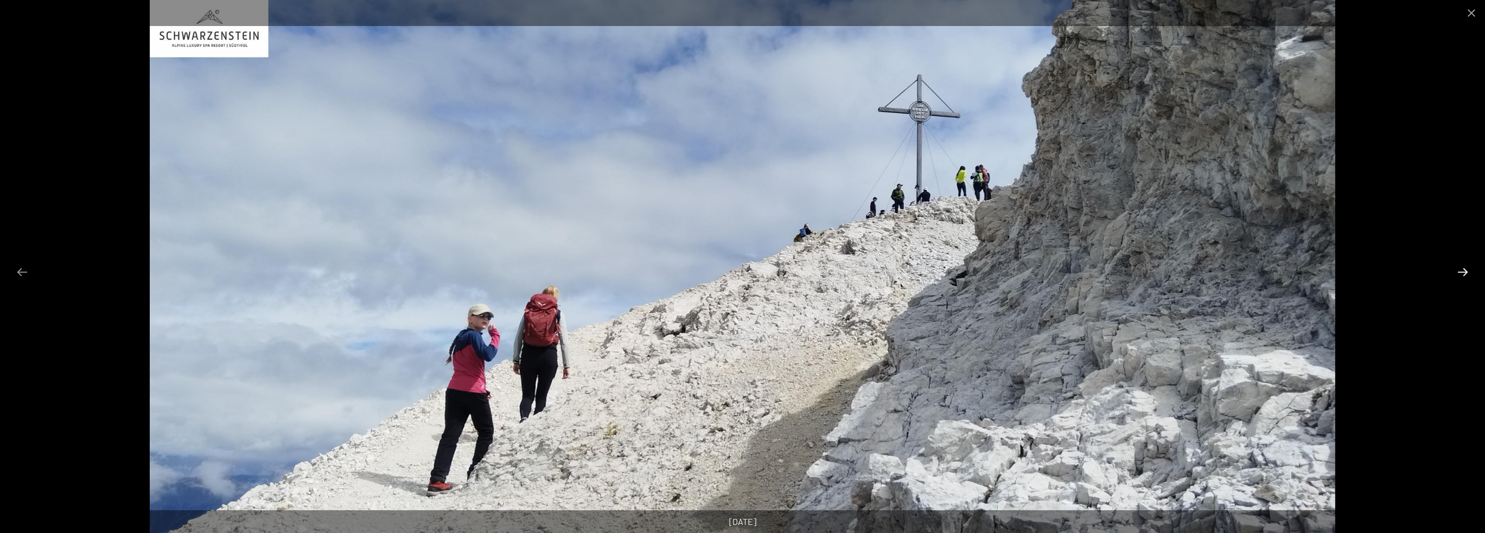
click at [1458, 263] on button "Next slide" at bounding box center [1462, 271] width 23 height 21
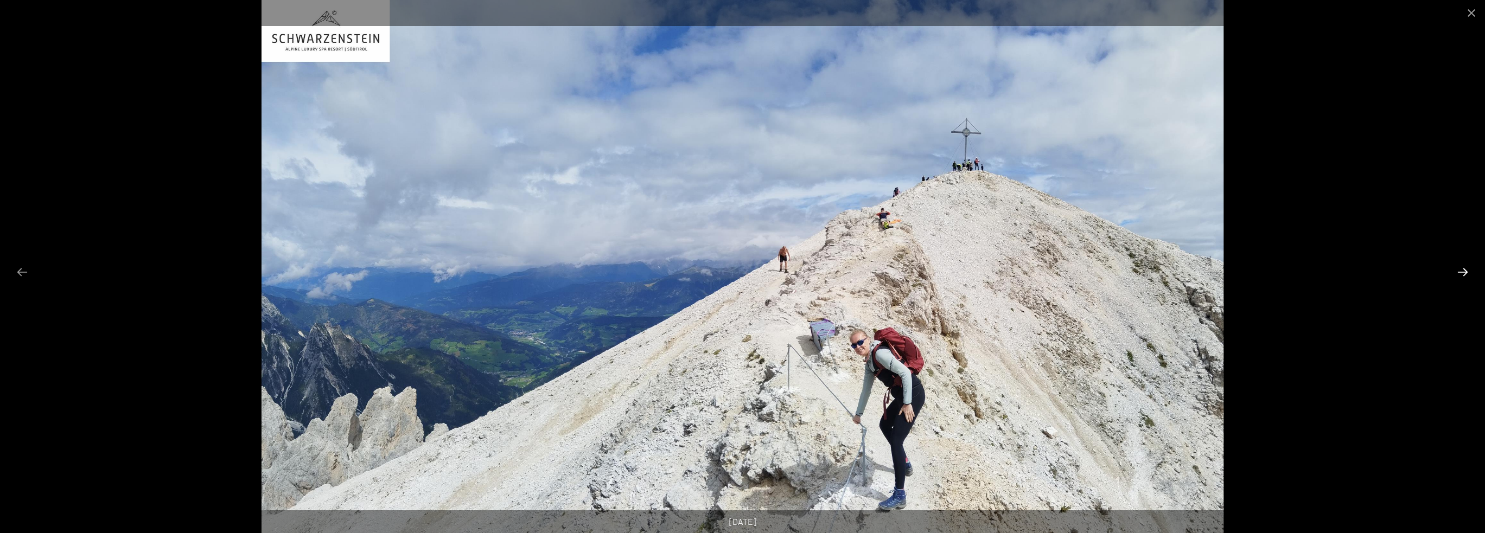
click at [1458, 263] on button "Next slide" at bounding box center [1462, 271] width 23 height 21
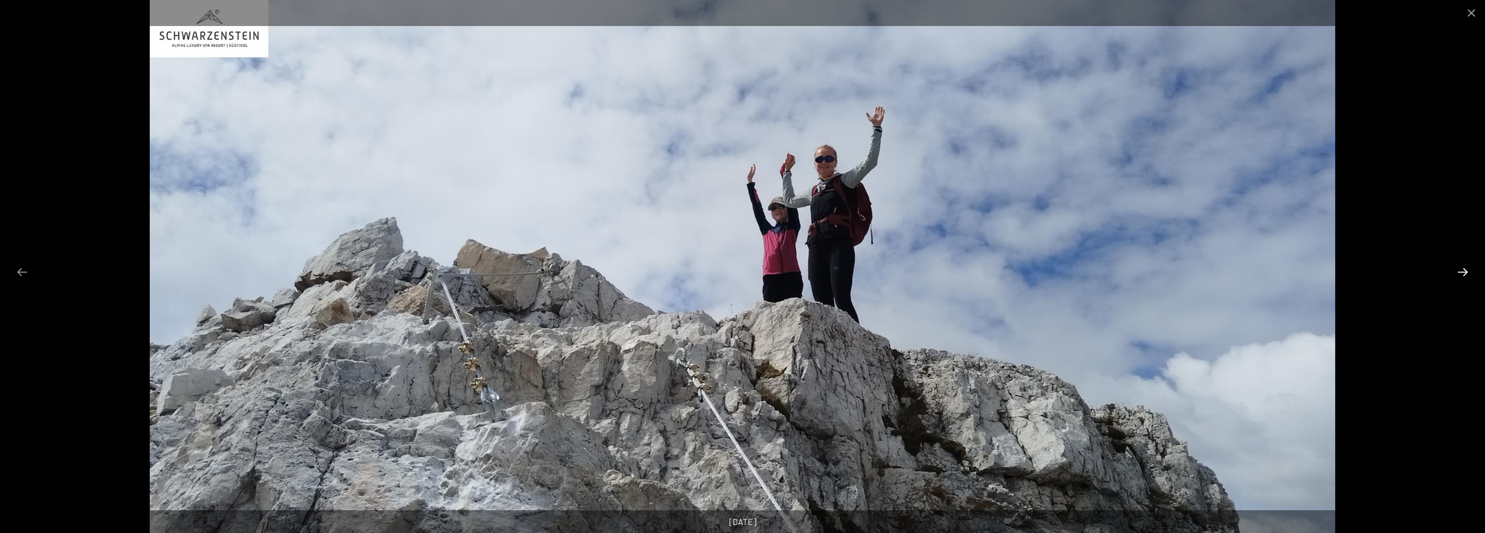
click at [1458, 263] on button "Next slide" at bounding box center [1462, 271] width 23 height 21
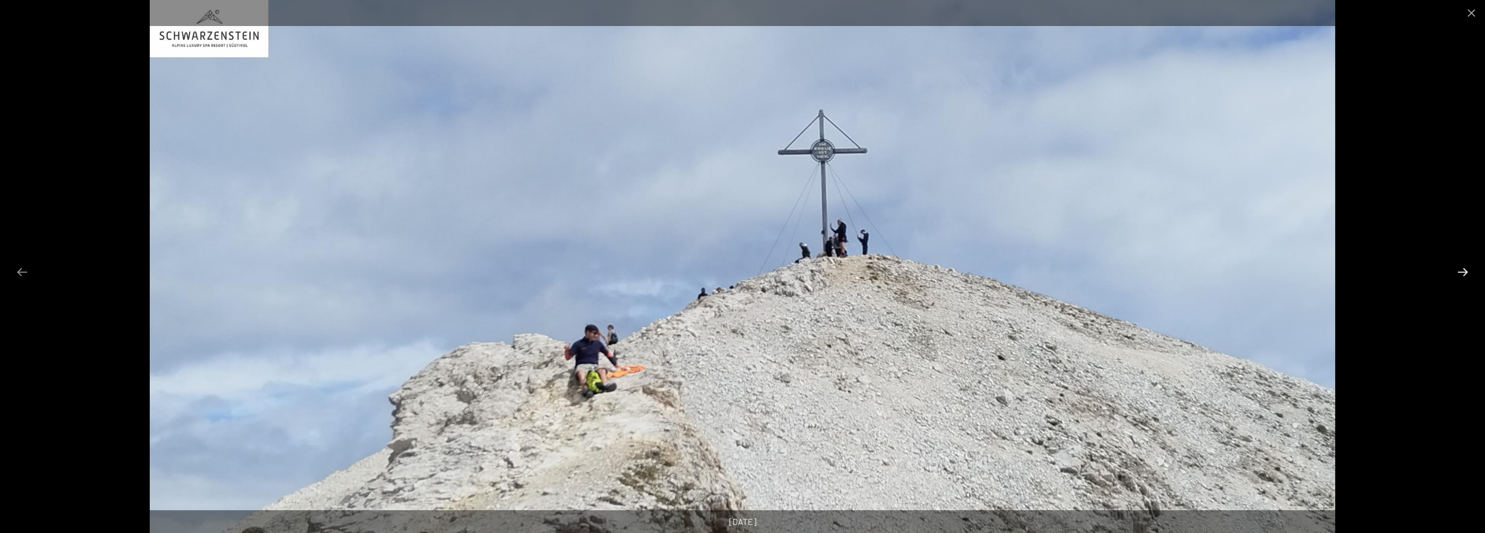
click at [1458, 263] on button "Next slide" at bounding box center [1462, 271] width 23 height 21
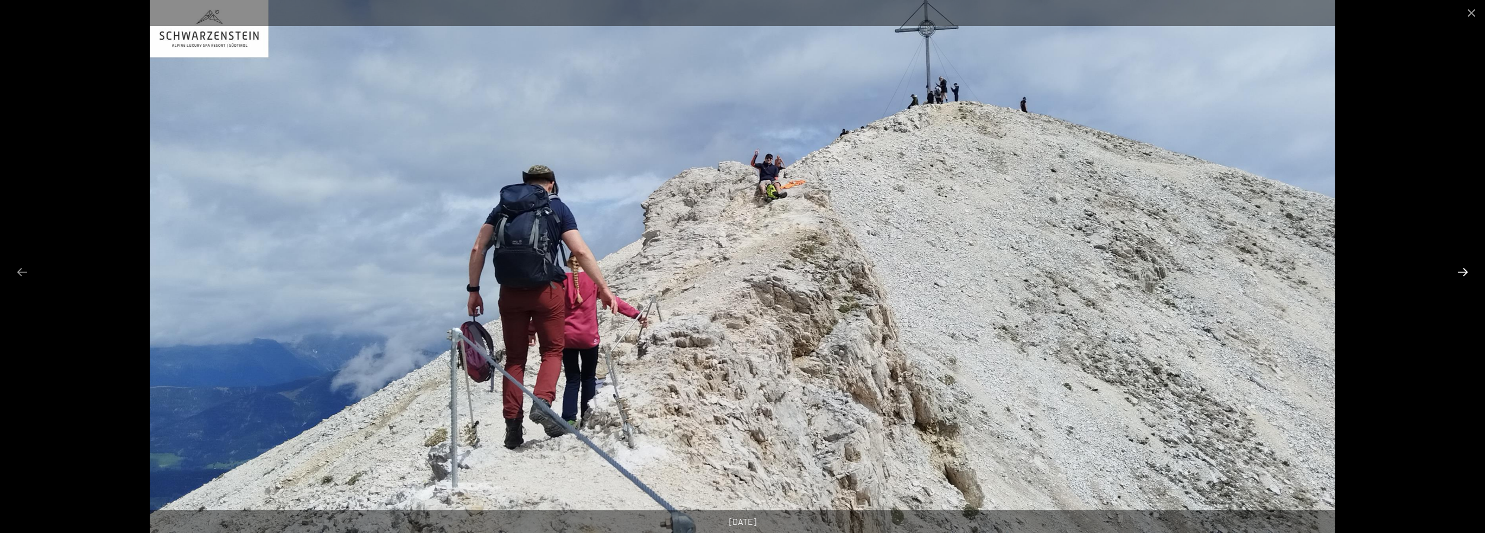
click at [1458, 263] on button "Next slide" at bounding box center [1462, 271] width 23 height 21
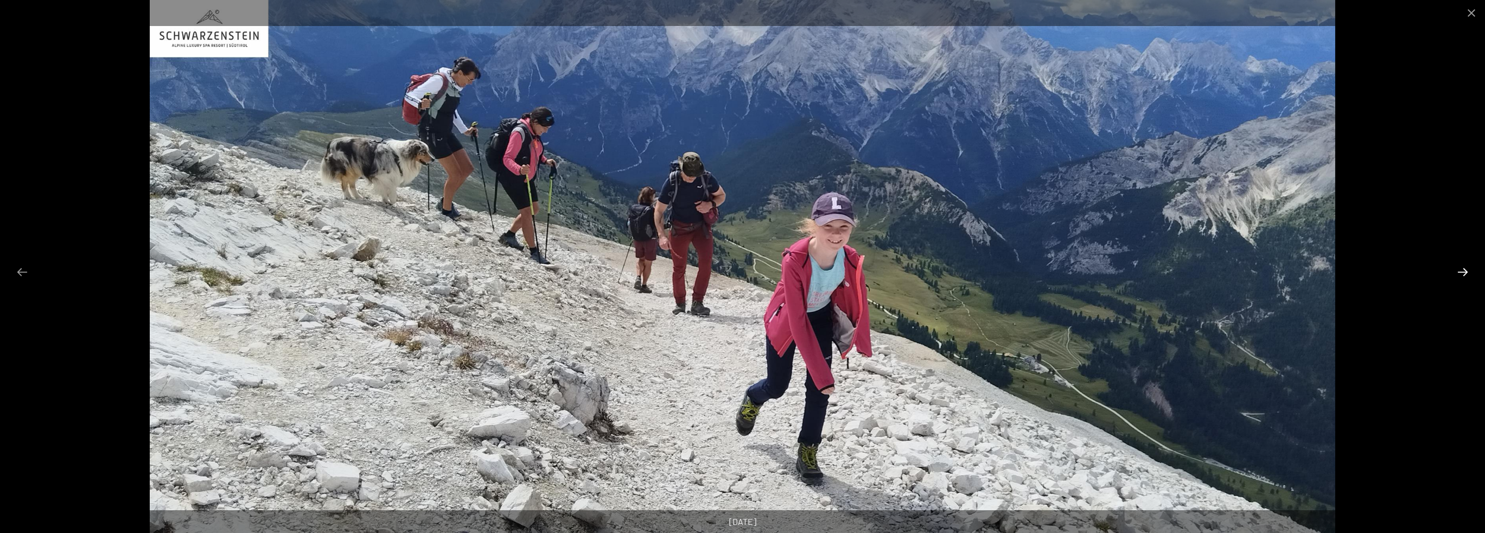
click at [1458, 263] on button "Next slide" at bounding box center [1462, 271] width 23 height 21
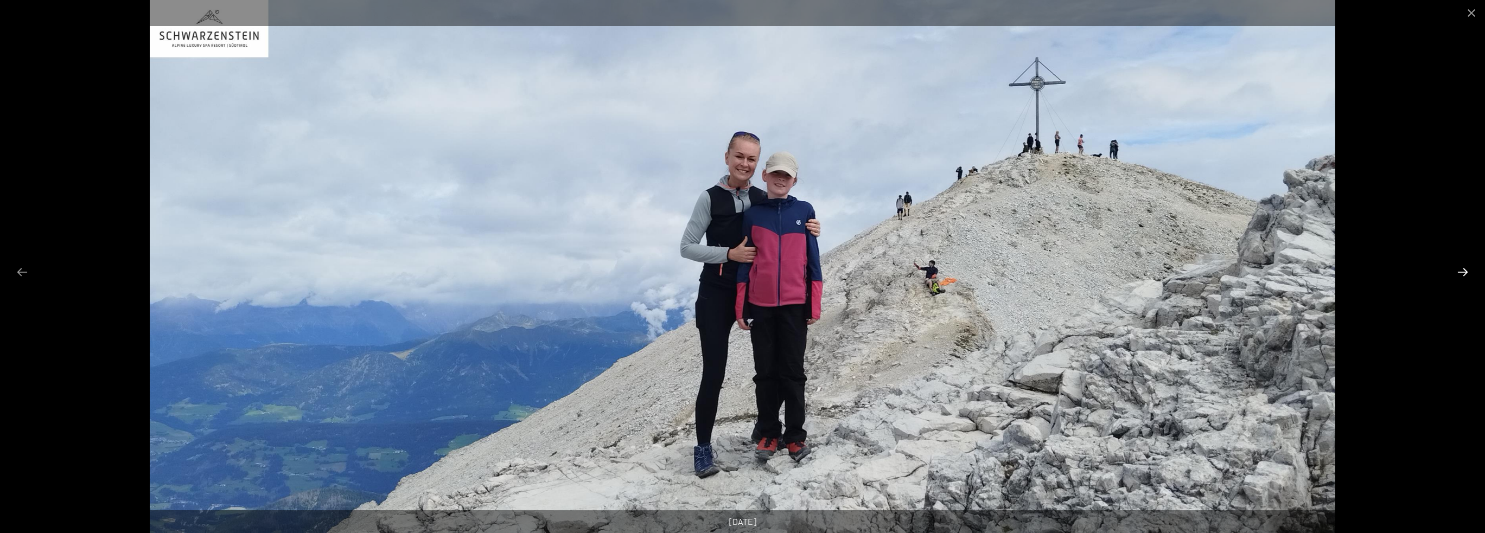
click at [1458, 263] on button "Next slide" at bounding box center [1462, 271] width 23 height 21
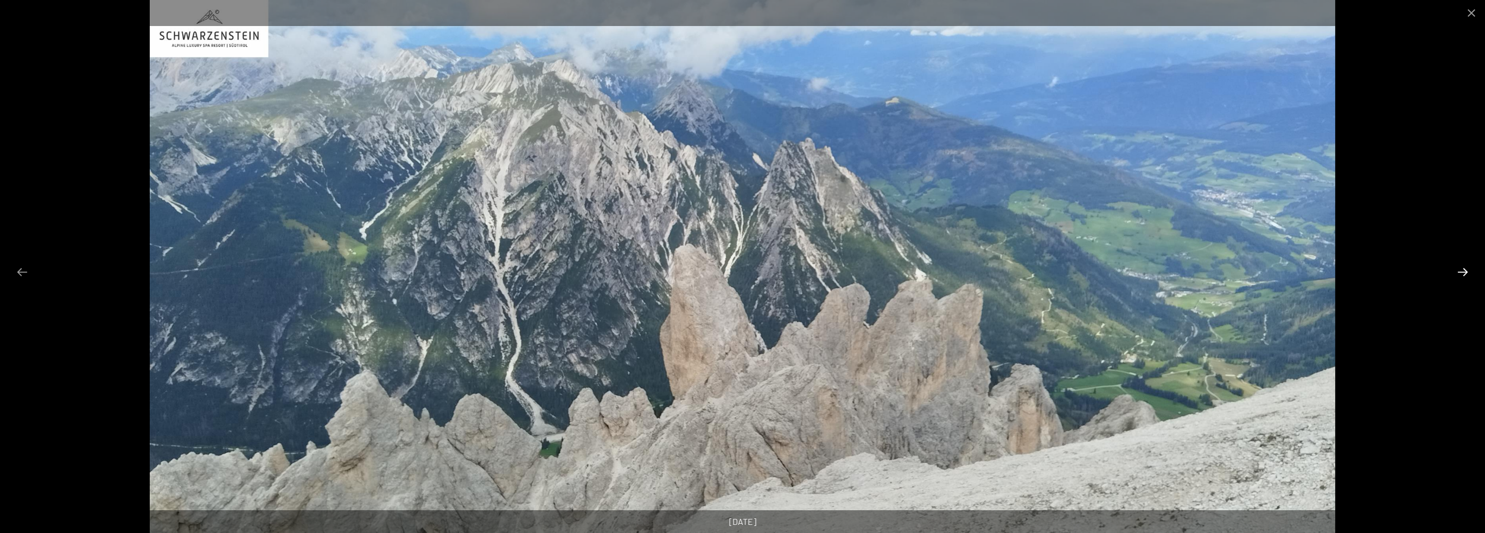
click at [1458, 263] on button "Next slide" at bounding box center [1462, 271] width 23 height 21
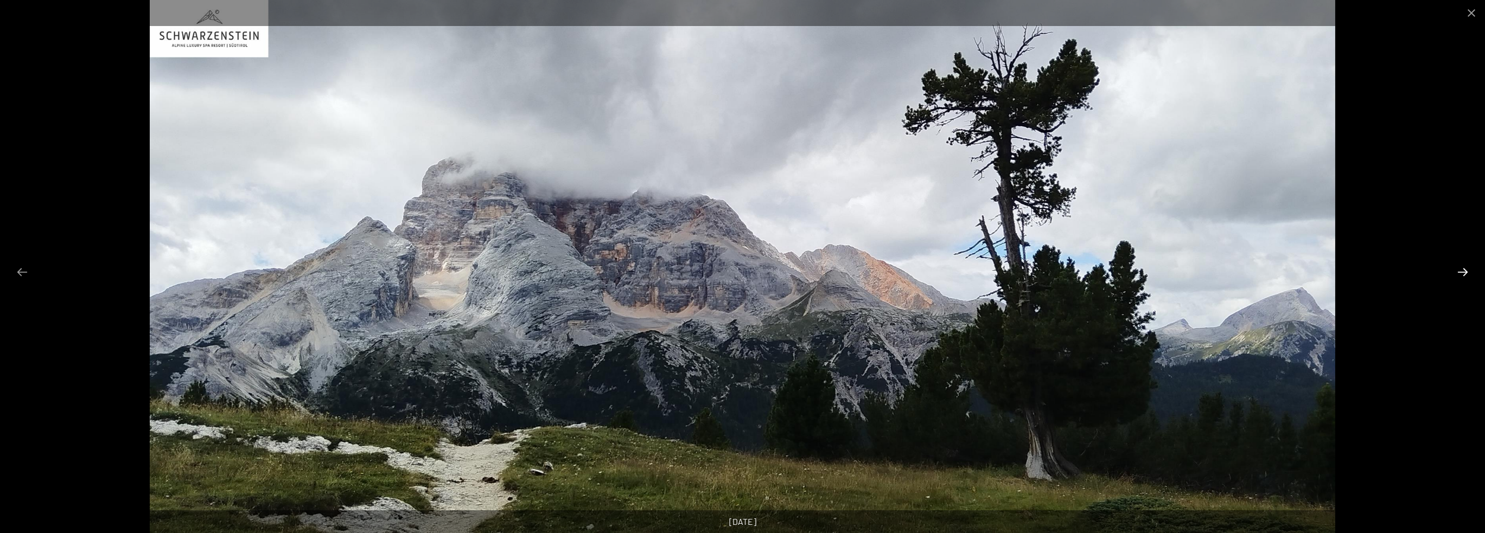
click at [1458, 263] on button "Next slide" at bounding box center [1462, 271] width 23 height 21
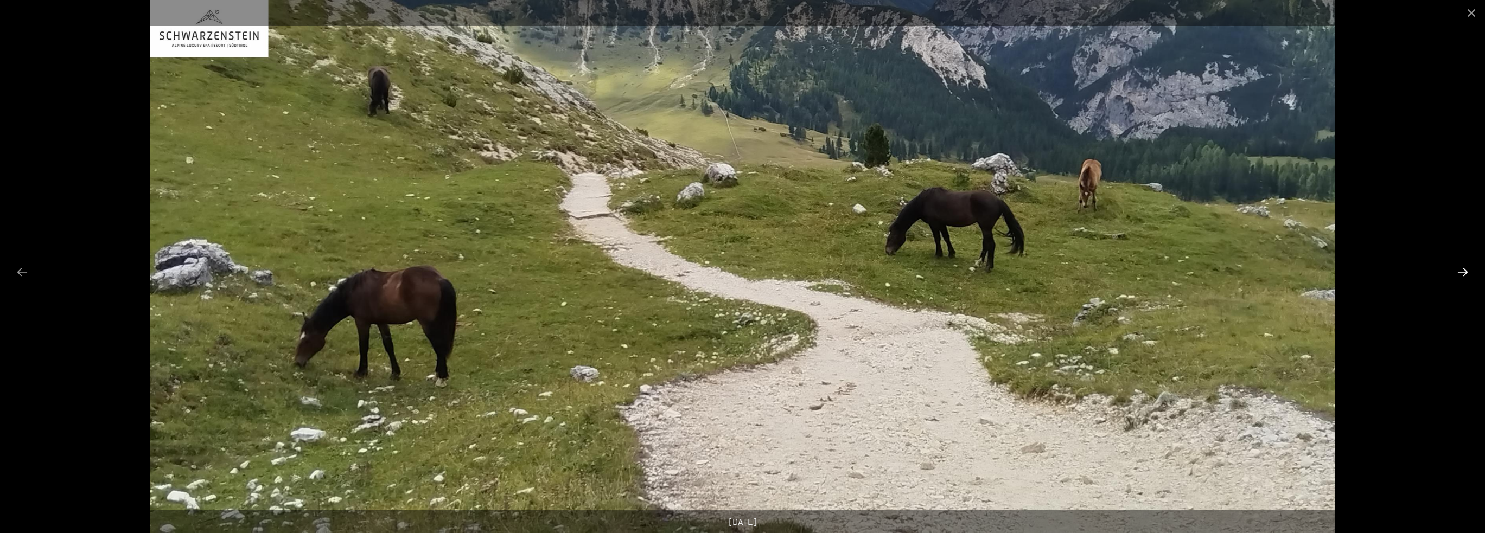
click at [1458, 263] on button "Next slide" at bounding box center [1462, 271] width 23 height 21
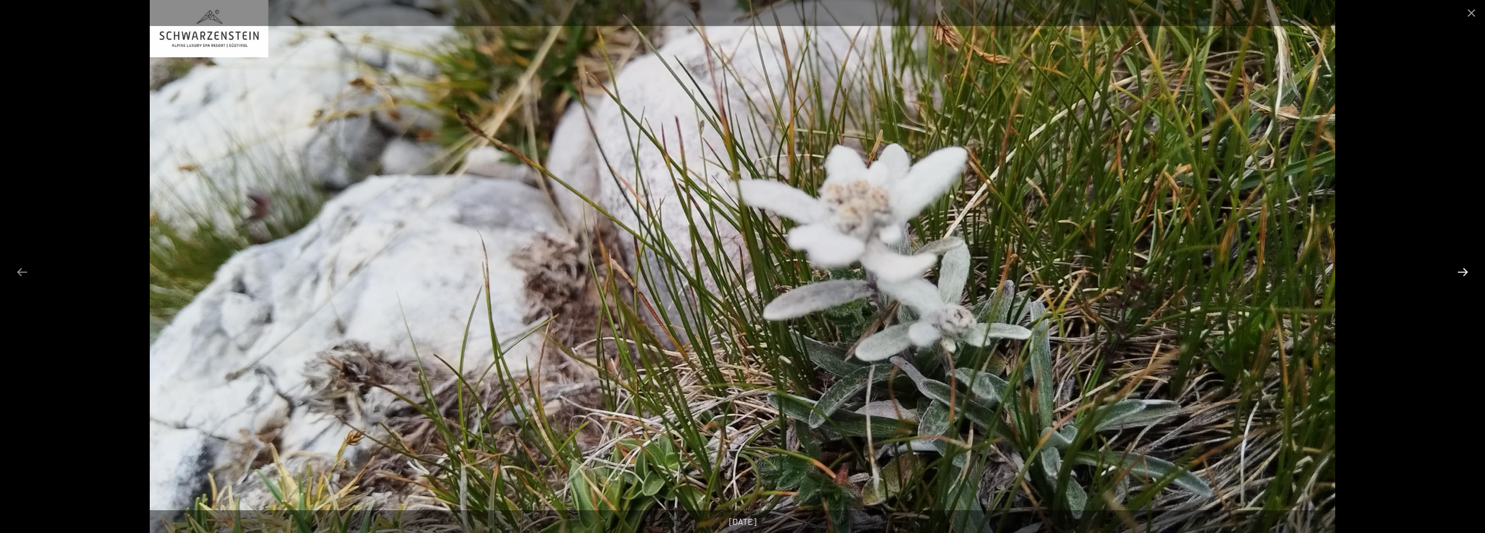
click at [1458, 263] on button "Next slide" at bounding box center [1462, 271] width 23 height 21
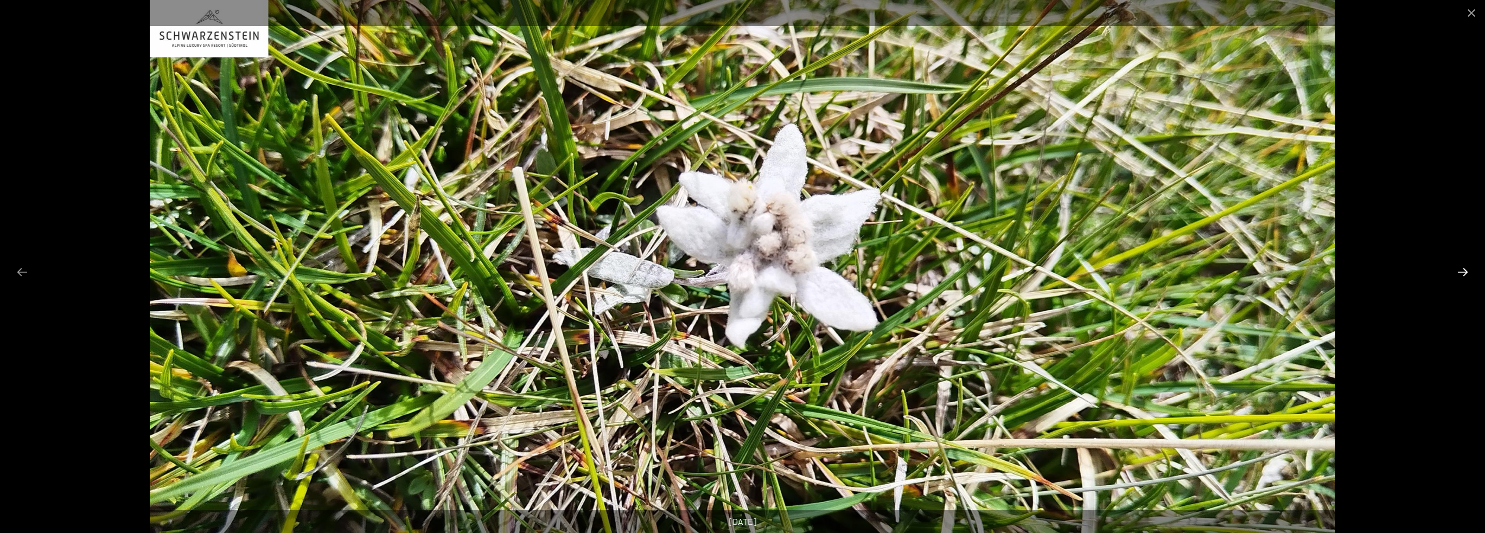
click at [1458, 263] on button "Next slide" at bounding box center [1462, 271] width 23 height 21
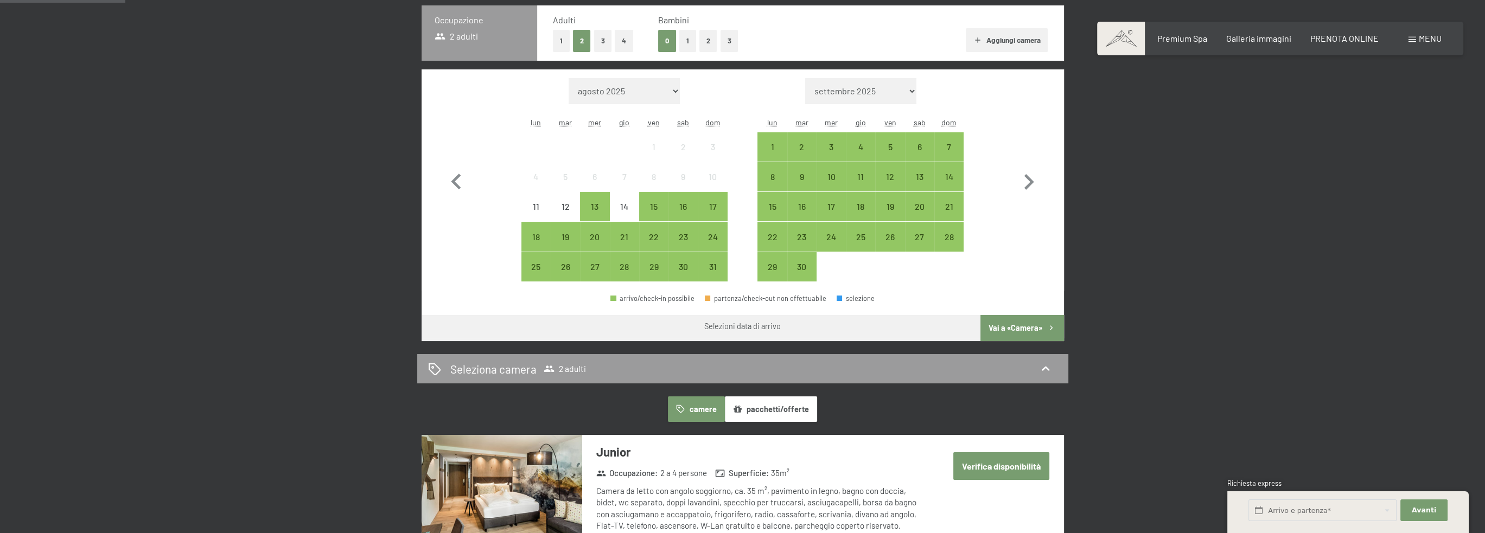
scroll to position [326, 0]
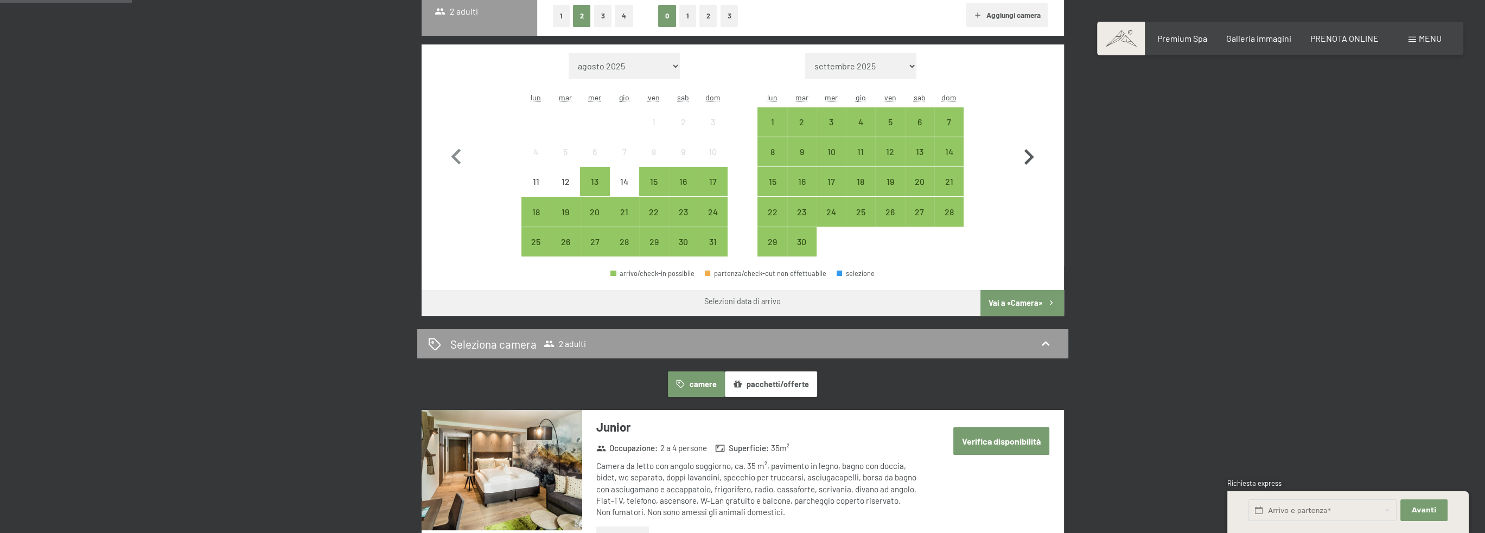
click at [1028, 156] on icon "button" at bounding box center [1028, 157] width 31 height 31
select select "[DATE]"
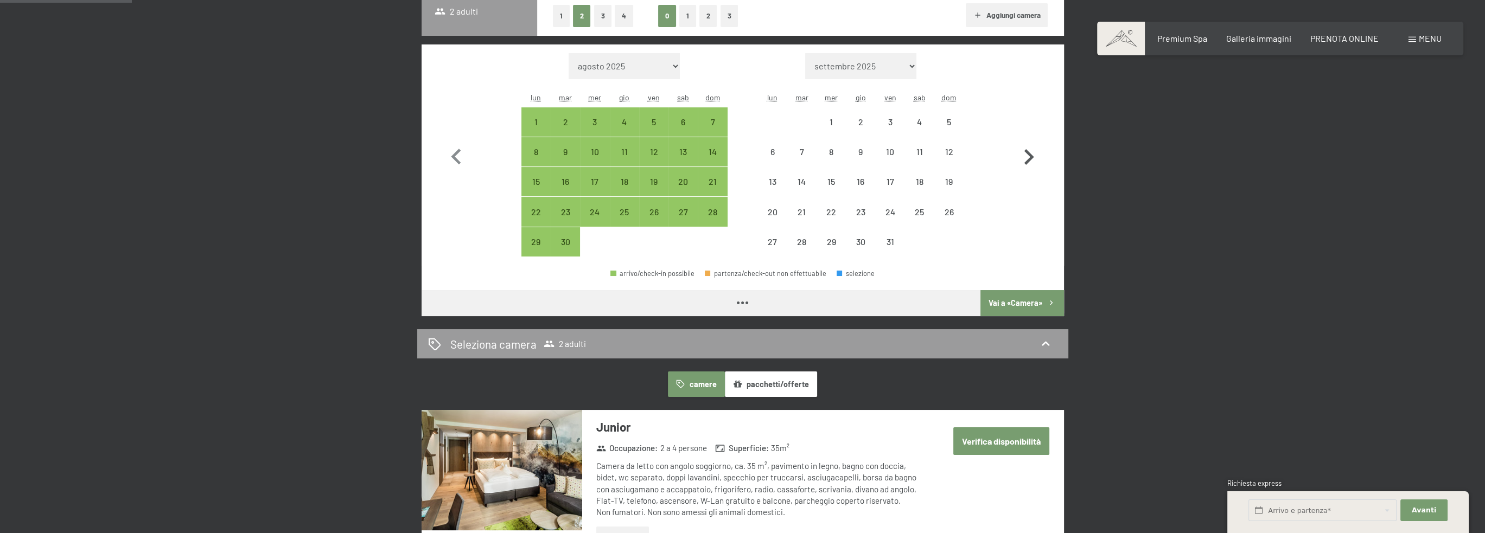
click at [1028, 155] on icon "button" at bounding box center [1028, 157] width 31 height 31
select select "[DATE]"
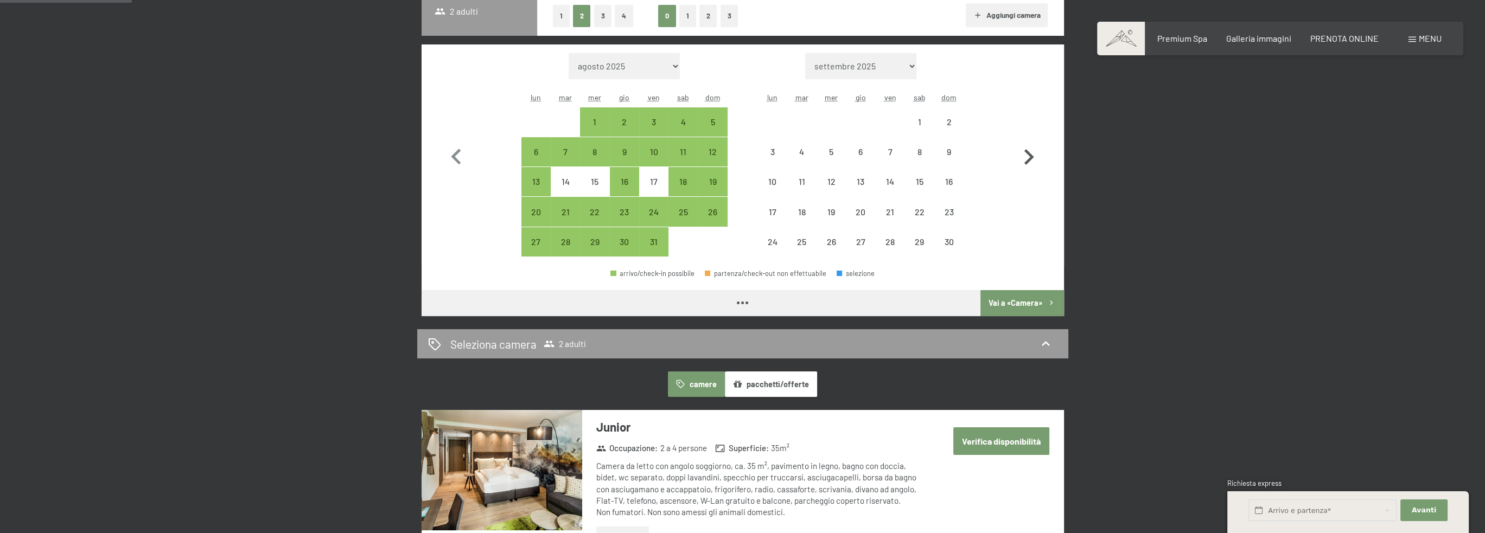
click at [1028, 155] on icon "button" at bounding box center [1028, 157] width 31 height 31
select select "[DATE]"
select select "2025-12-01"
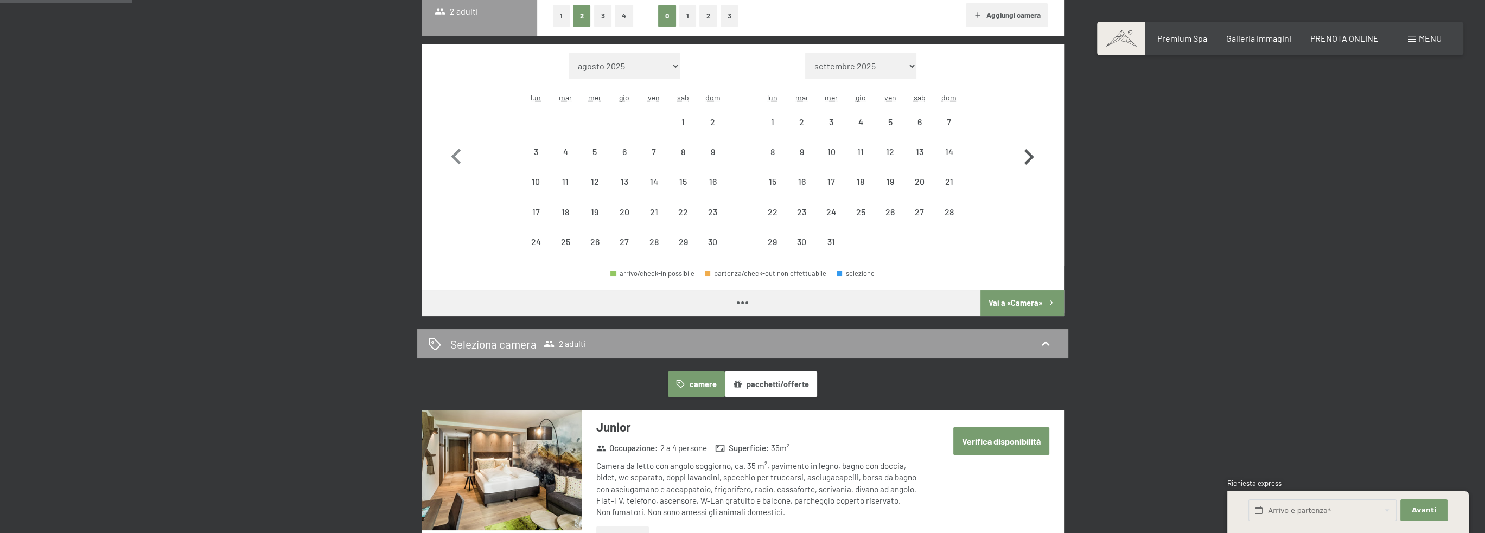
click at [1028, 155] on icon "button" at bounding box center [1028, 157] width 31 height 31
select select "2025-12-01"
select select "2026-01-01"
click at [1028, 155] on icon "button" at bounding box center [1028, 157] width 31 height 31
select select "2026-01-01"
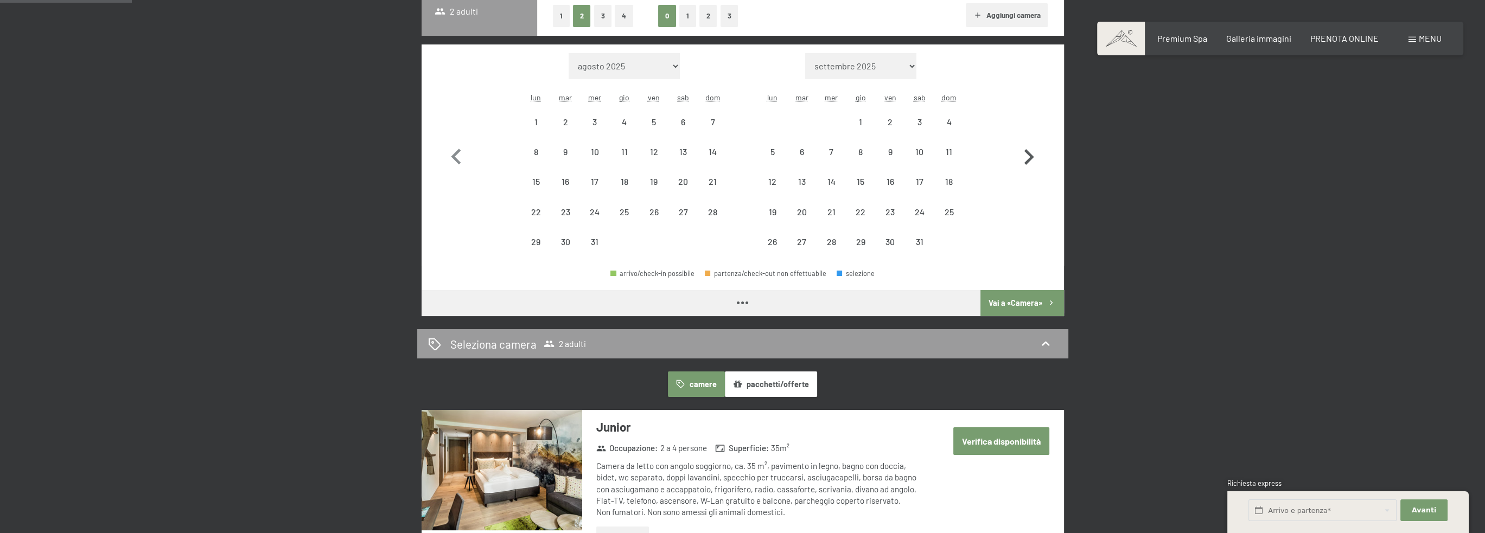
select select "2026-02-01"
select select "2026-01-01"
select select "2026-02-01"
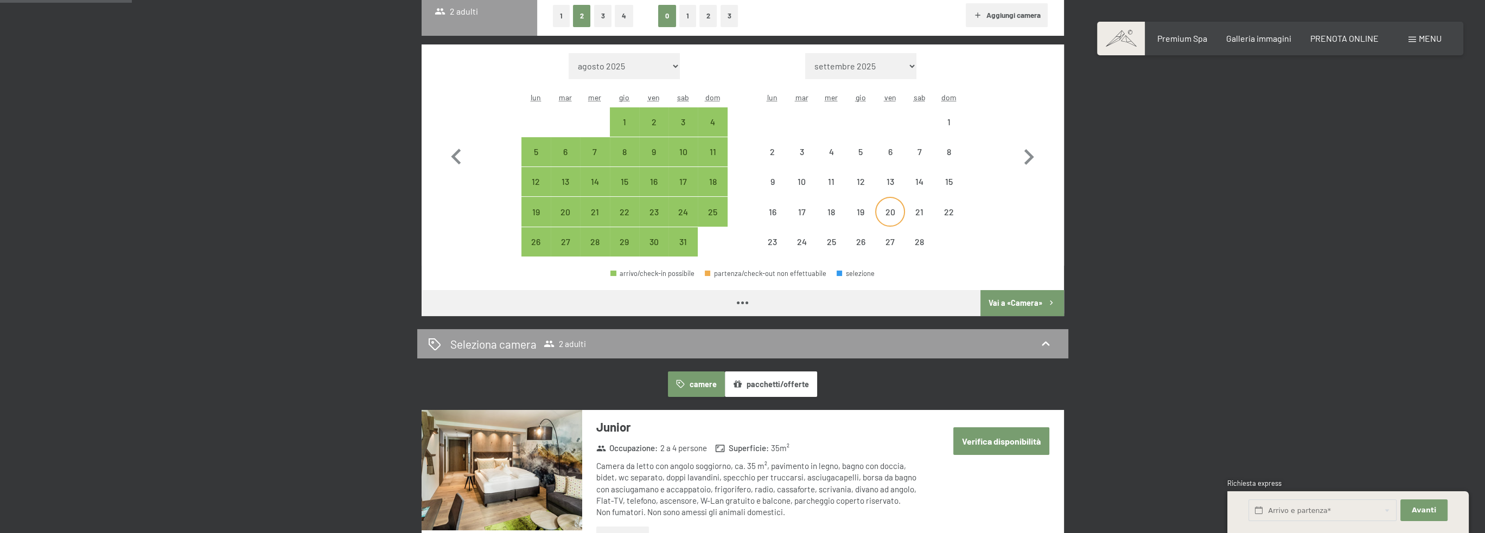
select select "2026-01-01"
select select "2026-02-01"
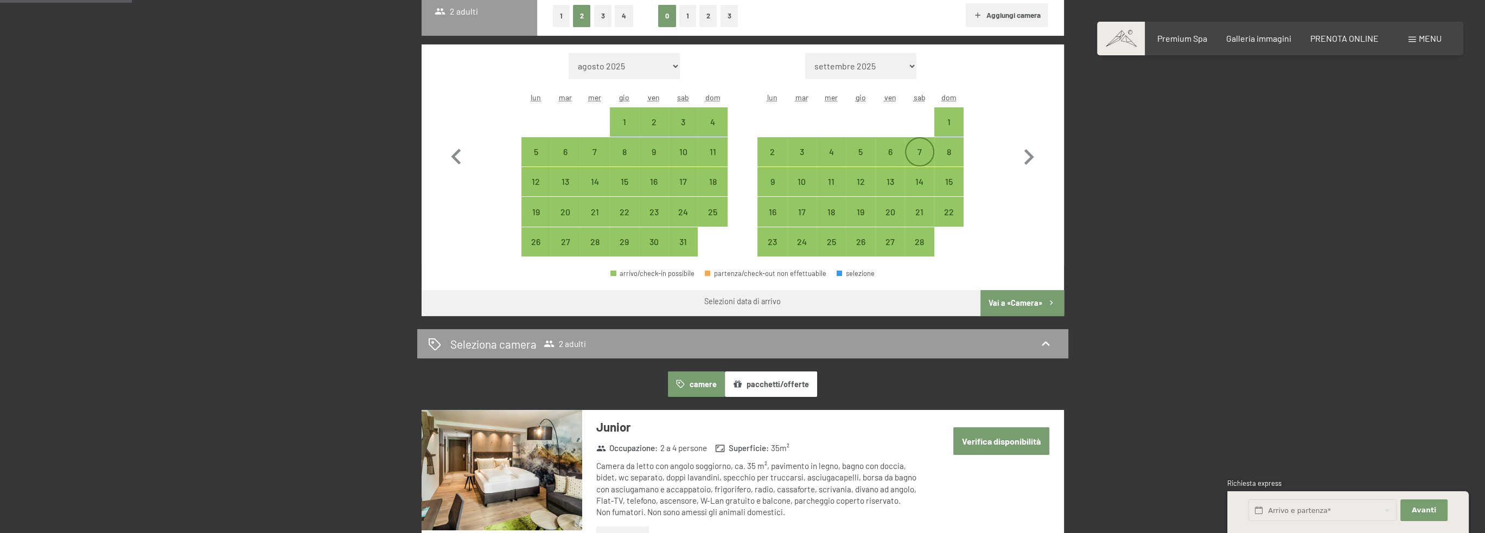
click at [917, 151] on div "7" at bounding box center [919, 161] width 27 height 27
select select "[DATE]"
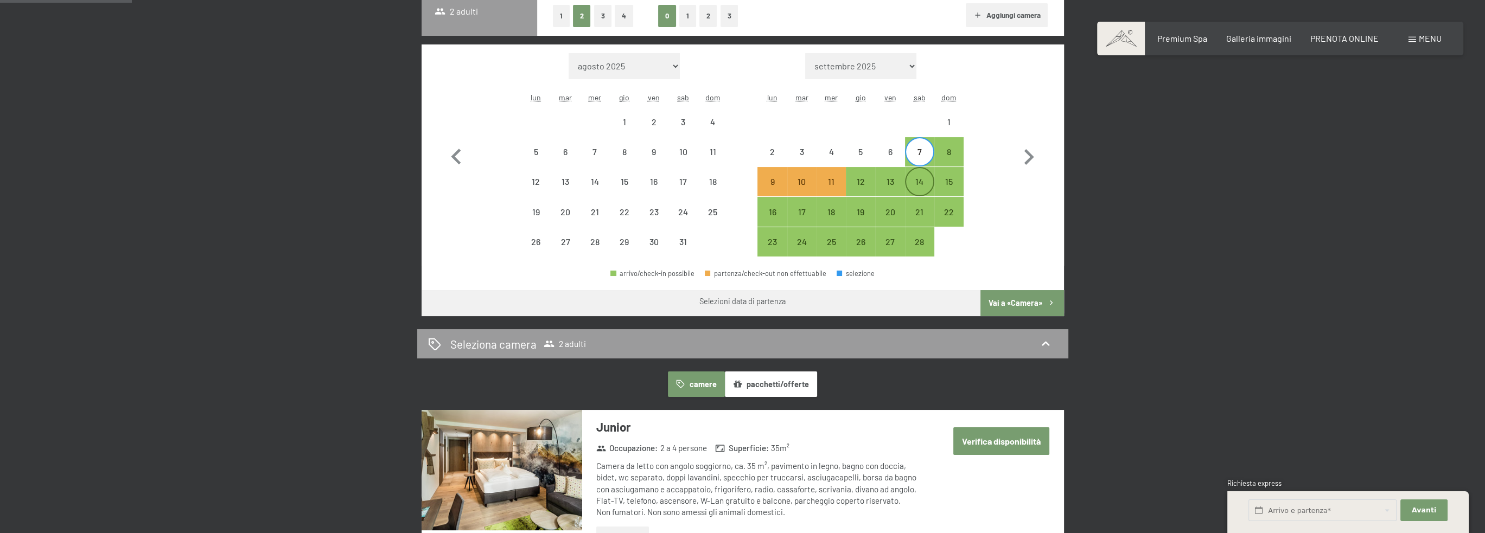
click at [919, 180] on div "14" at bounding box center [919, 190] width 27 height 27
select select "[DATE]"
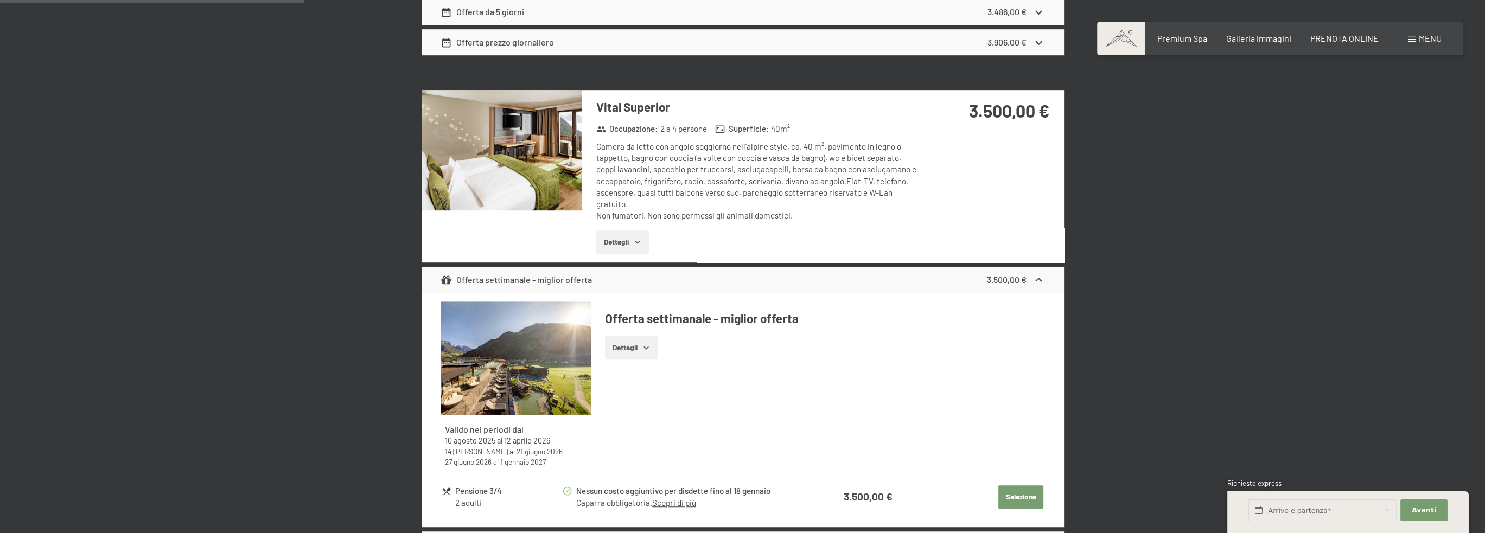
scroll to position [1194, 0]
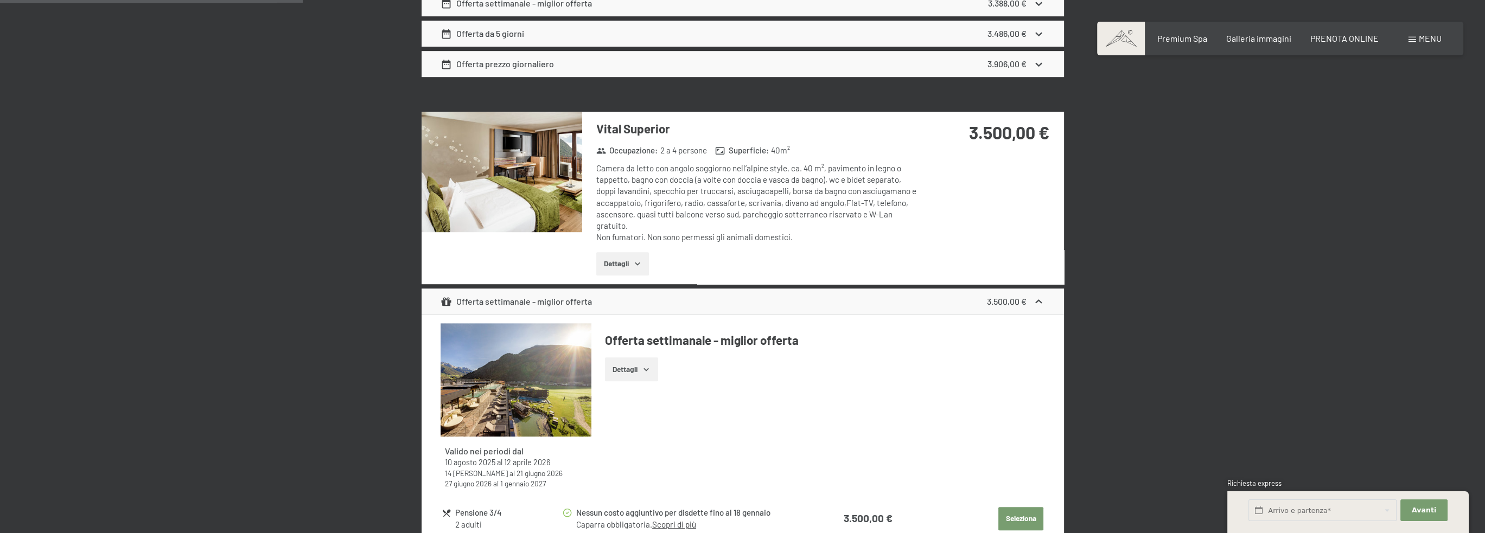
click at [635, 262] on icon "button" at bounding box center [637, 263] width 9 height 9
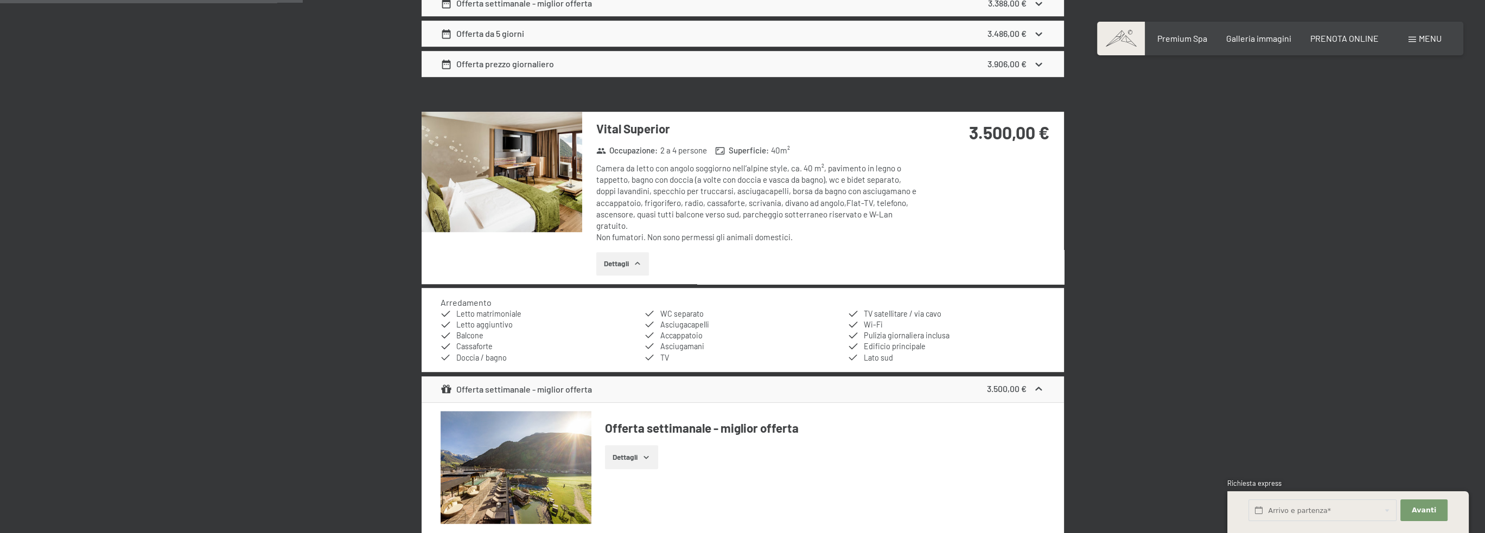
click at [506, 182] on img at bounding box center [502, 172] width 161 height 120
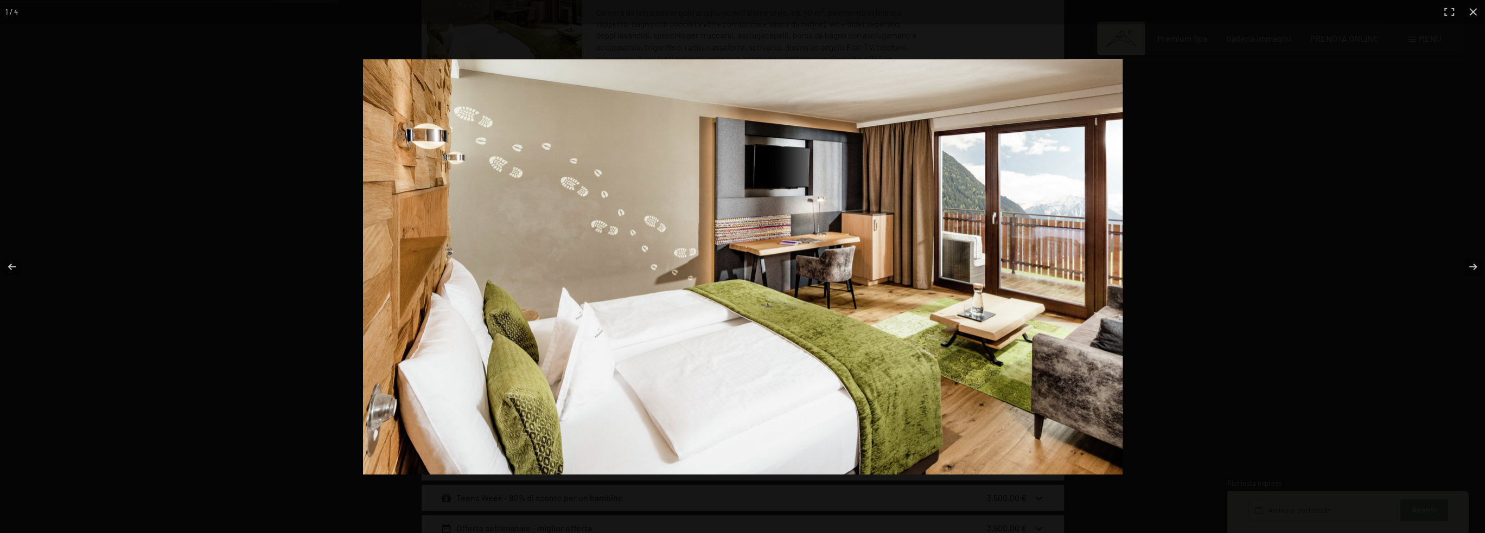
scroll to position [1356, 0]
click at [1470, 264] on button "button" at bounding box center [1466, 267] width 38 height 54
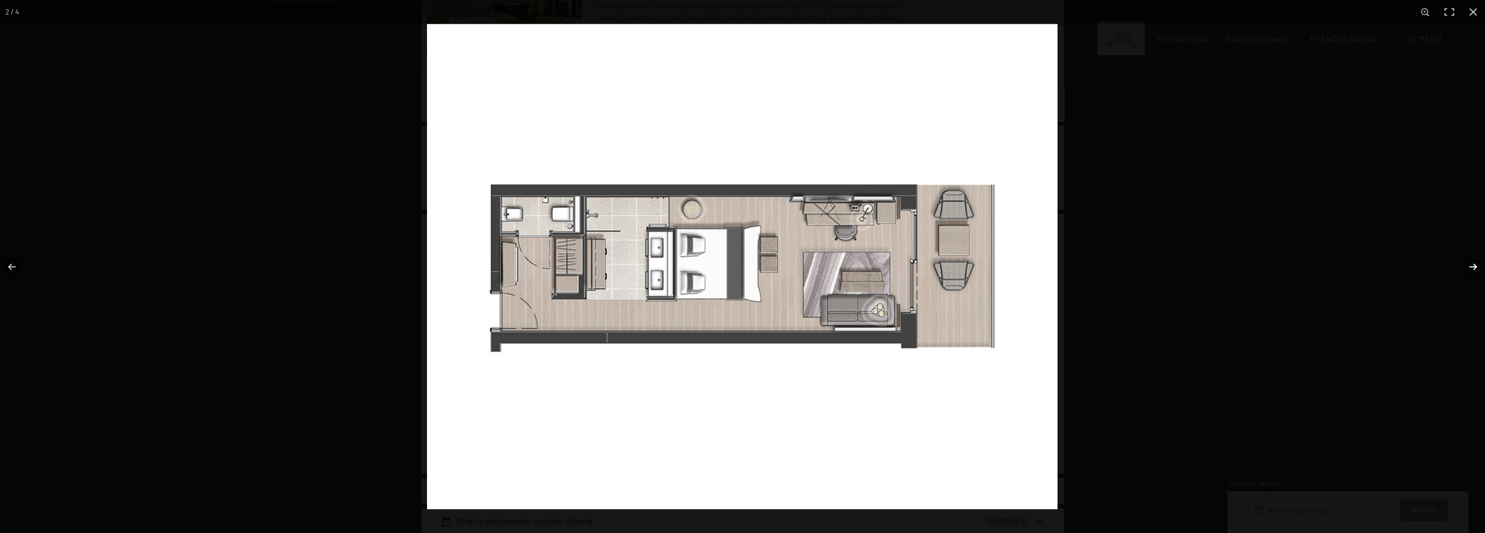
click at [1466, 263] on button "button" at bounding box center [1466, 267] width 38 height 54
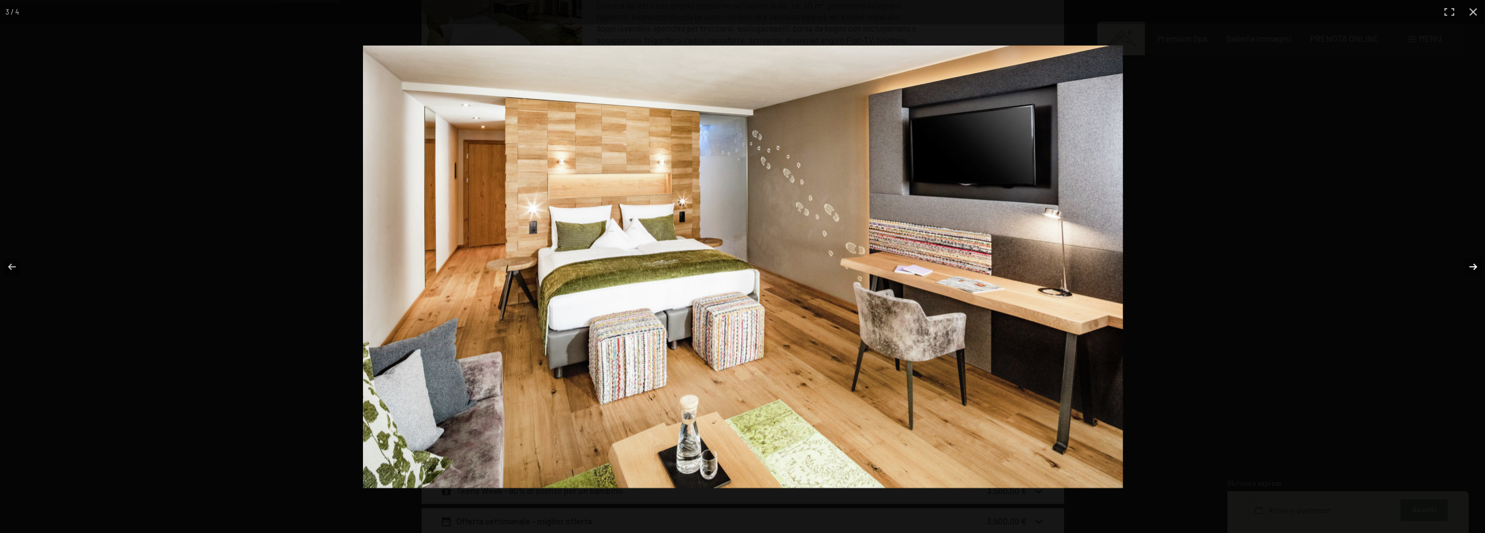
click at [1474, 263] on button "button" at bounding box center [1466, 267] width 38 height 54
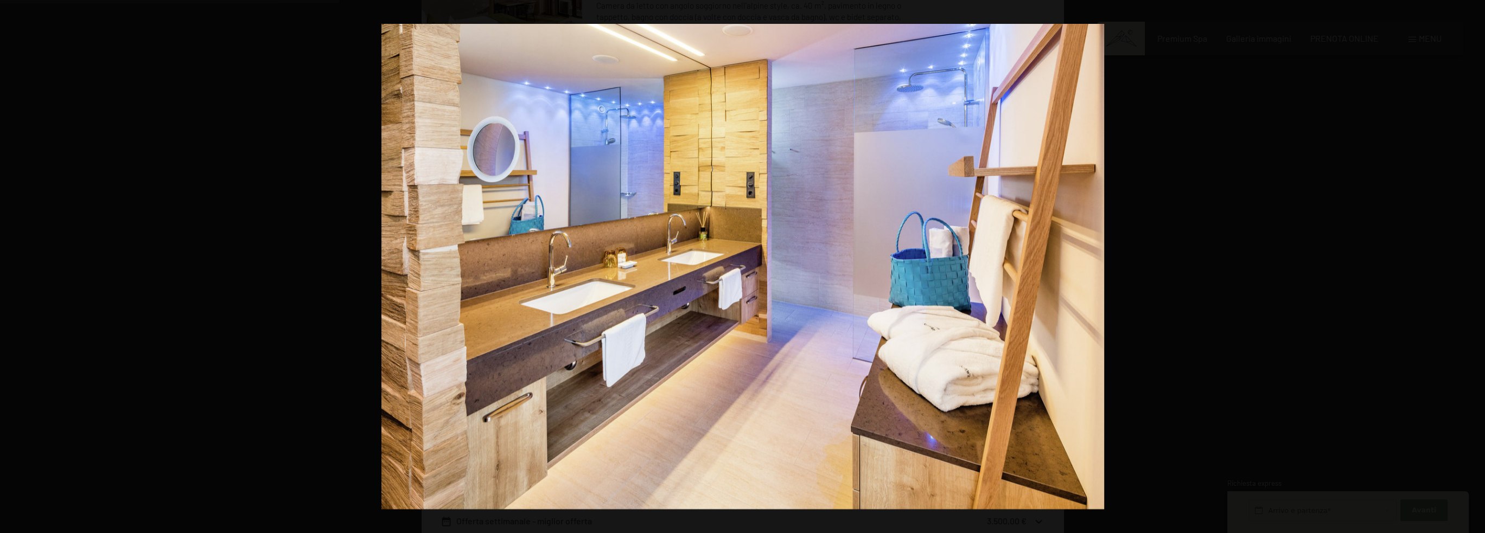
click at [1474, 263] on button "button" at bounding box center [1466, 267] width 38 height 54
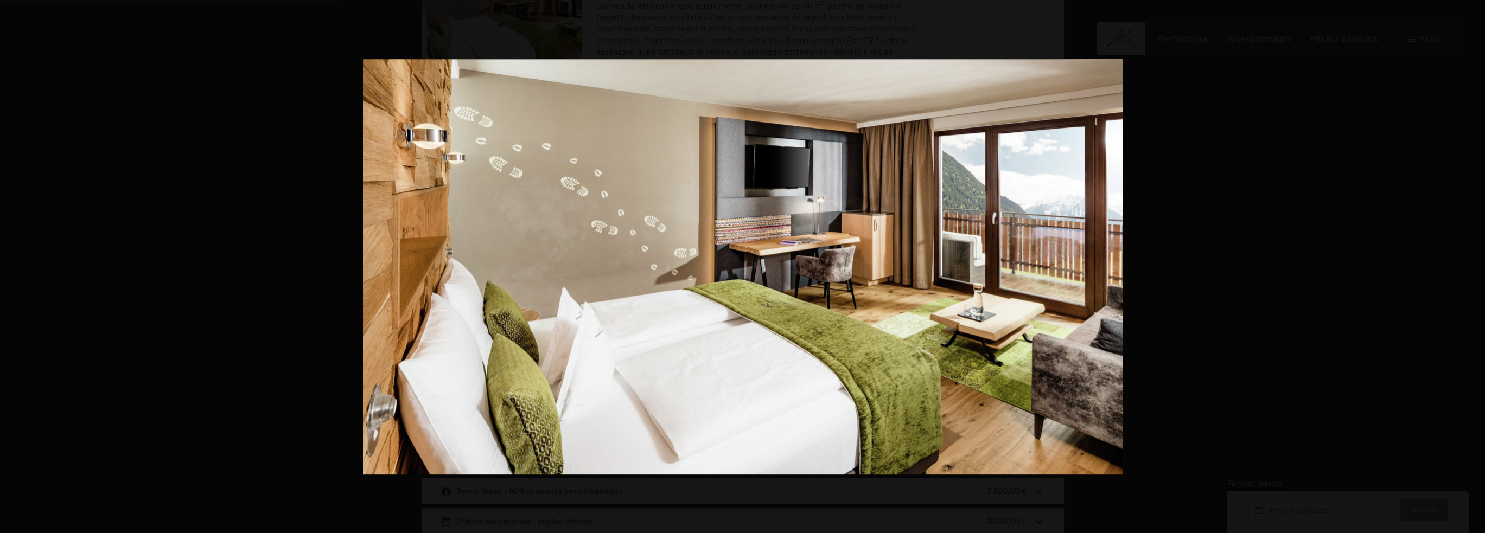
click at [1474, 263] on button "button" at bounding box center [1466, 267] width 38 height 54
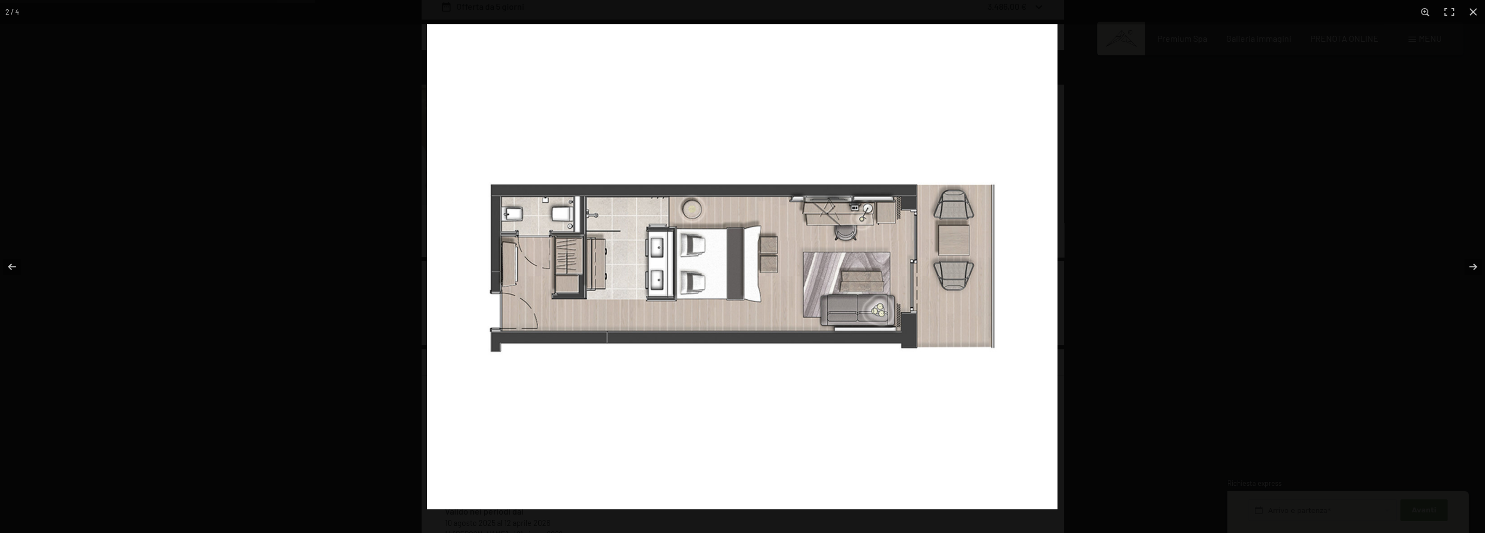
scroll to position [1085, 0]
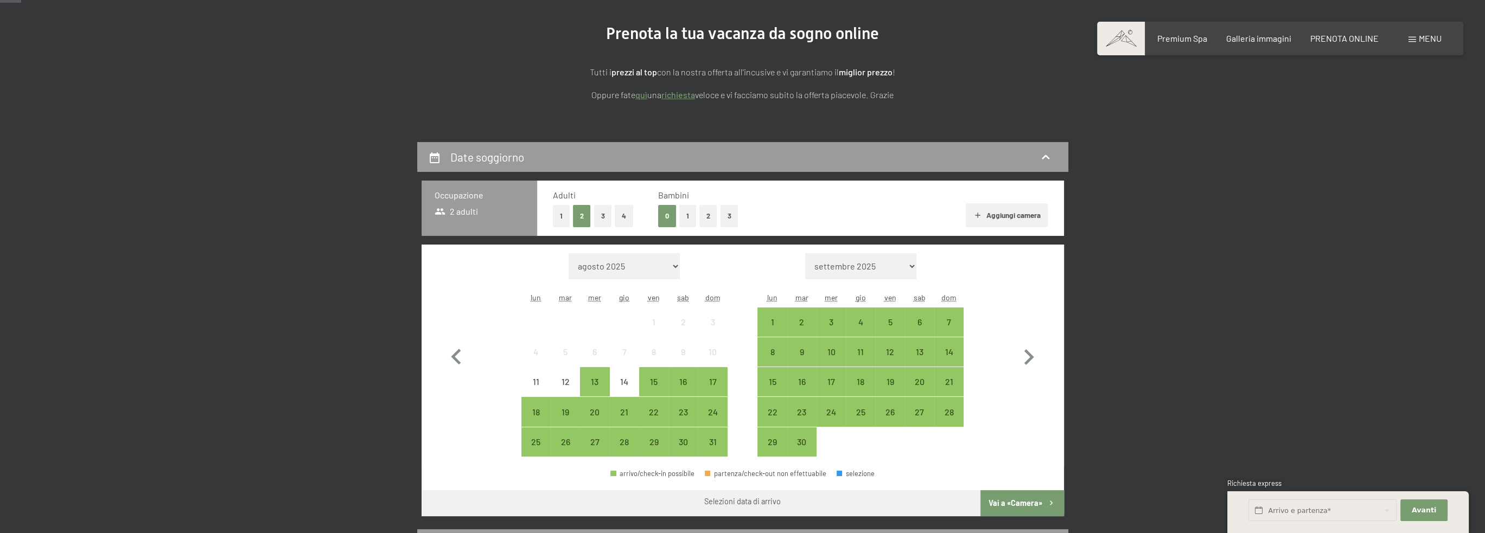
scroll to position [163, 0]
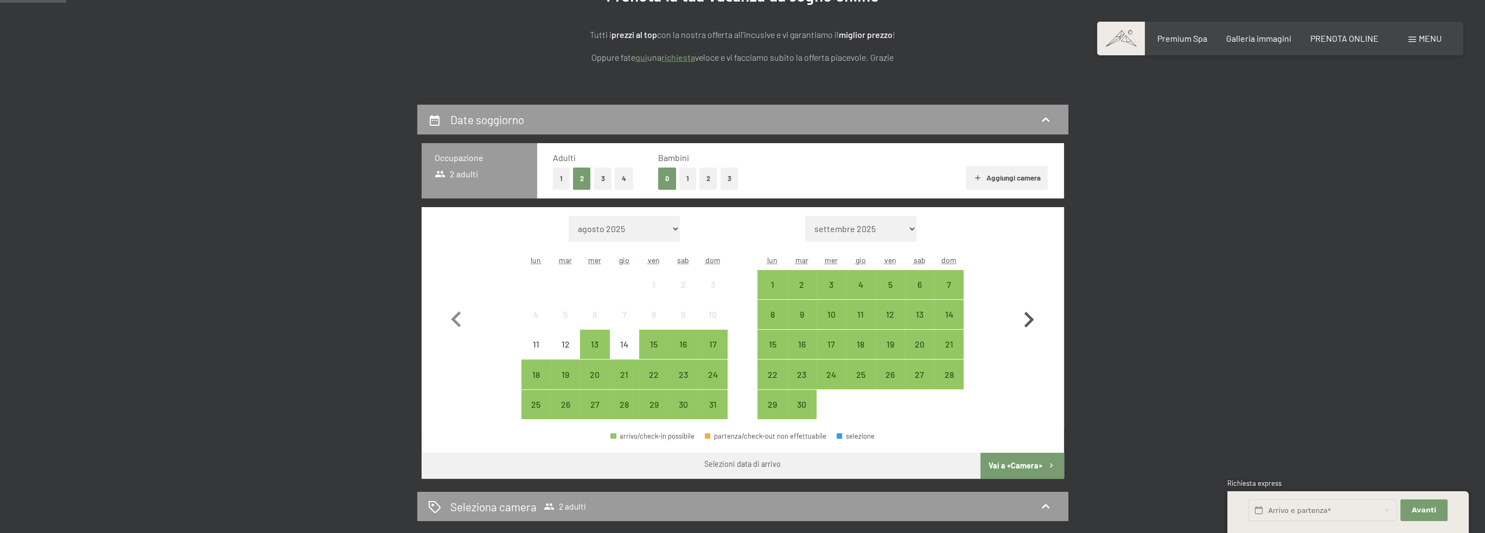
click at [1031, 320] on icon "button" at bounding box center [1029, 320] width 10 height 16
select select "[DATE]"
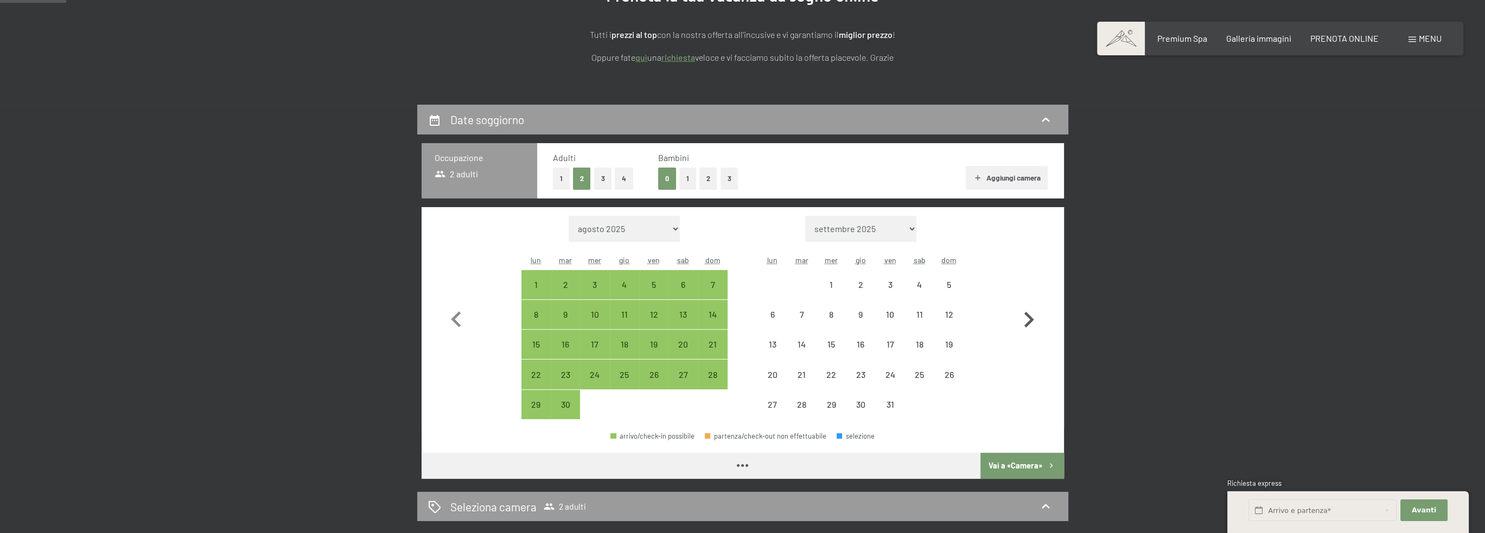
click at [1031, 320] on icon "button" at bounding box center [1029, 320] width 10 height 16
select select "[DATE]"
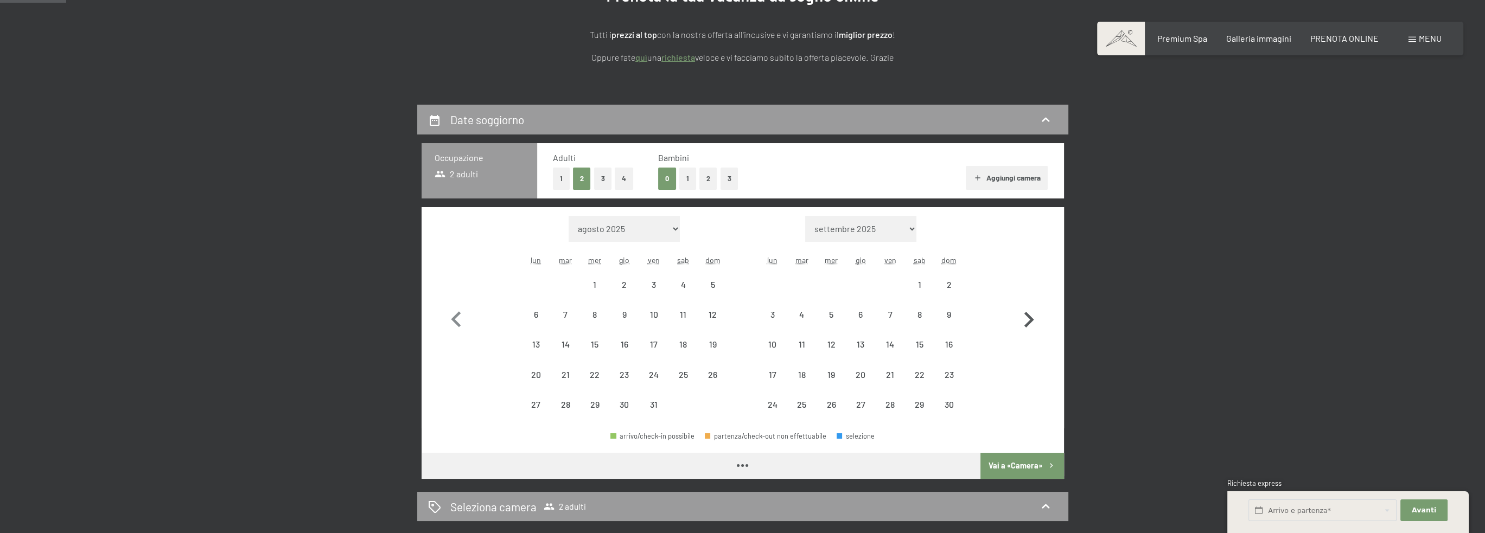
click at [1031, 320] on icon "button" at bounding box center [1029, 320] width 10 height 16
select select "[DATE]"
click at [1031, 320] on icon "button" at bounding box center [1029, 320] width 10 height 16
select select "[DATE]"
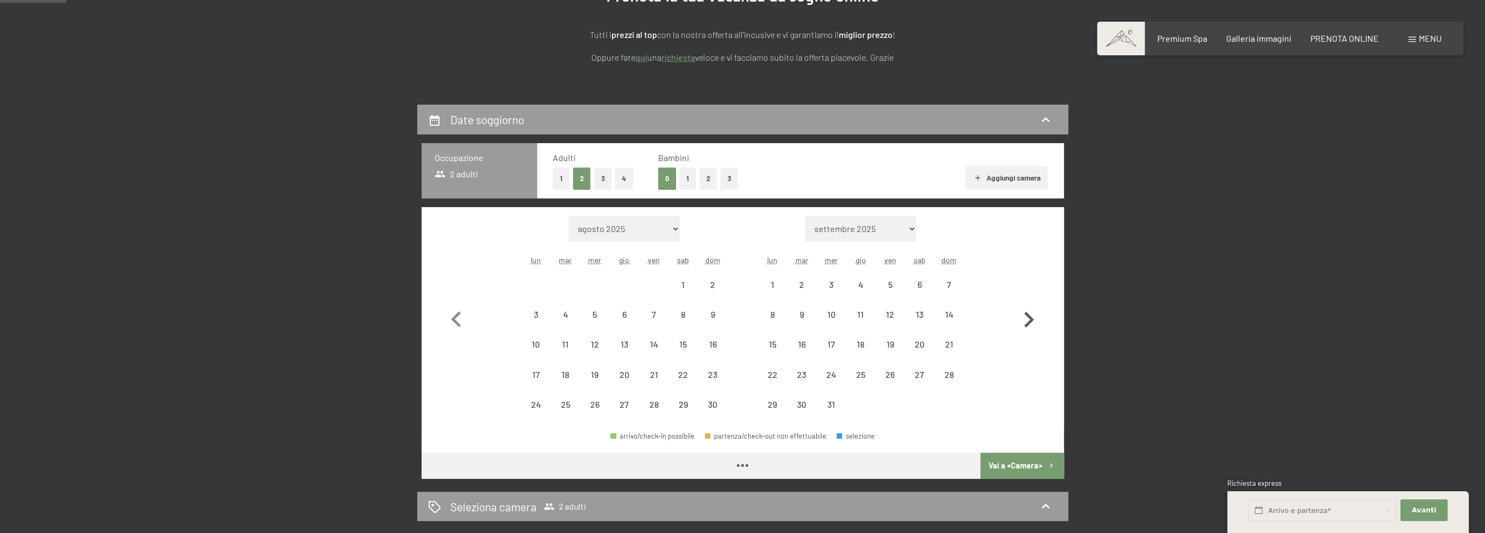
select select "[DATE]"
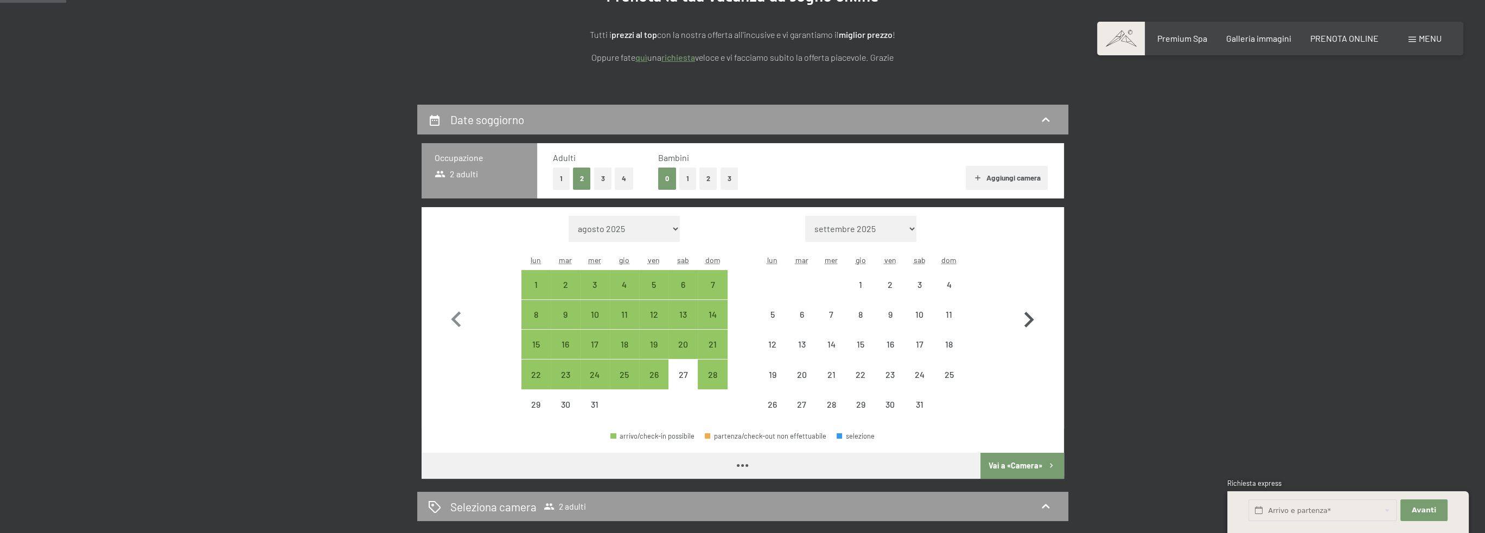
click at [1031, 320] on icon "button" at bounding box center [1029, 320] width 10 height 16
select select "[DATE]"
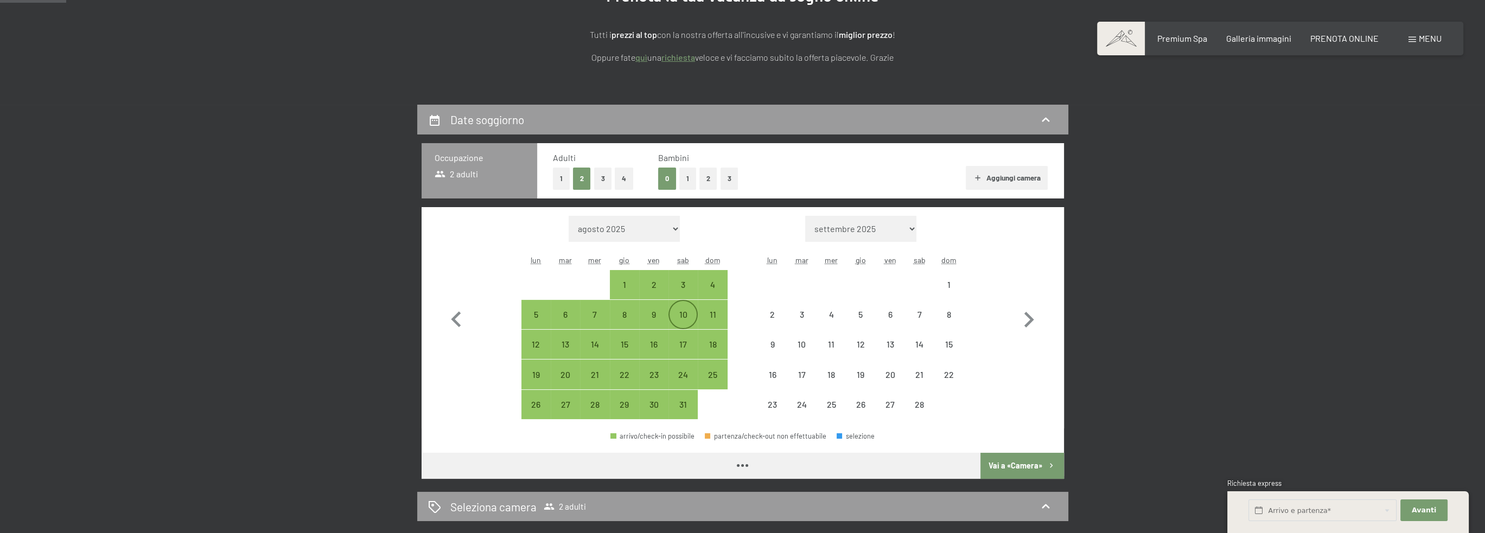
select select "[DATE]"
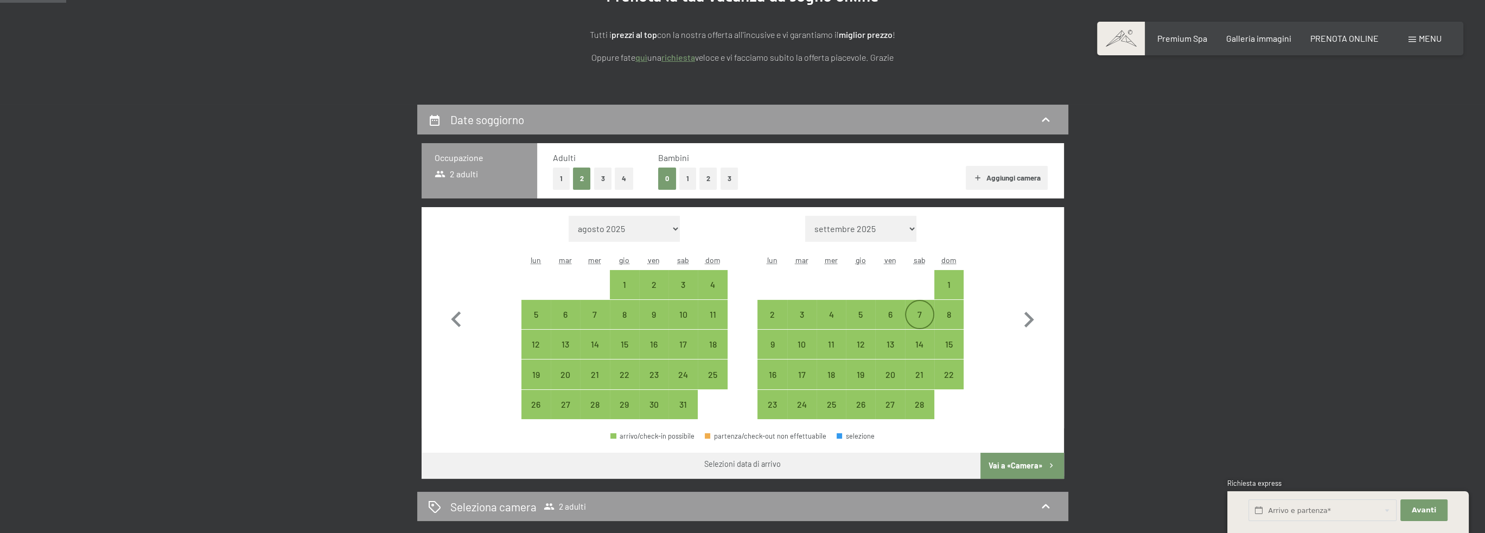
click at [914, 315] on div "7" at bounding box center [919, 323] width 27 height 27
select select "[DATE]"
select select "2026-02-01"
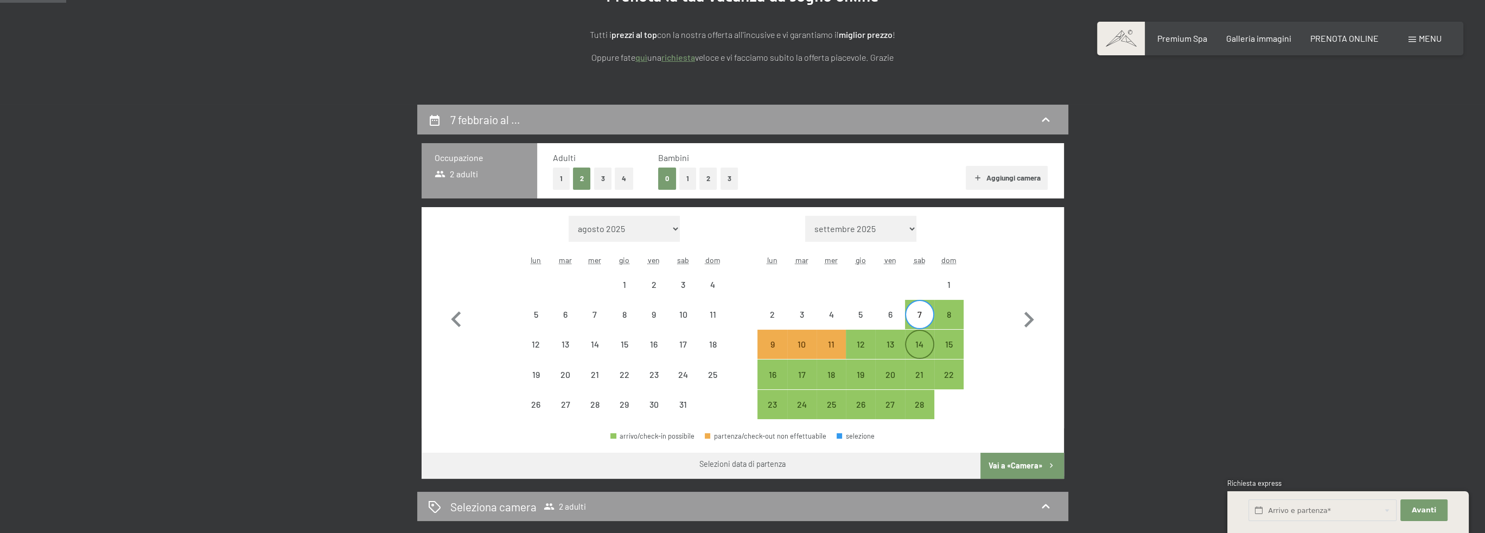
click at [917, 342] on div "14" at bounding box center [919, 353] width 27 height 27
select select "2026-01-01"
select select "2026-02-01"
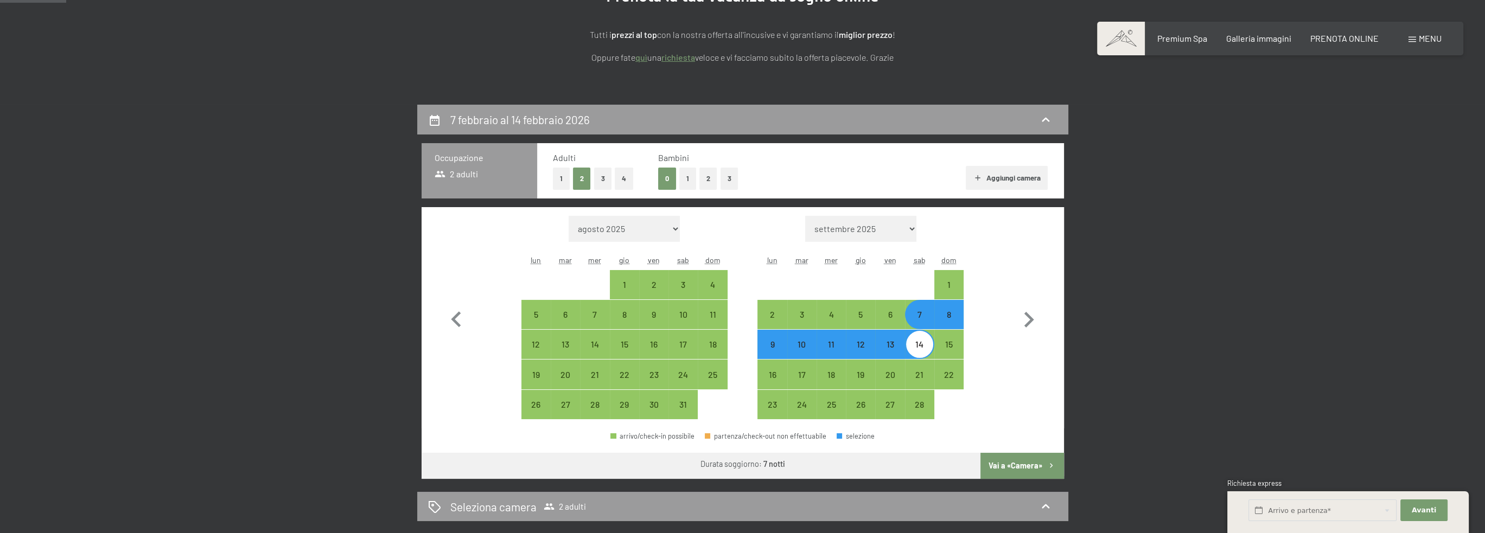
click at [1017, 464] on button "Vai a «Camera»" at bounding box center [1021, 466] width 83 height 26
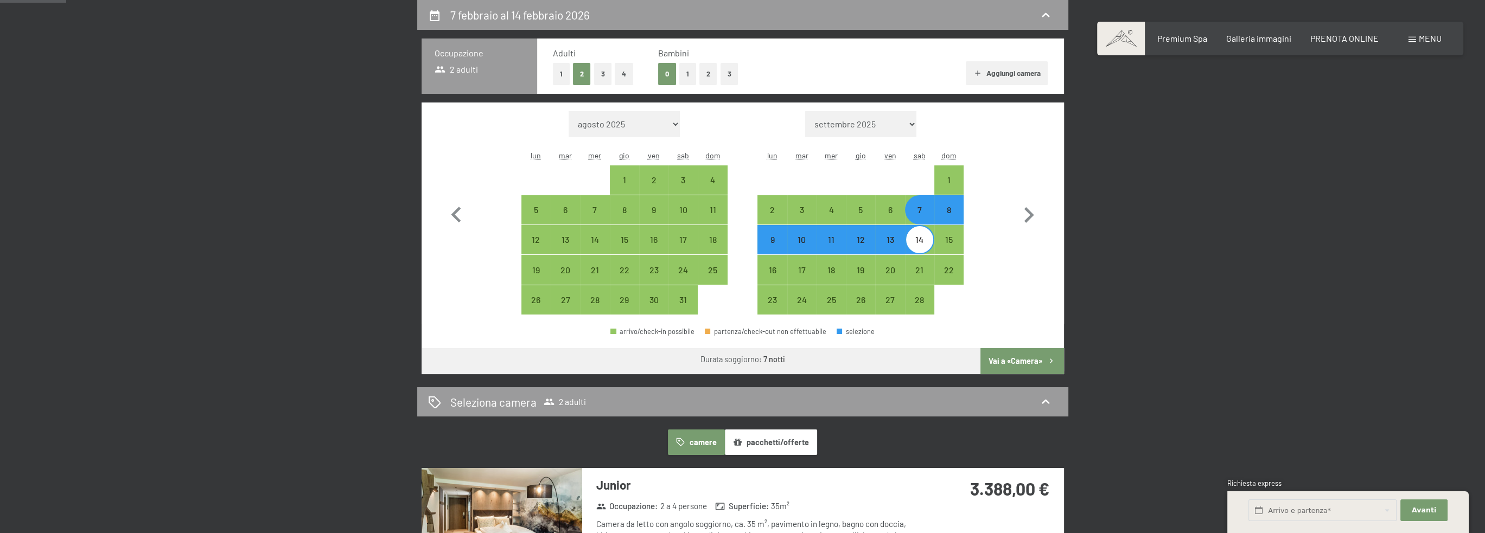
select select "2026-01-01"
select select "2026-02-01"
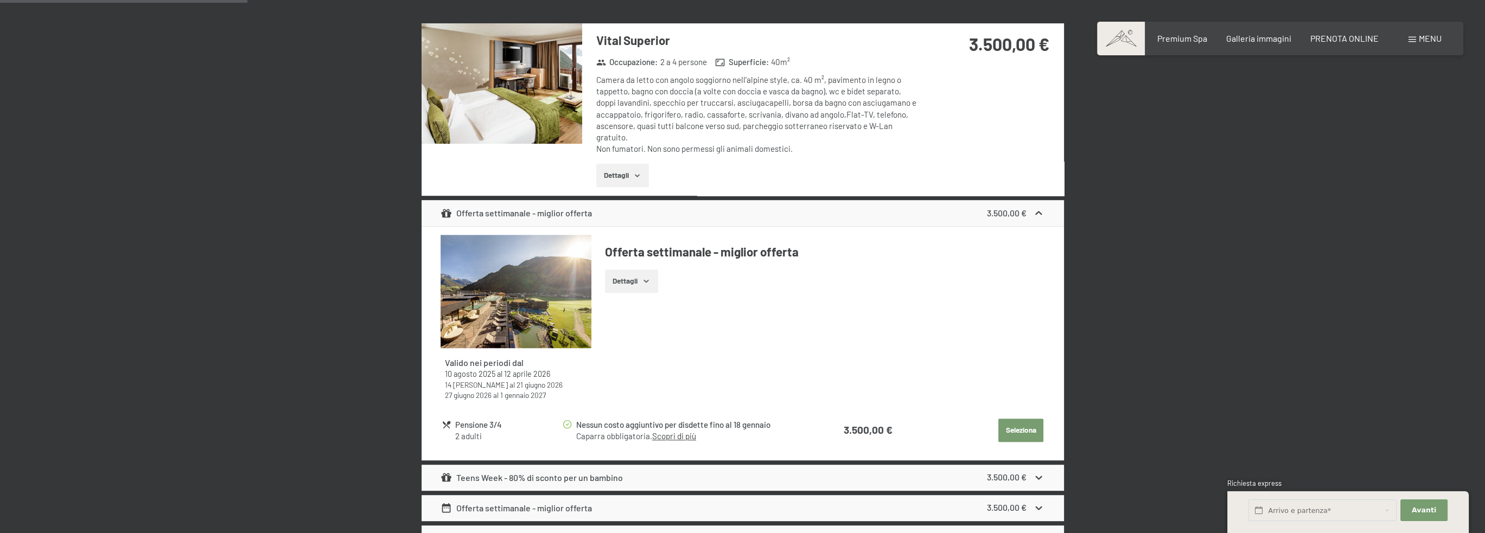
scroll to position [918, 0]
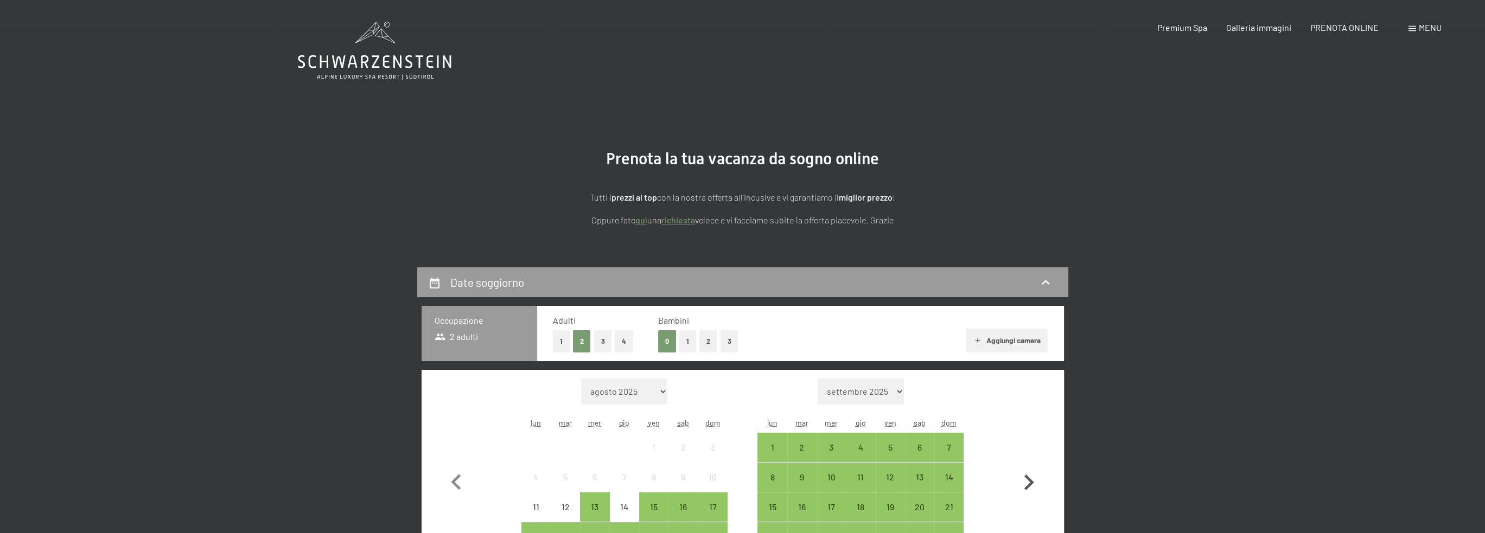
click at [1026, 480] on icon "button" at bounding box center [1028, 482] width 31 height 31
select select "[DATE]"
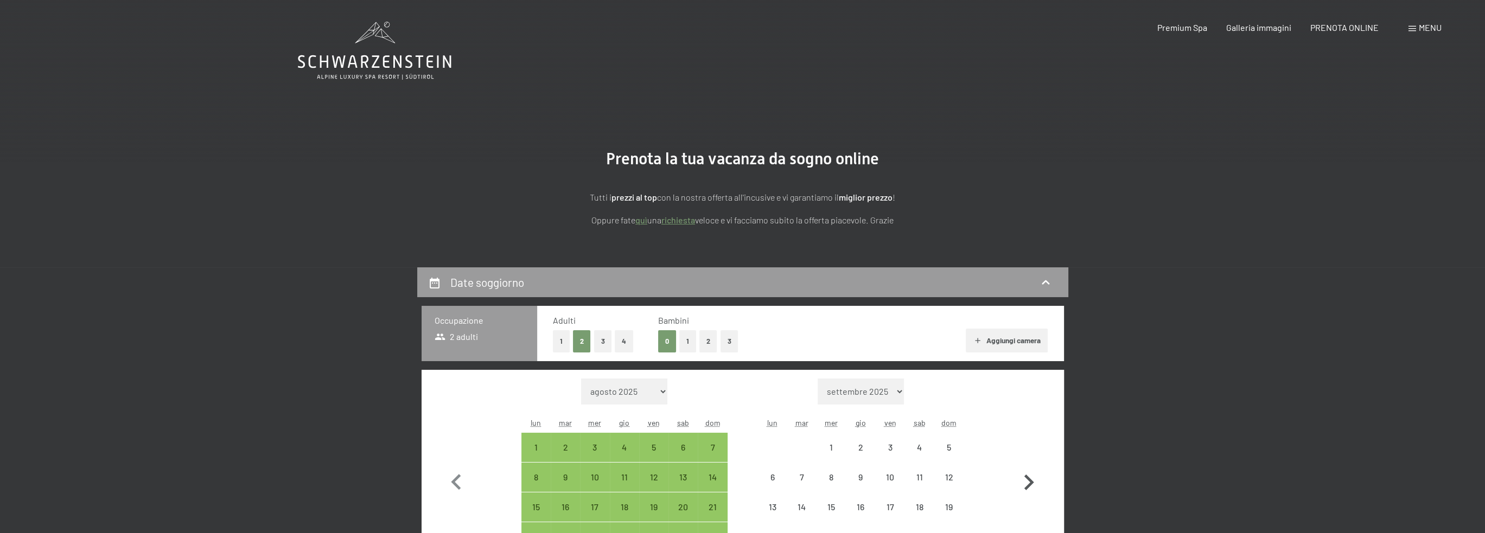
click at [1026, 479] on icon "button" at bounding box center [1029, 483] width 10 height 16
select select "[DATE]"
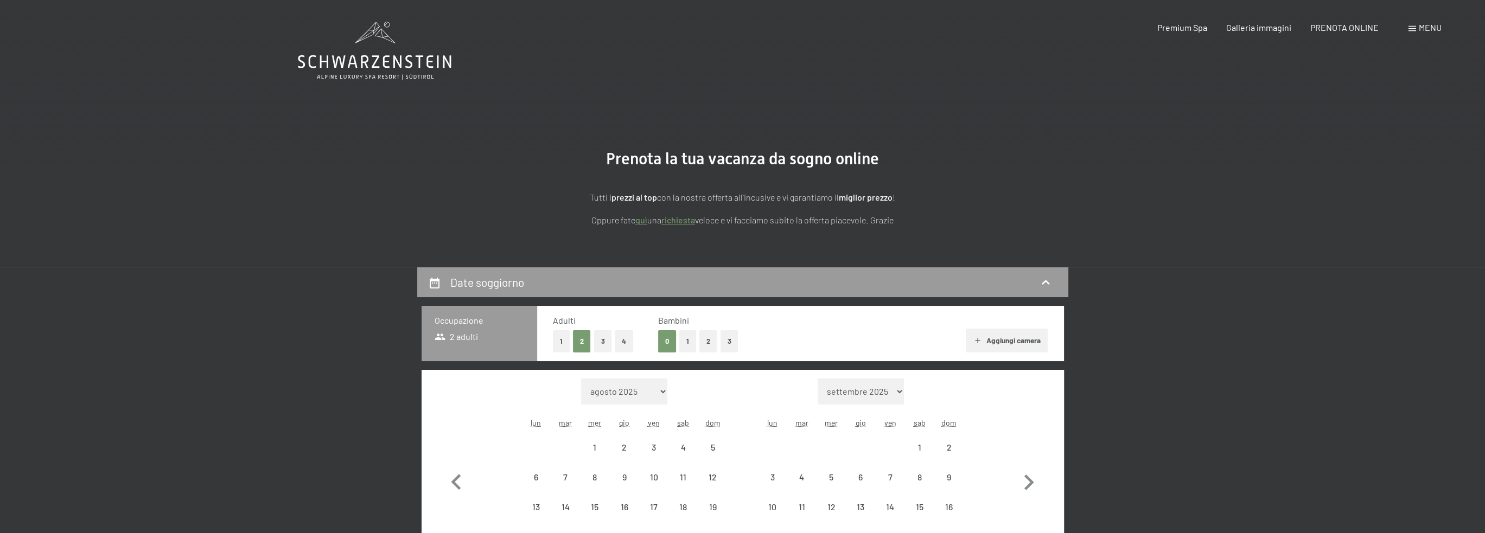
select select "[DATE]"
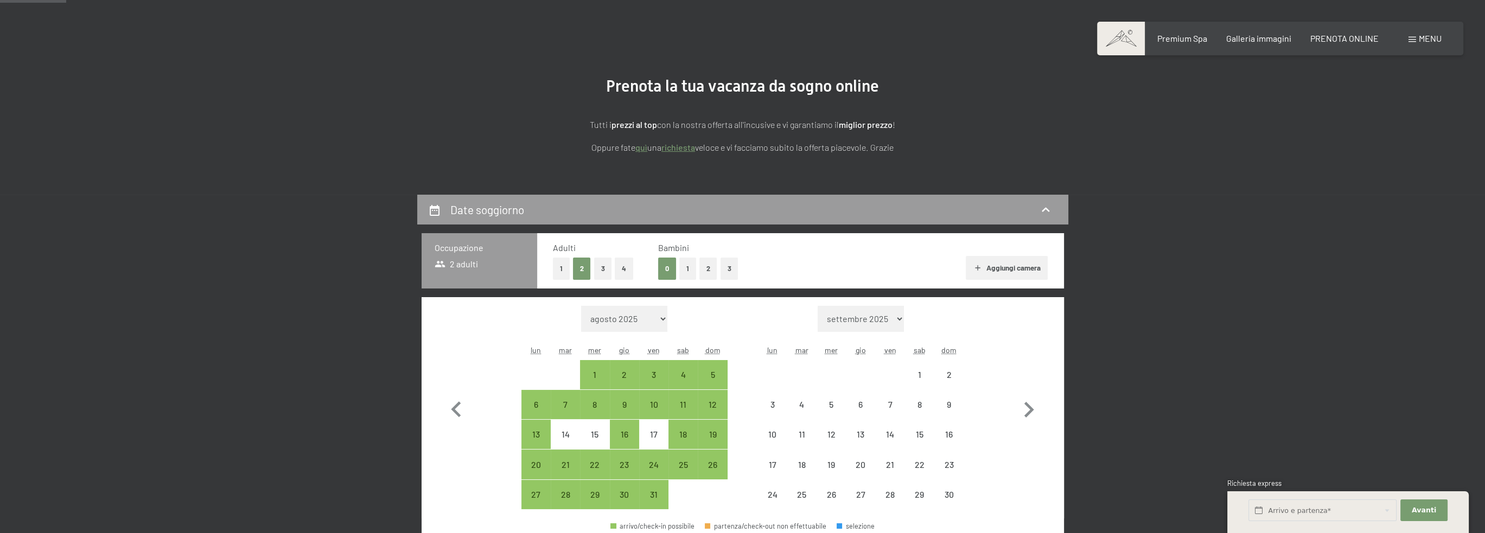
scroll to position [163, 0]
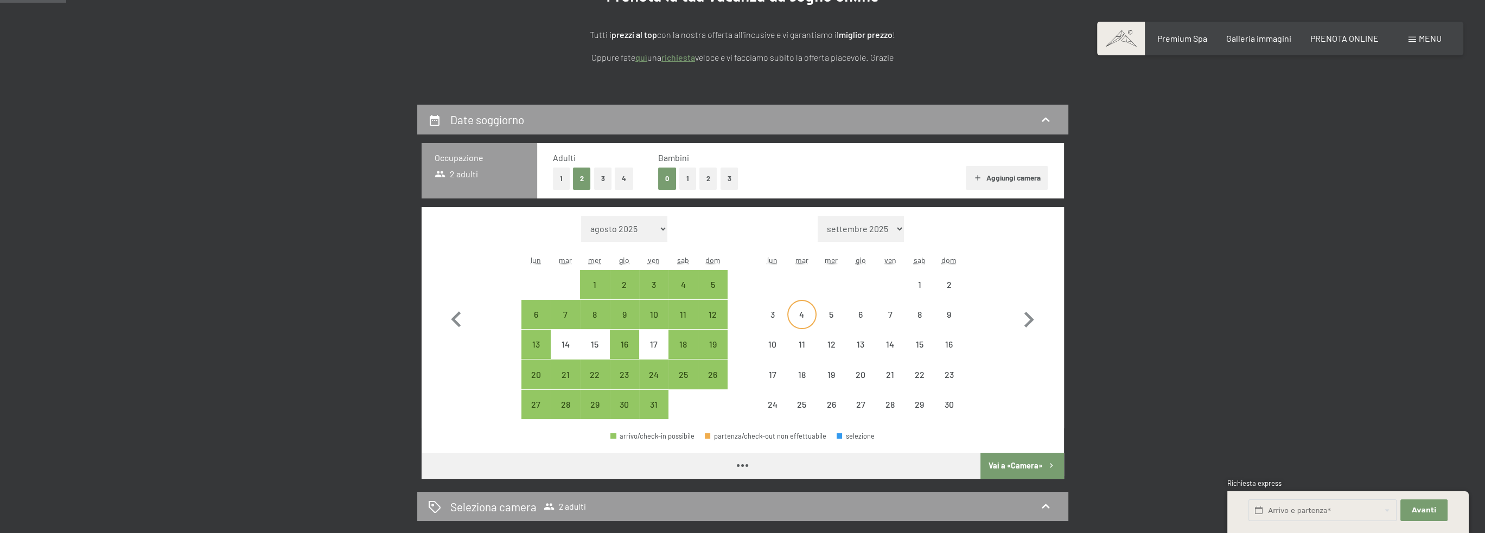
select select "[DATE]"
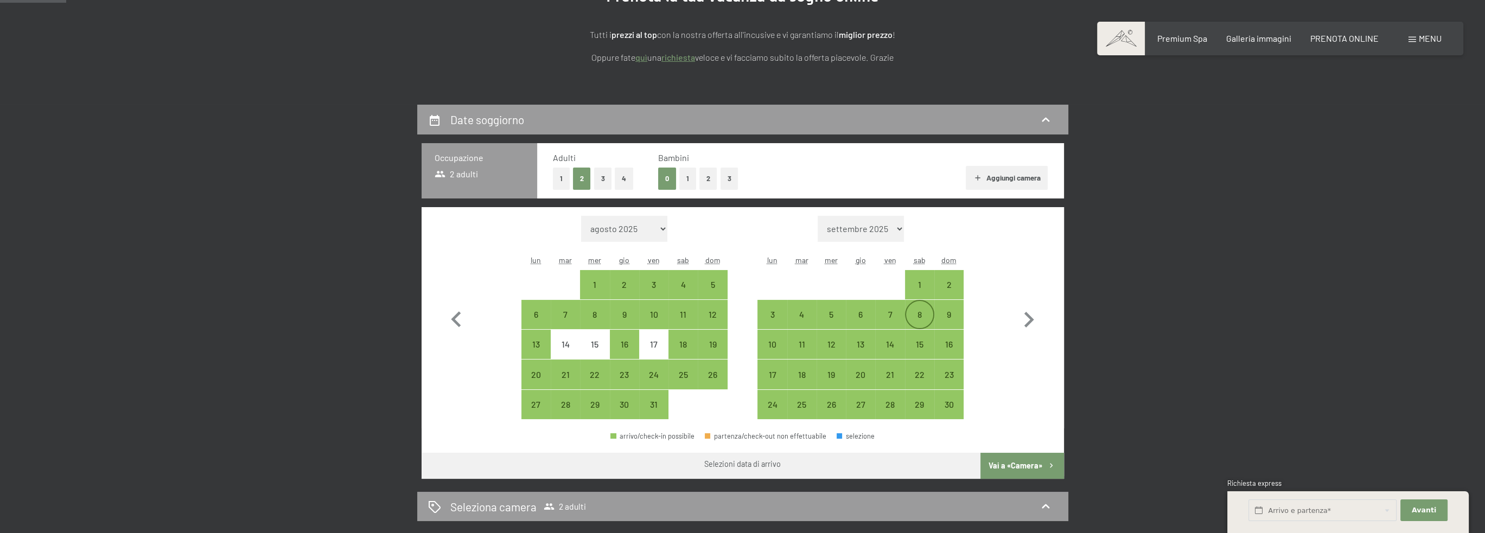
click at [918, 313] on div "8" at bounding box center [919, 323] width 27 height 27
select select "[DATE]"
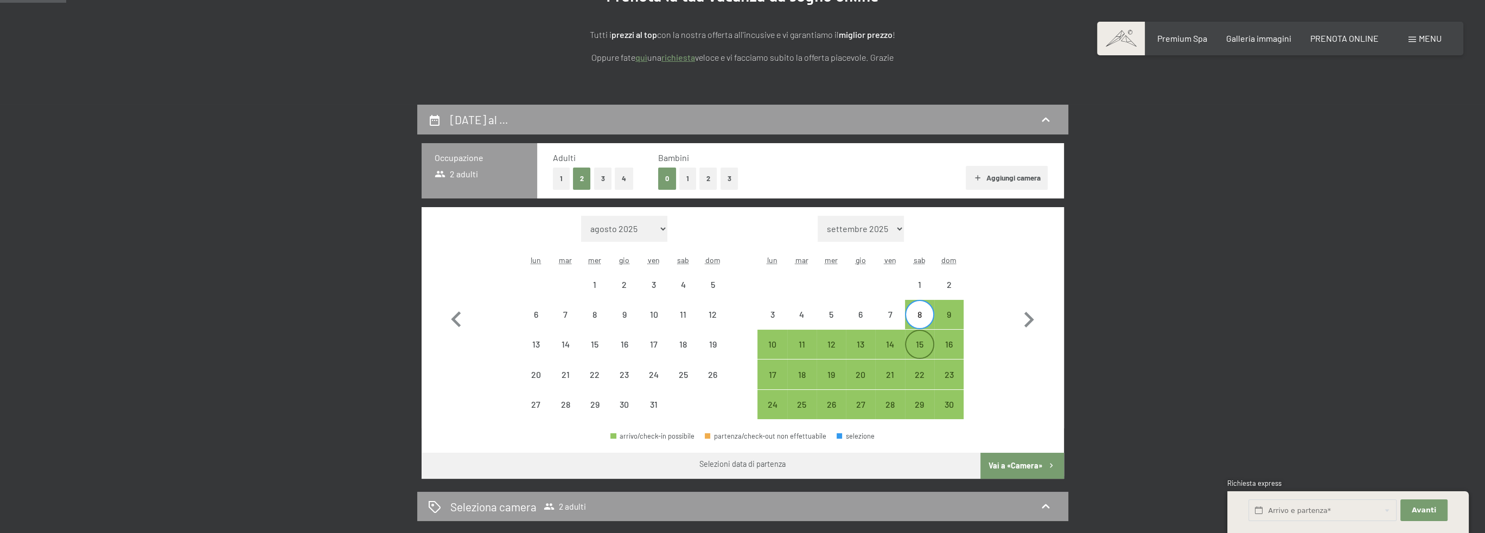
click at [922, 342] on div "15" at bounding box center [919, 353] width 27 height 27
select select "[DATE]"
select select "2025-11-01"
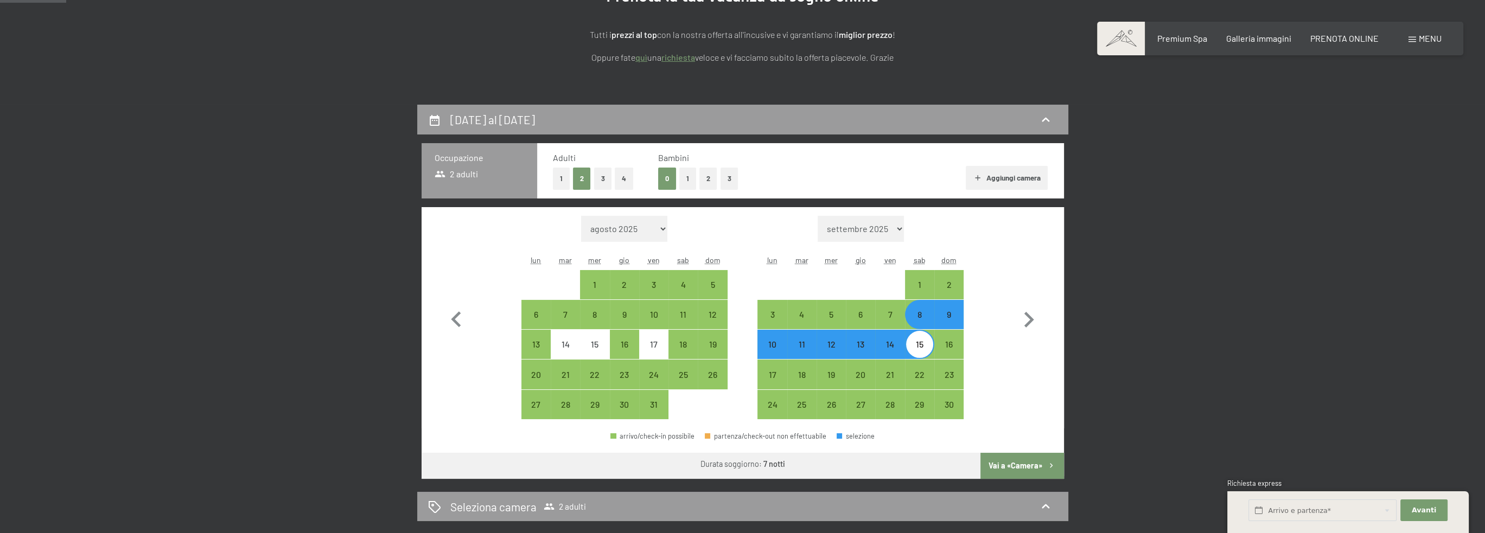
click at [1023, 469] on button "Vai a «Camera»" at bounding box center [1021, 466] width 83 height 26
select select "[DATE]"
select select "2025-11-01"
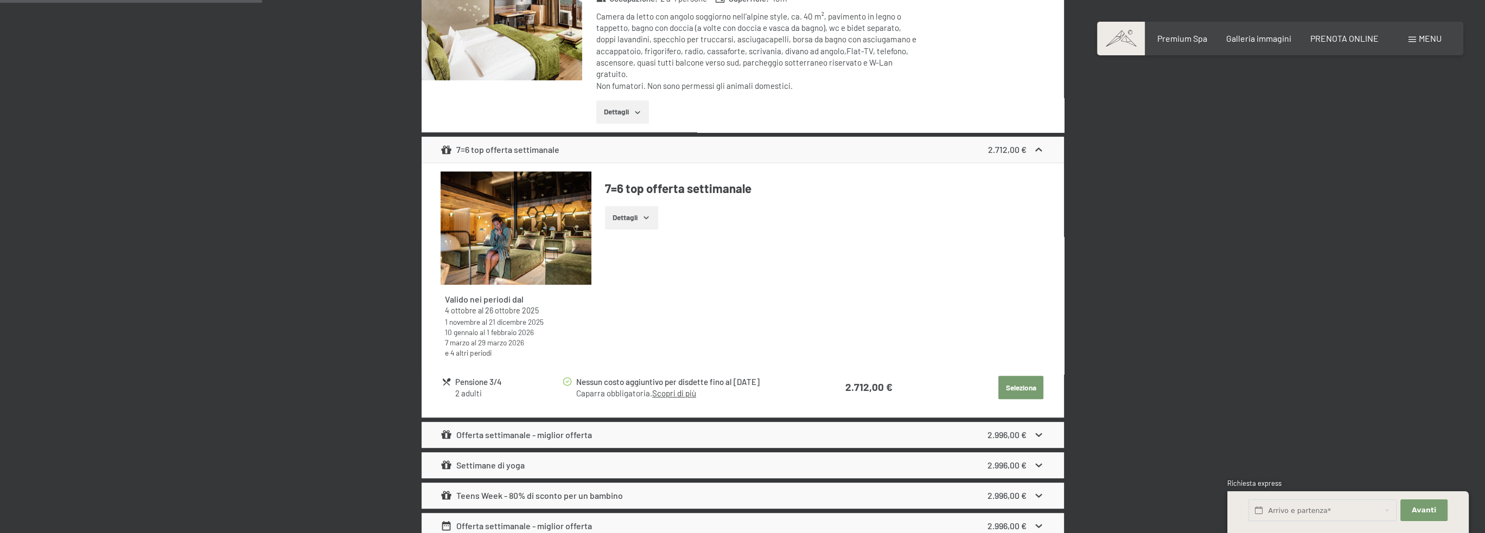
scroll to position [1081, 0]
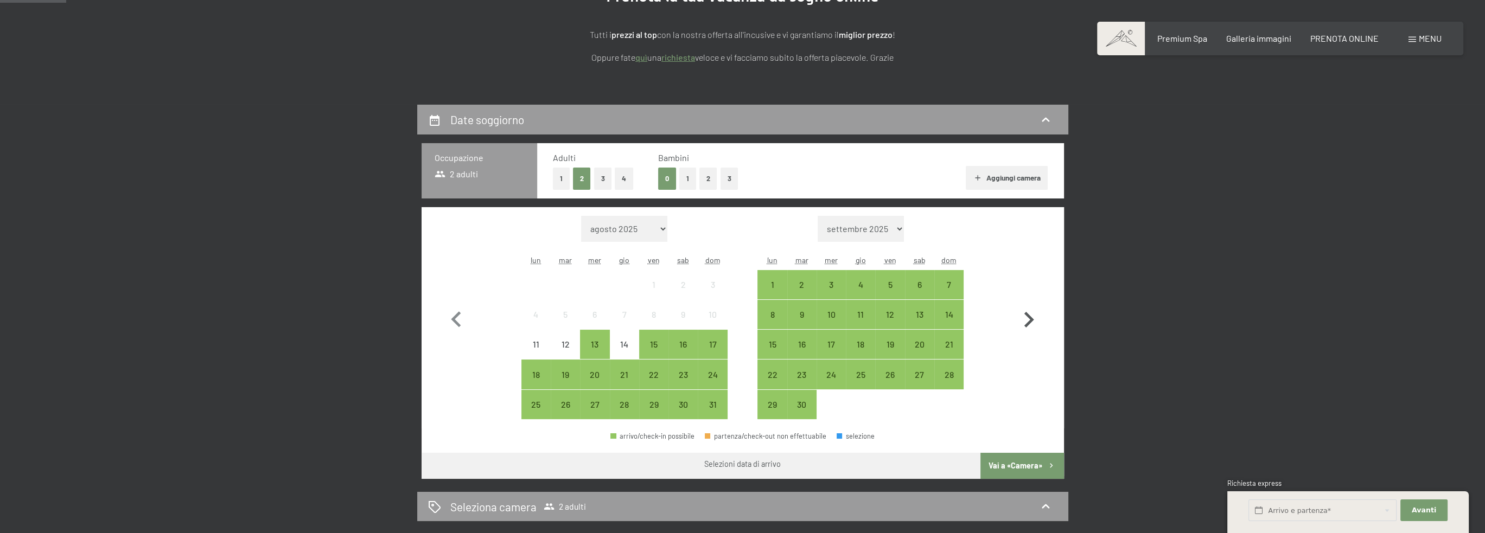
click at [1036, 321] on icon "button" at bounding box center [1028, 319] width 31 height 31
select select "[DATE]"
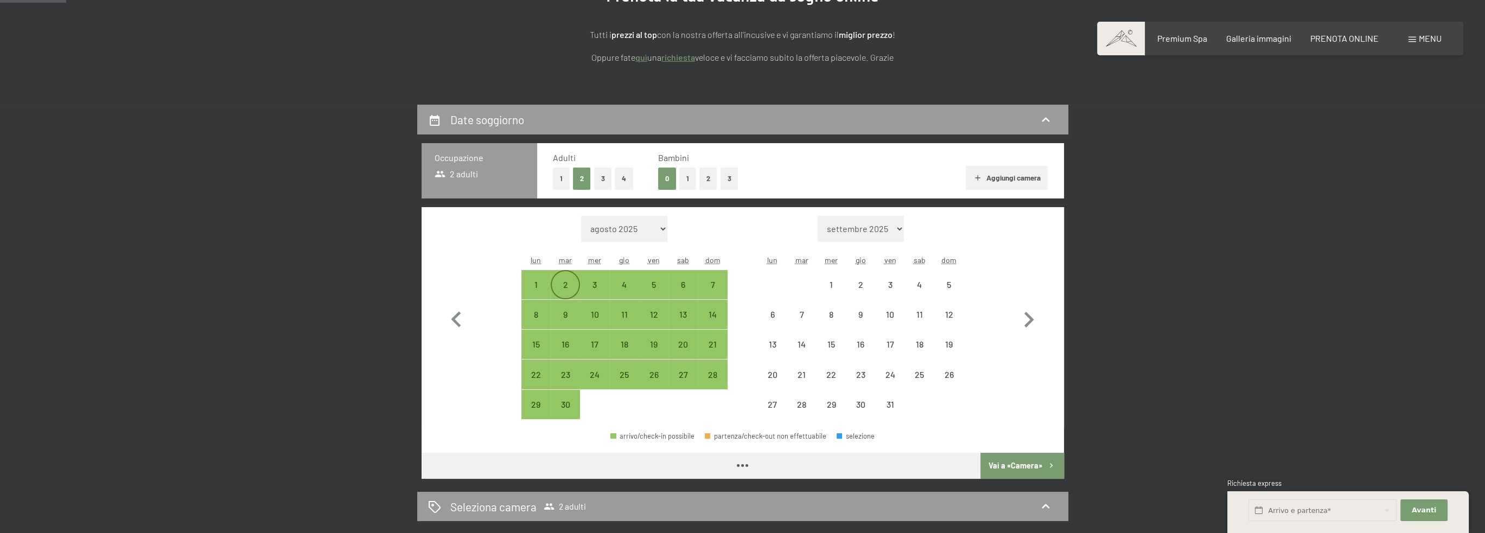
select select "[DATE]"
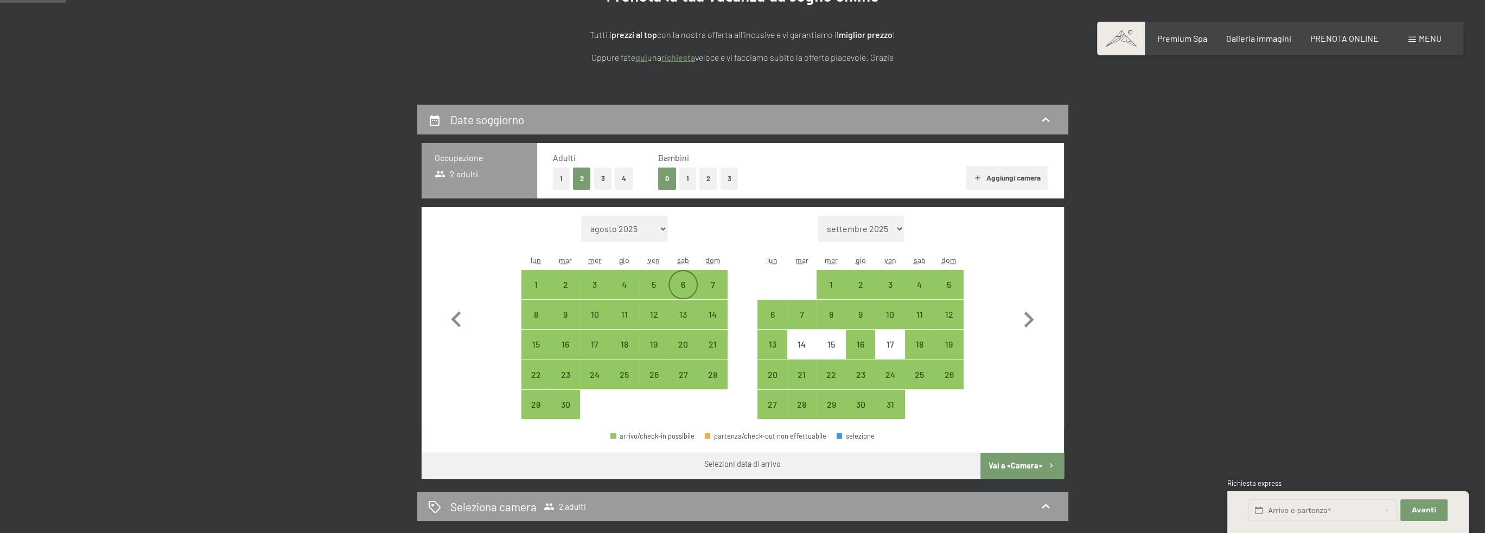
click at [677, 280] on div "6" at bounding box center [682, 293] width 27 height 27
select select "[DATE]"
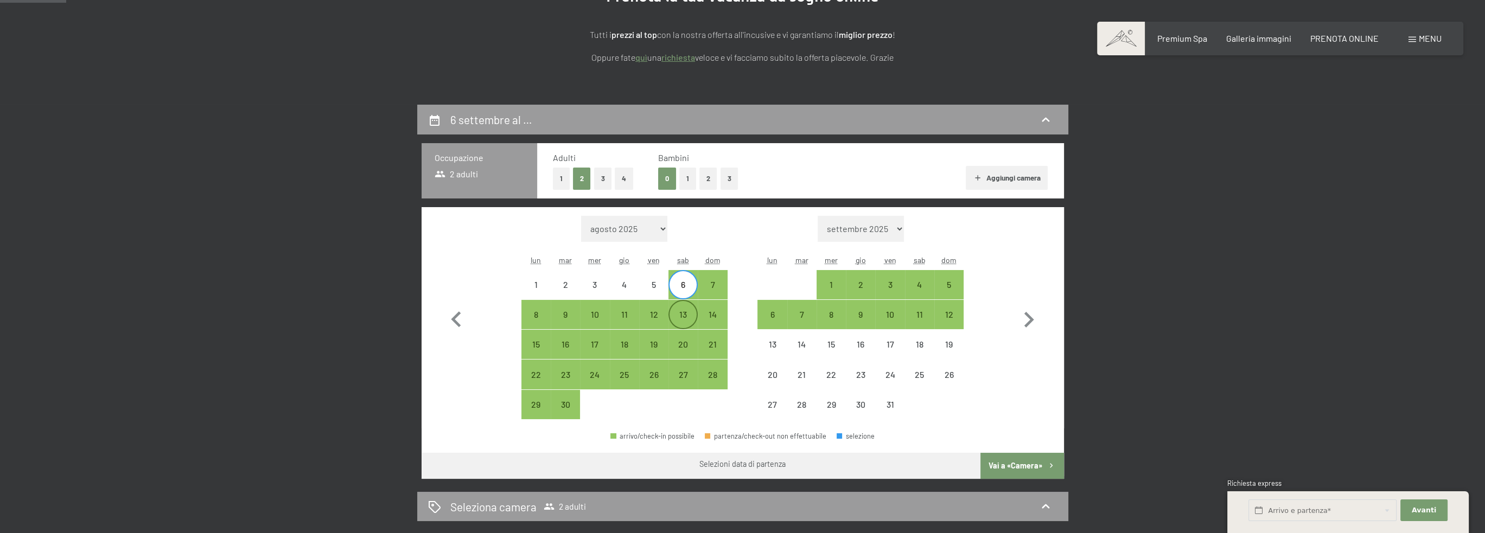
click at [679, 309] on div "13" at bounding box center [682, 314] width 27 height 27
select select "[DATE]"
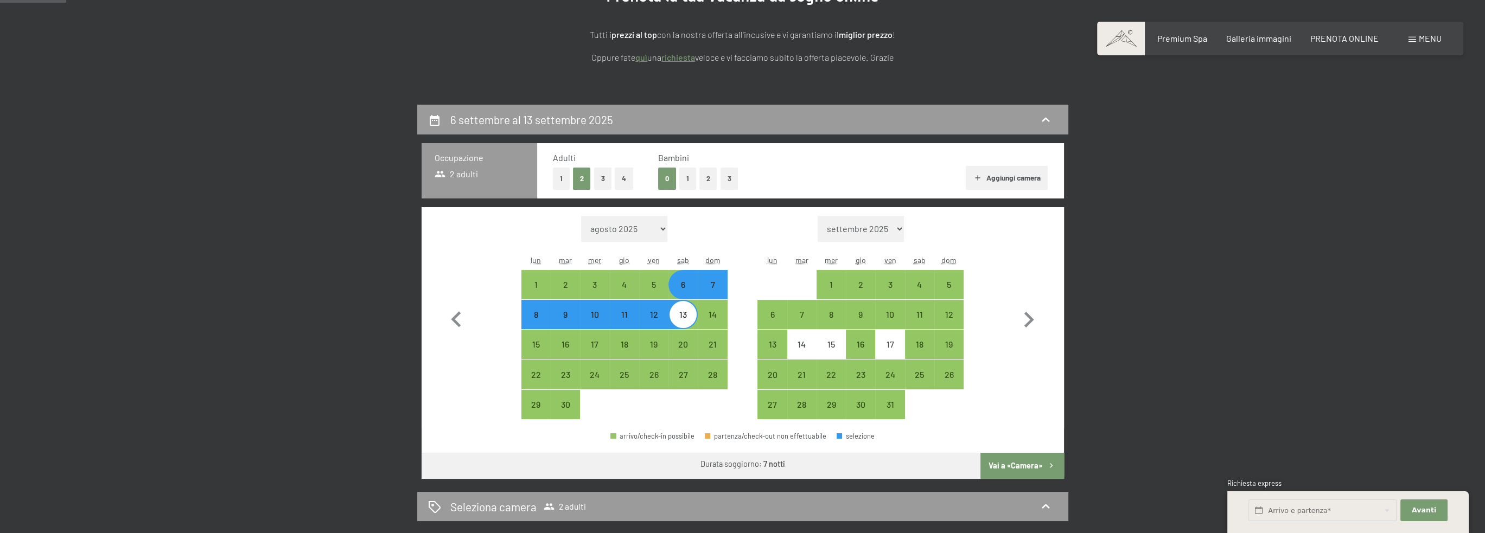
click at [1035, 463] on button "Vai a «Camera»" at bounding box center [1021, 466] width 83 height 26
select select "[DATE]"
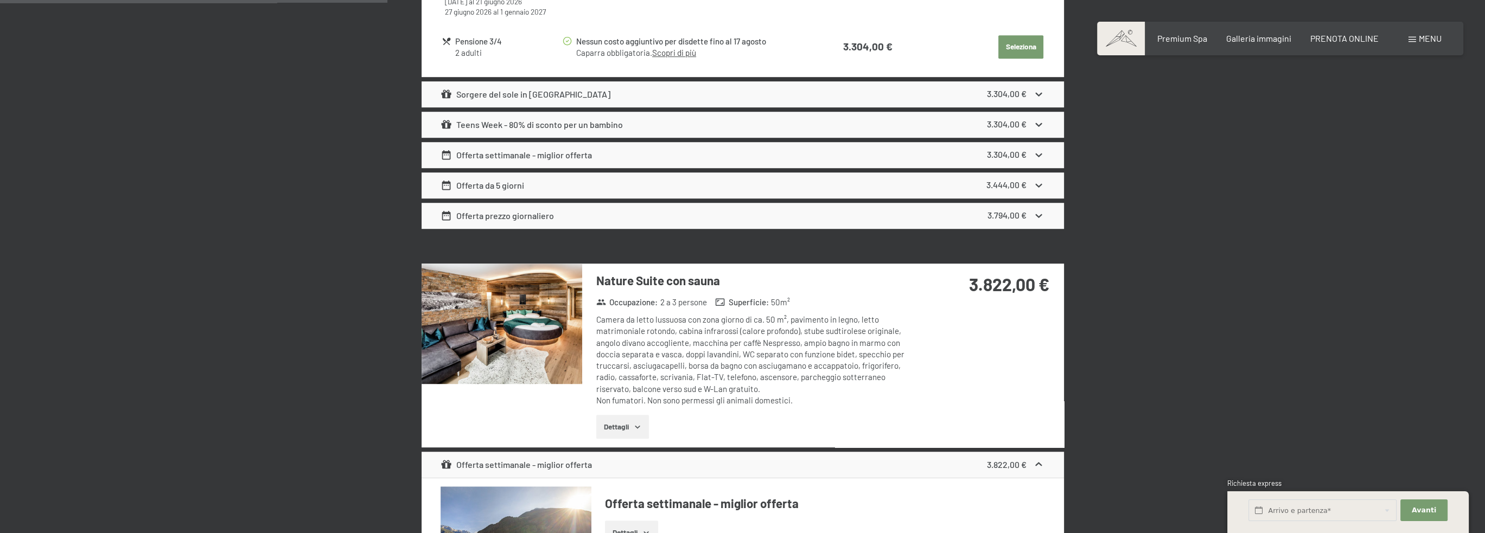
scroll to position [1353, 0]
